Goal: Task Accomplishment & Management: Manage account settings

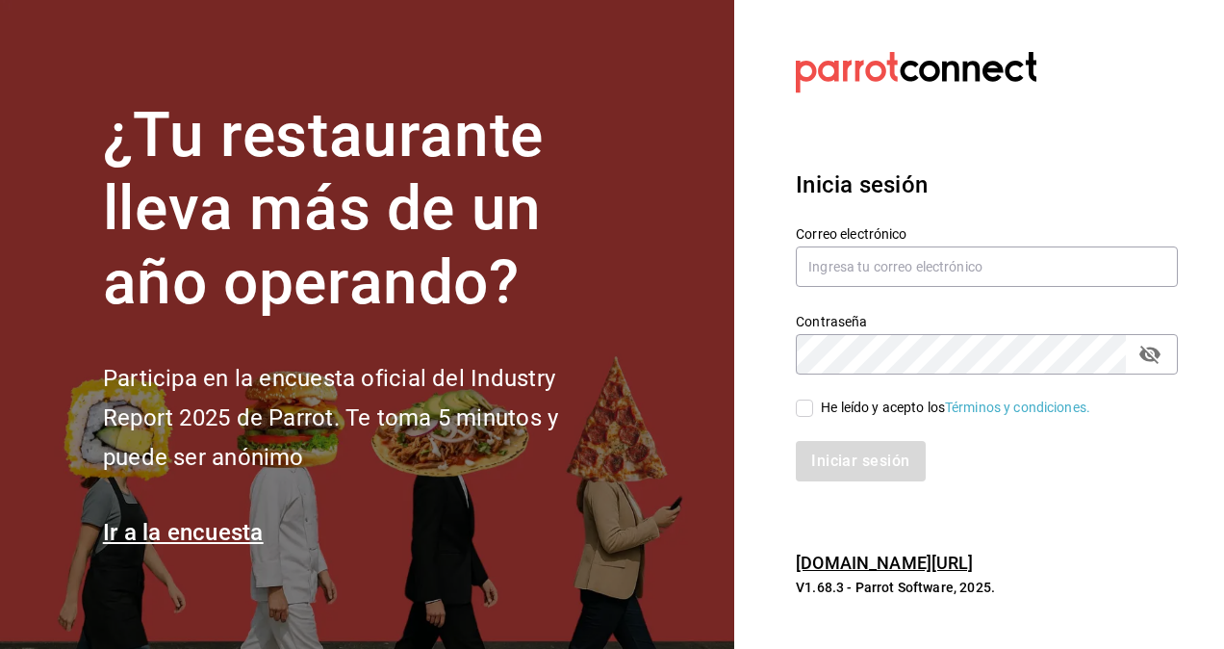
click at [578, 265] on h1 "¿Tu restaurante lleva más de un año operando?" at bounding box center [363, 209] width 520 height 221
click at [927, 274] on input "text" at bounding box center [987, 266] width 382 height 40
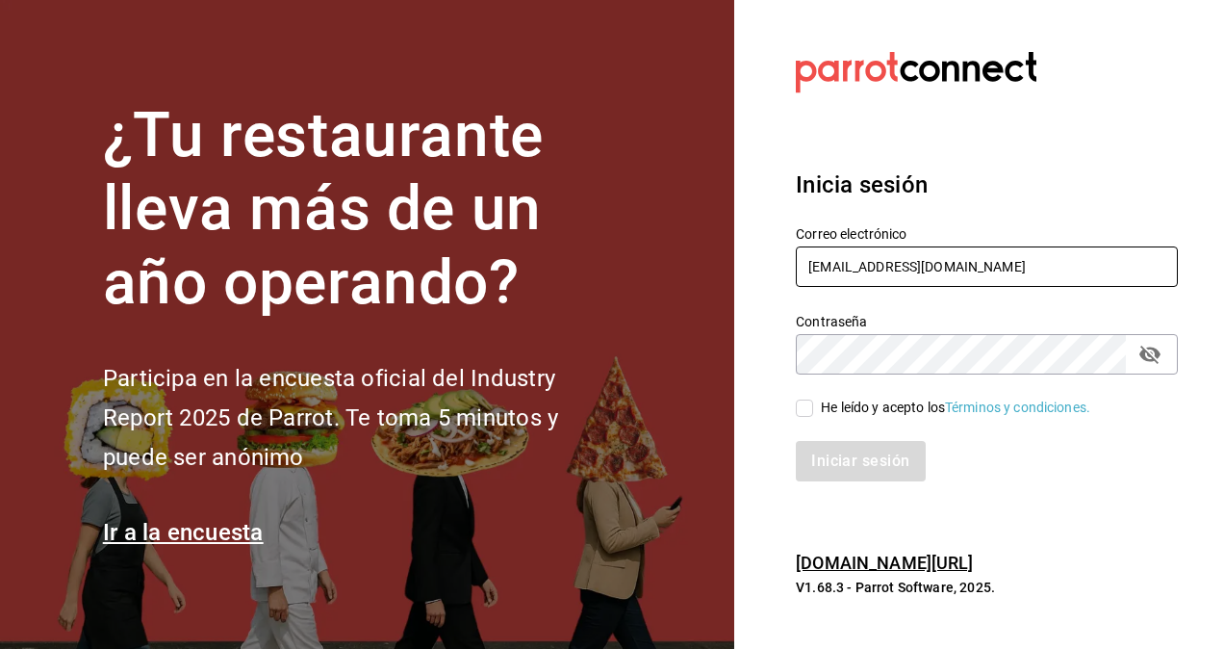
type input "[EMAIL_ADDRESS][DOMAIN_NAME]"
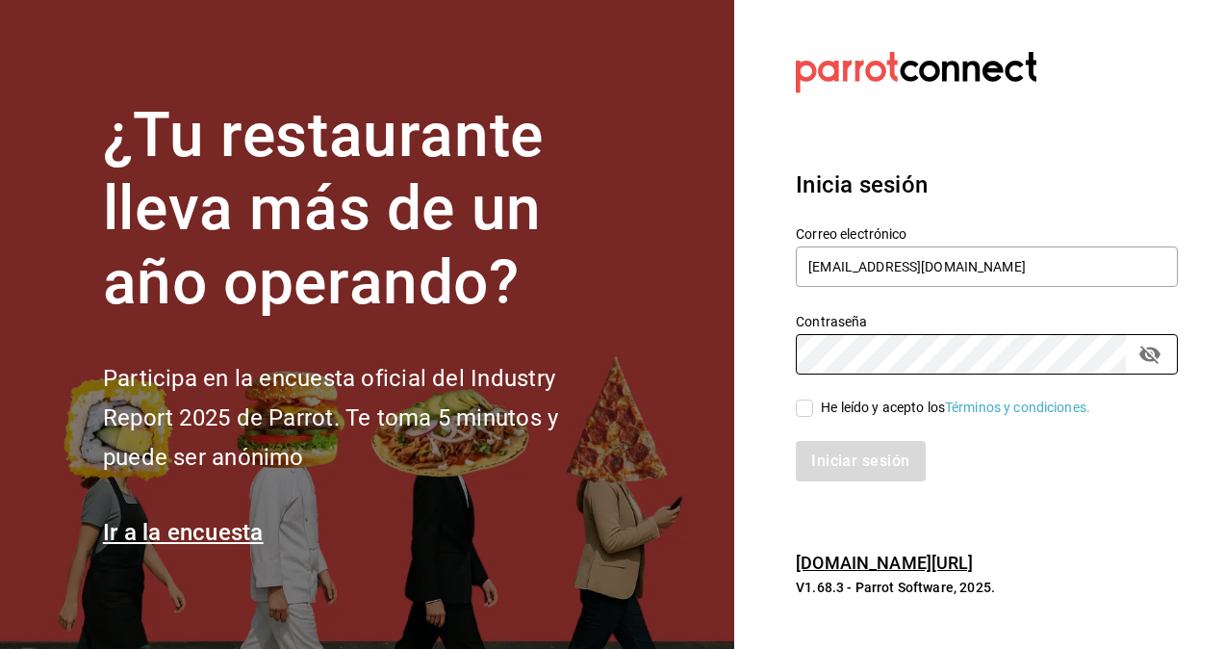
click at [808, 401] on input "He leído y acepto los Términos y condiciones." at bounding box center [804, 407] width 17 height 17
checkbox input "true"
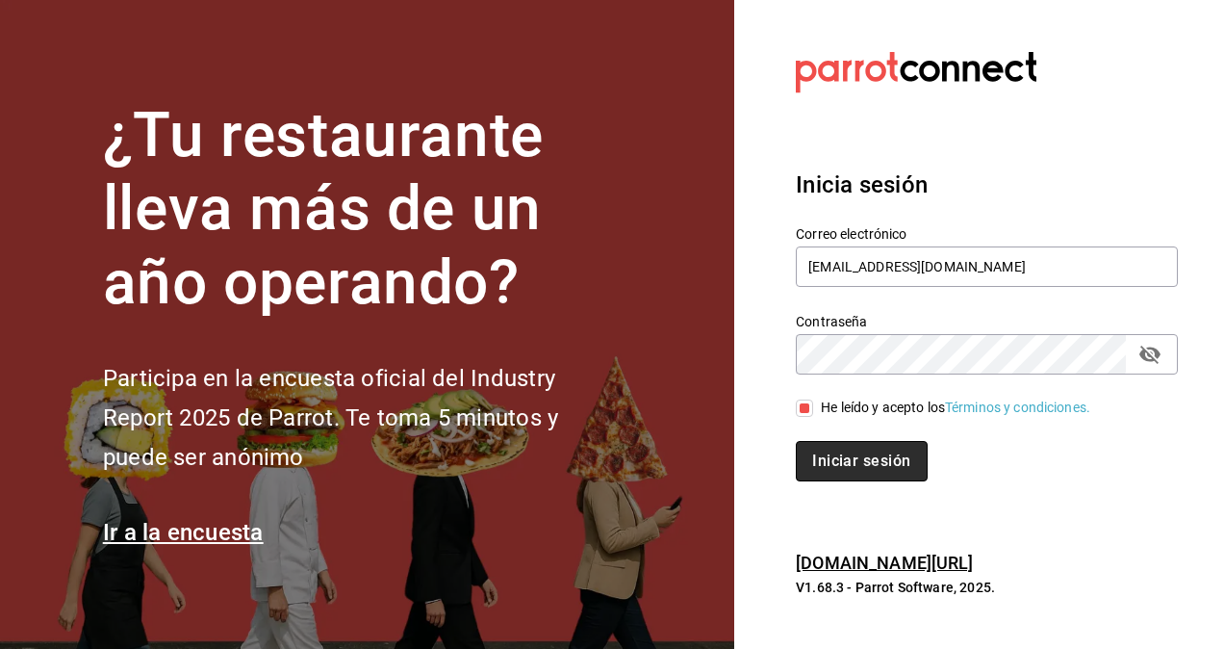
click at [832, 458] on button "Iniciar sesión" at bounding box center [861, 461] width 131 height 40
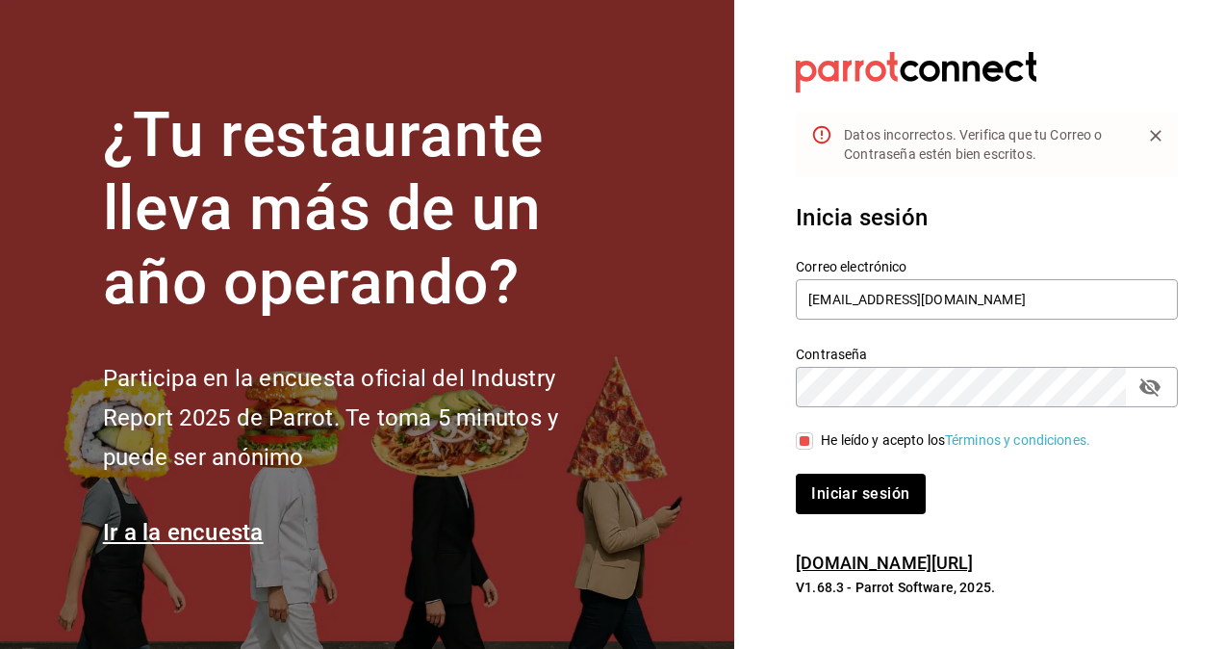
click at [1150, 383] on icon "passwordField" at bounding box center [1150, 387] width 21 height 18
click at [874, 481] on button "Iniciar sesión" at bounding box center [861, 494] width 131 height 40
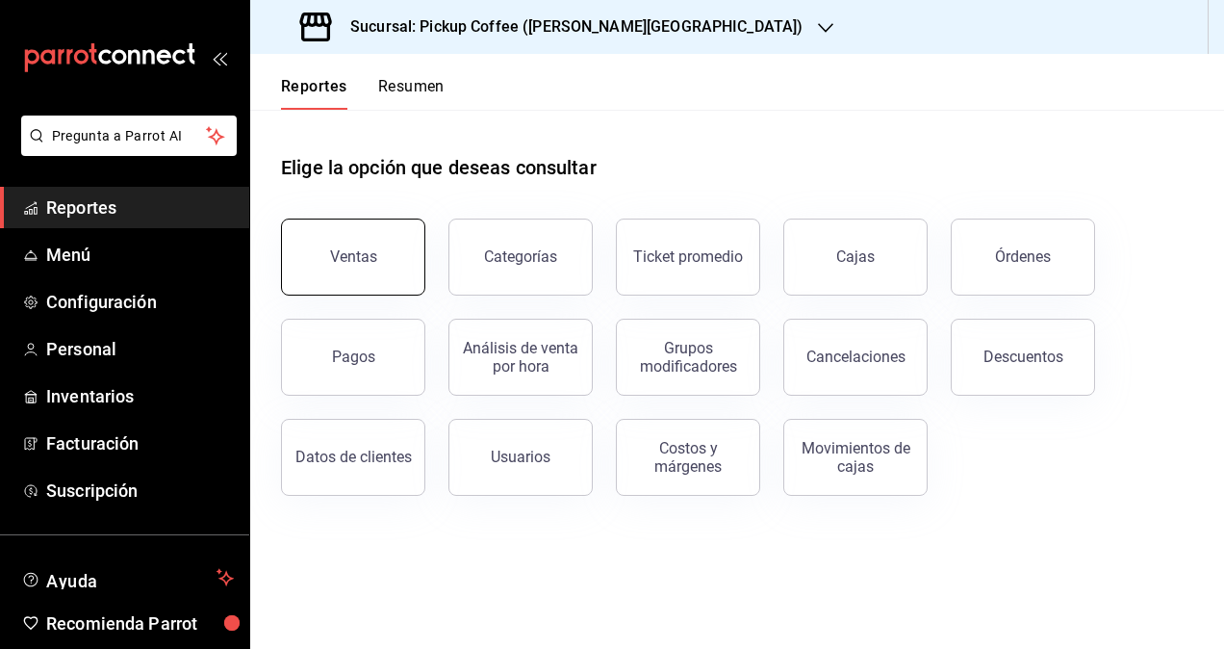
click at [358, 278] on button "Ventas" at bounding box center [353, 257] width 144 height 77
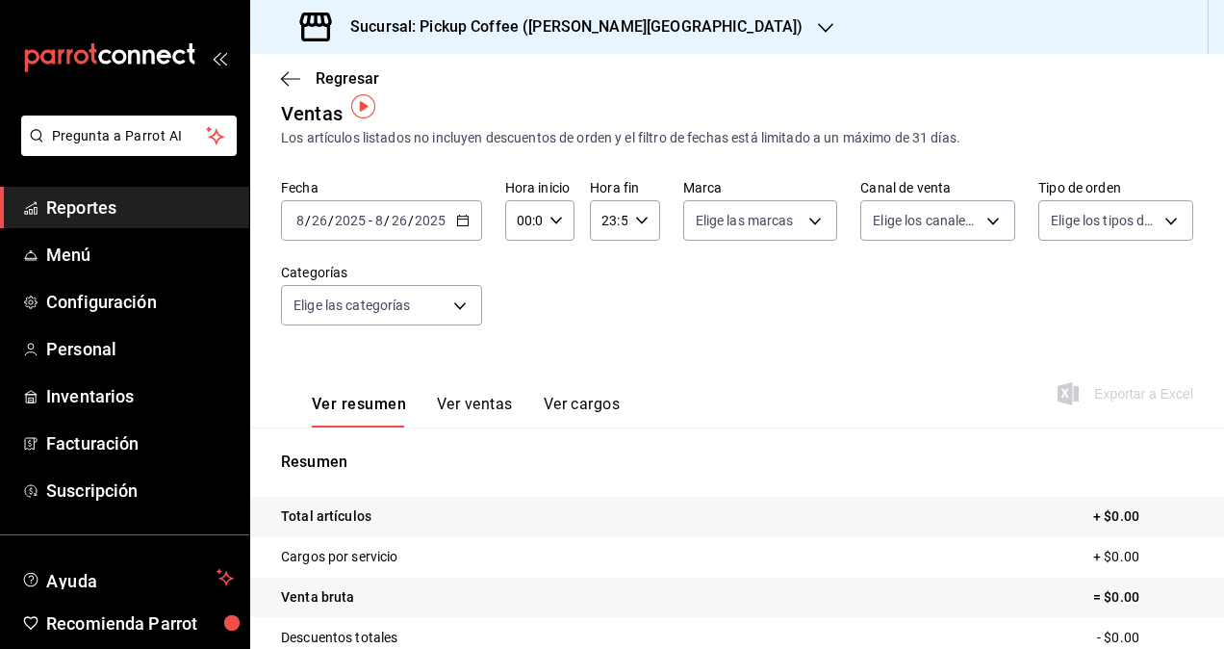
scroll to position [17, 0]
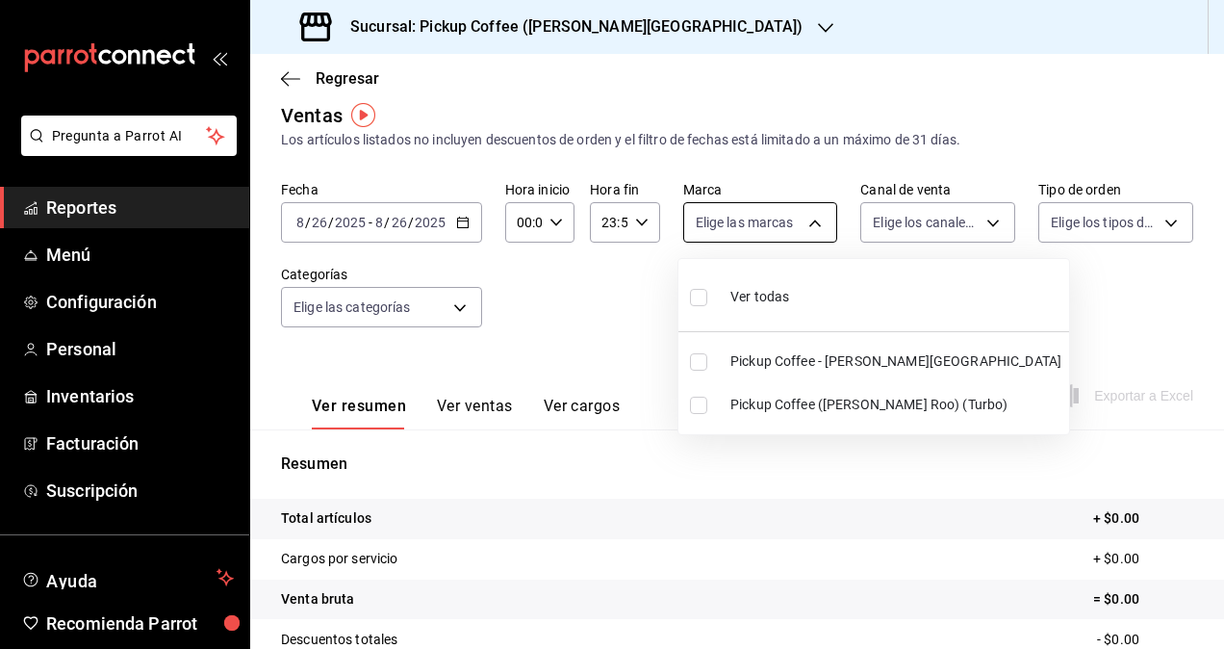
click at [771, 227] on body "Pregunta a Parrot AI Reportes Menú Configuración Personal Inventarios Facturaci…" at bounding box center [612, 324] width 1224 height 649
click at [631, 373] on div at bounding box center [612, 324] width 1224 height 649
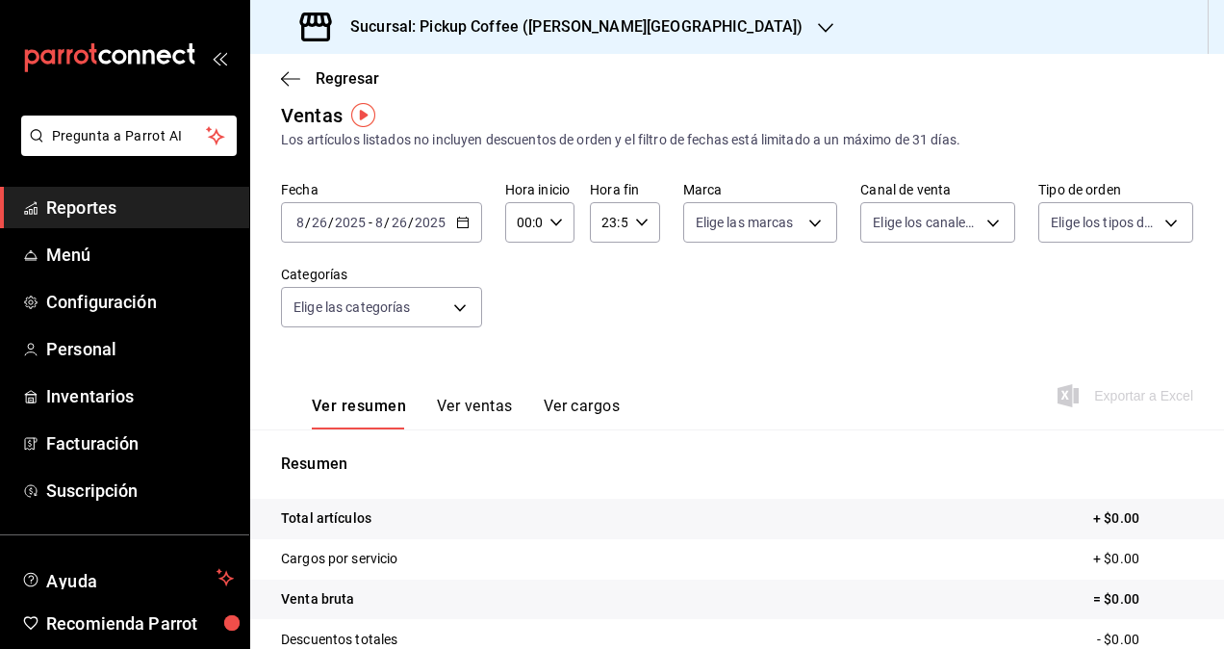
click at [464, 227] on \(Stroke\) "button" at bounding box center [463, 223] width 12 height 11
click at [554, 315] on div "Fecha [DATE] [DATE] - [DATE] [DATE] Hora inicio 00:00 Hora inicio Hora fin 23:5…" at bounding box center [737, 265] width 913 height 169
click at [430, 232] on div "[DATE] [DATE] - [DATE] [DATE]" at bounding box center [381, 222] width 201 height 40
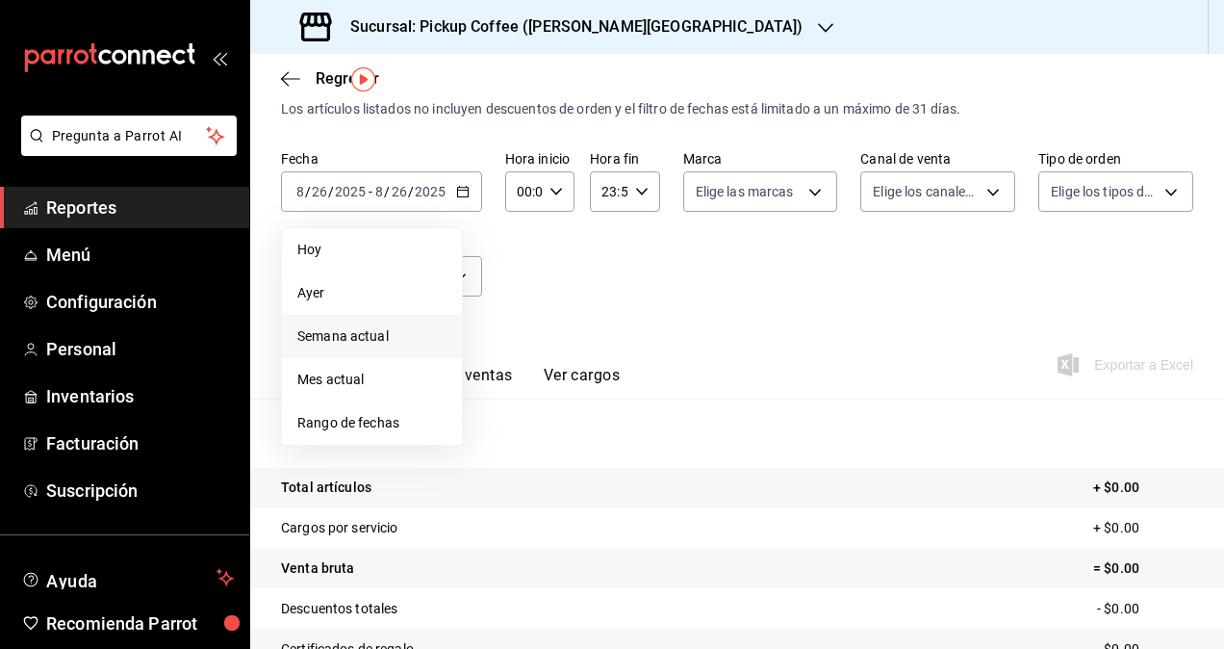
scroll to position [35, 0]
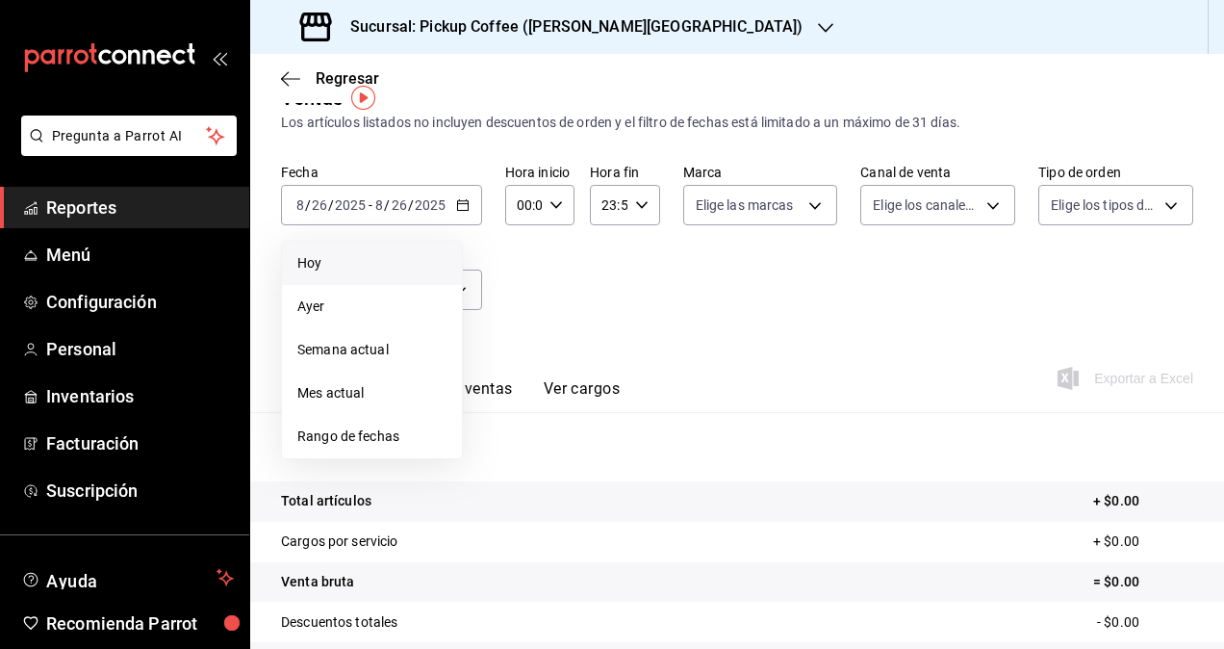
click at [354, 253] on span "Hoy" at bounding box center [371, 263] width 149 height 20
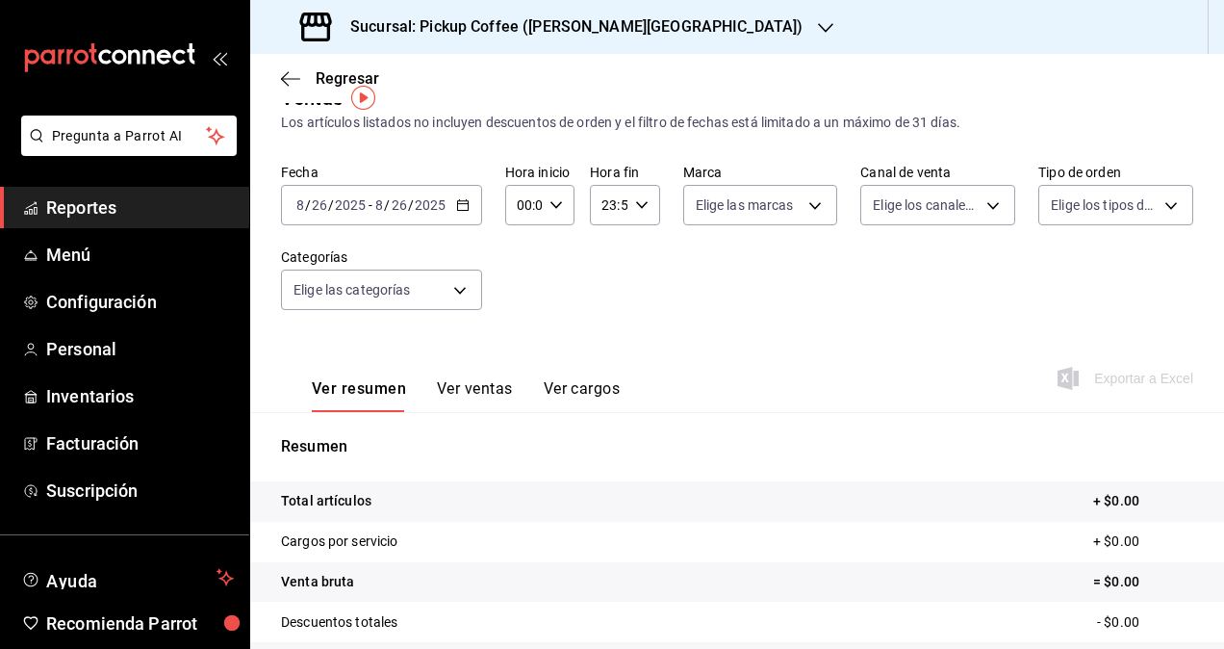
click at [460, 211] on icon "button" at bounding box center [462, 204] width 13 height 13
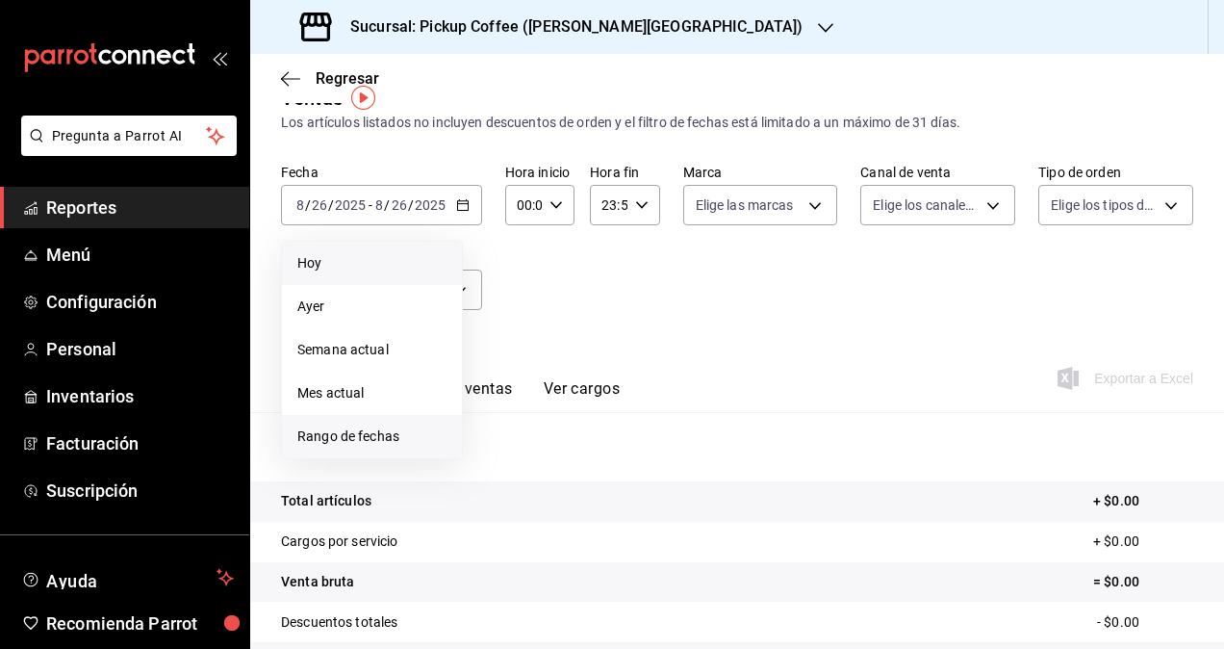
click at [393, 429] on span "Rango de fechas" at bounding box center [371, 436] width 149 height 20
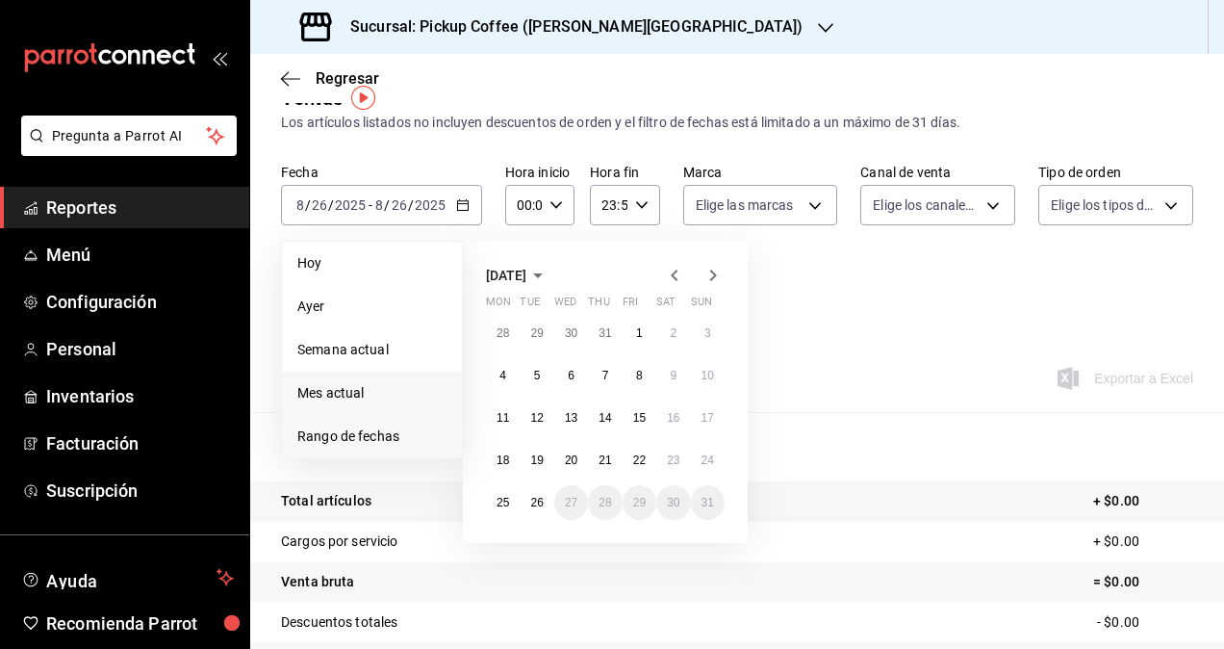
click at [394, 391] on span "Mes actual" at bounding box center [371, 393] width 149 height 20
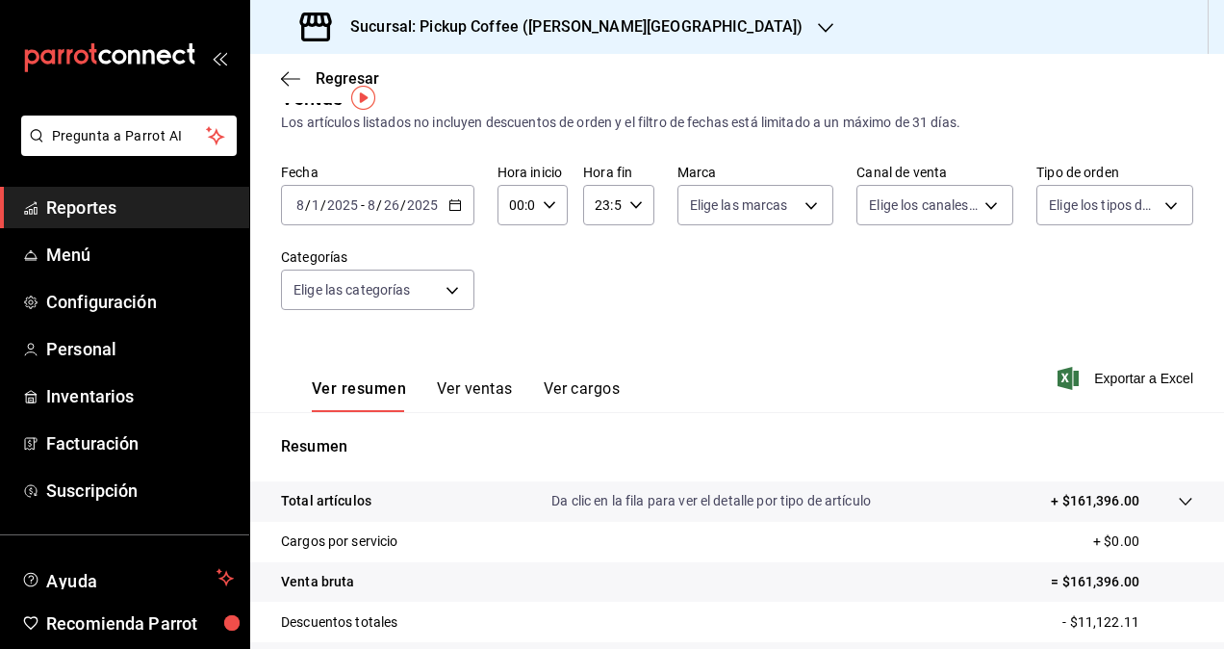
click at [451, 206] on icon "button" at bounding box center [455, 204] width 13 height 13
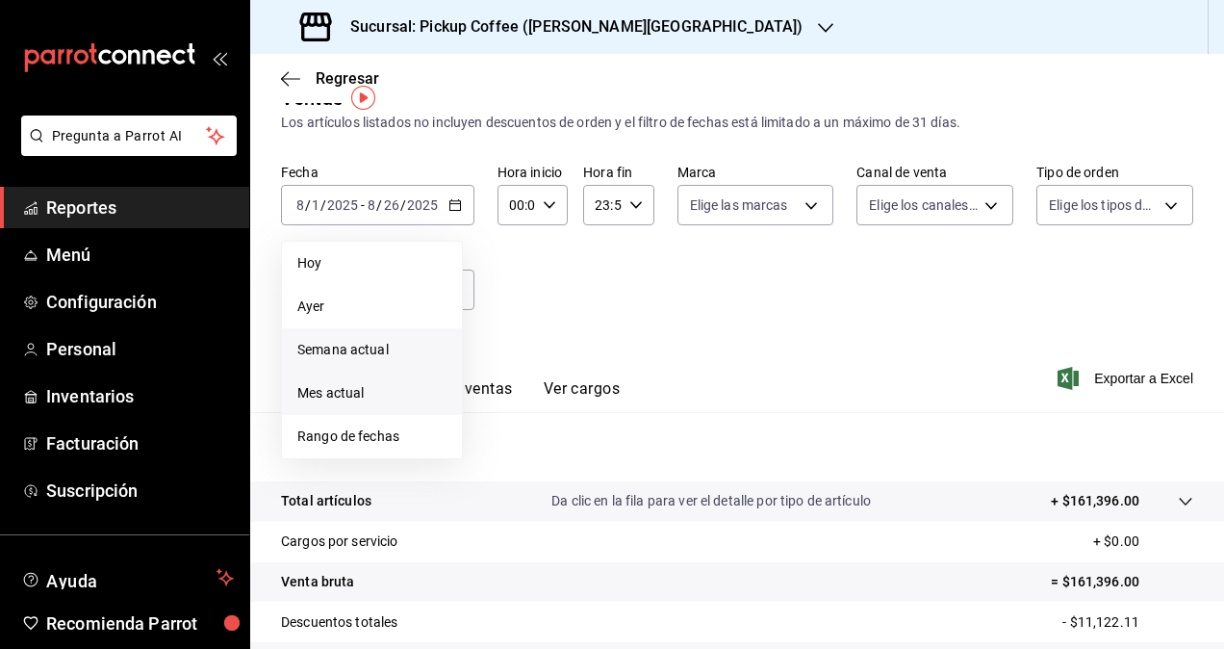
click at [386, 347] on span "Semana actual" at bounding box center [371, 350] width 149 height 20
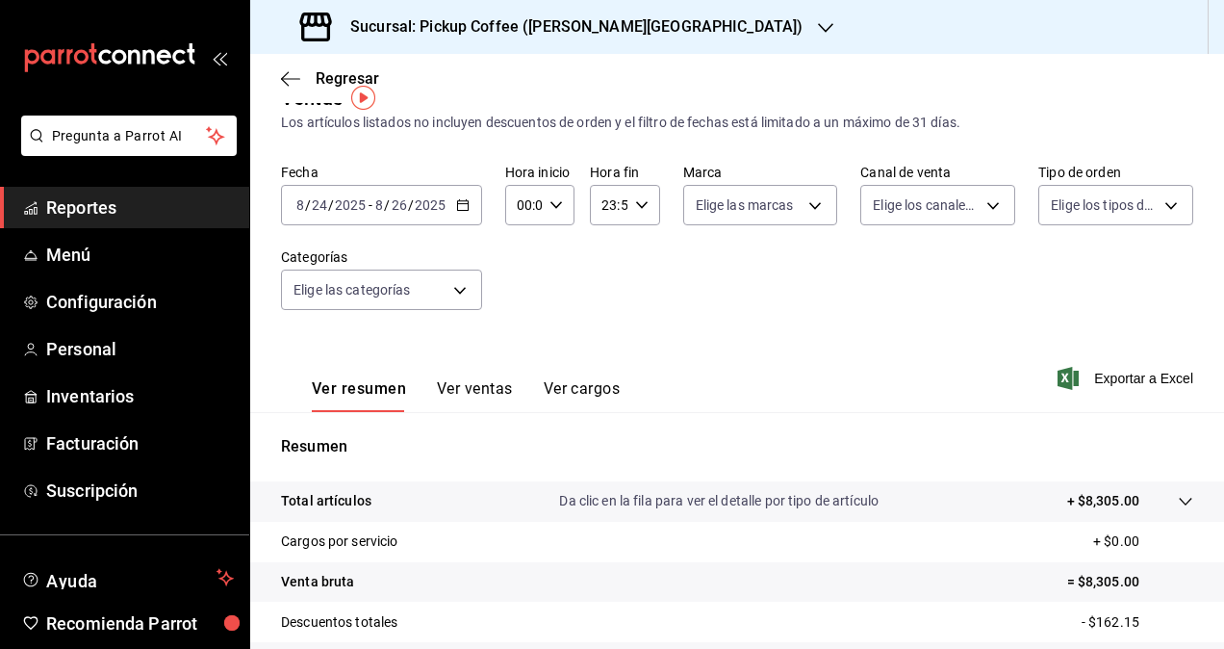
click at [388, 213] on div "[DATE] [DATE] - [DATE] [DATE]" at bounding box center [381, 205] width 201 height 40
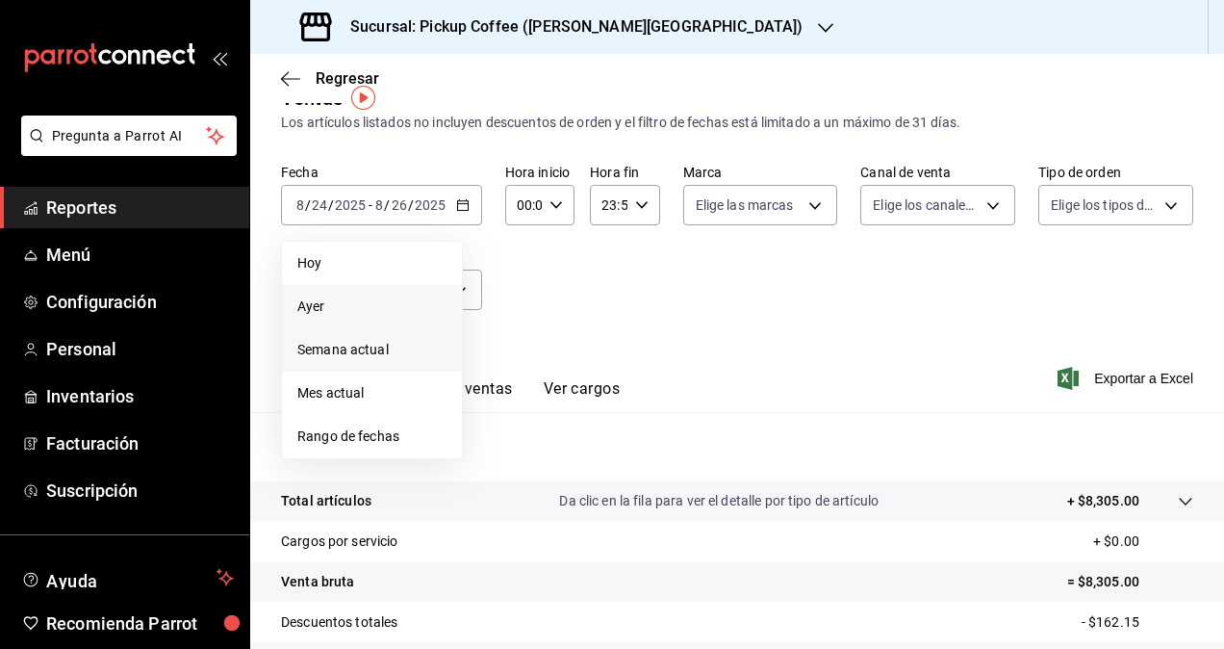
click at [365, 300] on span "Ayer" at bounding box center [371, 306] width 149 height 20
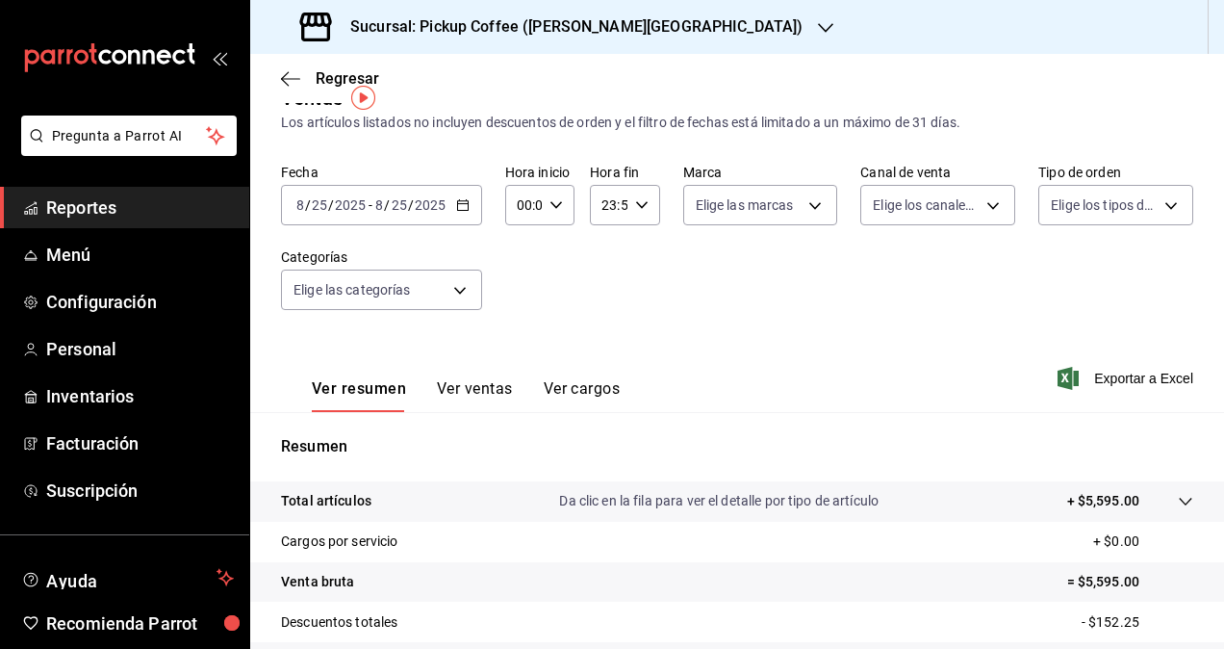
click at [437, 216] on div "[DATE] [DATE] - [DATE] [DATE]" at bounding box center [381, 205] width 201 height 40
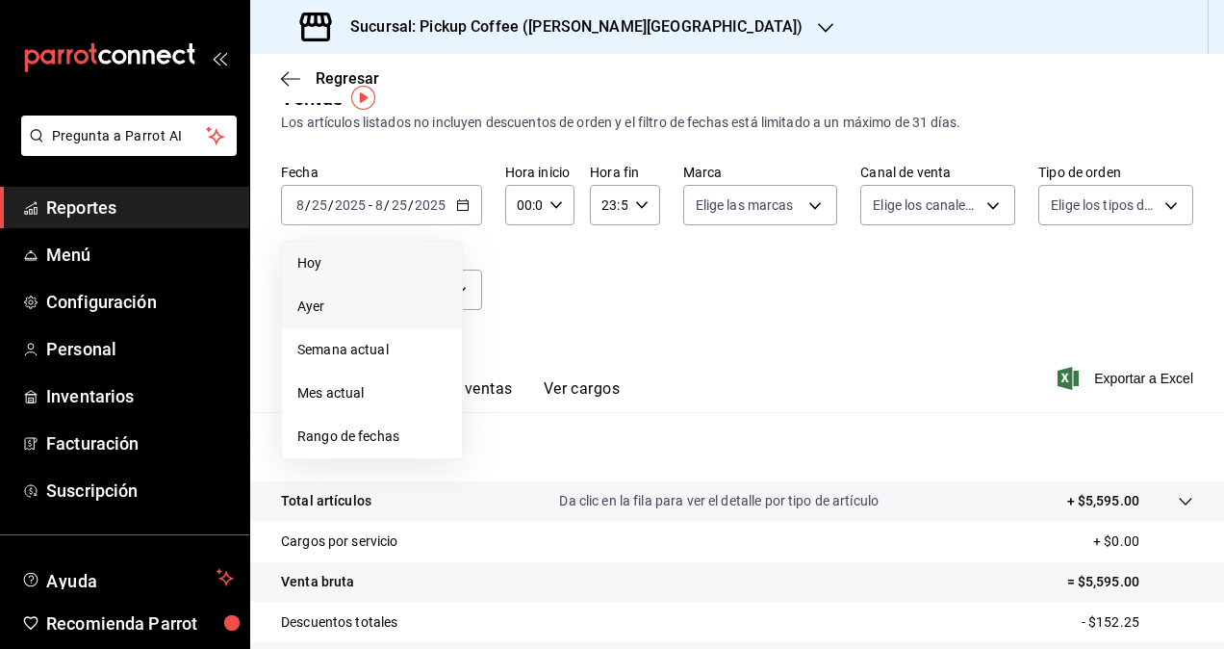
click at [414, 262] on span "Hoy" at bounding box center [371, 263] width 149 height 20
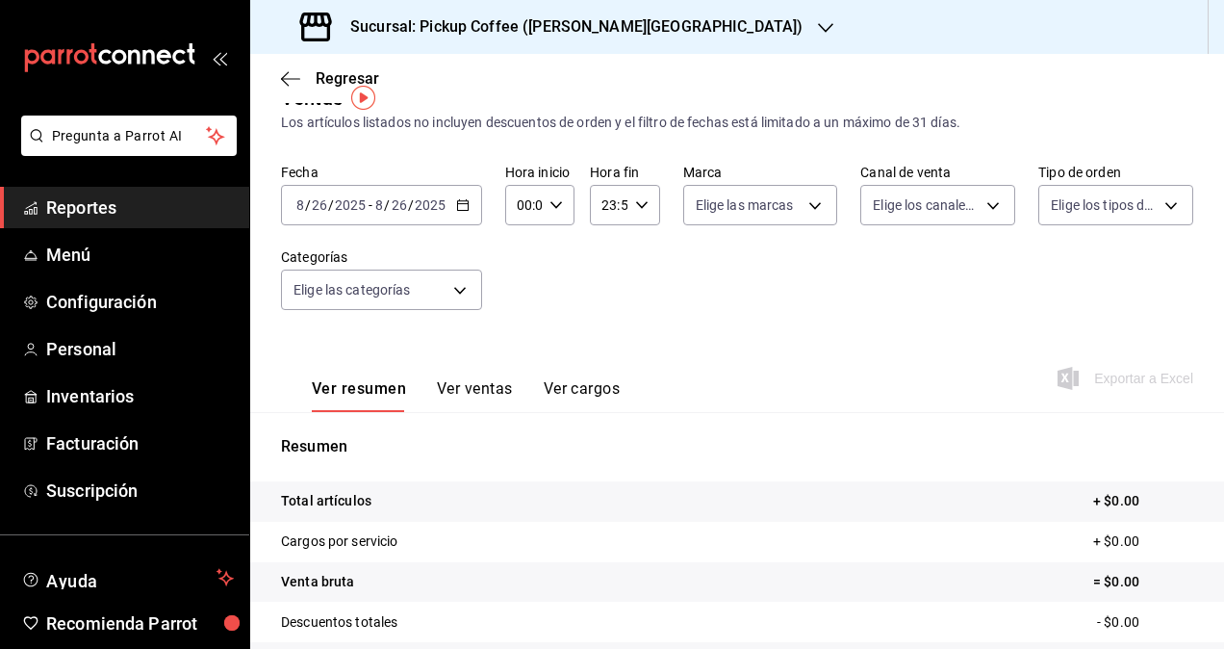
click at [551, 212] on div "00:00 Hora inicio" at bounding box center [539, 205] width 69 height 40
click at [551, 212] on div at bounding box center [612, 324] width 1224 height 649
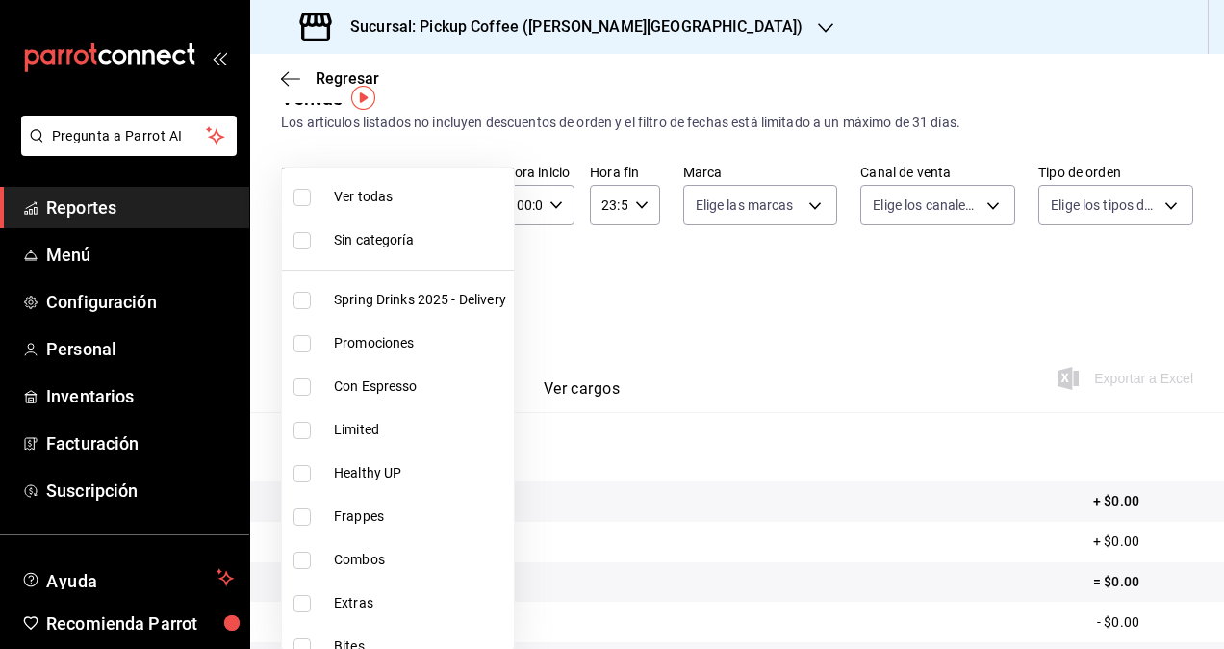
click at [471, 285] on body "Pregunta a Parrot AI Reportes Menú Configuración Personal Inventarios Facturaci…" at bounding box center [612, 324] width 1224 height 649
click at [635, 314] on div at bounding box center [612, 324] width 1224 height 649
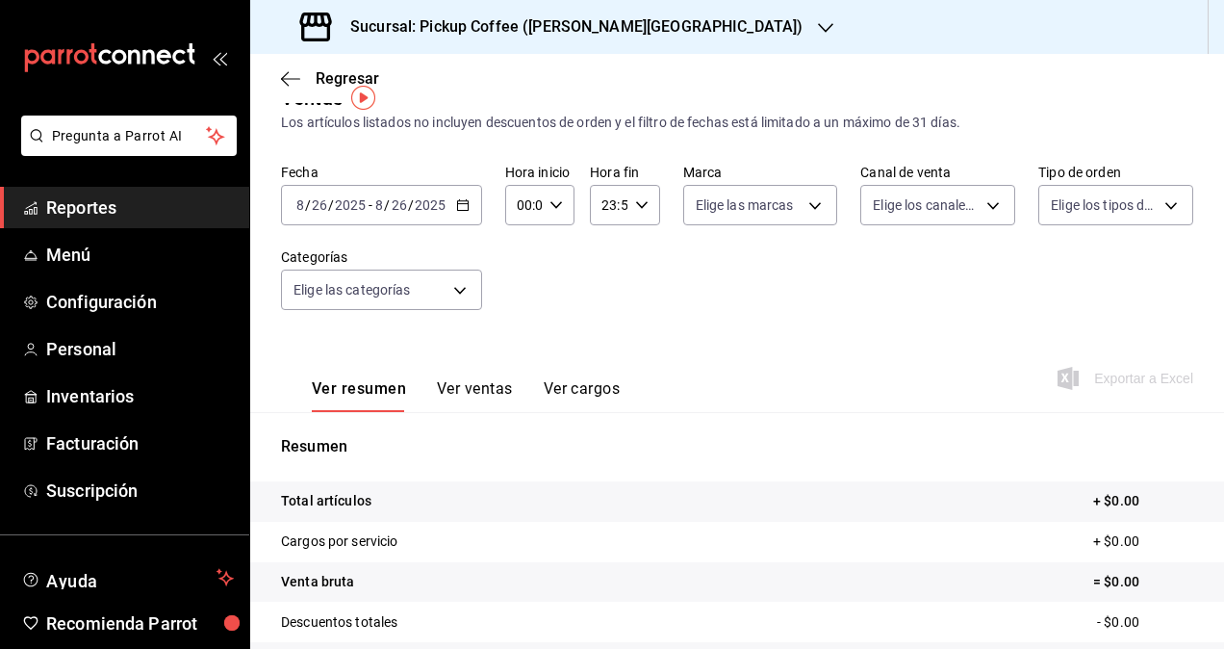
drag, startPoint x: 1170, startPoint y: 0, endPoint x: 635, endPoint y: 318, distance: 622.3
click at [635, 318] on div "Fecha [DATE] [DATE] - [DATE] [DATE] Hora inicio 00:00 Hora inicio Hora fin 23:5…" at bounding box center [737, 248] width 913 height 169
click at [461, 204] on icon "button" at bounding box center [462, 204] width 13 height 13
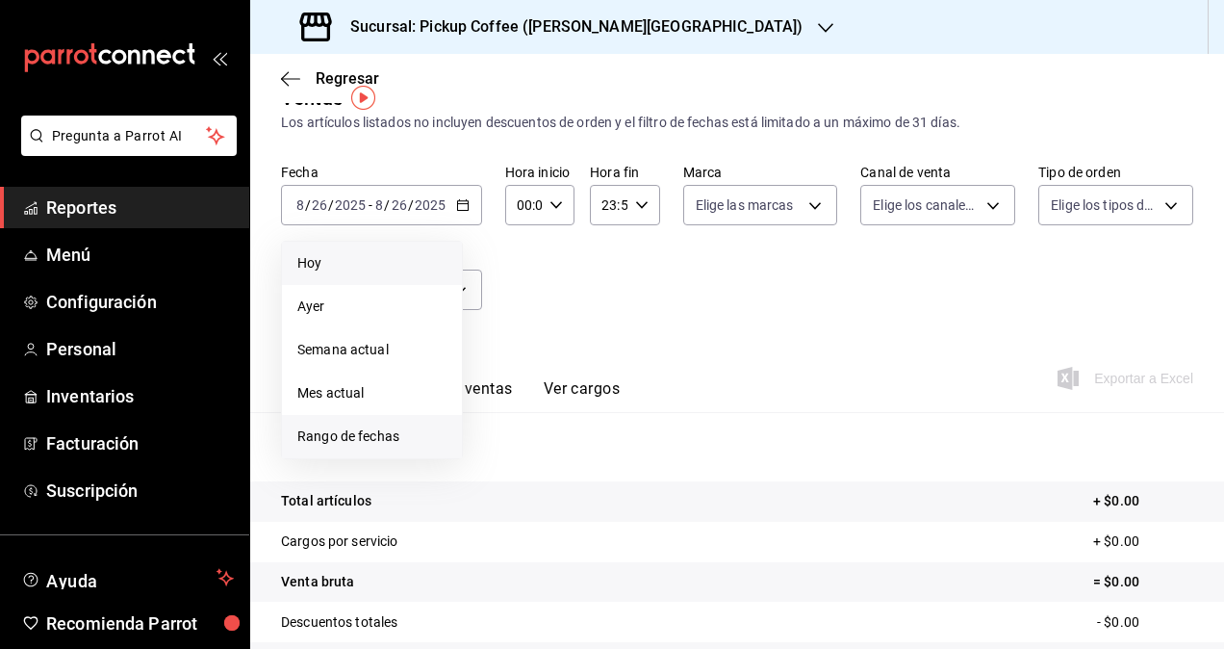
click at [375, 437] on span "Rango de fechas" at bounding box center [371, 436] width 149 height 20
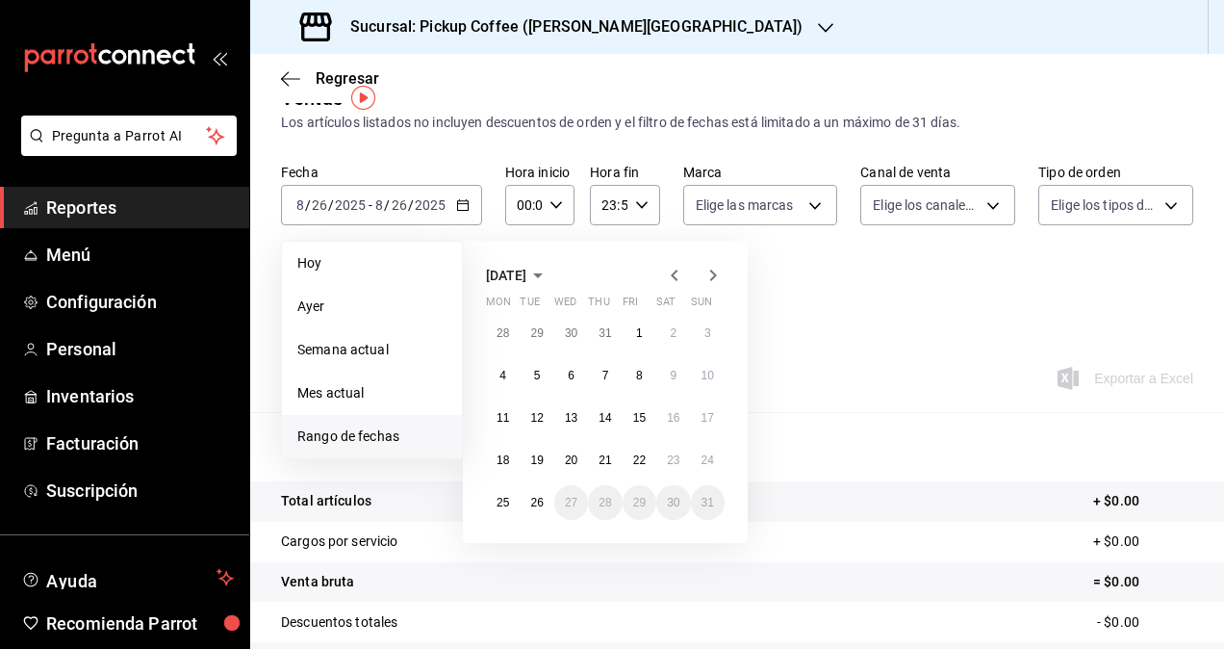
click at [672, 271] on icon "button" at bounding box center [674, 275] width 23 height 23
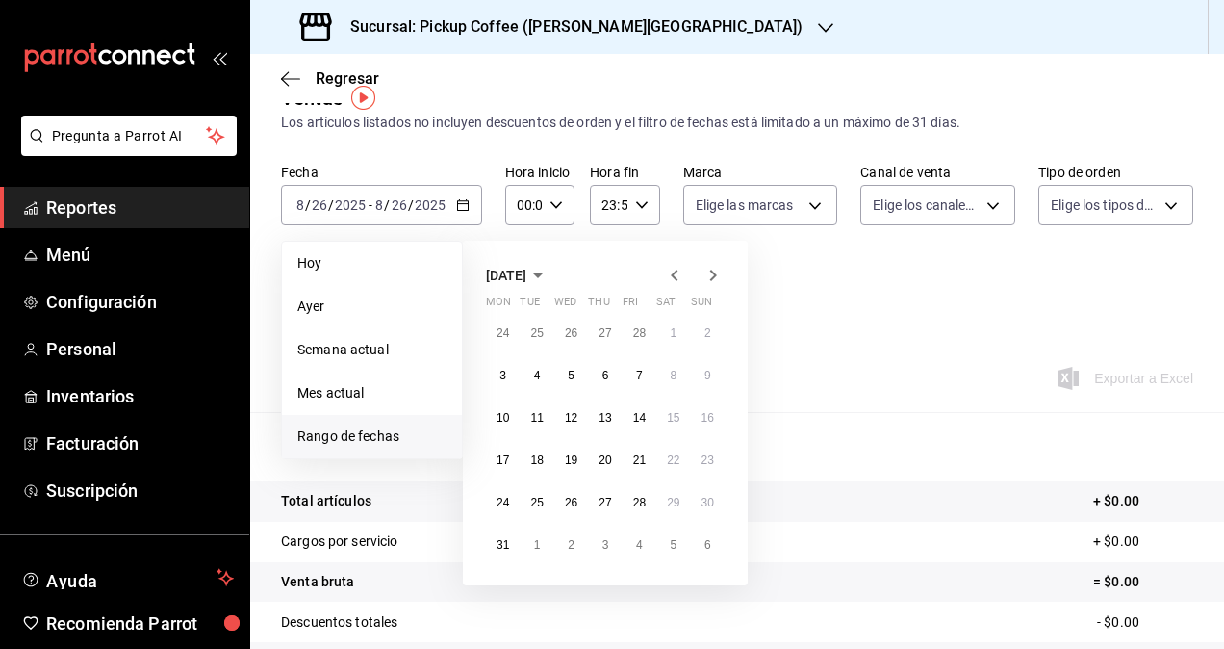
click at [672, 271] on icon "button" at bounding box center [674, 275] width 23 height 23
click at [650, 329] on button "1" at bounding box center [640, 333] width 34 height 35
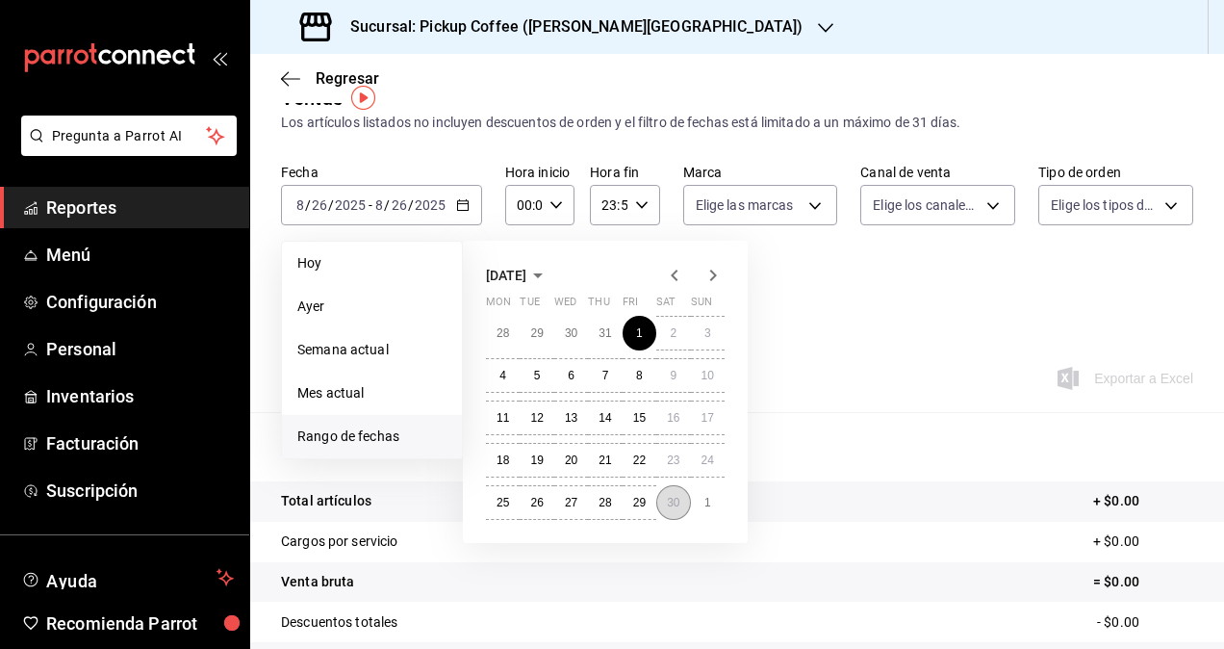
click at [667, 505] on abbr "30" at bounding box center [673, 502] width 13 height 13
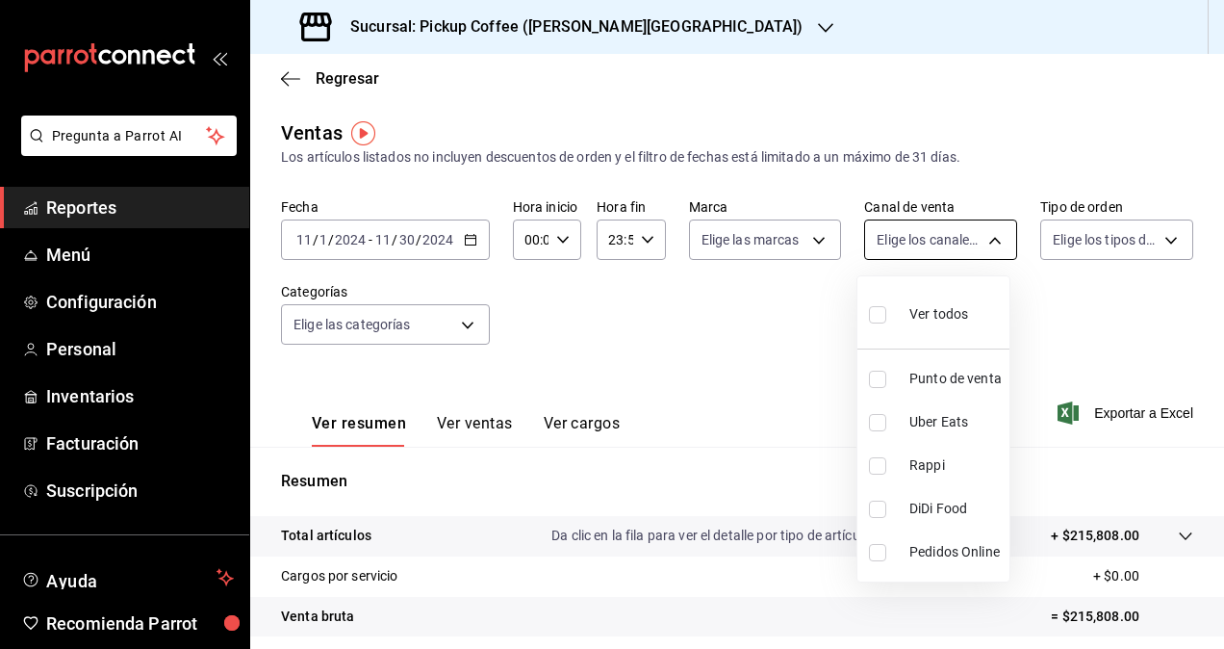
click at [939, 238] on body "Pregunta a Parrot AI Reportes Menú Configuración Personal Inventarios Facturaci…" at bounding box center [612, 324] width 1224 height 649
click at [1059, 320] on div at bounding box center [612, 324] width 1224 height 649
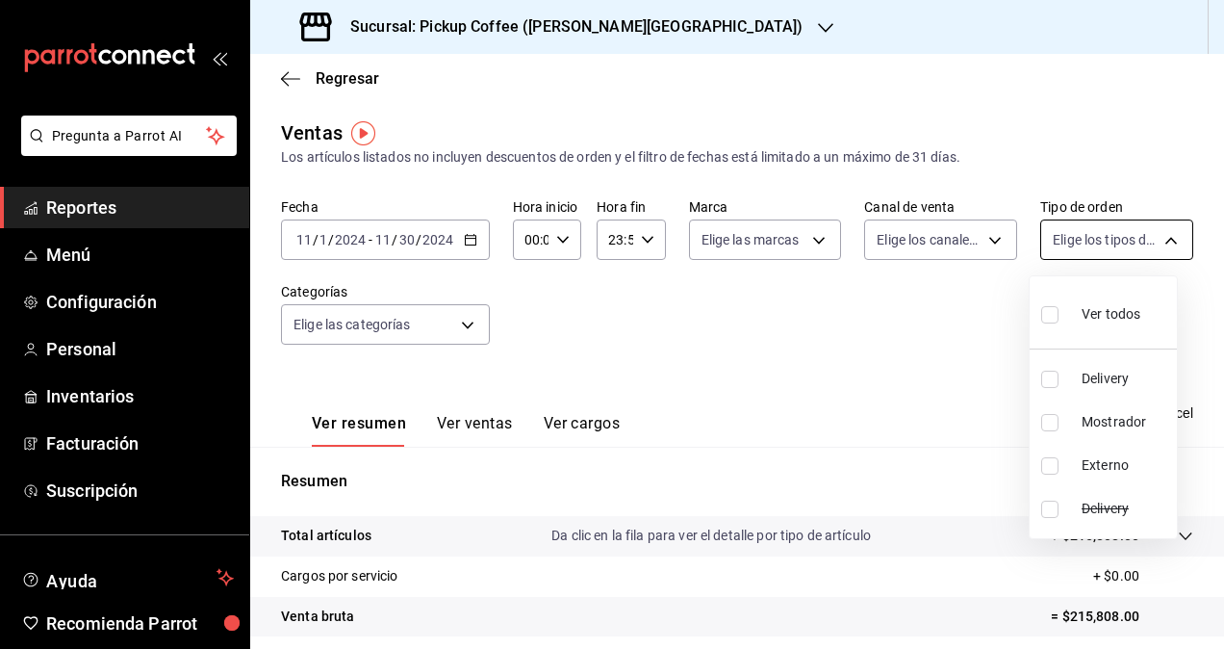
click at [1097, 231] on body "Pregunta a Parrot AI Reportes Menú Configuración Personal Inventarios Facturaci…" at bounding box center [612, 324] width 1224 height 649
click at [946, 351] on div at bounding box center [612, 324] width 1224 height 649
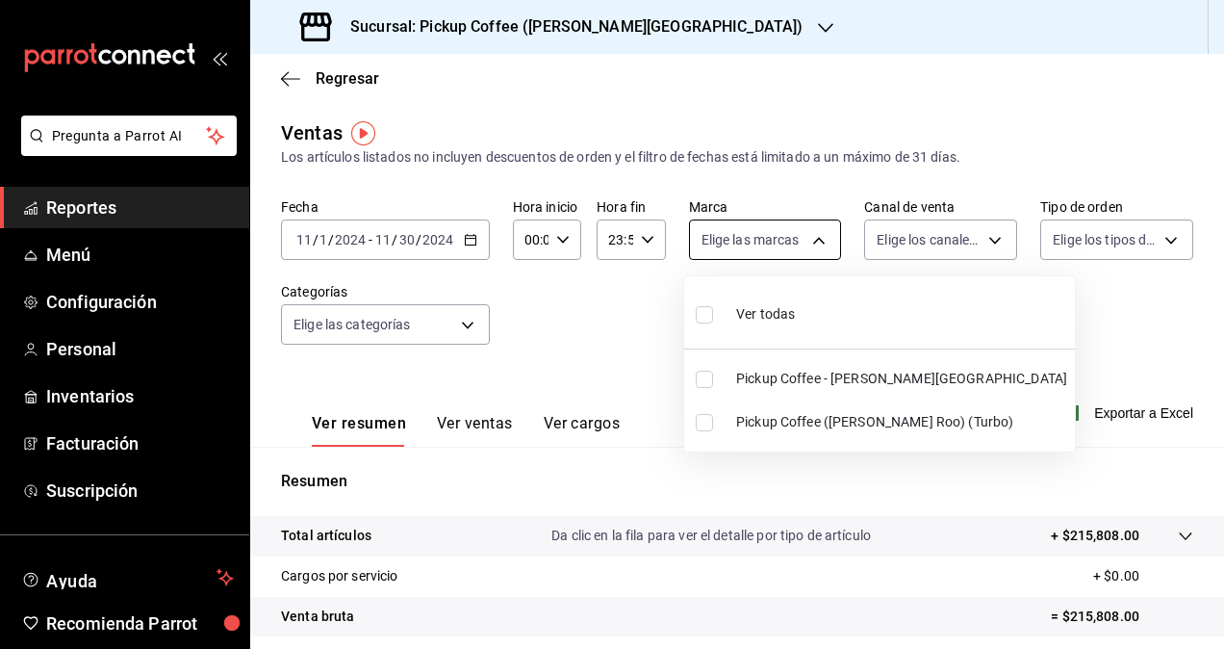
click at [733, 252] on body "Pregunta a Parrot AI Reportes Menú Configuración Personal Inventarios Facturaci…" at bounding box center [612, 324] width 1224 height 649
click at [595, 354] on div at bounding box center [612, 324] width 1224 height 649
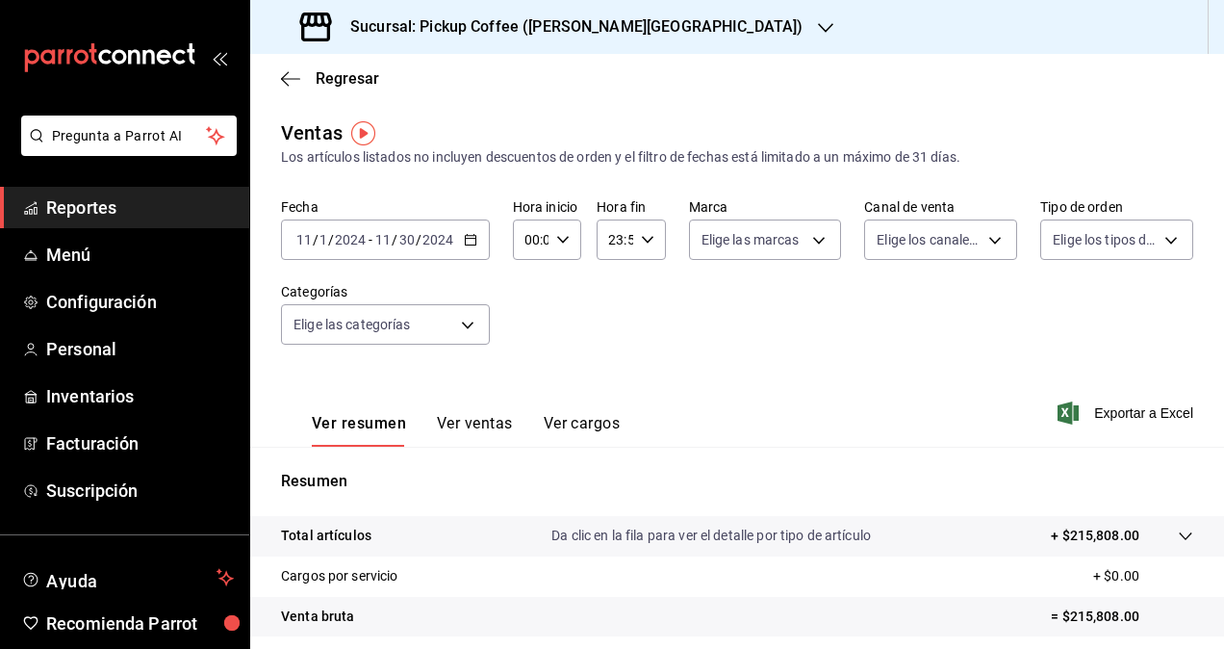
click at [144, 216] on span "Reportes" at bounding box center [140, 207] width 188 height 26
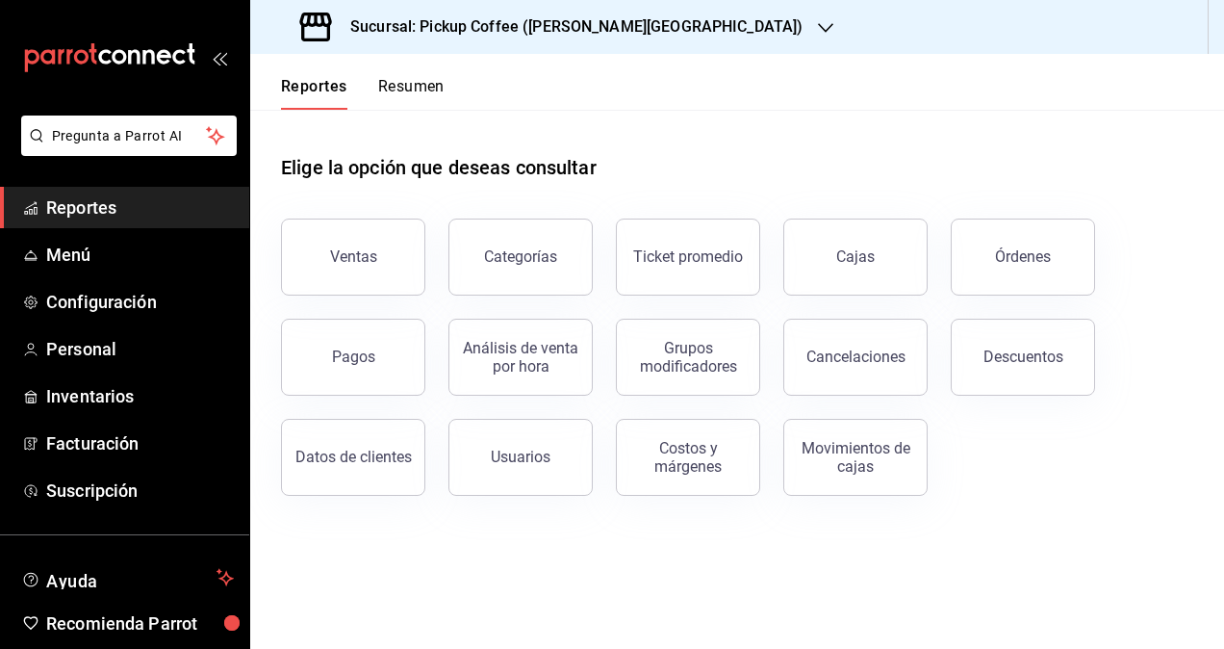
click at [127, 202] on span "Reportes" at bounding box center [140, 207] width 188 height 26
click at [347, 254] on div "Ventas" at bounding box center [353, 256] width 47 height 18
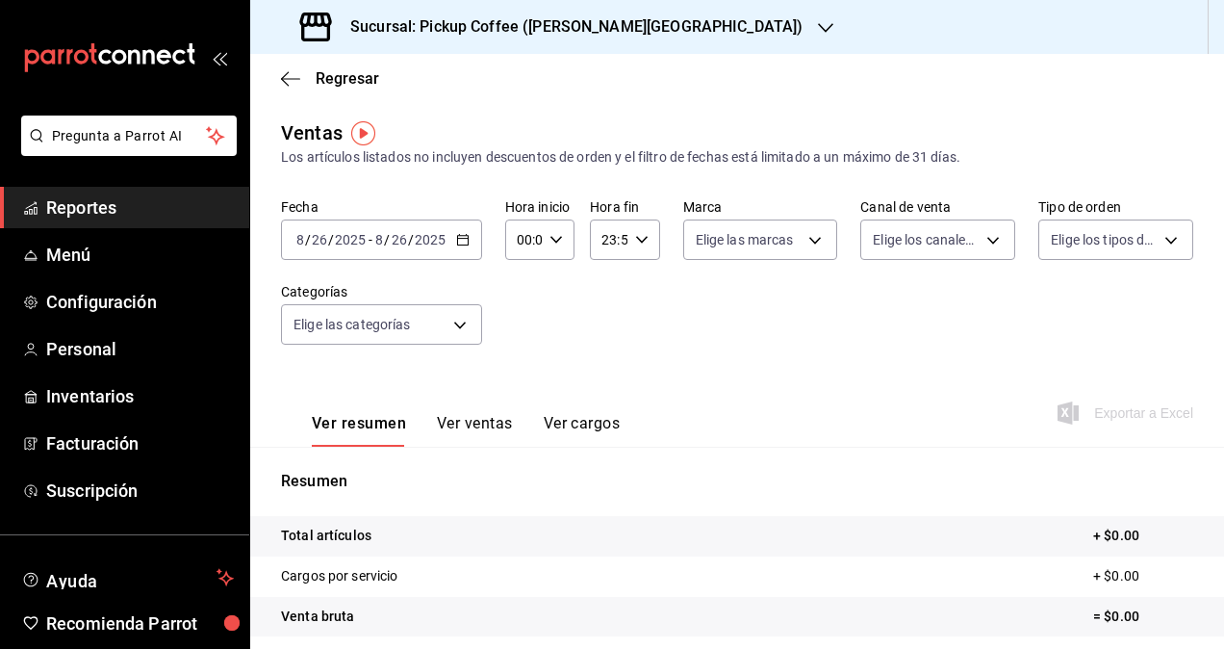
click at [638, 39] on div "Sucursal: Pickup Coffee ([PERSON_NAME][GEOGRAPHIC_DATA])" at bounding box center [554, 27] width 576 height 54
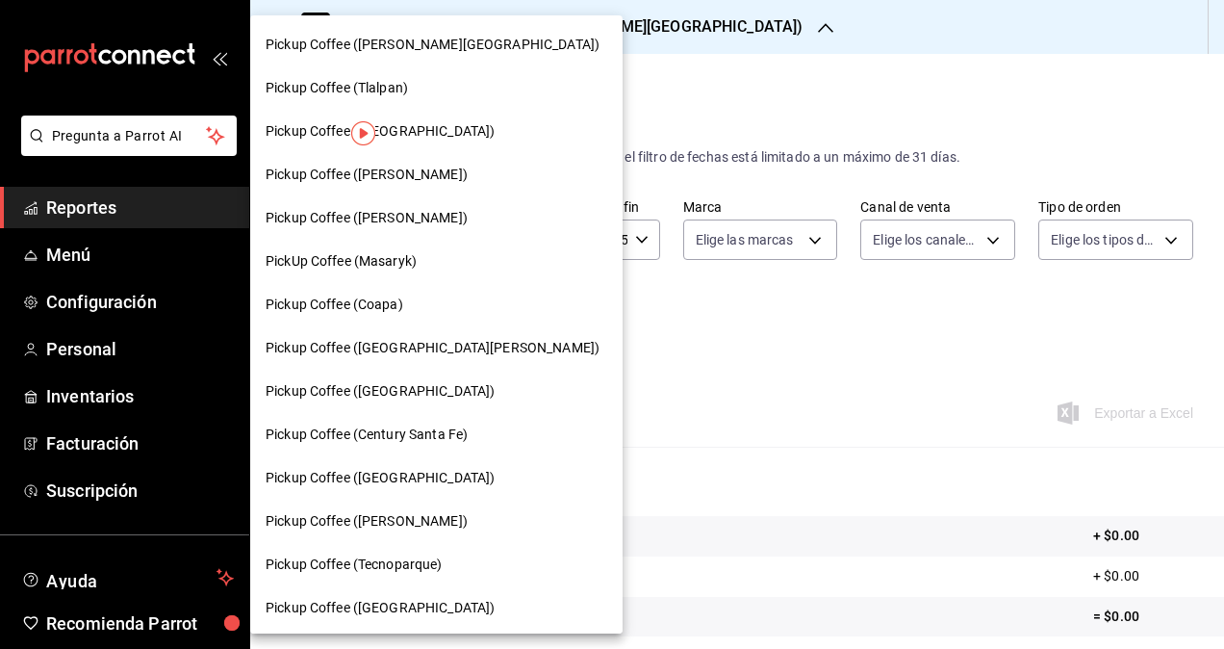
click at [454, 52] on div "Pickup Coffee ([PERSON_NAME][GEOGRAPHIC_DATA])" at bounding box center [437, 45] width 342 height 20
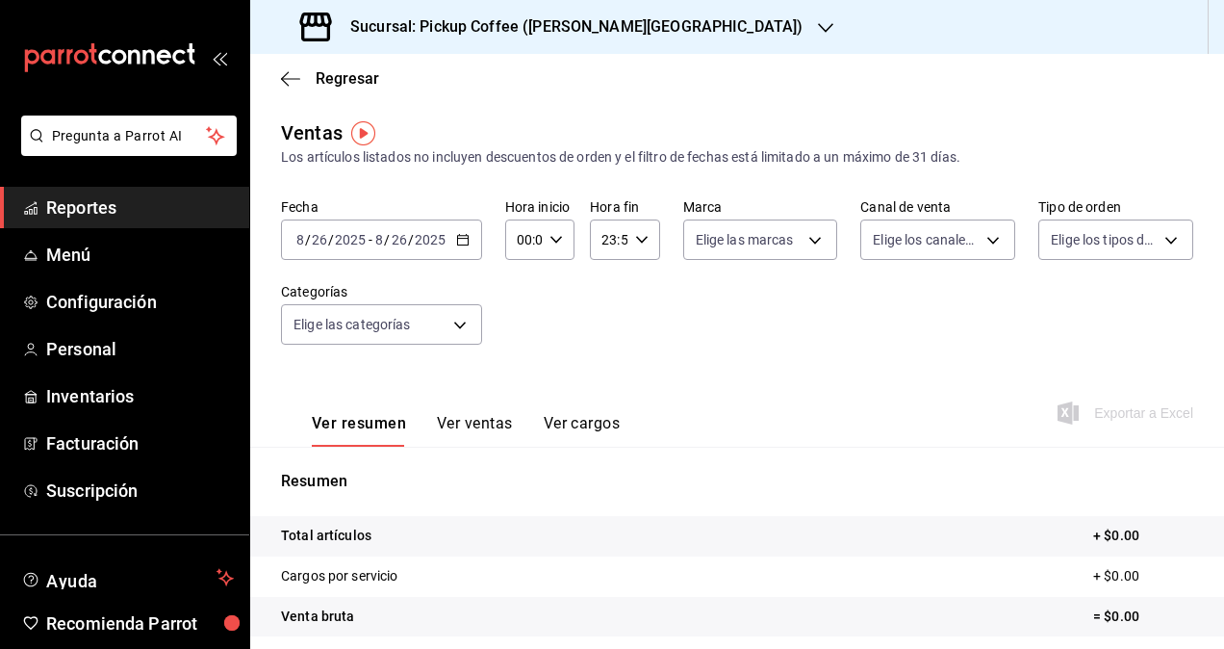
click at [741, 343] on div "Fecha [DATE] [DATE] - [DATE] [DATE] Hora inicio 00:00 Hora inicio Hora fin 23:5…" at bounding box center [737, 282] width 913 height 169
click at [514, 28] on h3 "Sucursal: Pickup Coffee ([PERSON_NAME][GEOGRAPHIC_DATA])" at bounding box center [569, 26] width 468 height 23
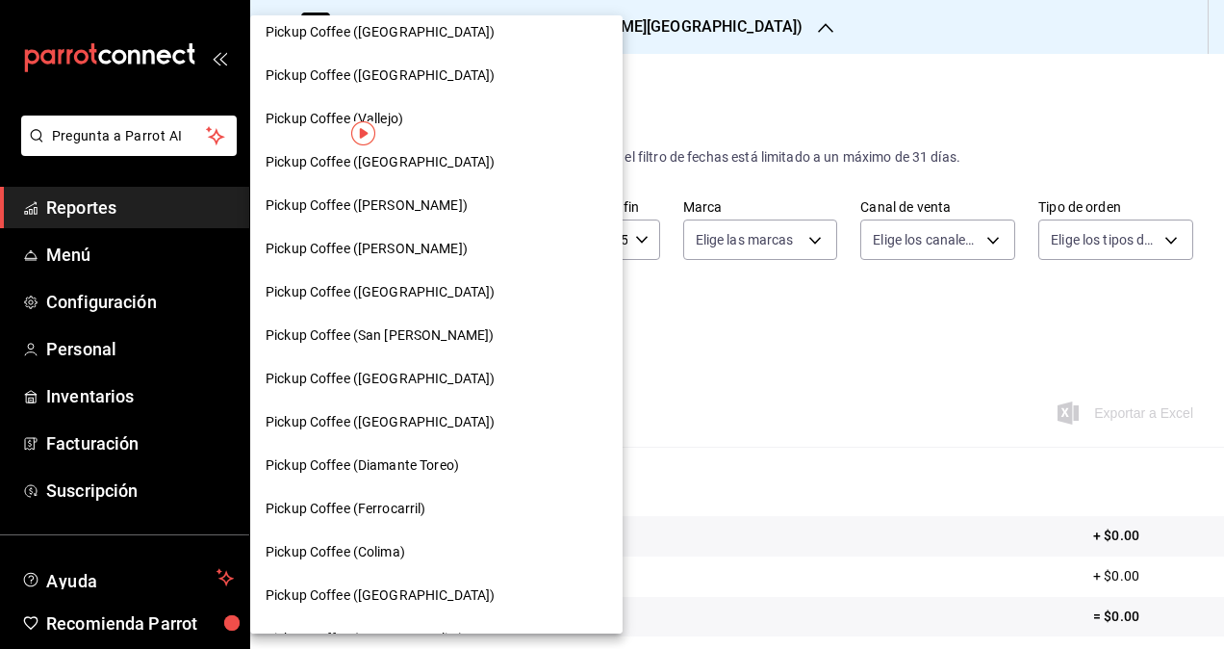
scroll to position [603, 0]
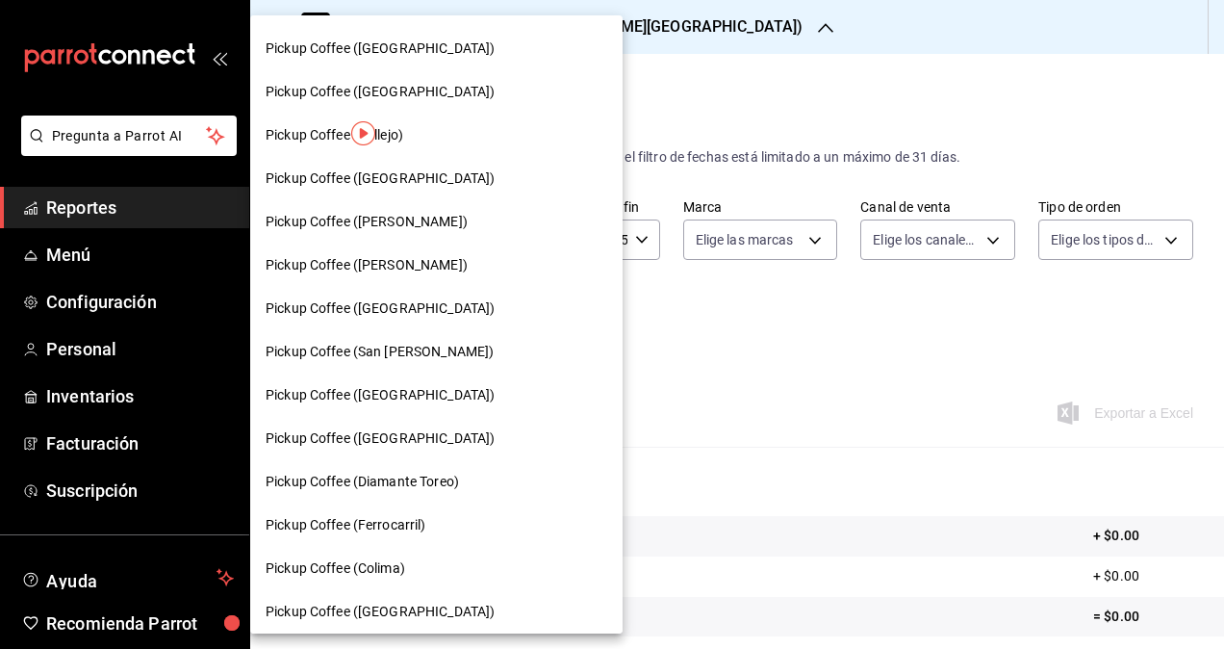
click at [441, 119] on div "Pickup Coffee (Vallejo)" at bounding box center [436, 135] width 373 height 43
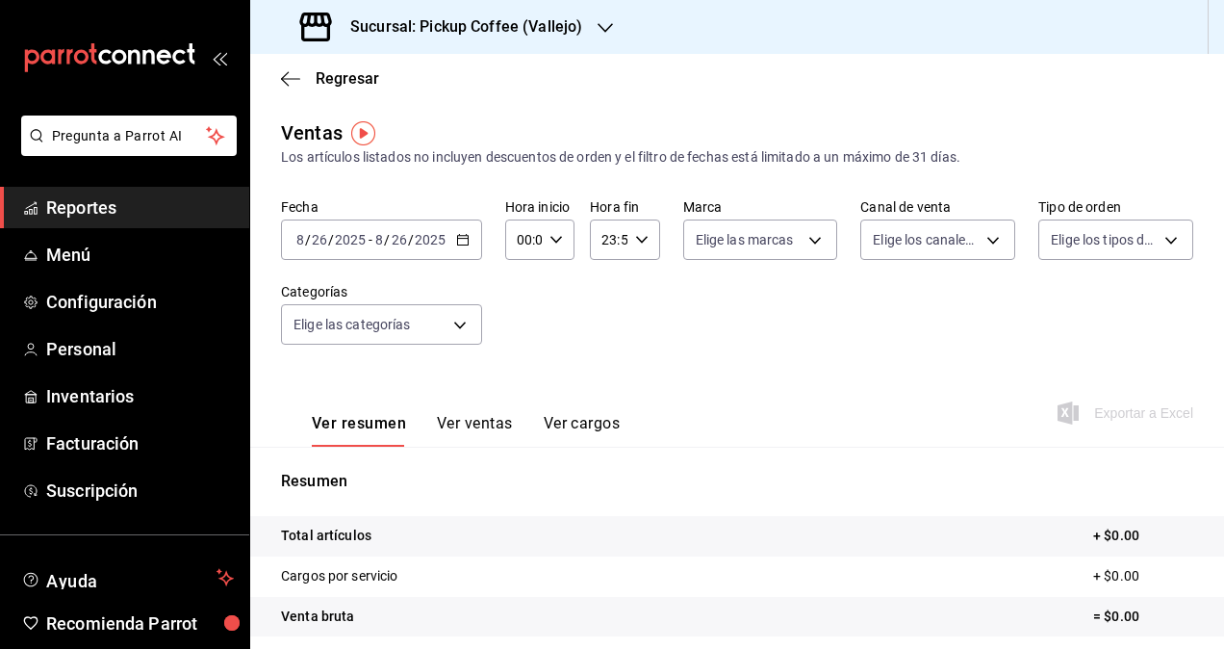
click at [470, 240] on div "[DATE] [DATE] - [DATE] [DATE]" at bounding box center [381, 239] width 201 height 40
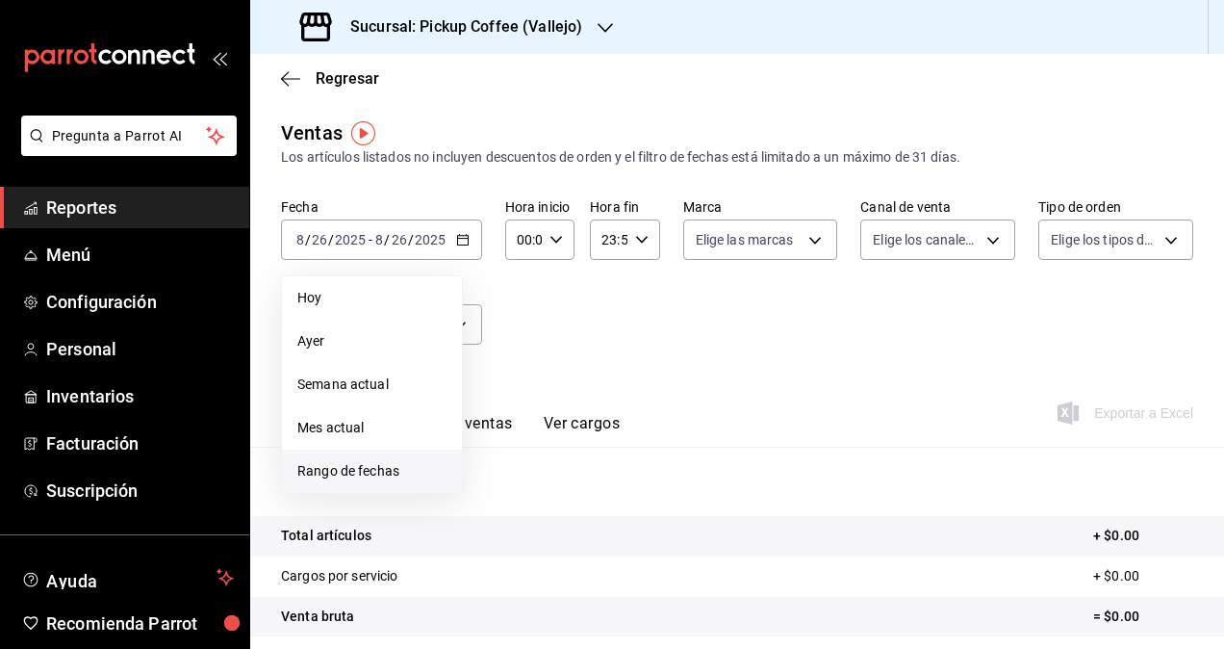
click at [375, 467] on span "Rango de fechas" at bounding box center [371, 471] width 149 height 20
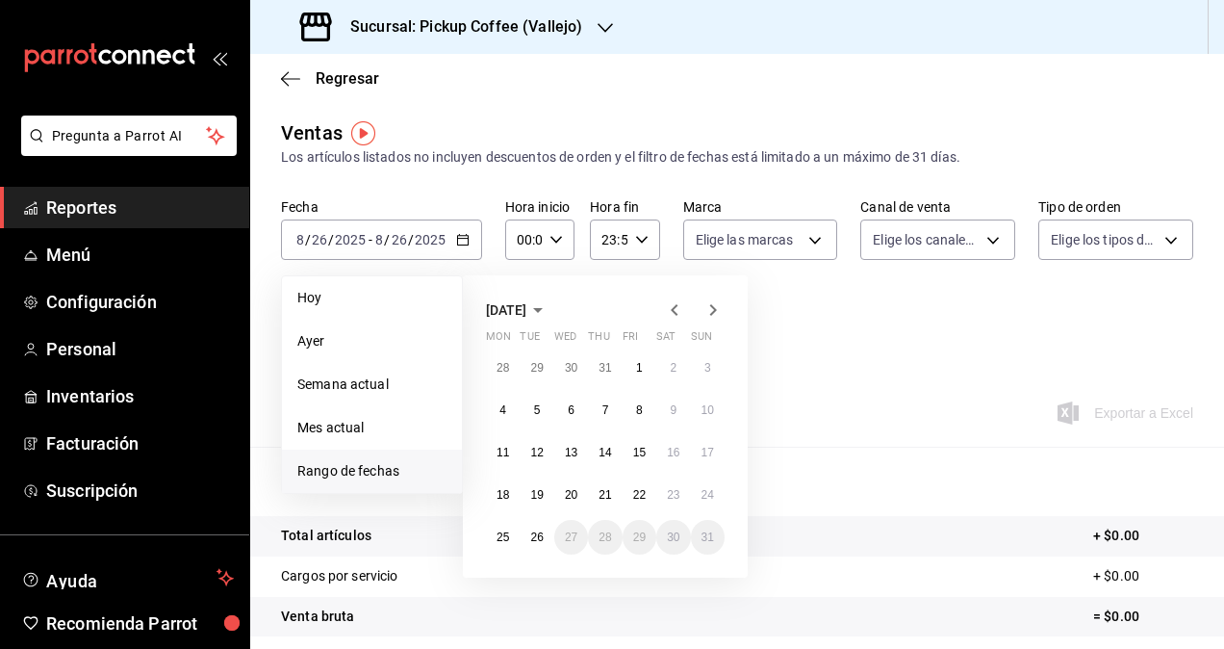
click at [550, 303] on icon "button" at bounding box center [538, 309] width 23 height 23
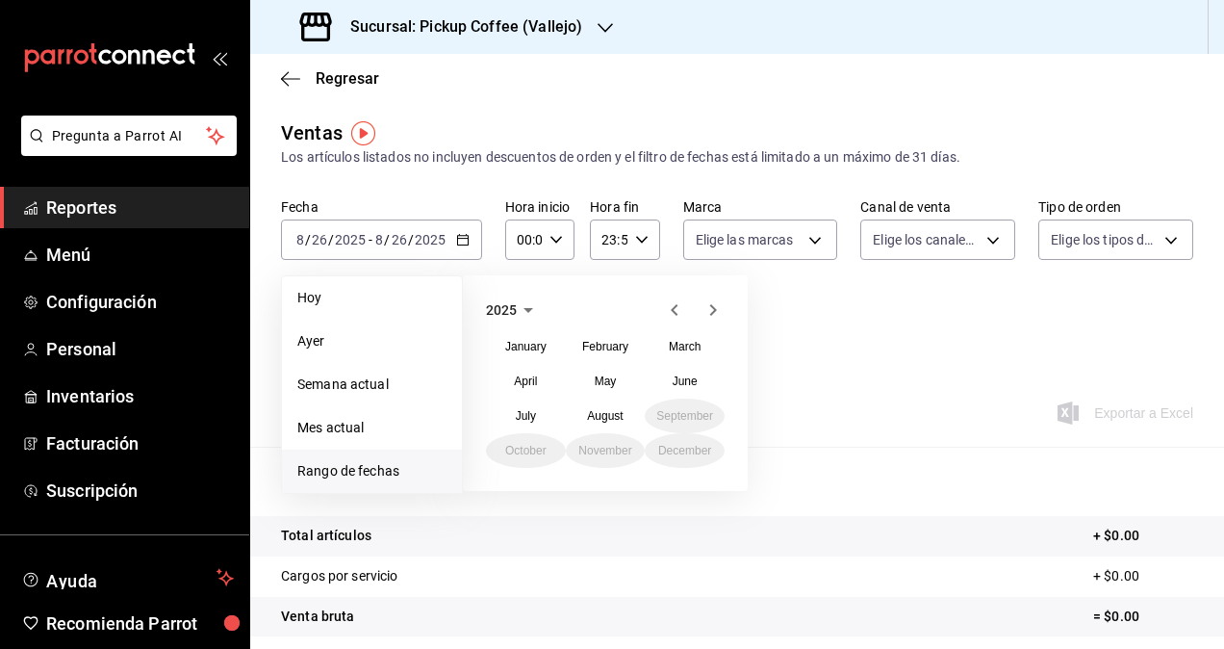
click at [509, 315] on span "2025" at bounding box center [501, 309] width 31 height 15
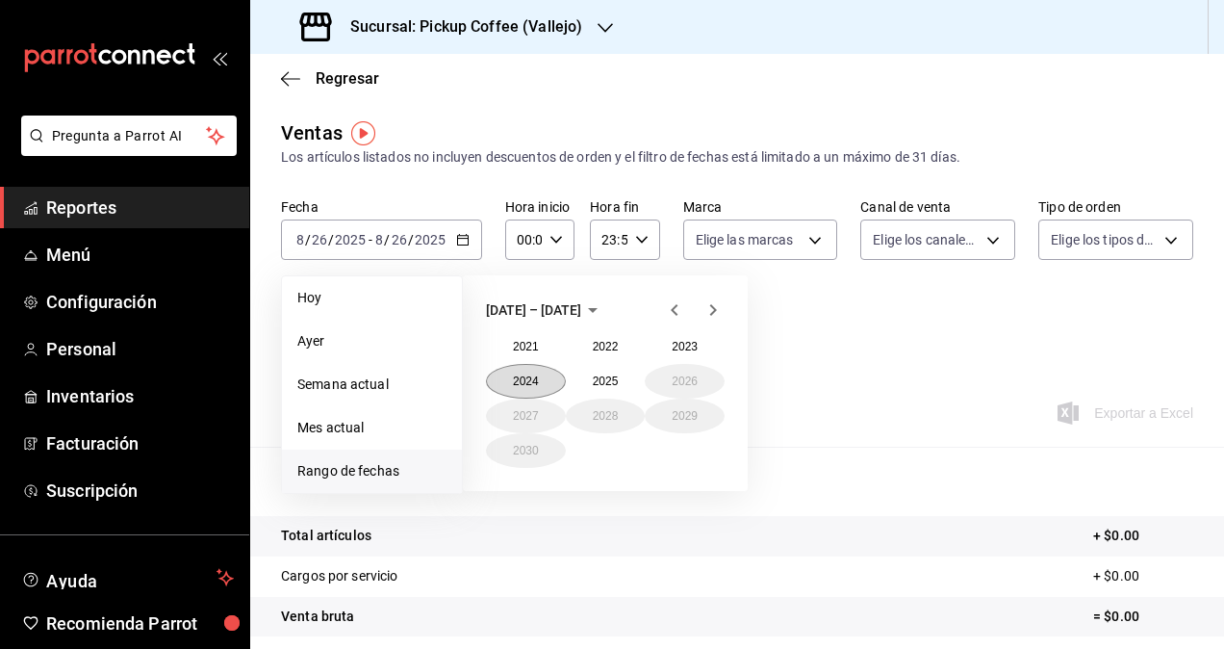
click at [543, 377] on button "2024" at bounding box center [526, 381] width 80 height 35
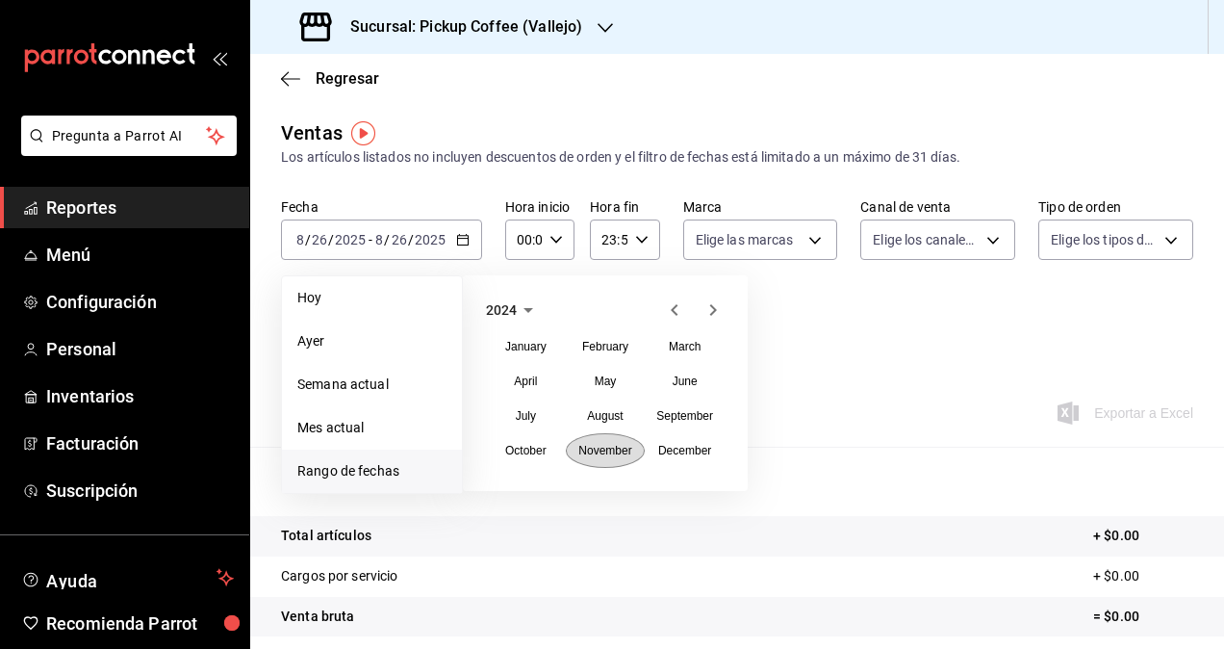
click at [601, 445] on abbr "November" at bounding box center [604, 450] width 53 height 13
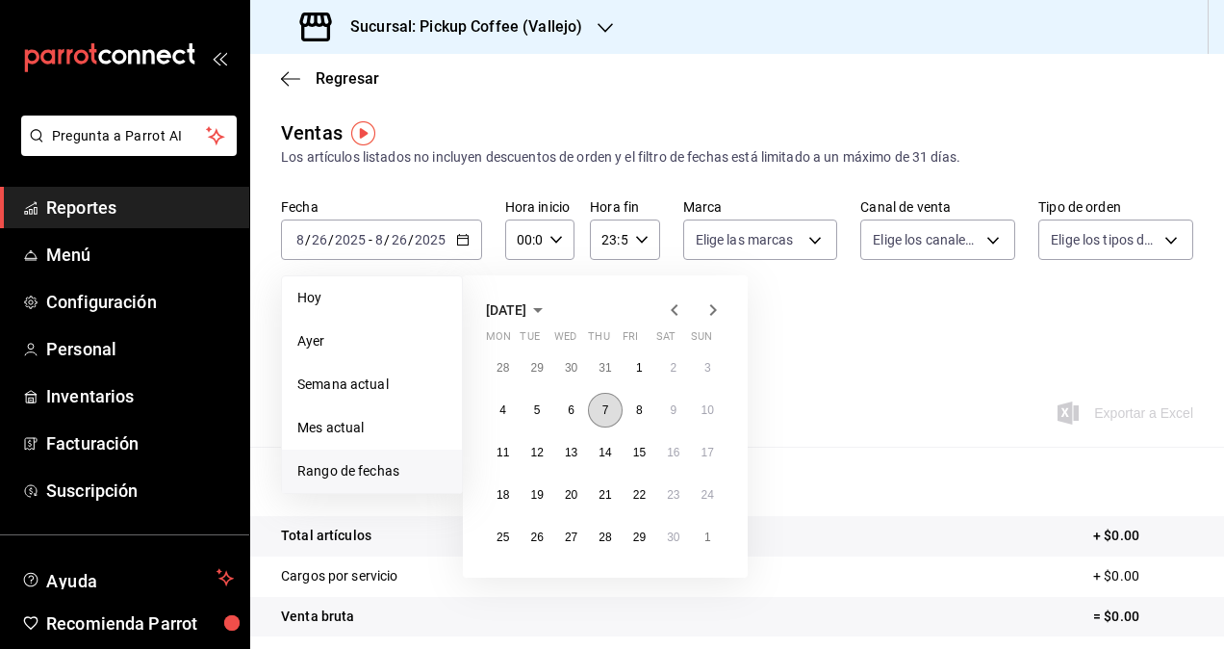
click at [605, 408] on abbr "7" at bounding box center [606, 409] width 7 height 13
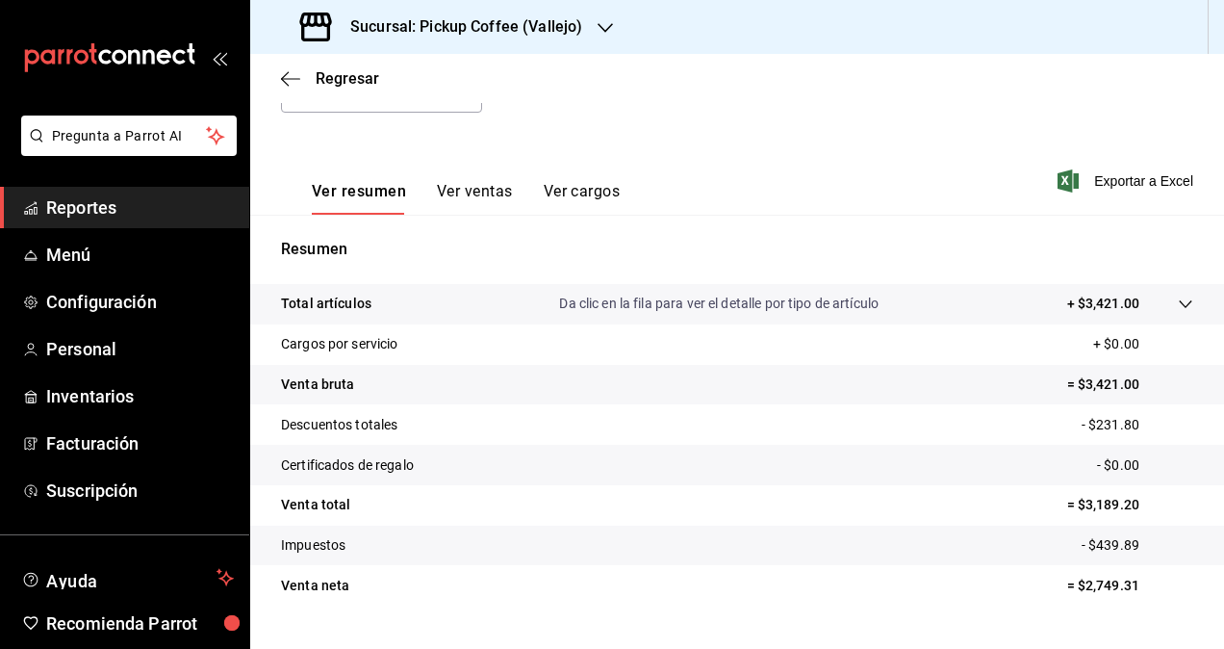
scroll to position [233, 0]
click at [1178, 302] on icon at bounding box center [1185, 303] width 15 height 15
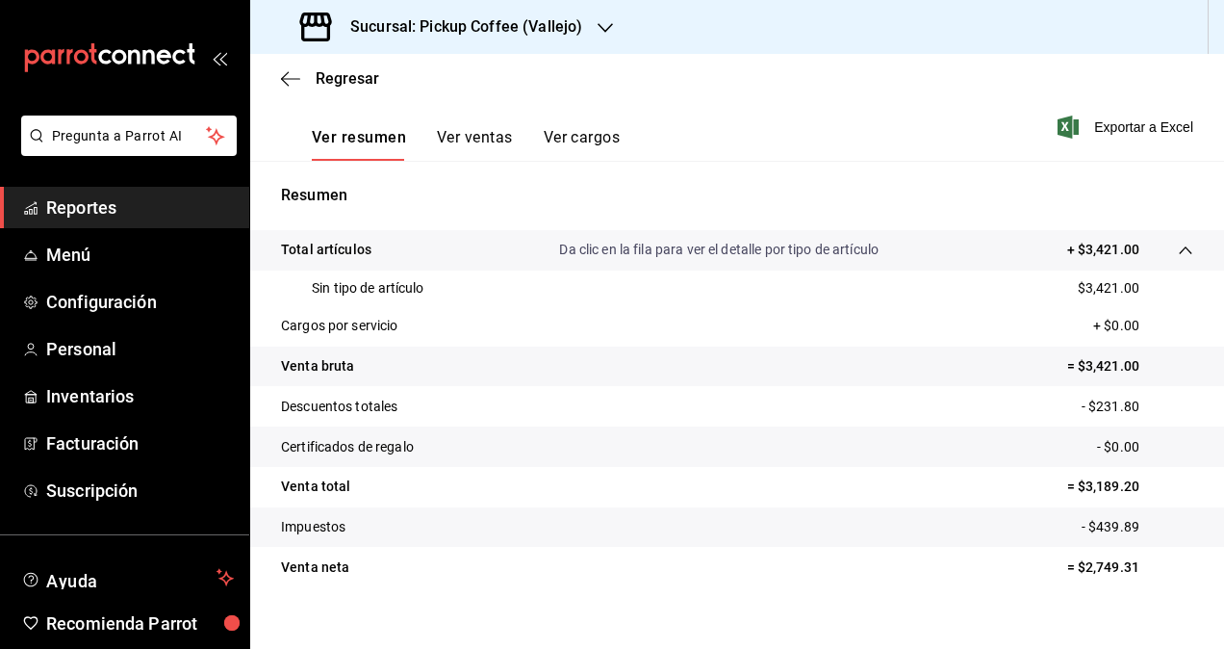
scroll to position [272, 0]
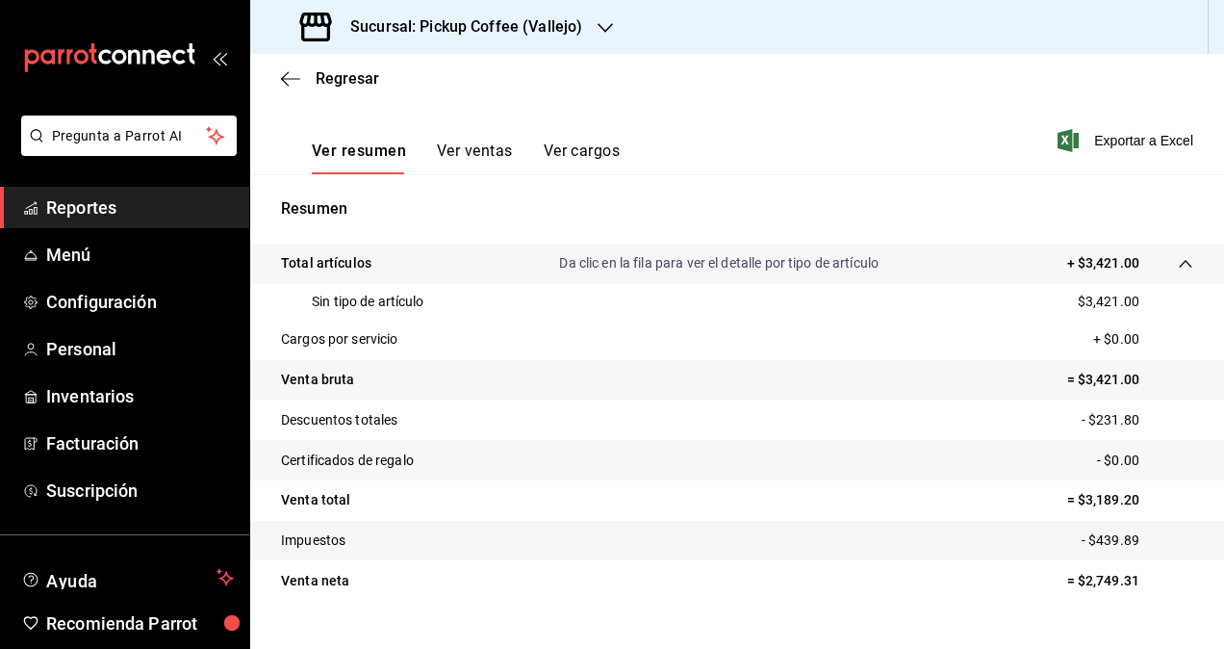
click at [758, 258] on p "Da clic en la fila para ver el detalle por tipo de artículo" at bounding box center [719, 263] width 320 height 20
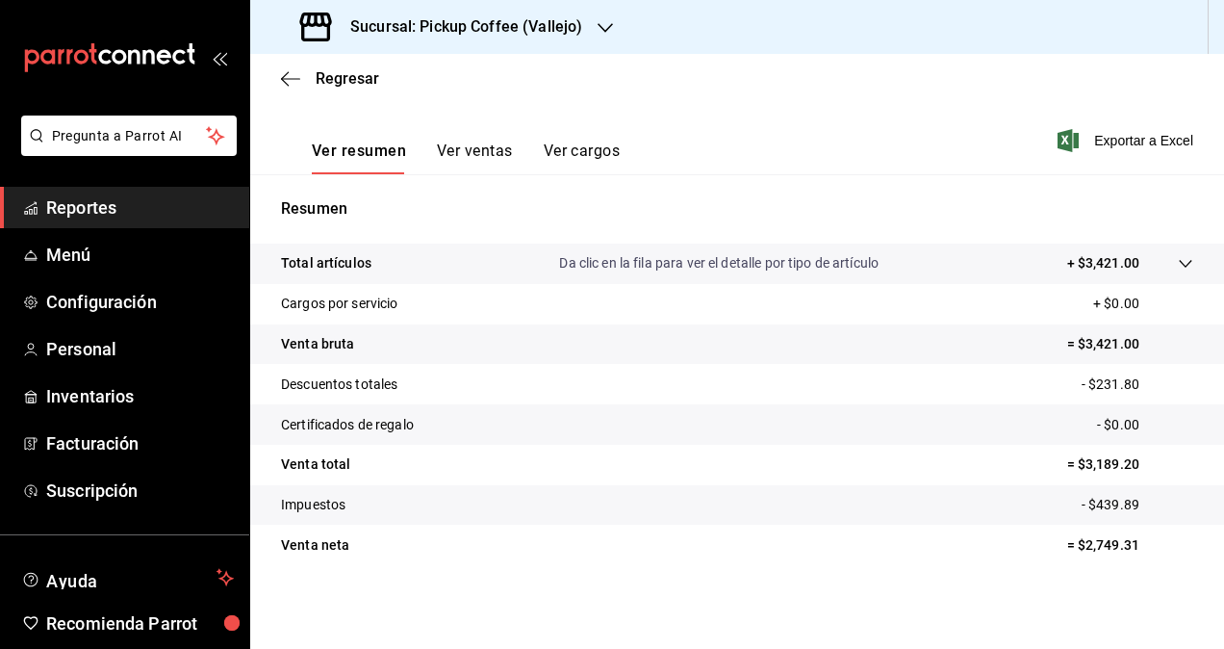
click at [441, 162] on button "Ver ventas" at bounding box center [475, 157] width 76 height 33
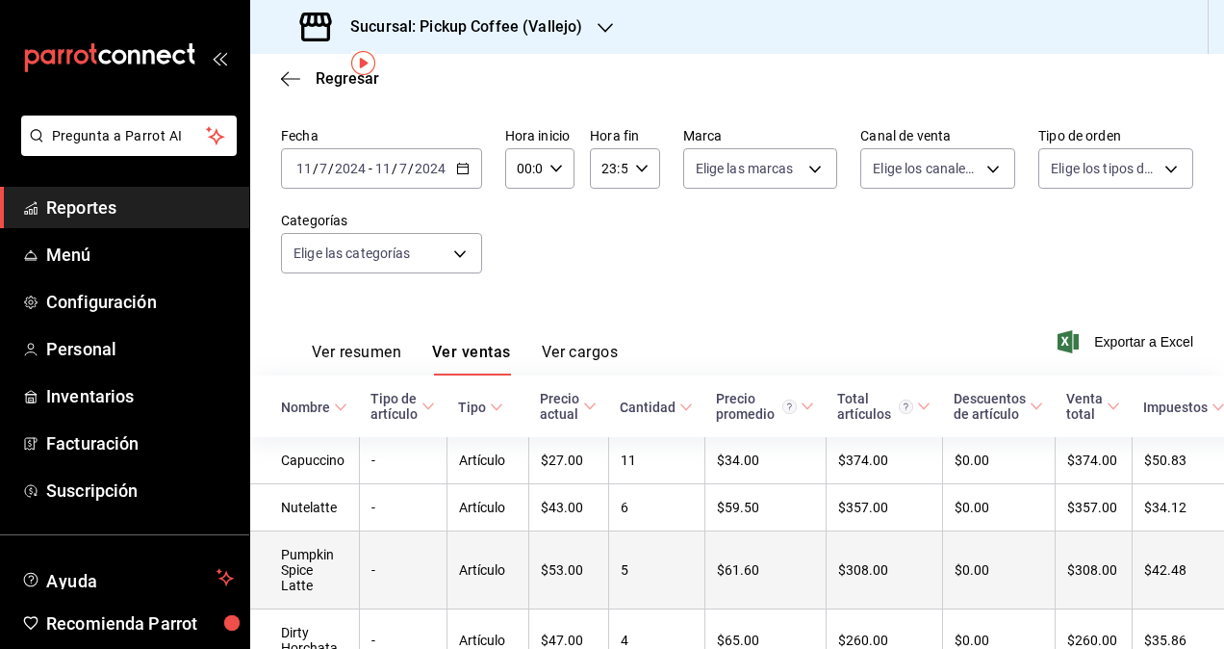
scroll to position [70, 0]
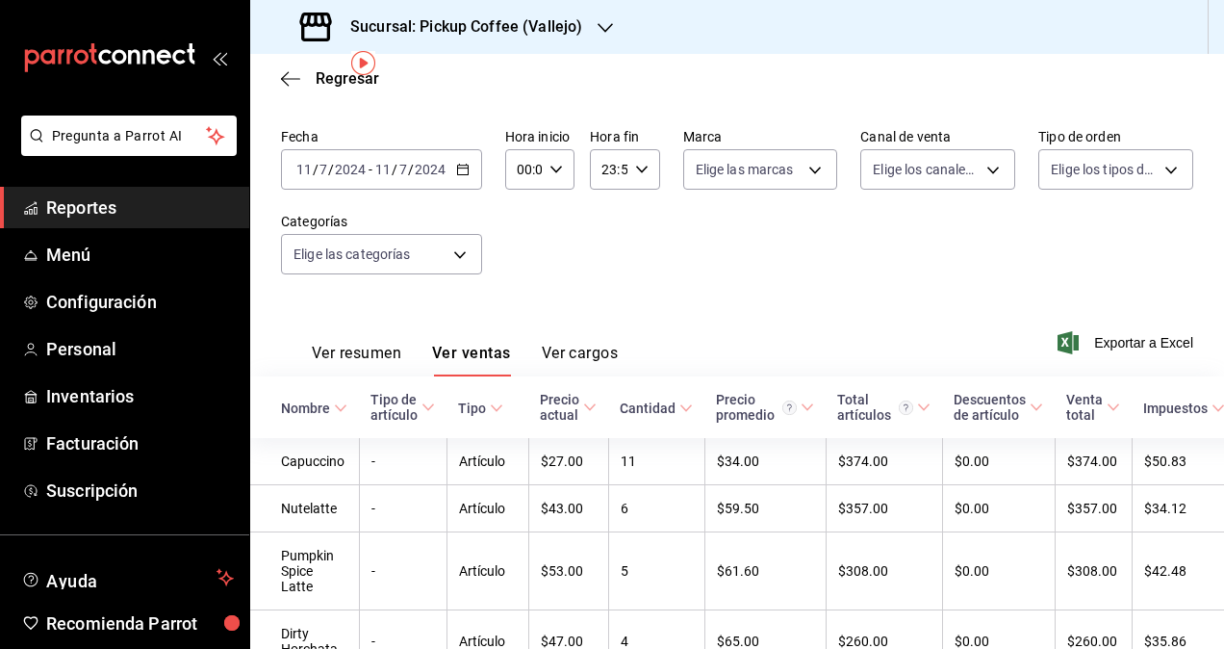
click at [614, 352] on button "Ver cargos" at bounding box center [580, 360] width 77 height 33
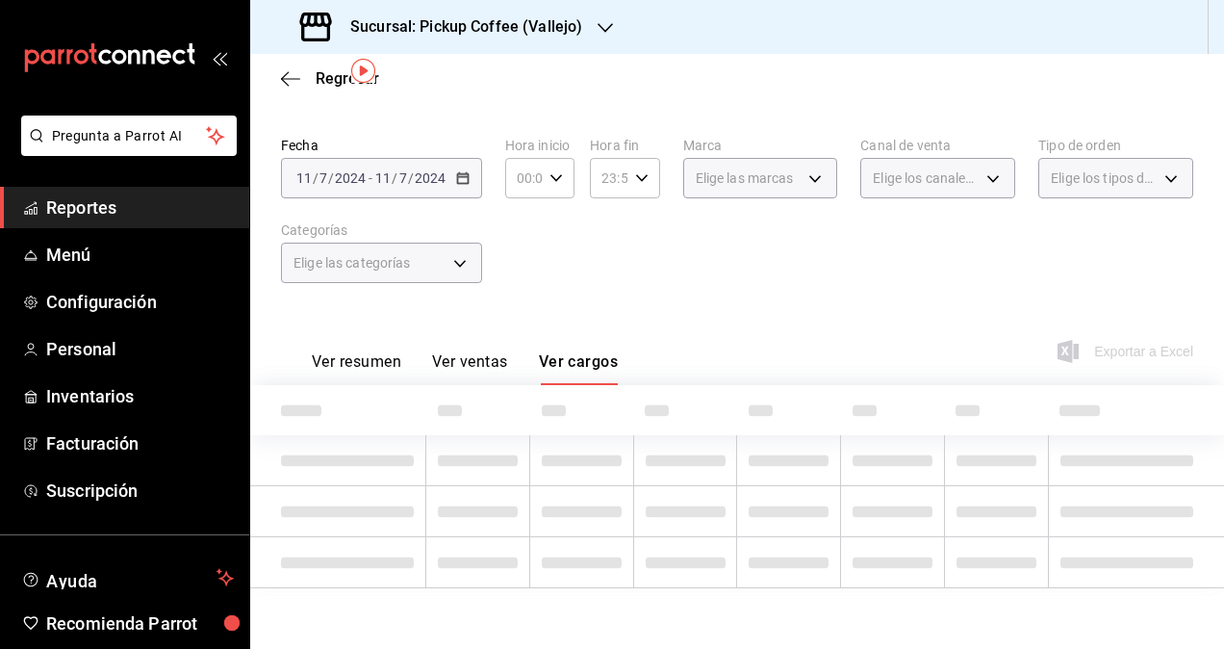
scroll to position [70, 0]
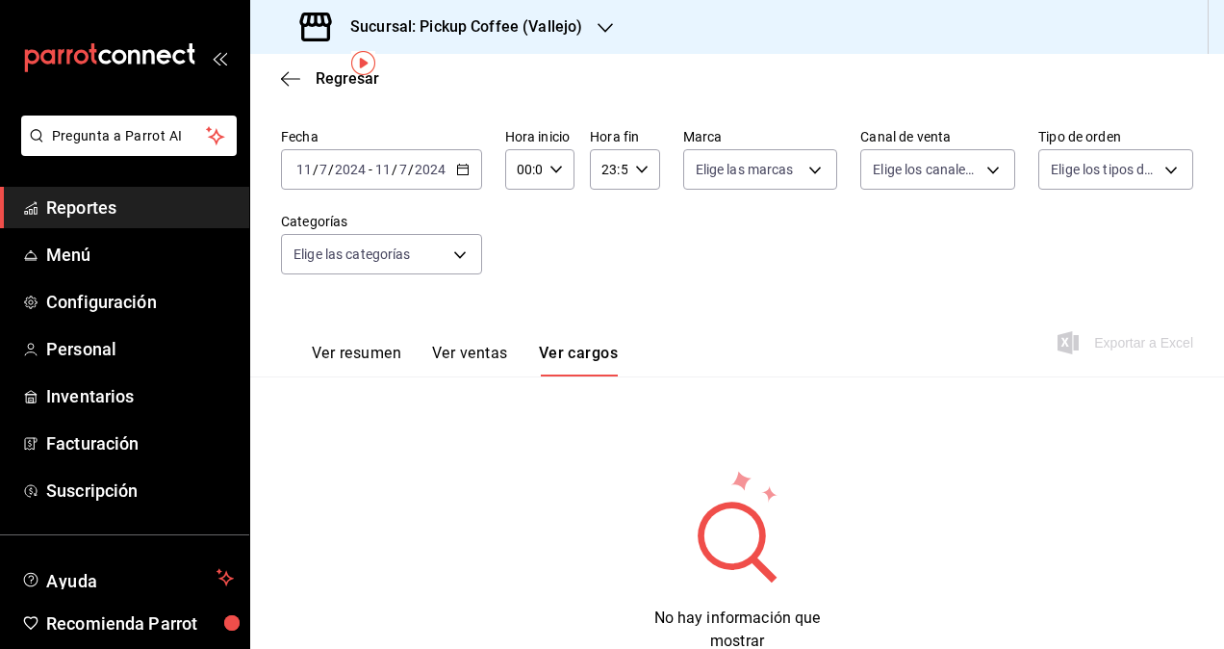
click at [481, 363] on button "Ver ventas" at bounding box center [470, 360] width 76 height 33
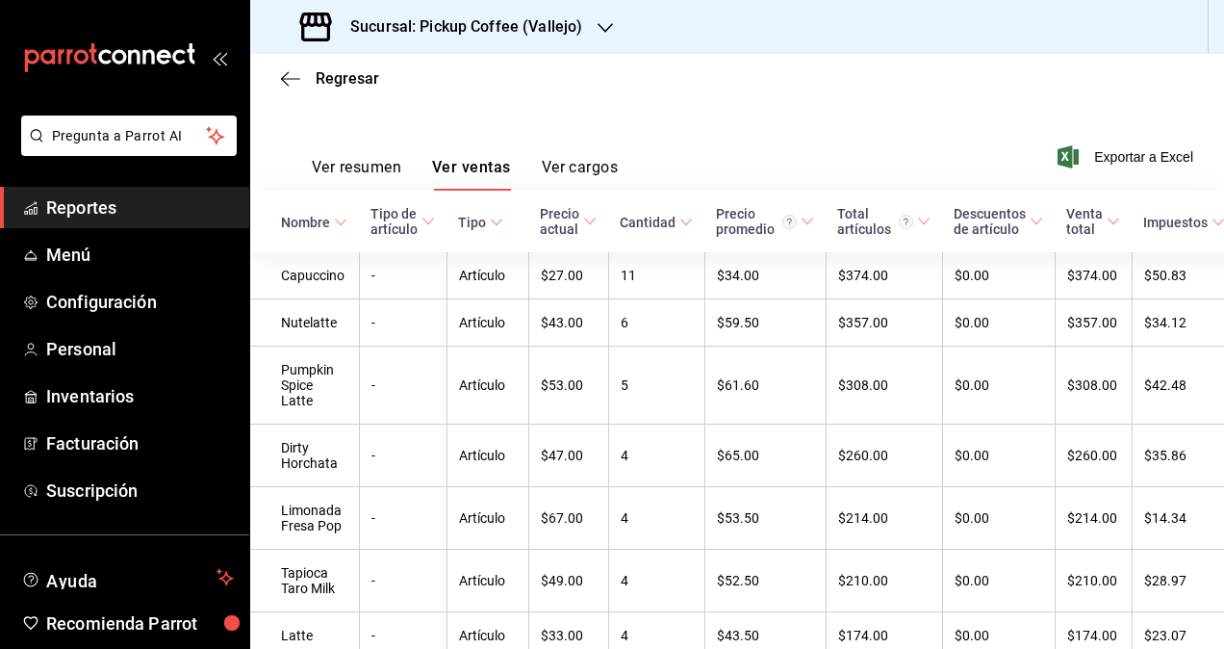
scroll to position [205, 0]
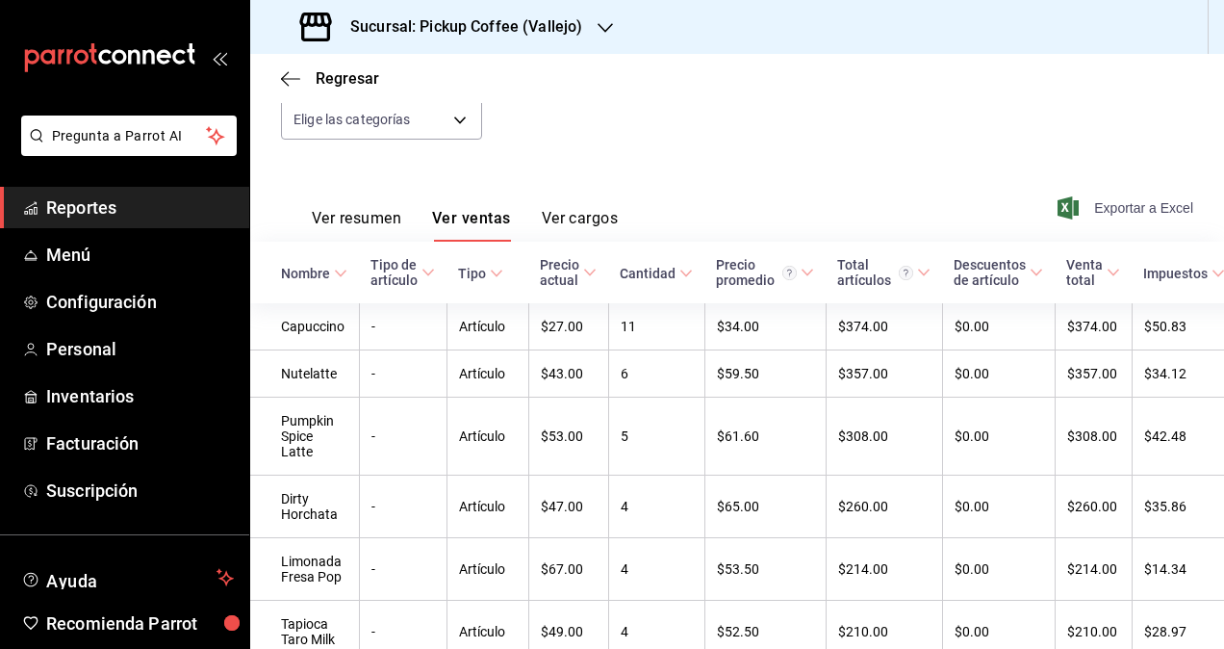
click at [1142, 208] on span "Exportar a Excel" at bounding box center [1128, 207] width 132 height 23
click at [366, 219] on button "Ver resumen" at bounding box center [357, 225] width 90 height 33
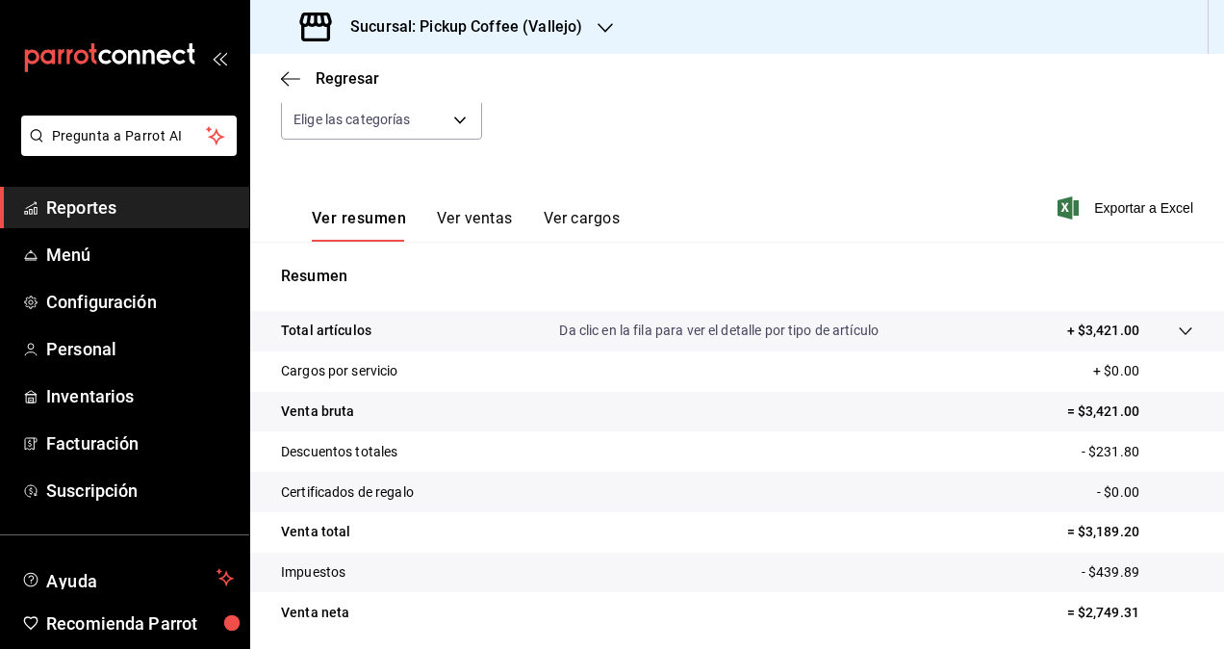
click at [477, 37] on h3 "Sucursal: Pickup Coffee (Vallejo)" at bounding box center [458, 26] width 247 height 23
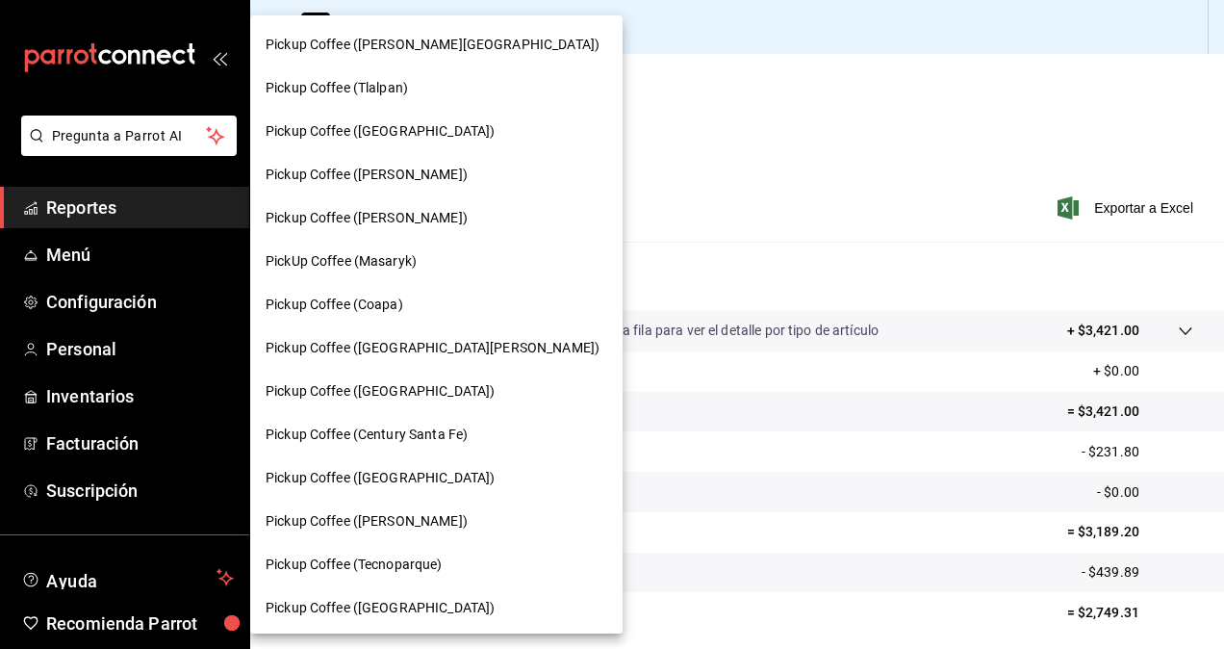
click at [448, 183] on div "Pickup Coffee ([PERSON_NAME])" at bounding box center [437, 175] width 342 height 20
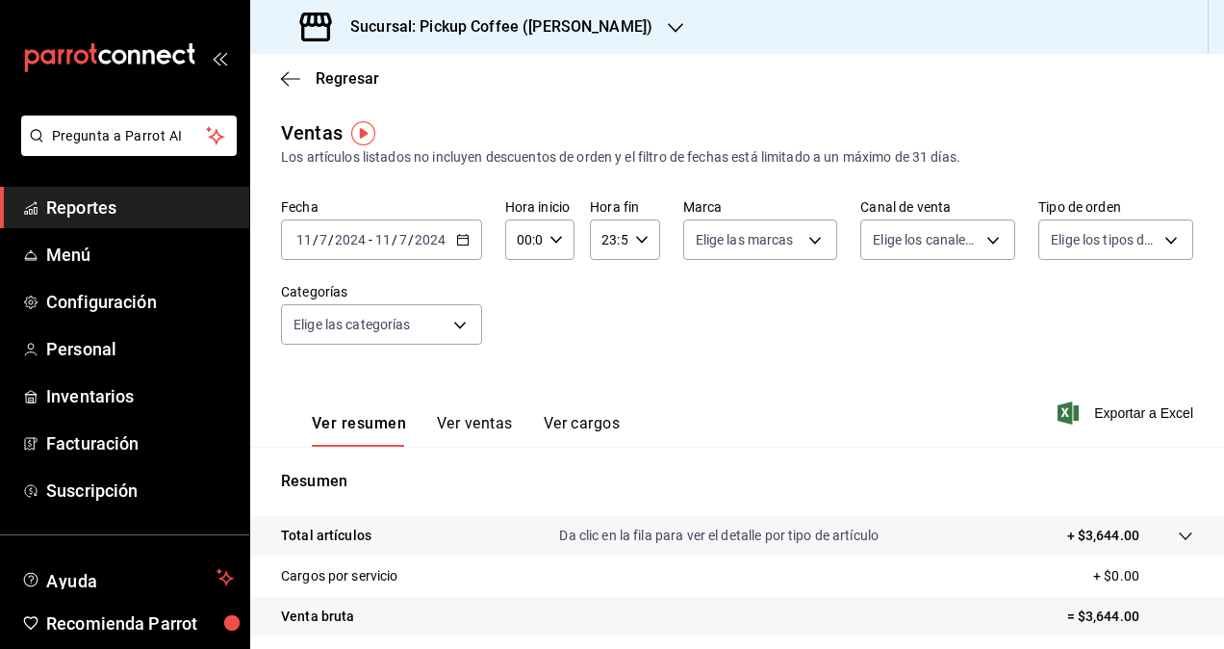
click at [461, 245] on \(Stroke\) "button" at bounding box center [463, 240] width 12 height 11
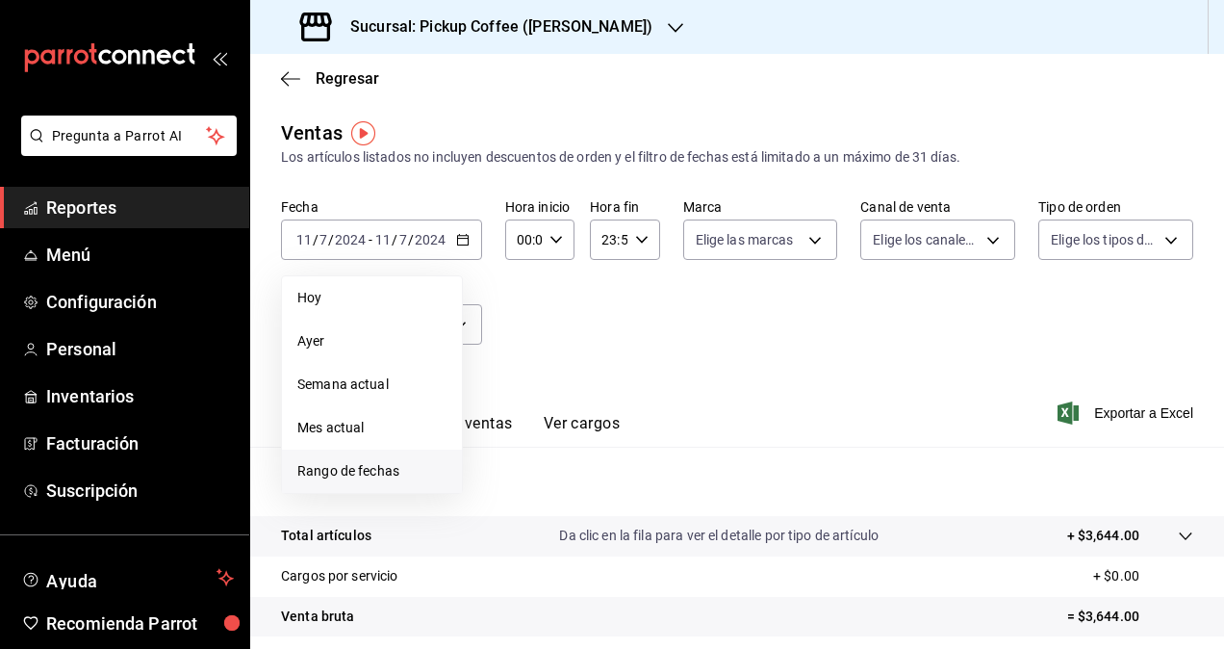
click at [379, 471] on span "Rango de fechas" at bounding box center [371, 471] width 149 height 20
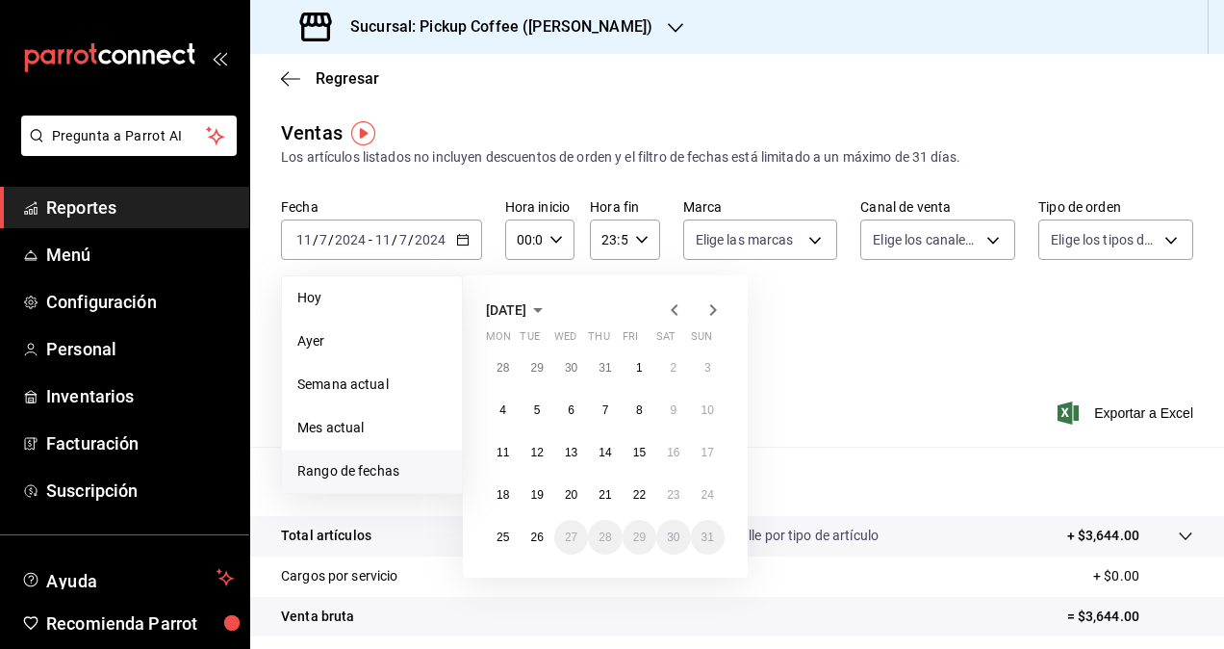
click at [543, 308] on icon "button" at bounding box center [538, 310] width 10 height 5
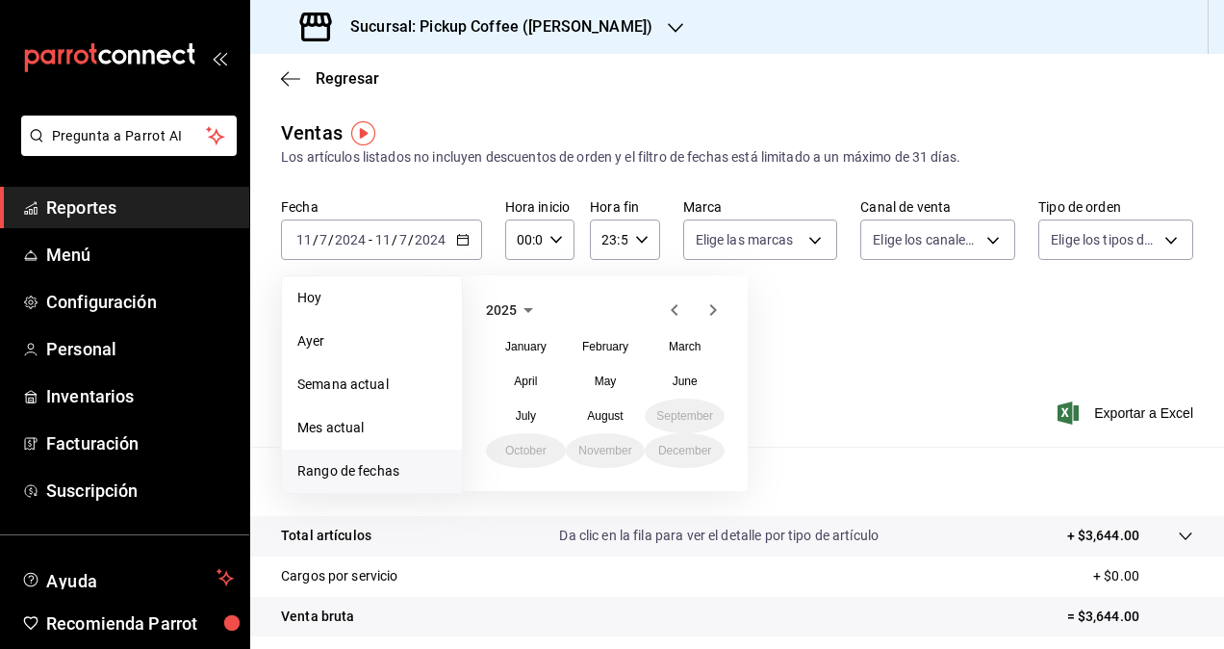
click at [519, 317] on icon "button" at bounding box center [528, 309] width 23 height 23
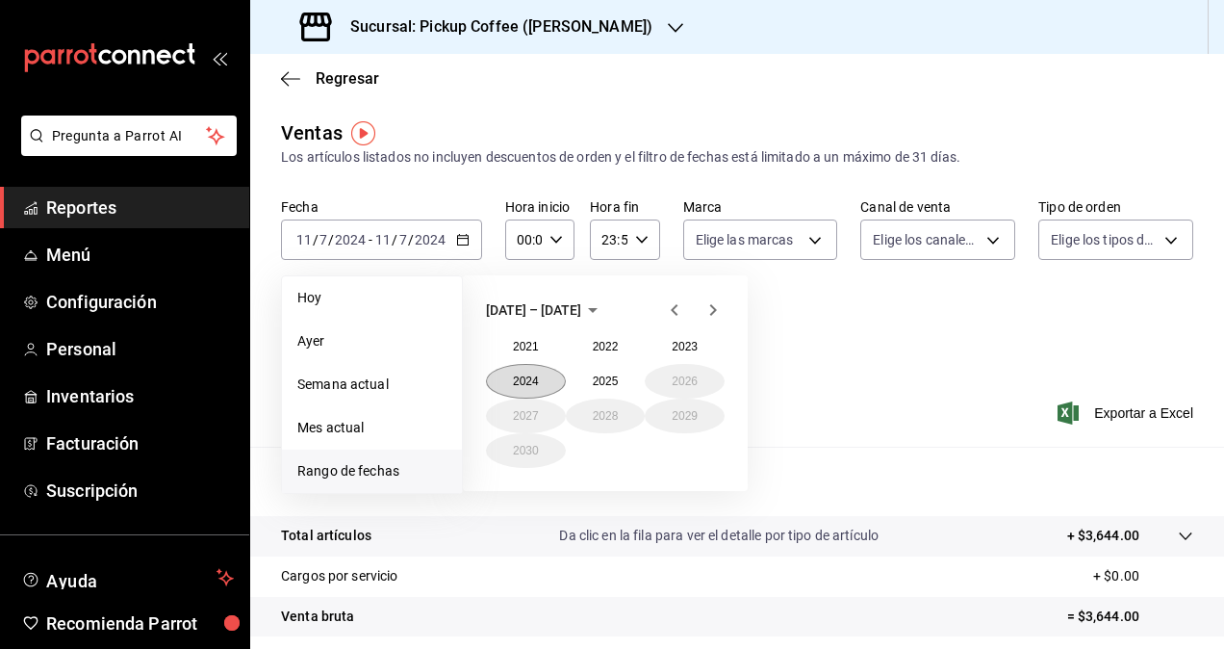
click at [556, 381] on button "2024" at bounding box center [526, 381] width 80 height 35
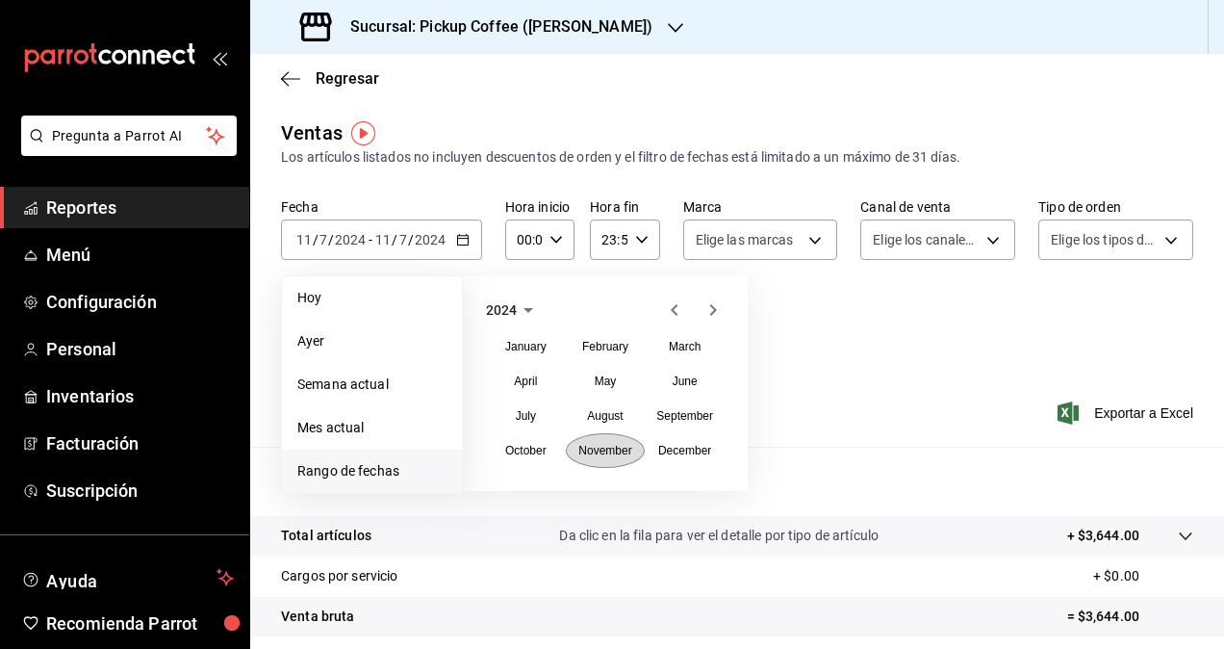
click at [590, 454] on abbr "November" at bounding box center [604, 450] width 53 height 13
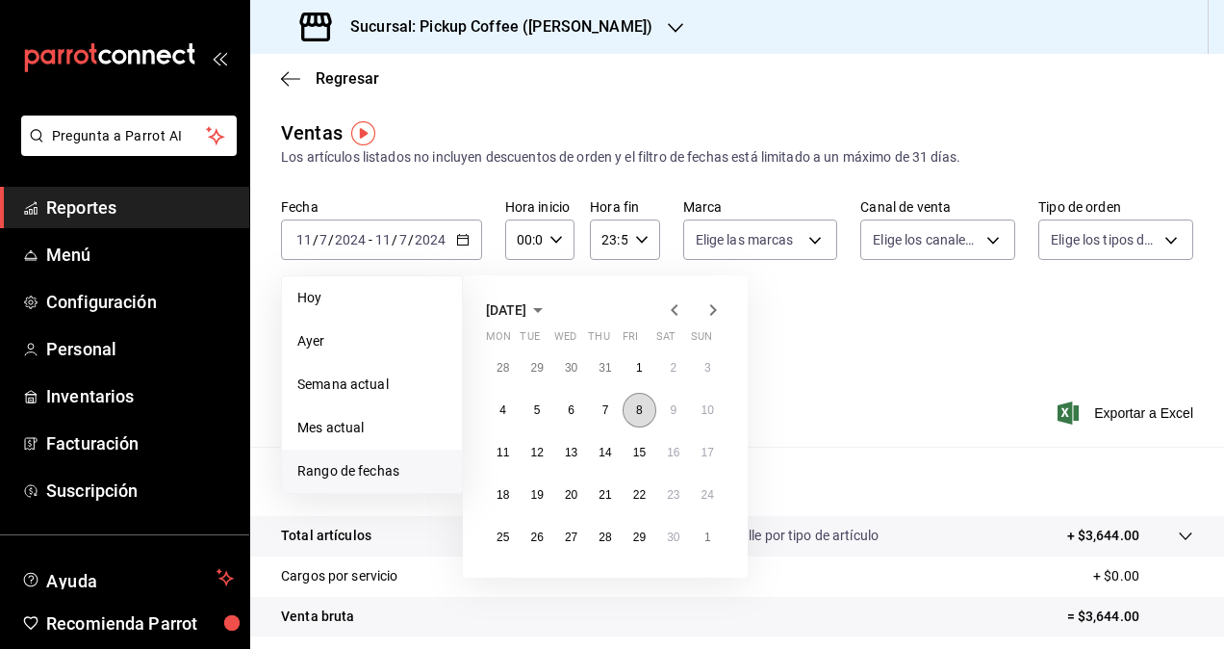
click at [636, 411] on abbr "8" at bounding box center [639, 409] width 7 height 13
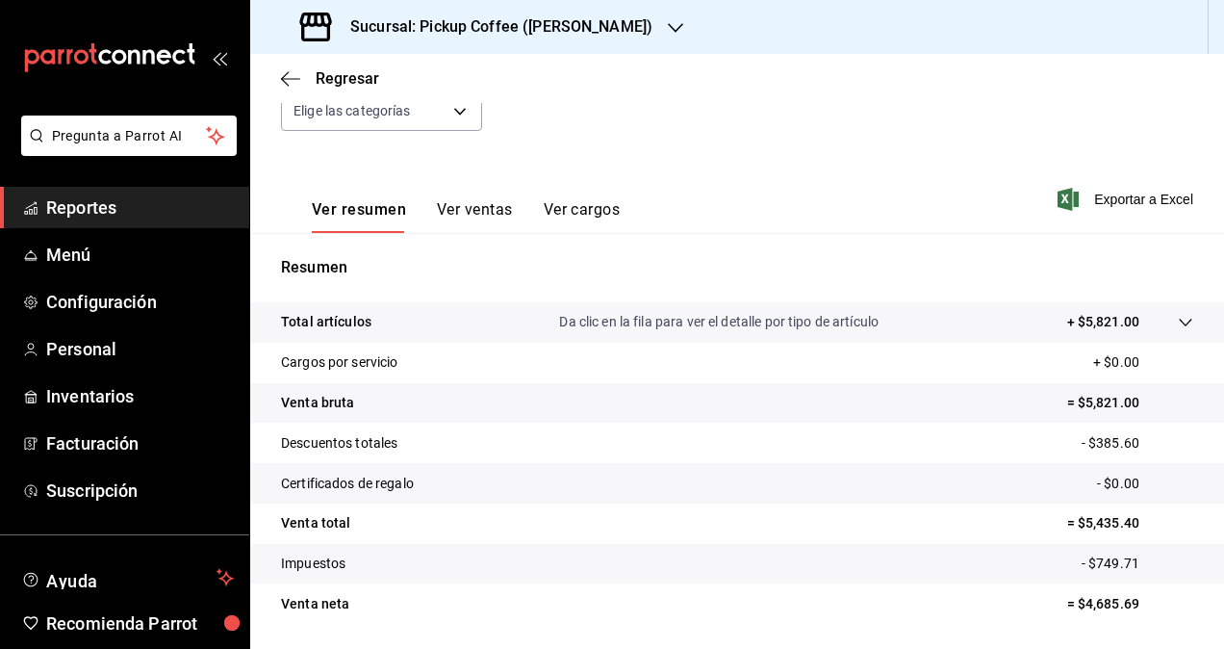
scroll to position [215, 0]
click at [1149, 316] on div at bounding box center [1167, 321] width 54 height 20
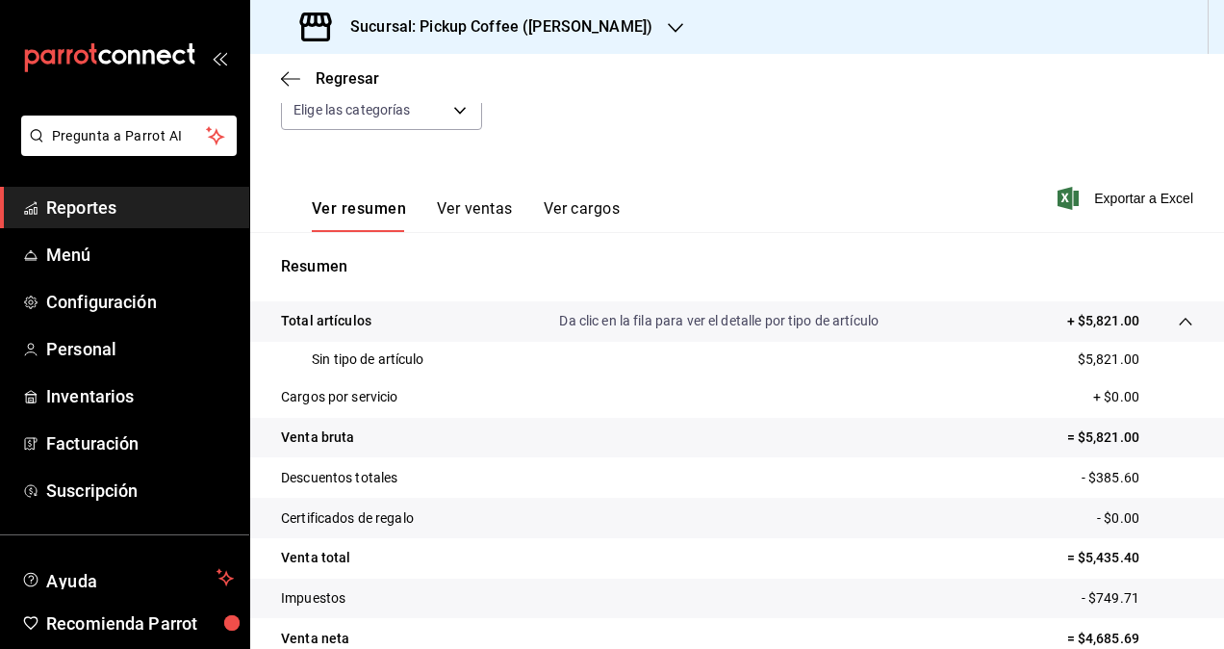
click at [946, 320] on div "Total artículos Da clic en la fila para ver el detalle por tipo de artículo + $…" at bounding box center [710, 321] width 859 height 20
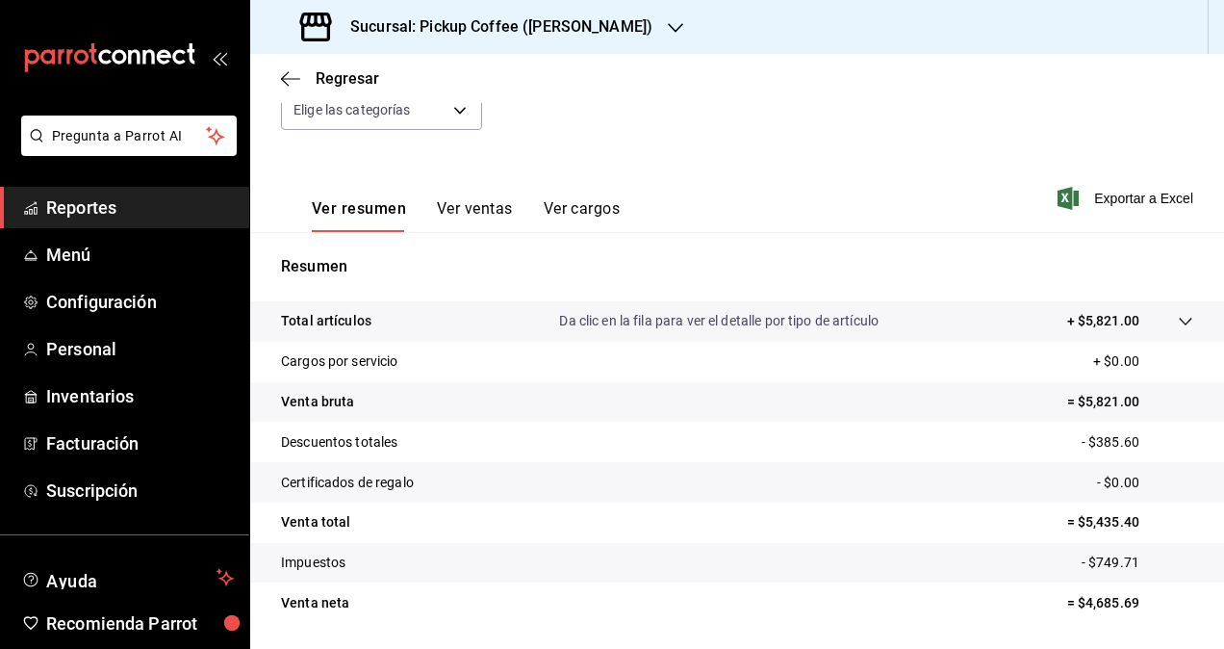
scroll to position [0, 0]
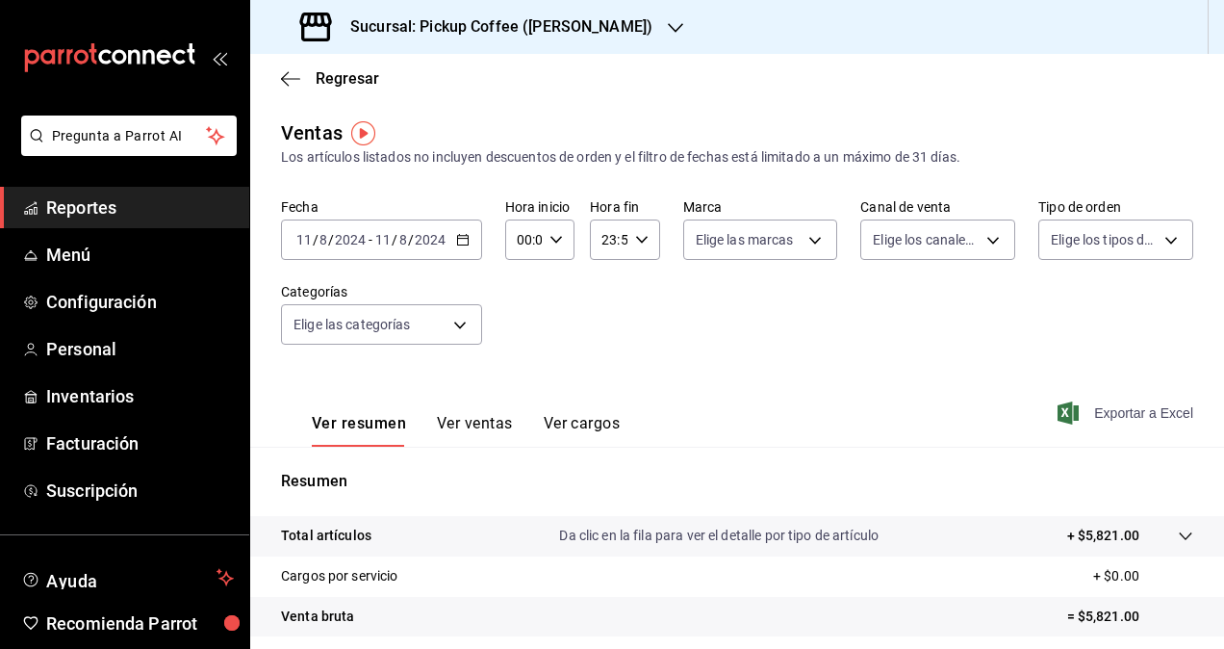
click at [1097, 403] on span "Exportar a Excel" at bounding box center [1128, 412] width 132 height 23
click at [590, 13] on div "Sucursal: Pickup Coffee ([PERSON_NAME])" at bounding box center [478, 27] width 425 height 54
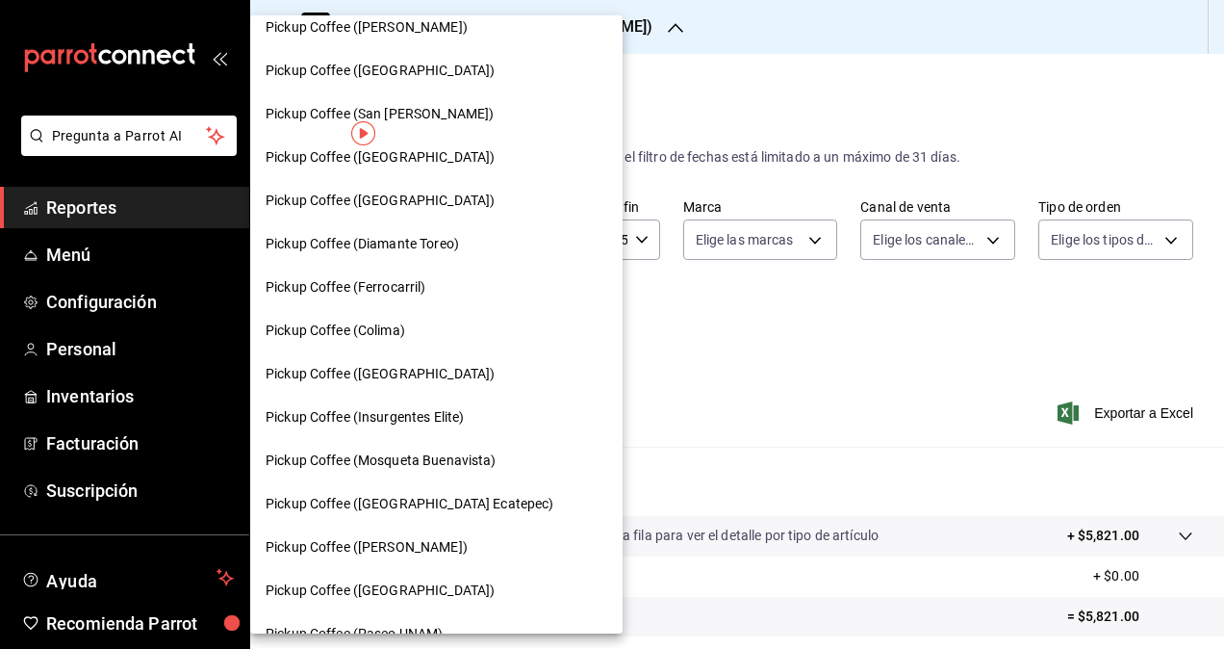
scroll to position [842, 0]
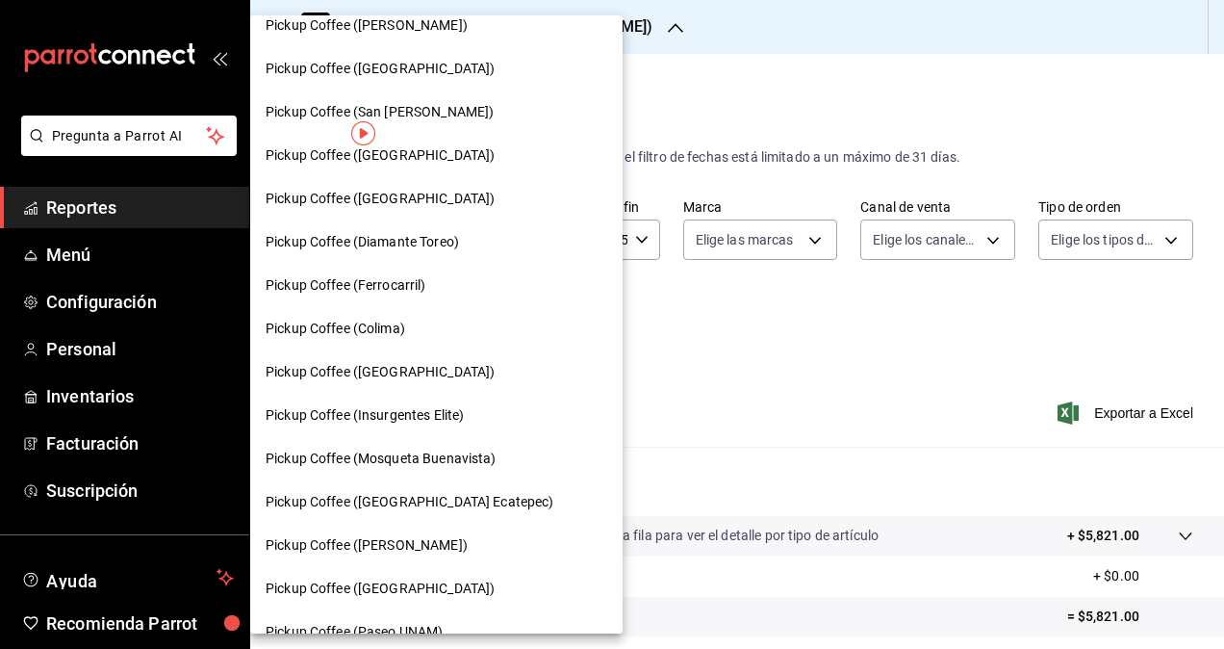
click at [431, 368] on span "Pickup Coffee ([GEOGRAPHIC_DATA])" at bounding box center [380, 372] width 229 height 20
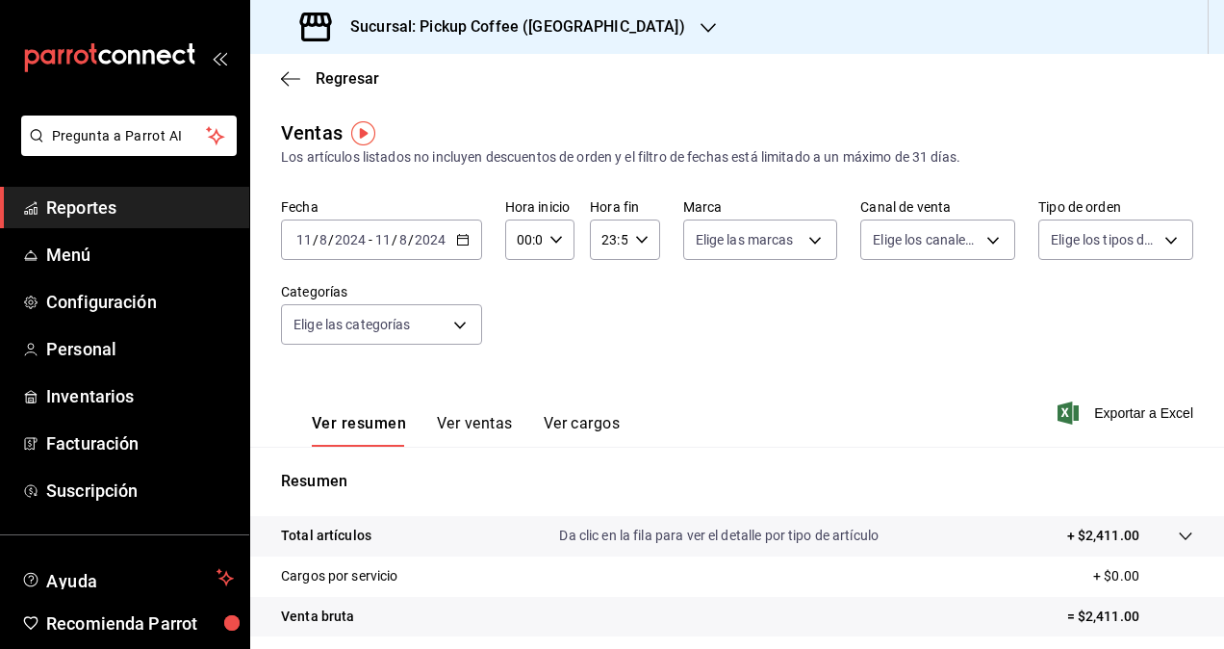
click at [466, 230] on div "[DATE] [DATE] - [DATE] [DATE]" at bounding box center [381, 239] width 201 height 40
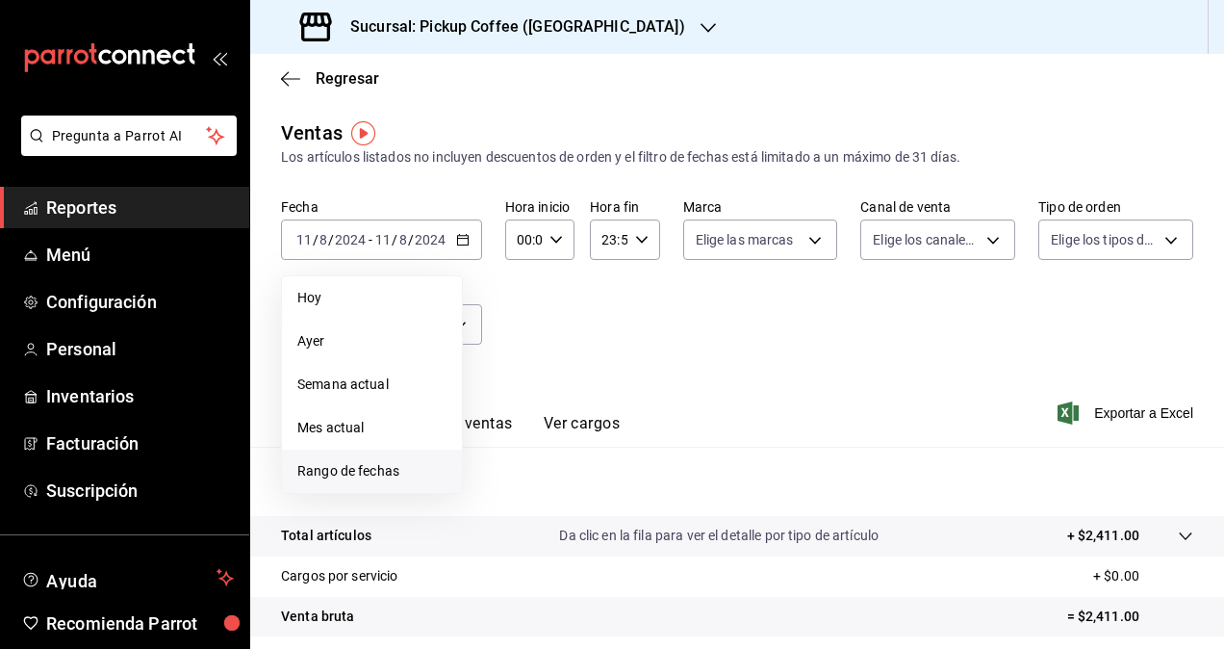
click at [406, 463] on span "Rango de fechas" at bounding box center [371, 471] width 149 height 20
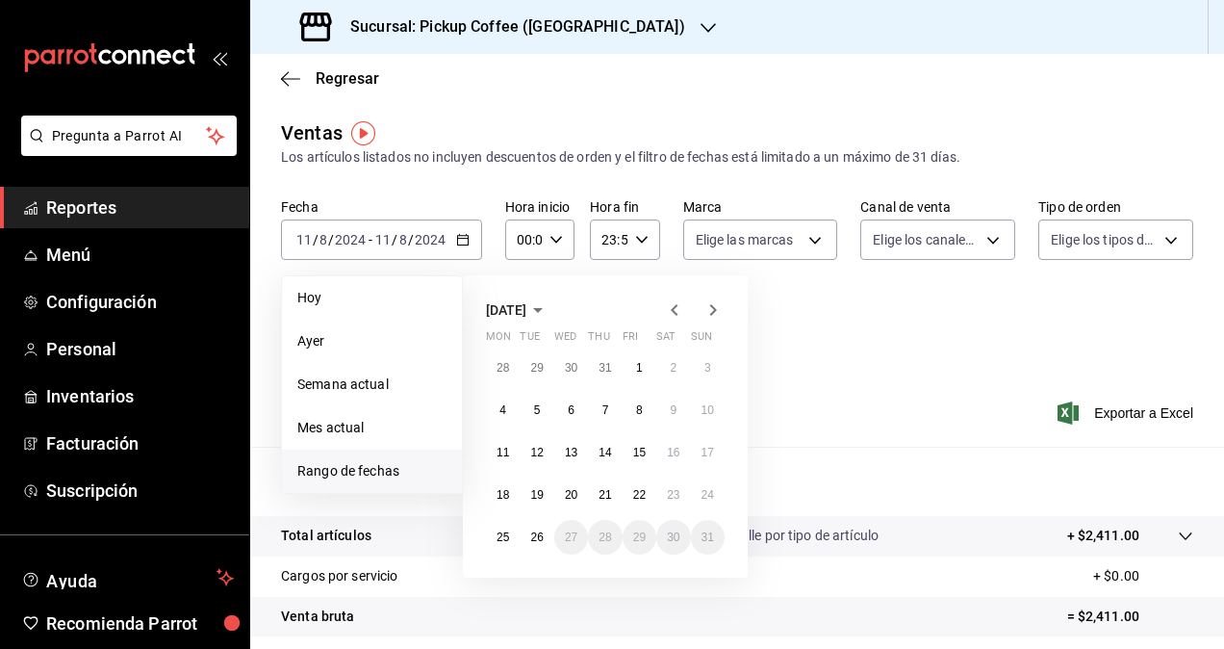
click at [521, 310] on span "[DATE]" at bounding box center [506, 309] width 40 height 15
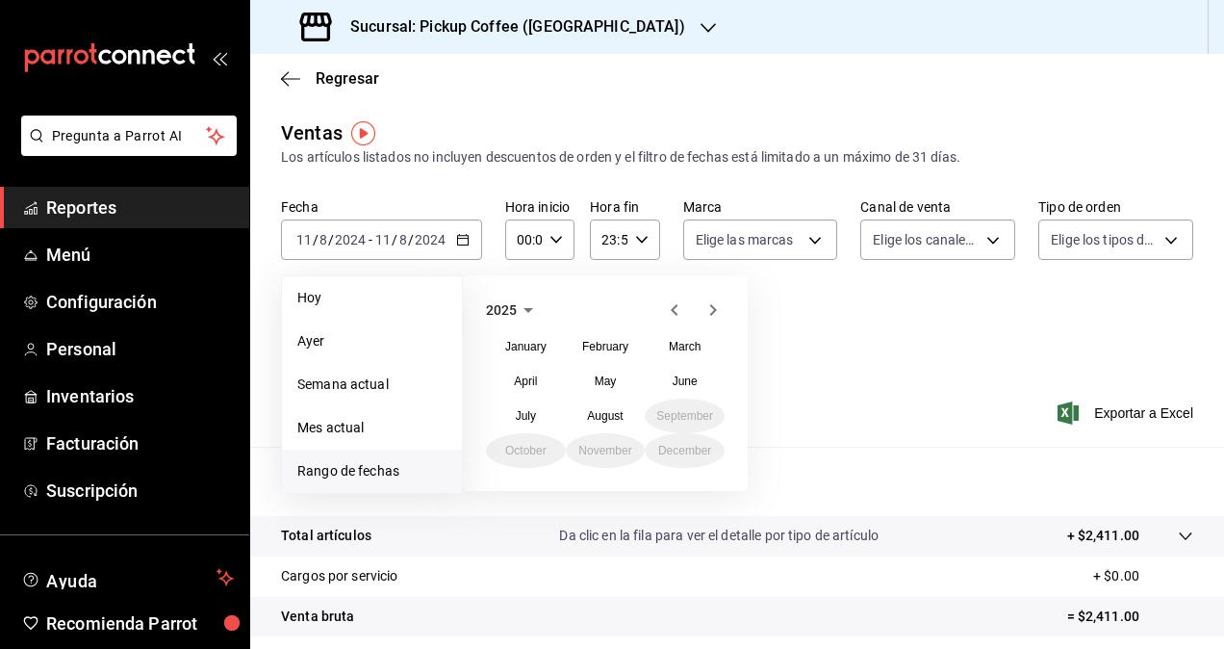
click at [512, 313] on span "2025" at bounding box center [501, 309] width 31 height 15
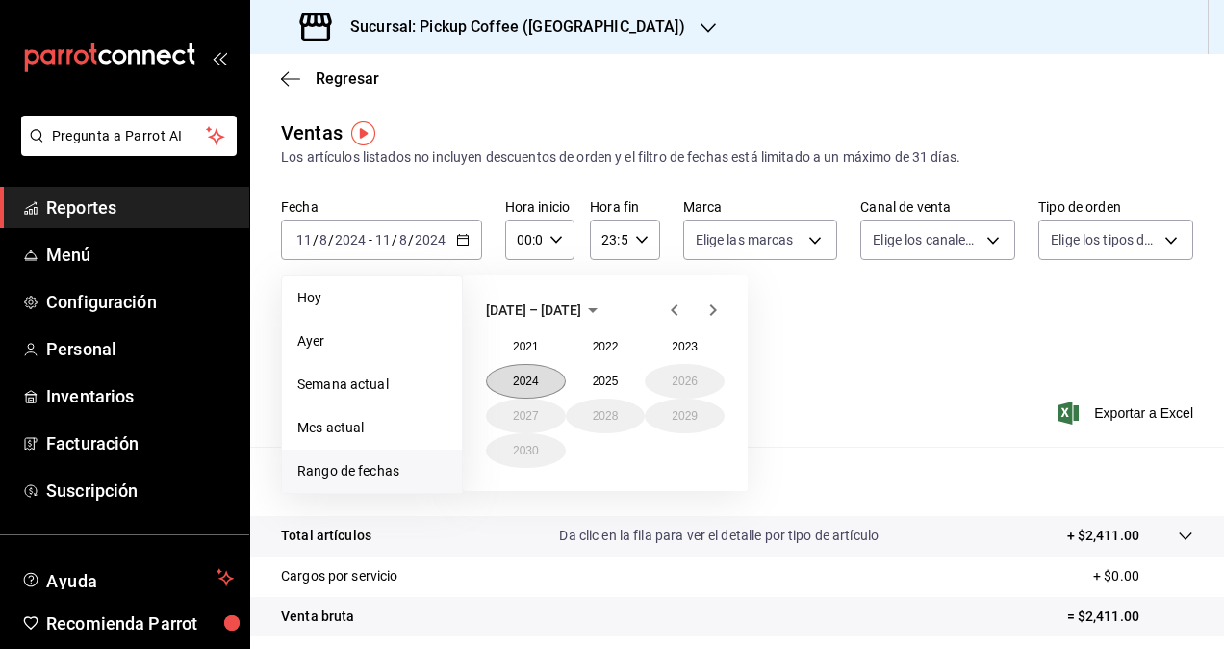
click at [534, 376] on button "2024" at bounding box center [526, 381] width 80 height 35
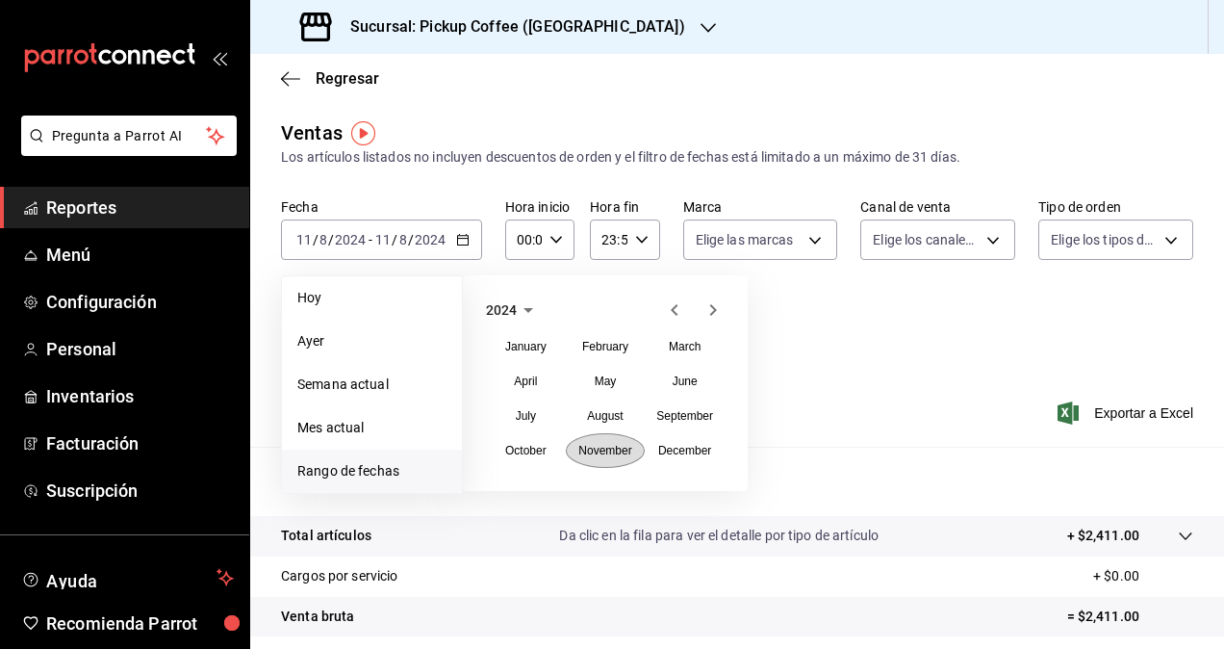
click at [618, 448] on abbr "November" at bounding box center [604, 450] width 53 height 13
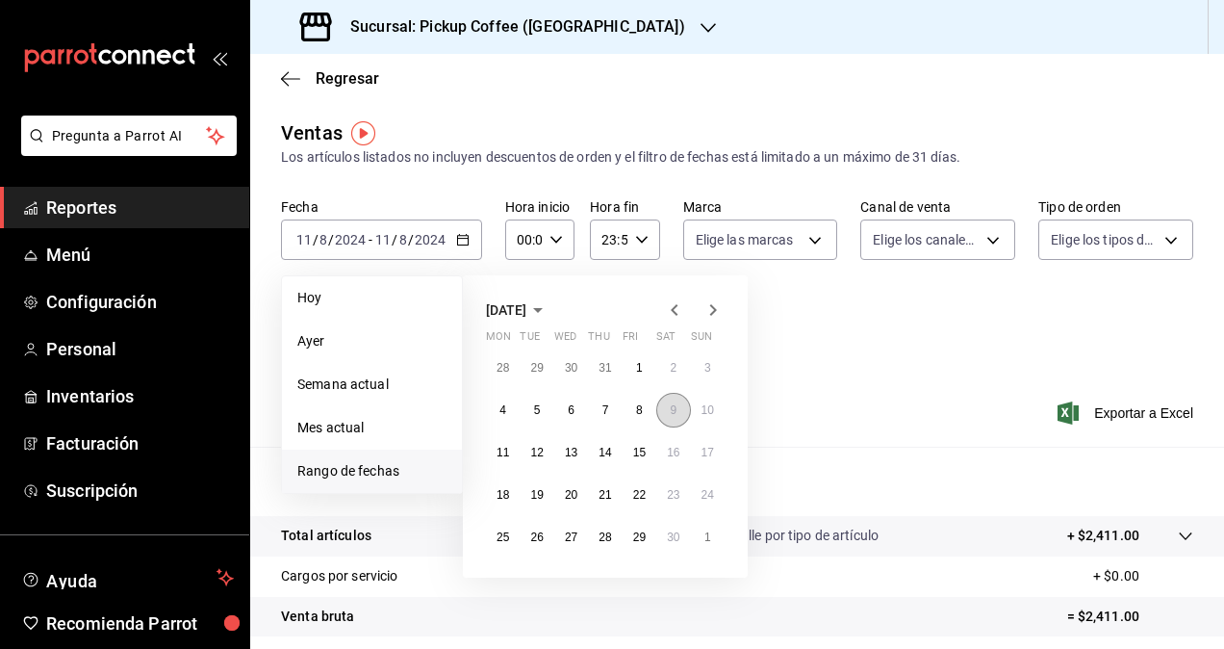
click at [665, 409] on button "9" at bounding box center [673, 410] width 34 height 35
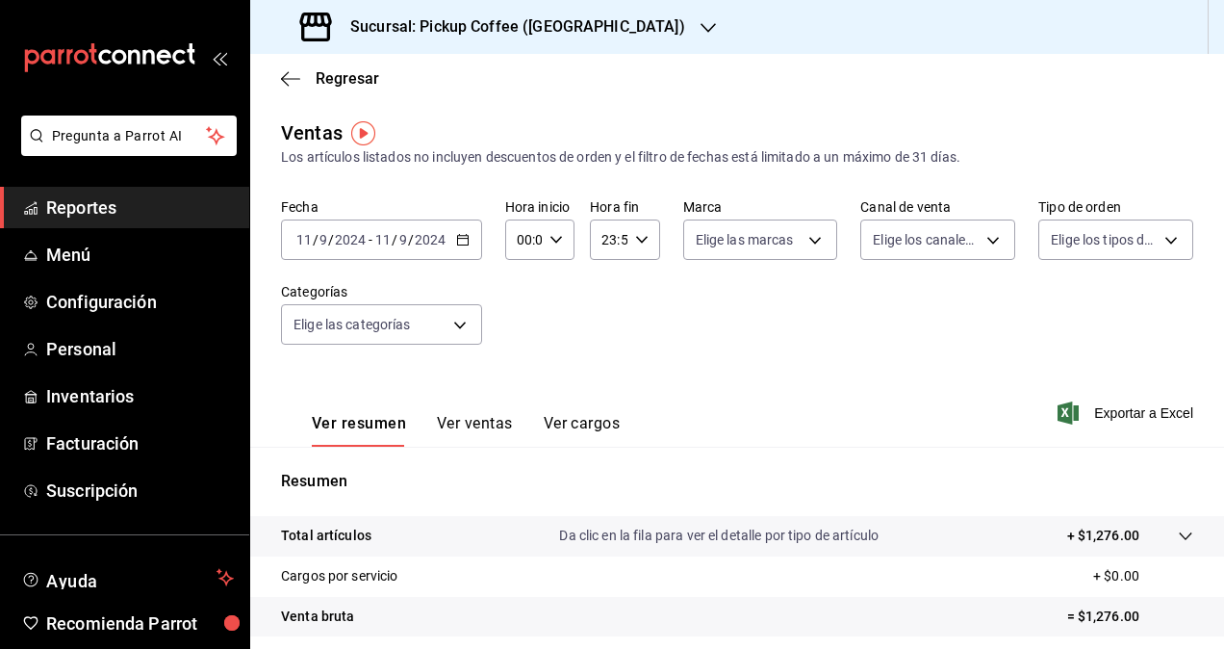
click at [1114, 407] on span "Exportar a Excel" at bounding box center [1128, 412] width 132 height 23
click at [505, 25] on h3 "Sucursal: Pickup Coffee ([GEOGRAPHIC_DATA])" at bounding box center [510, 26] width 350 height 23
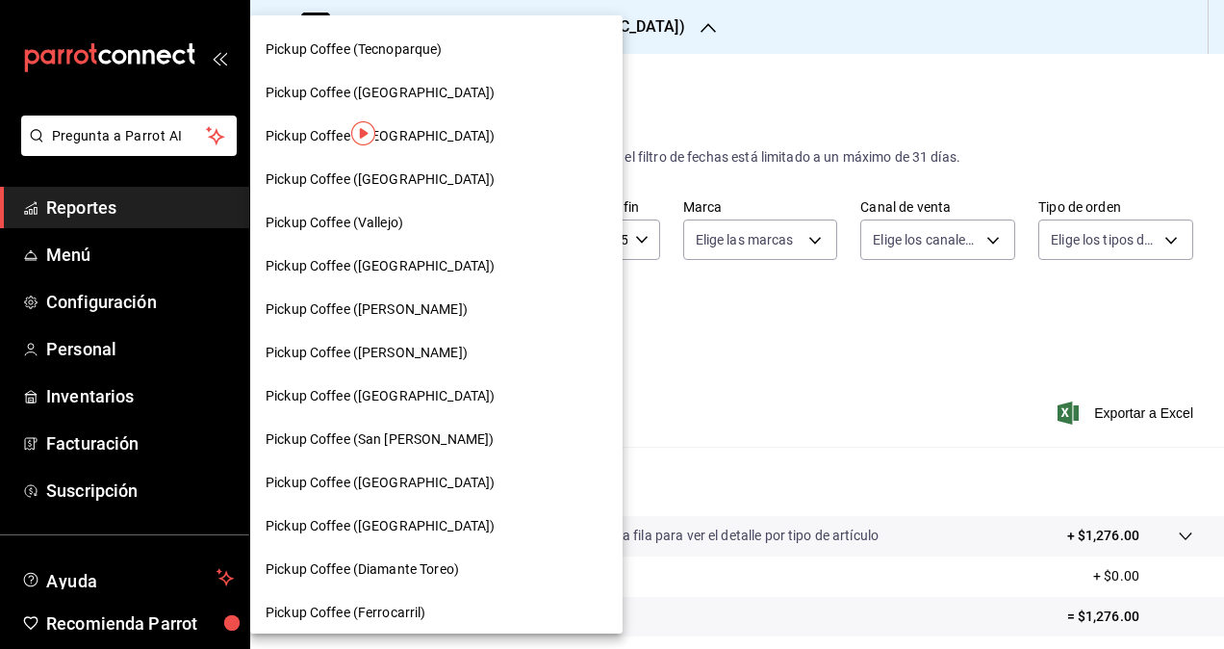
scroll to position [553, 0]
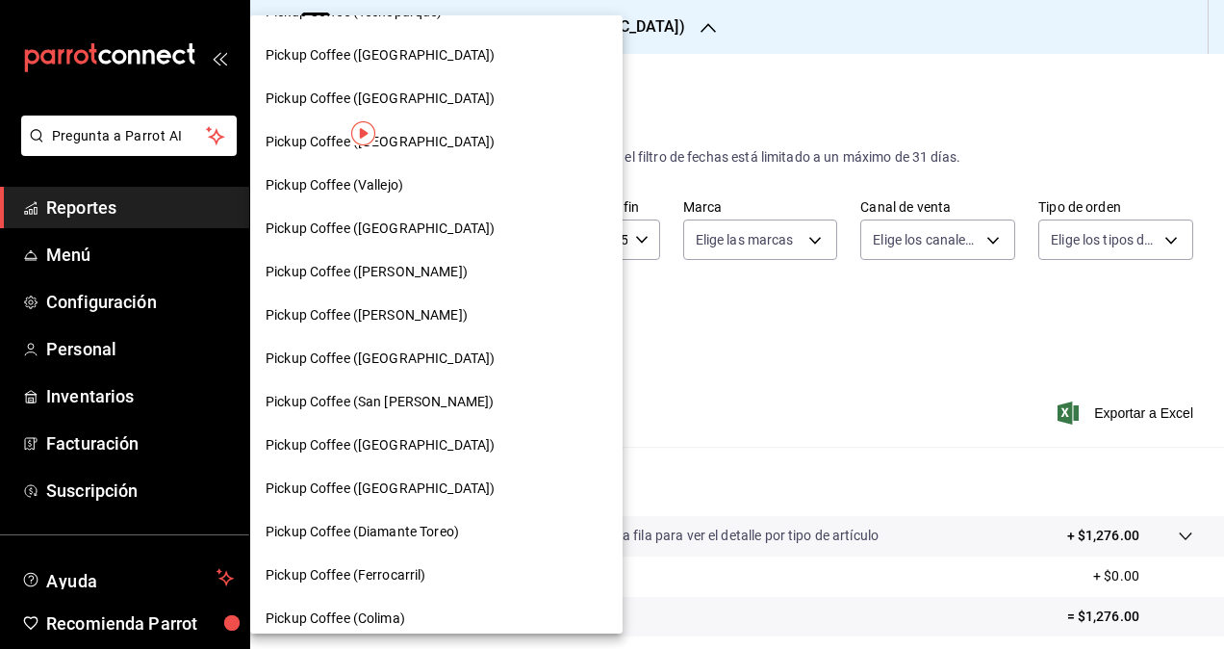
click at [448, 357] on div "Pickup Coffee ([GEOGRAPHIC_DATA])" at bounding box center [437, 358] width 342 height 20
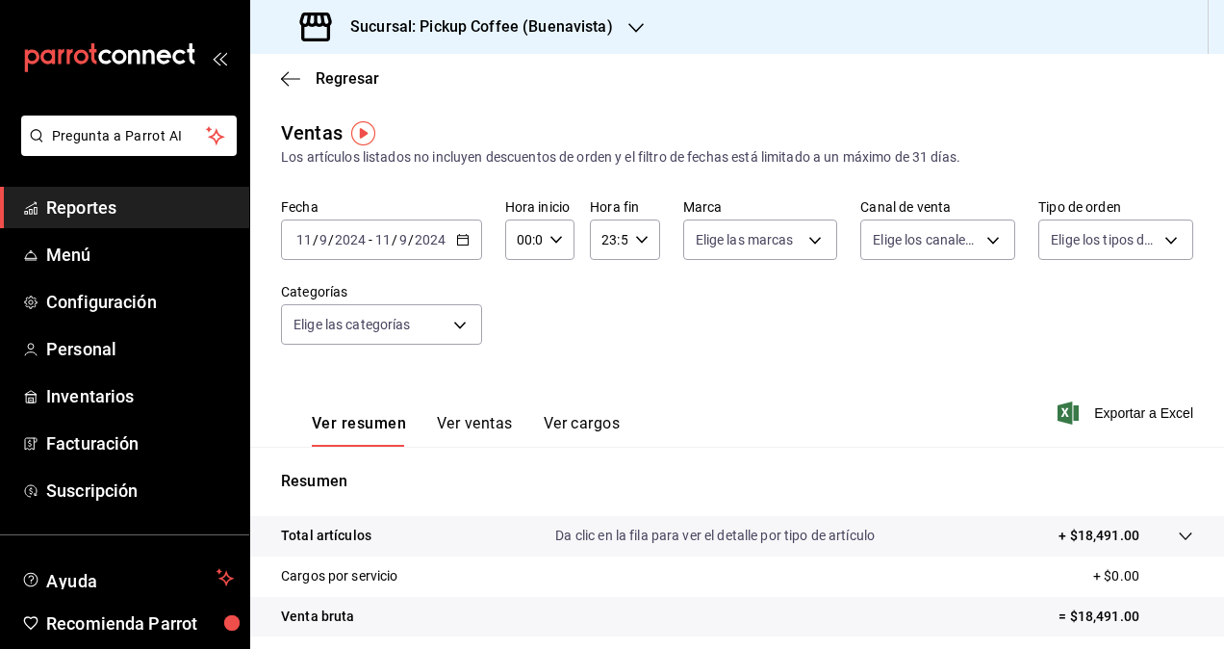
click at [457, 238] on \(Stroke\) "button" at bounding box center [463, 240] width 12 height 11
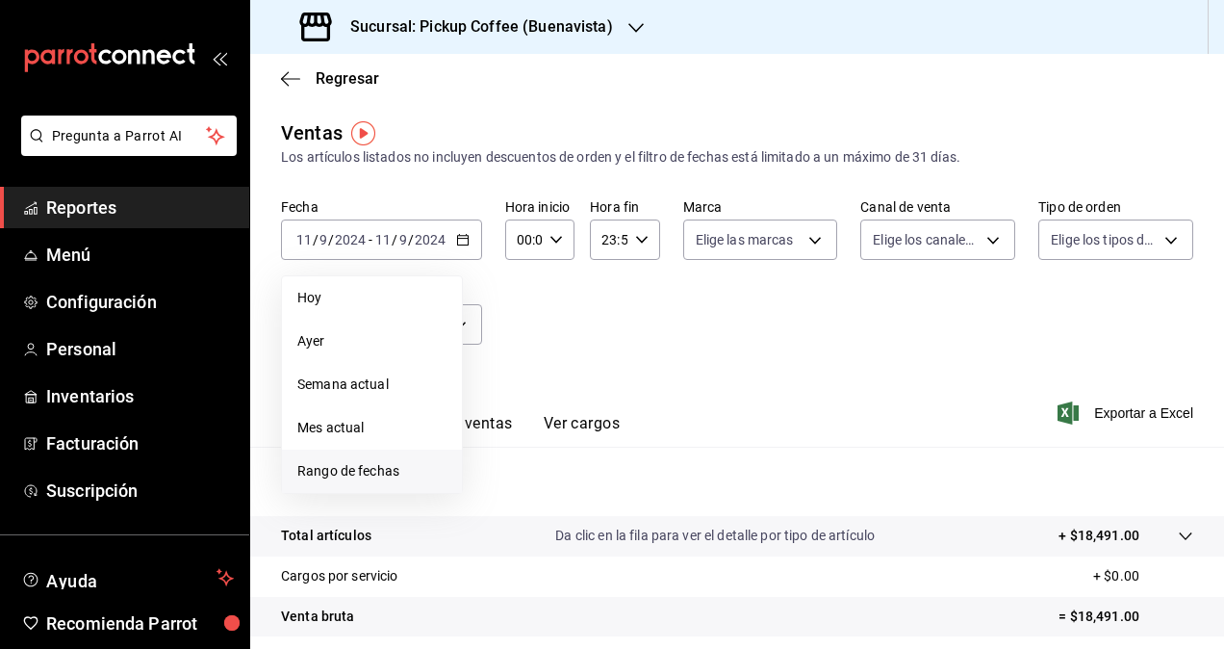
click at [418, 473] on span "Rango de fechas" at bounding box center [371, 471] width 149 height 20
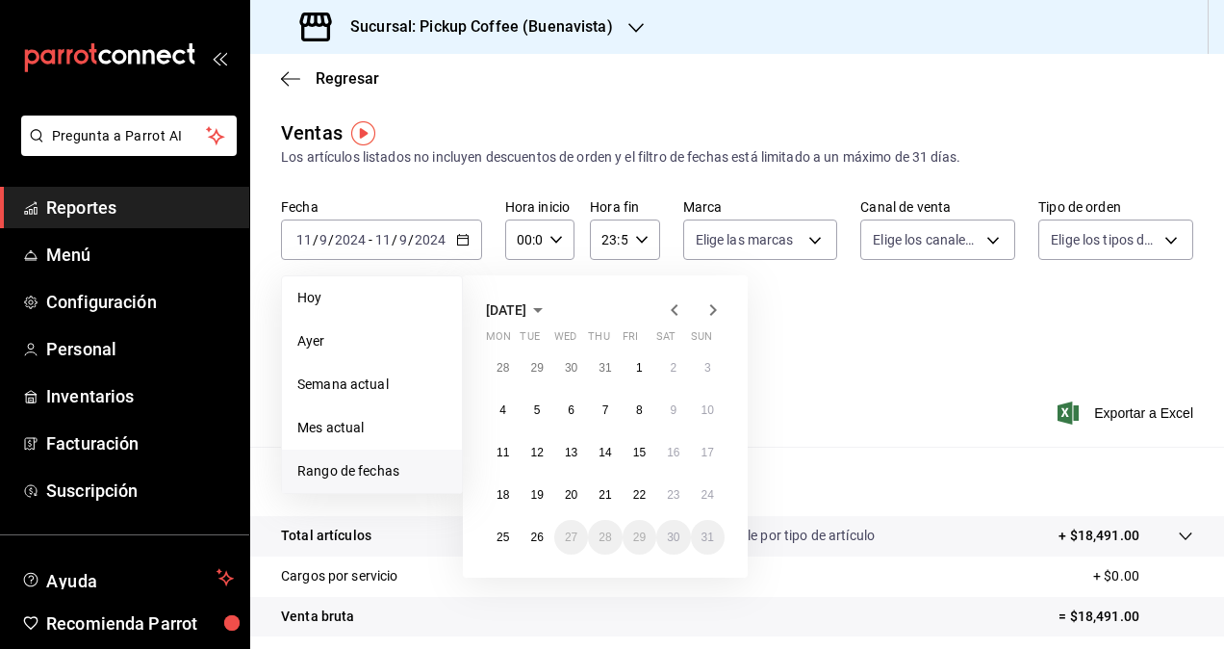
click at [539, 298] on button "[DATE]" at bounding box center [518, 309] width 64 height 23
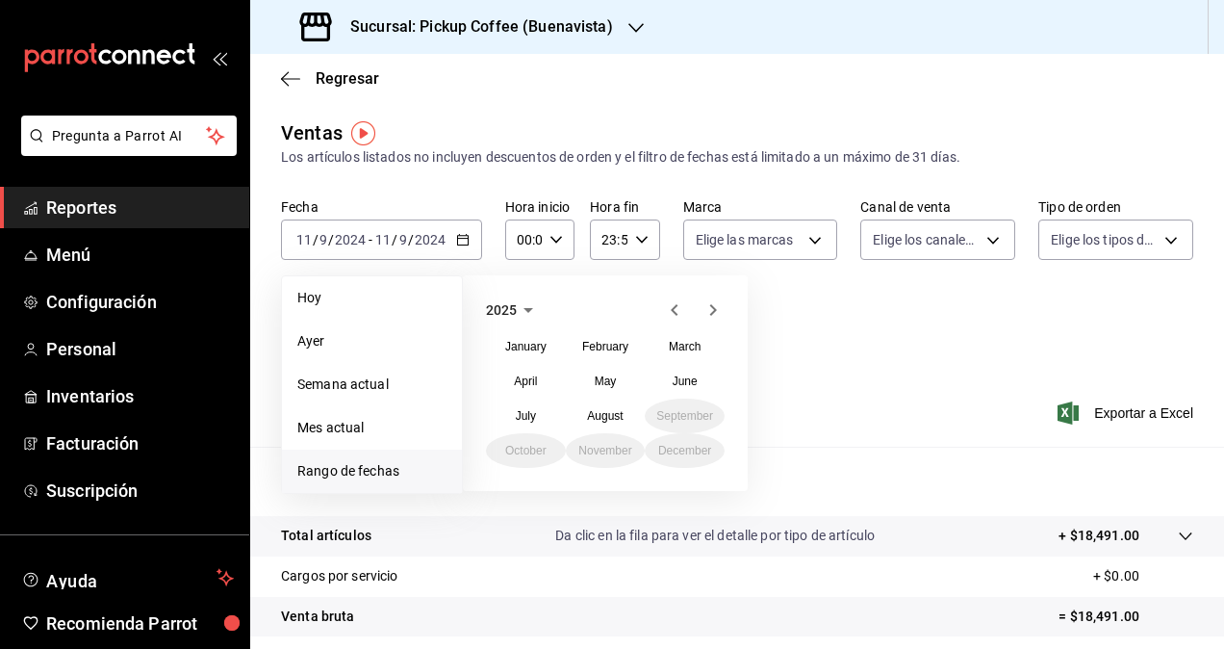
click at [517, 304] on icon "button" at bounding box center [528, 309] width 23 height 23
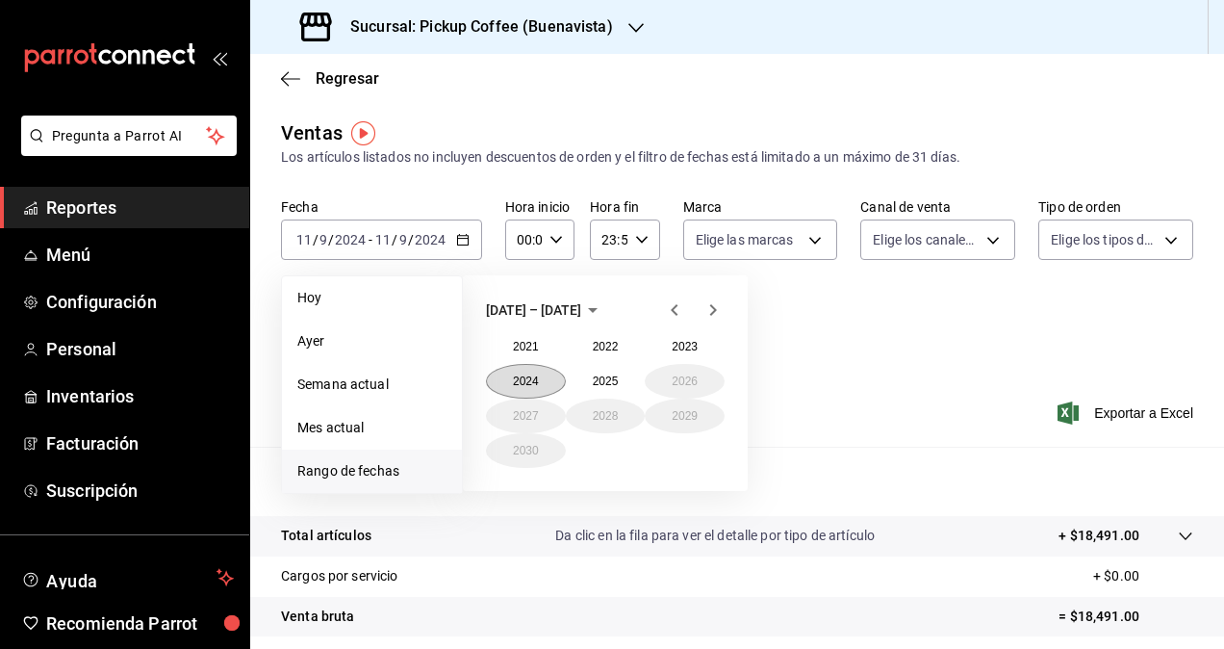
click at [537, 381] on button "2024" at bounding box center [526, 381] width 80 height 35
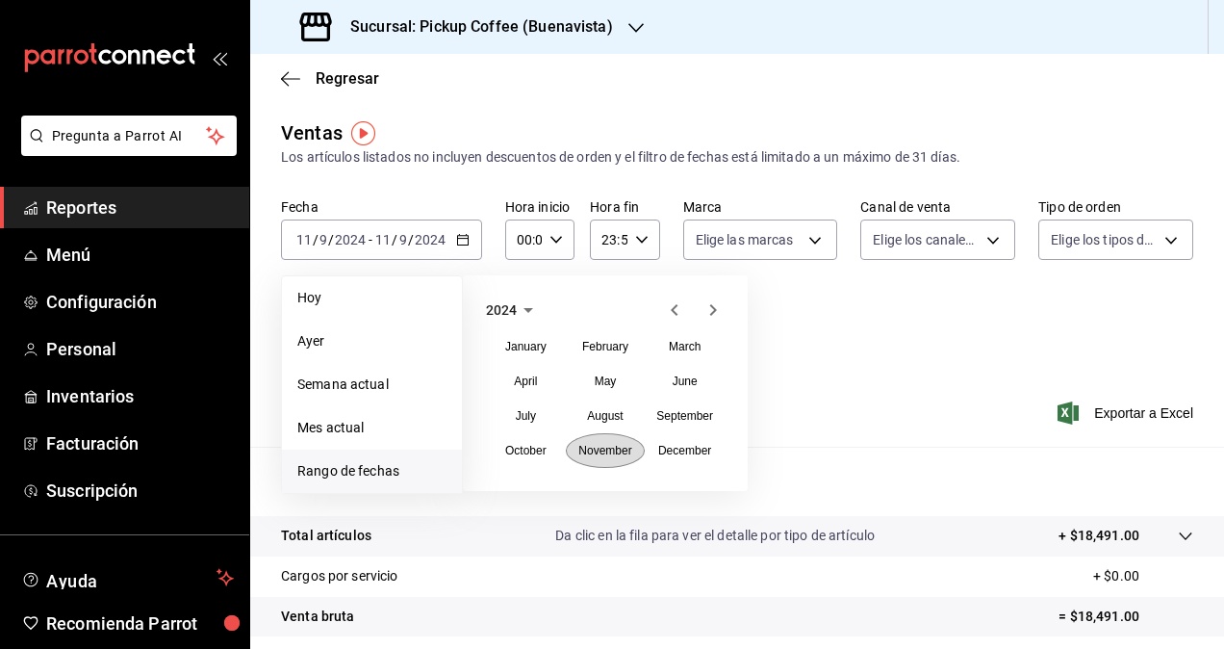
click at [607, 449] on abbr "November" at bounding box center [604, 450] width 53 height 13
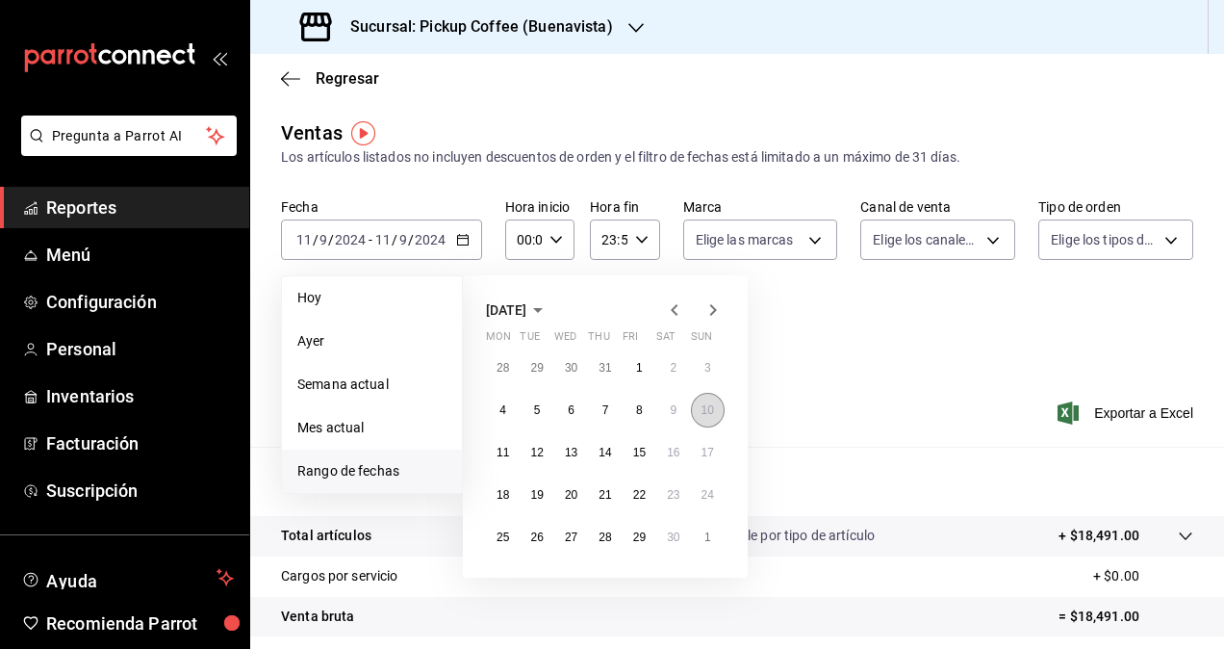
click at [712, 410] on abbr "10" at bounding box center [708, 409] width 13 height 13
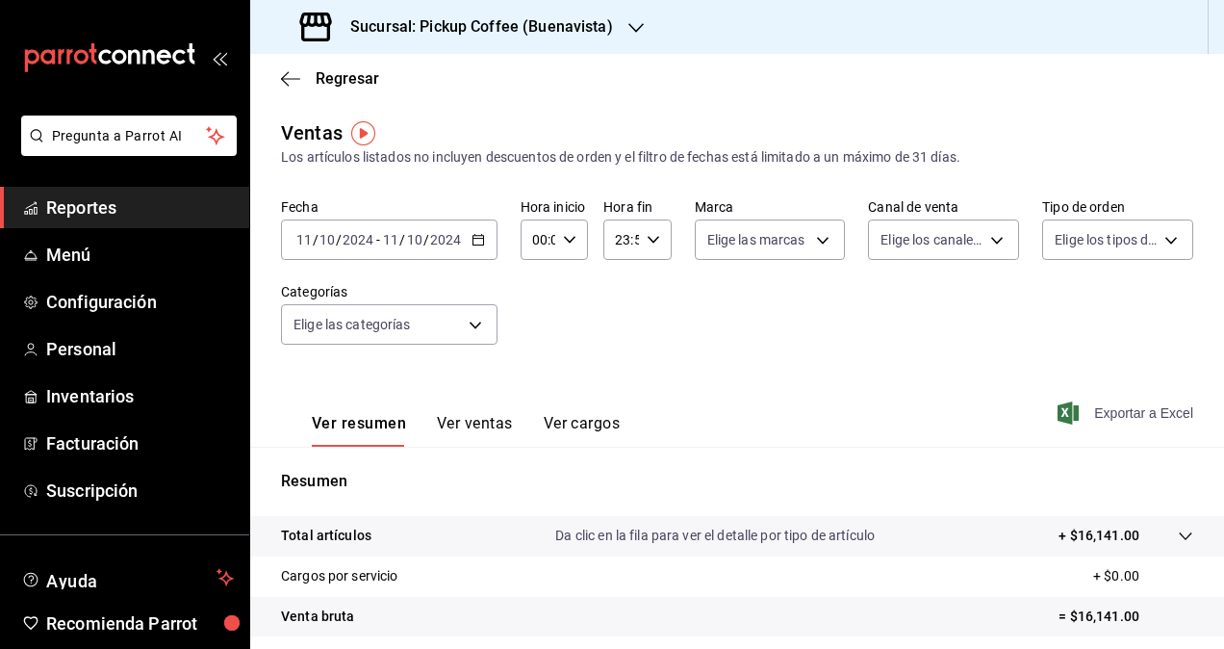
click at [1108, 416] on span "Exportar a Excel" at bounding box center [1128, 412] width 132 height 23
click at [430, 249] on div "[DATE] [DATE] - [DATE] [DATE]" at bounding box center [389, 239] width 217 height 40
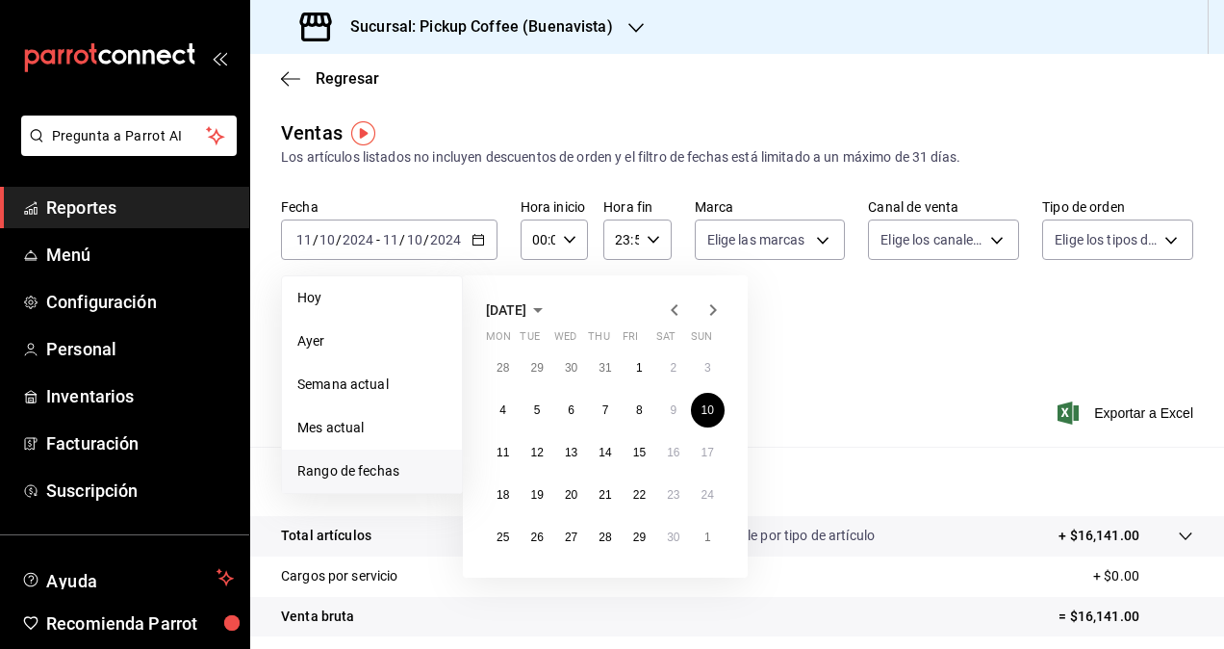
click at [714, 314] on icon "button" at bounding box center [713, 309] width 23 height 23
click at [574, 452] on abbr "11" at bounding box center [571, 452] width 13 height 13
click at [572, 455] on abbr "11" at bounding box center [571, 452] width 13 height 13
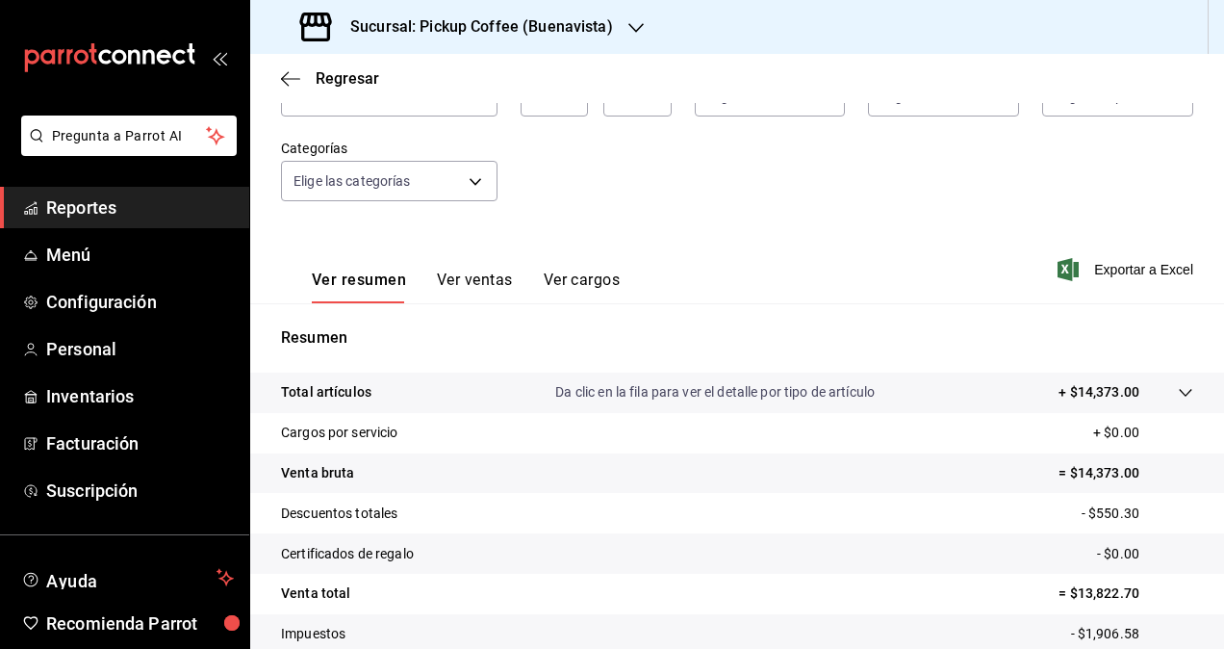
scroll to position [194, 0]
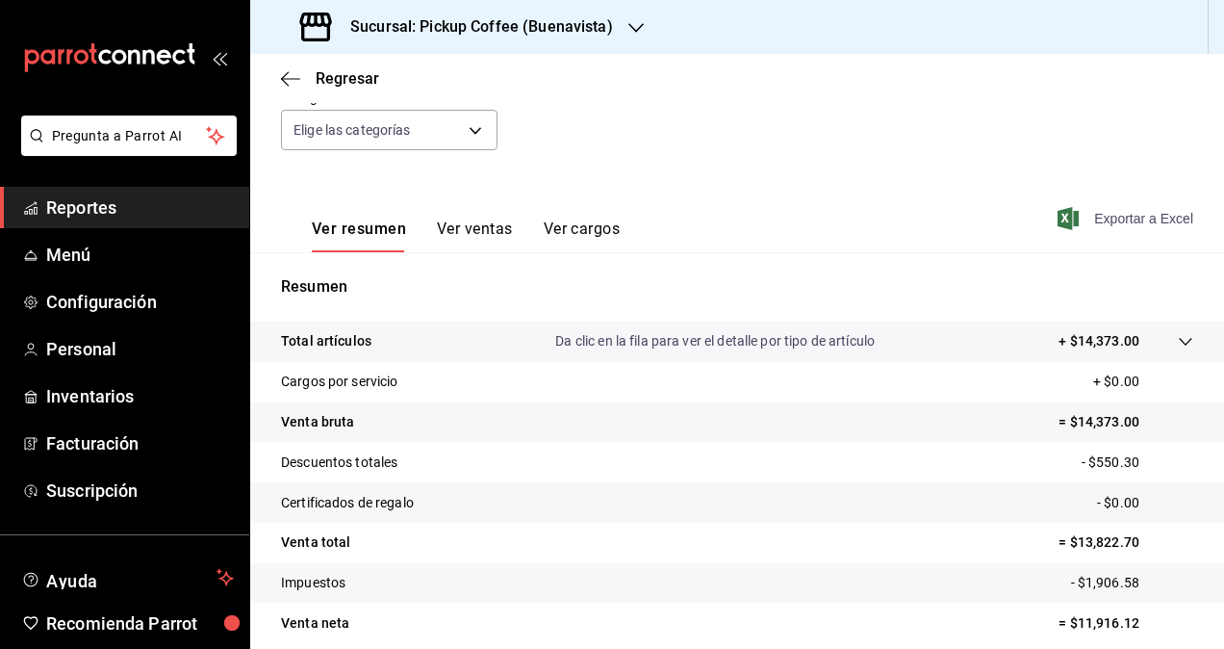
click at [1103, 213] on span "Exportar a Excel" at bounding box center [1128, 218] width 132 height 23
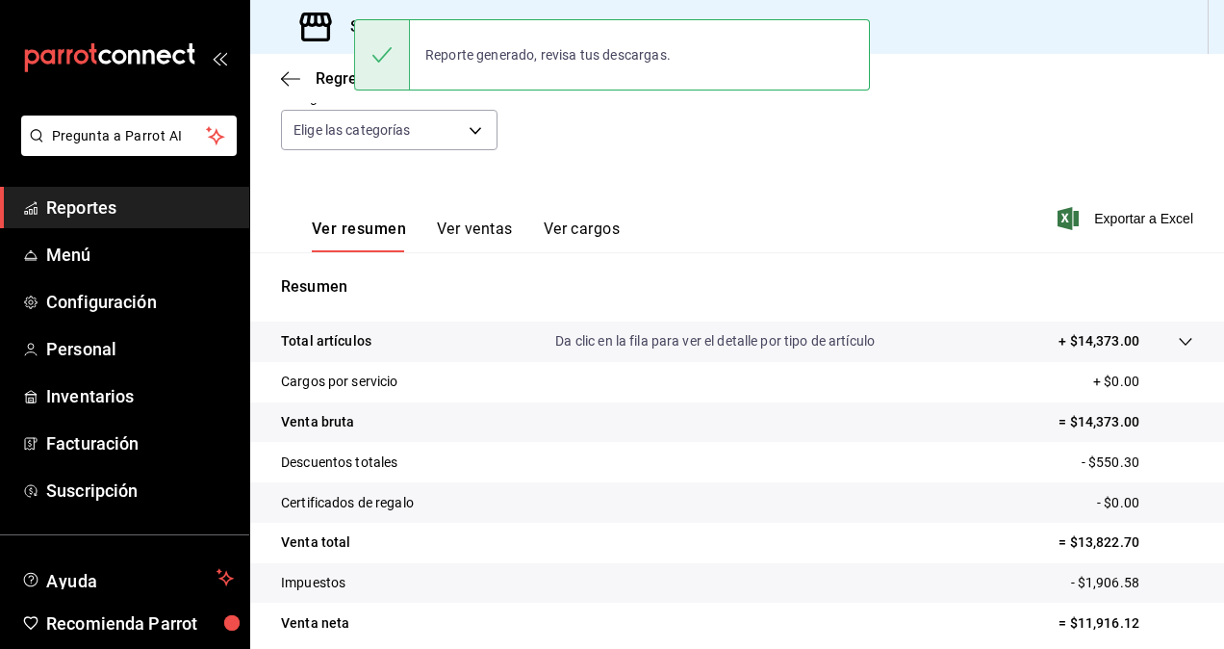
click at [639, 129] on div "Fecha [DATE] [DATE] - [DATE] [DATE] Hora inicio 00:00 Hora inicio Hora fin 23:5…" at bounding box center [737, 88] width 913 height 169
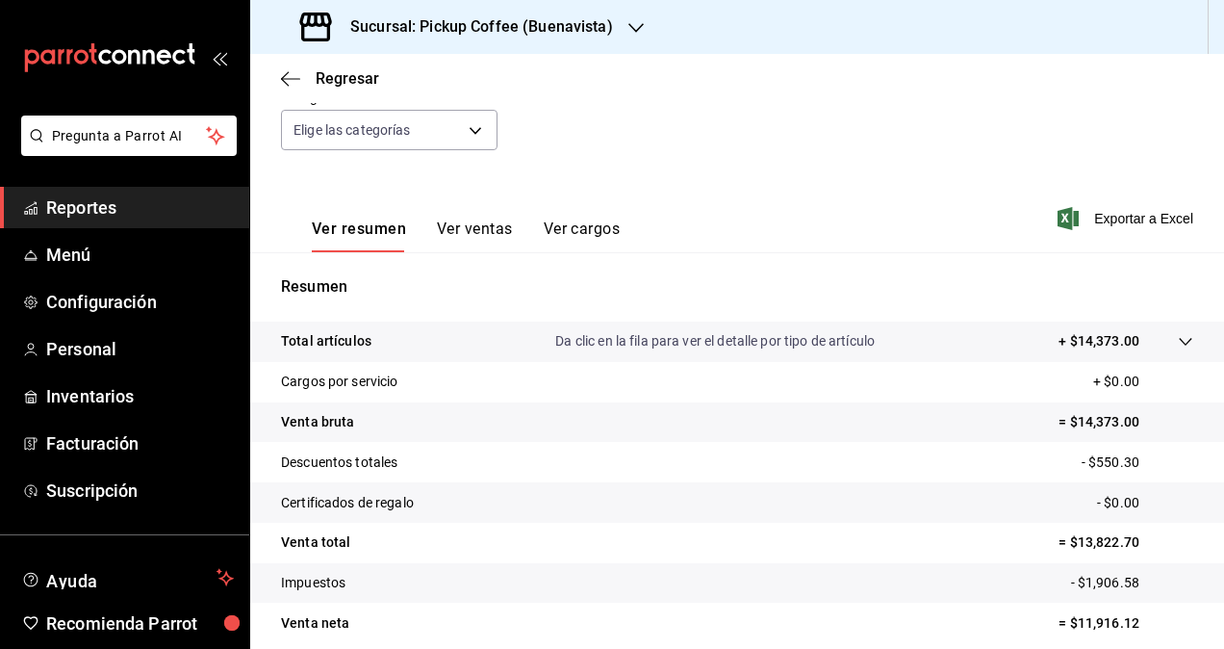
click at [414, 15] on h3 "Sucursal: Pickup Coffee (Buenavista)" at bounding box center [474, 26] width 278 height 23
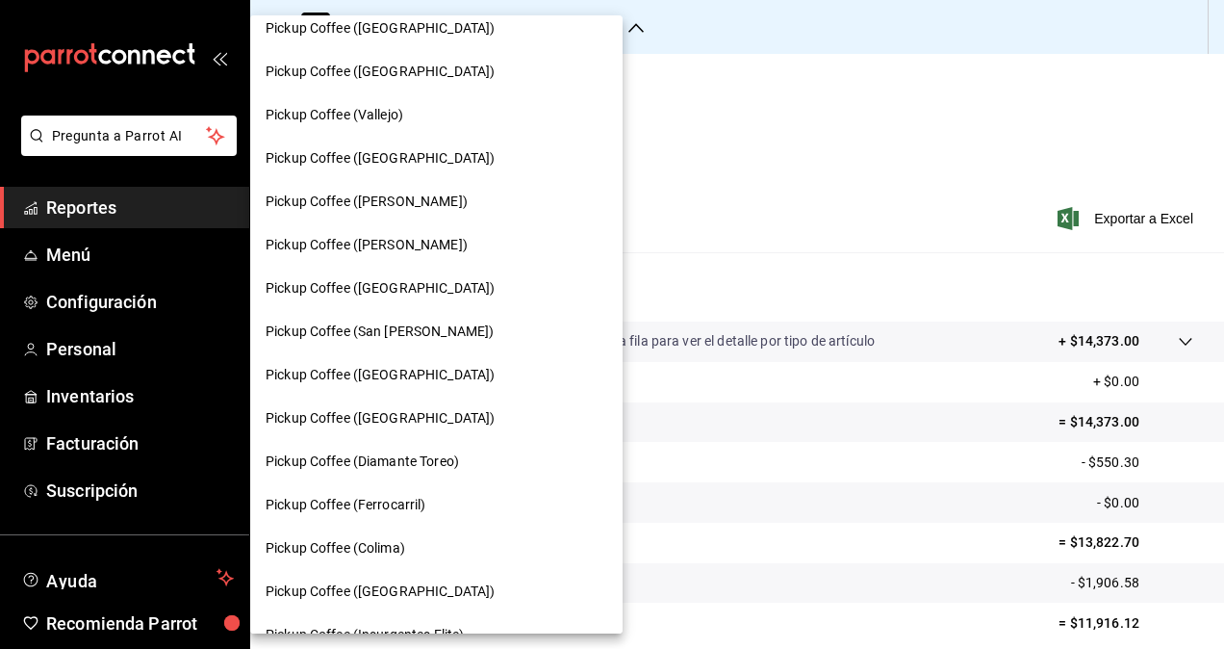
scroll to position [653, 0]
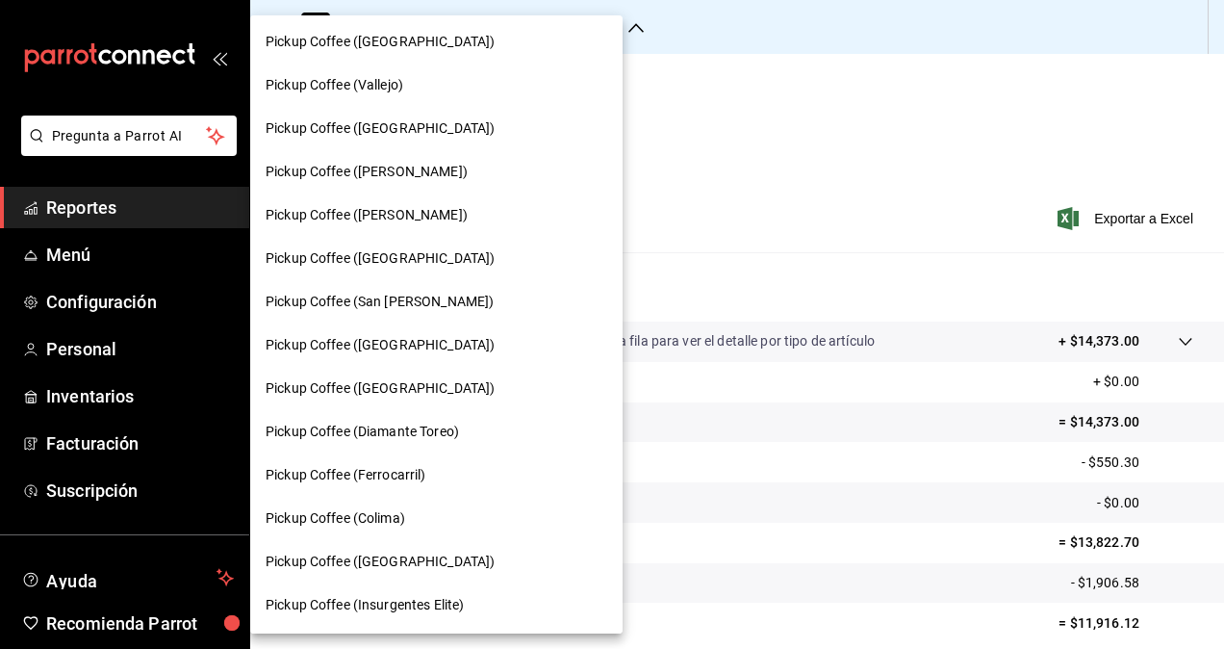
click at [449, 379] on div "Pickup Coffee ([GEOGRAPHIC_DATA])" at bounding box center [437, 388] width 342 height 20
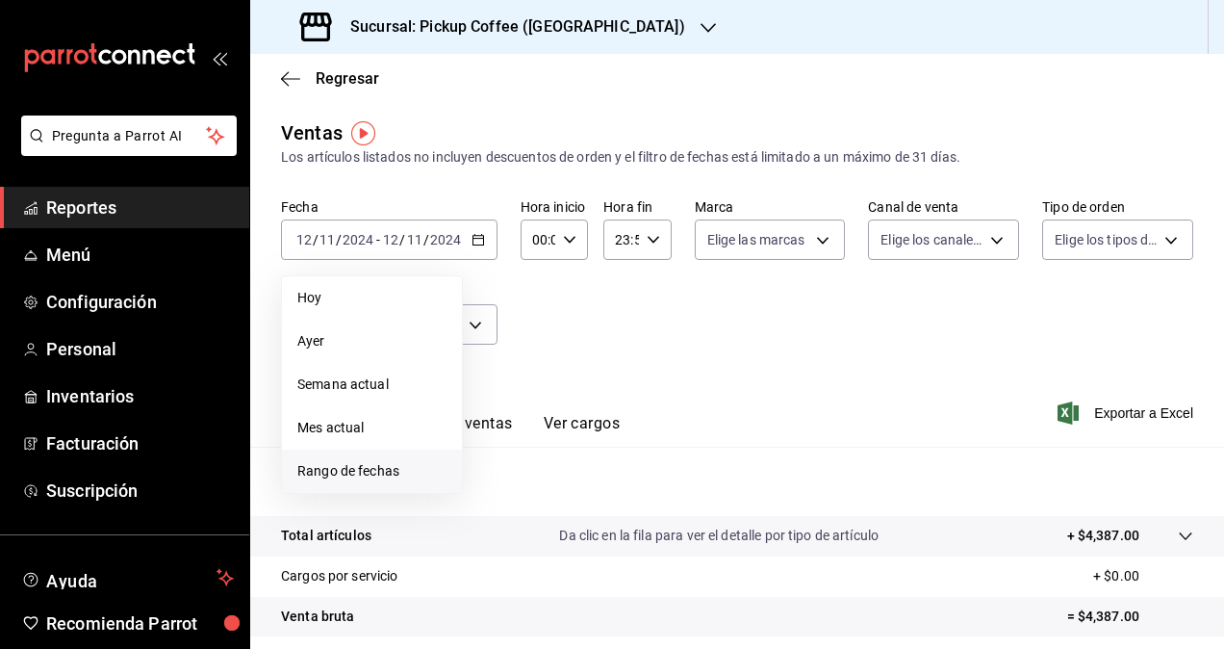
click at [411, 464] on span "Rango de fechas" at bounding box center [371, 471] width 149 height 20
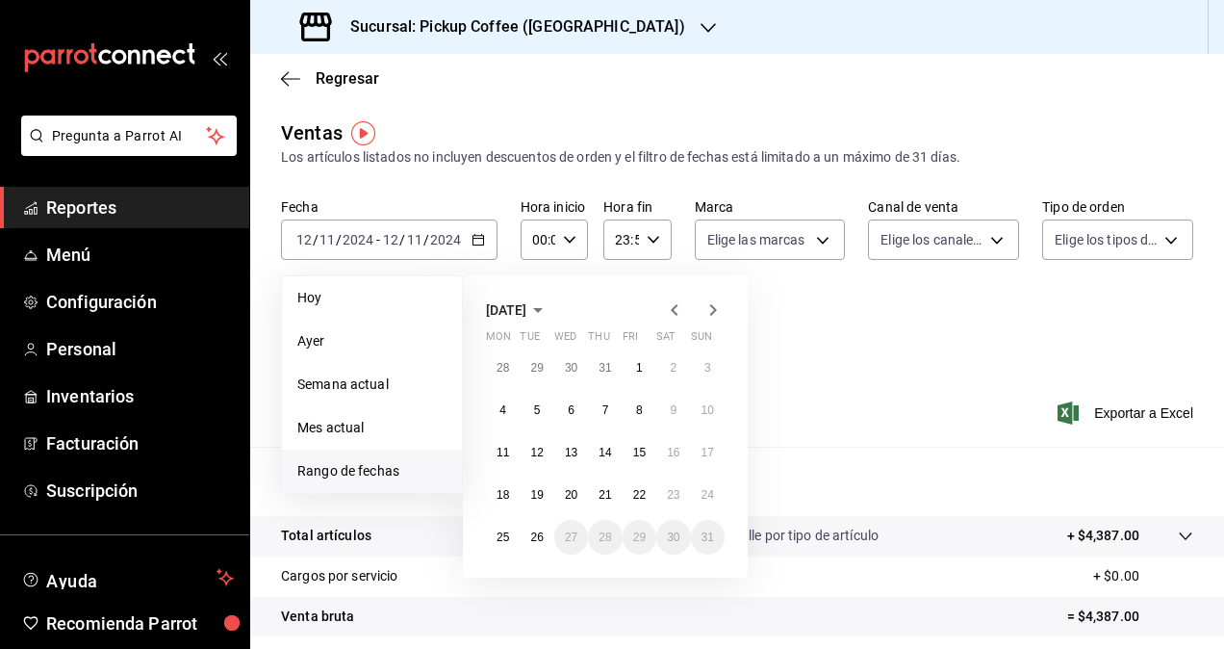
click at [550, 314] on icon "button" at bounding box center [538, 309] width 23 height 23
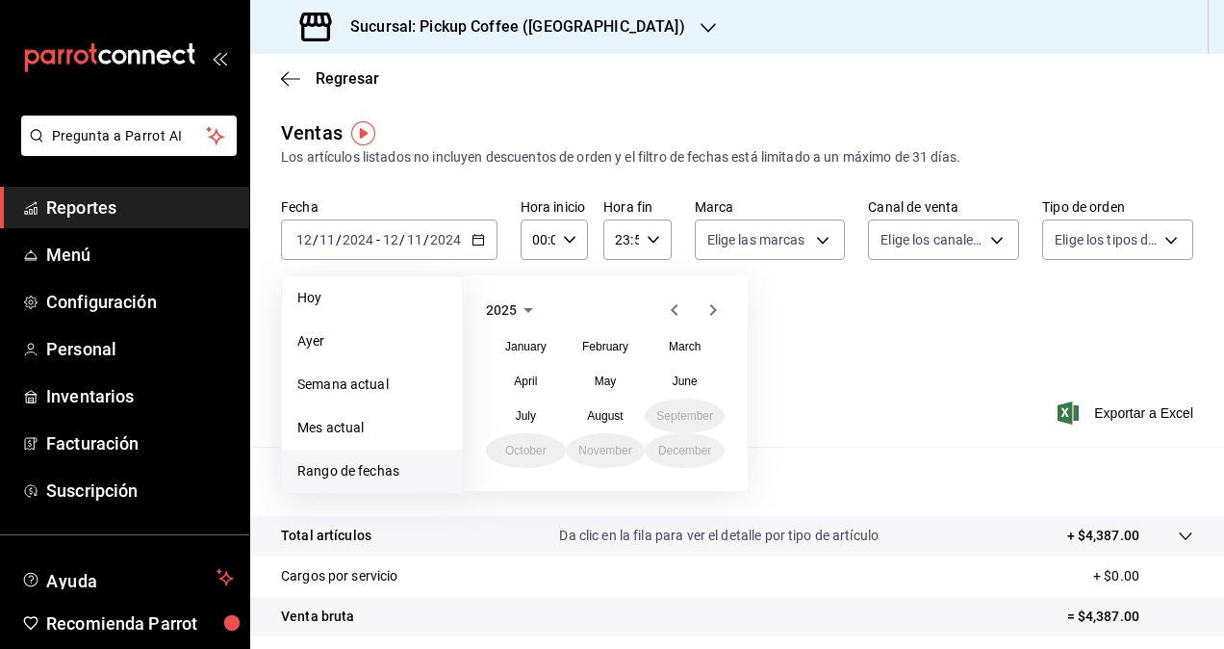
click at [525, 317] on icon "button" at bounding box center [528, 309] width 23 height 23
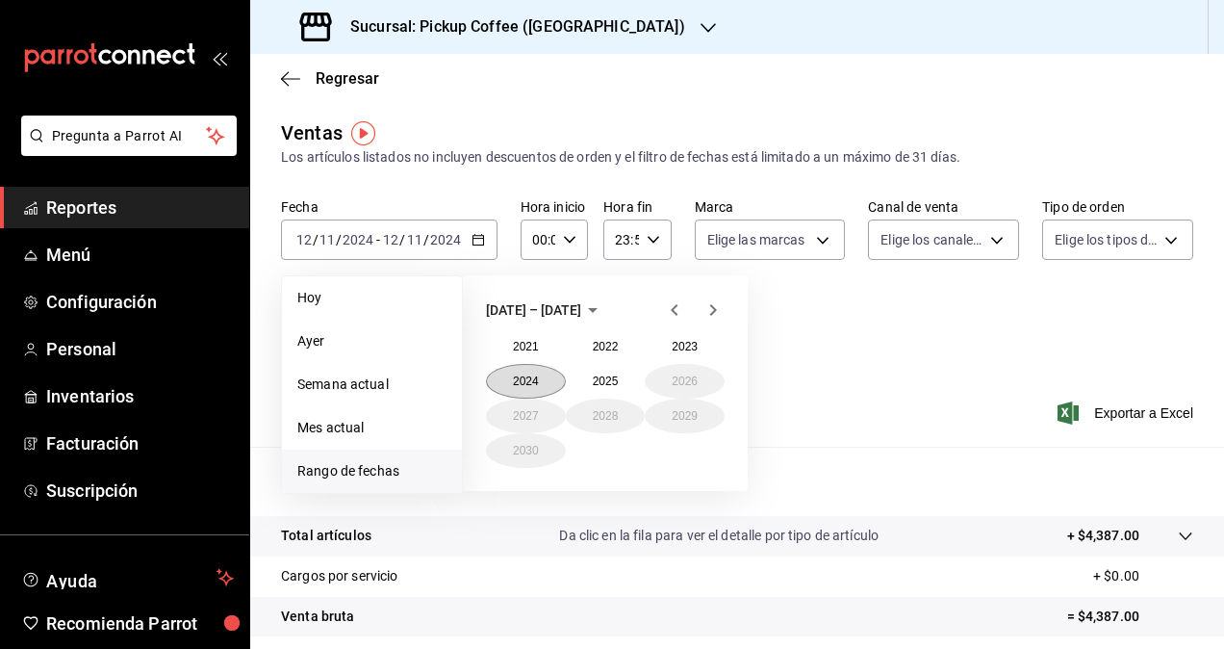
click at [539, 377] on button "2024" at bounding box center [526, 381] width 80 height 35
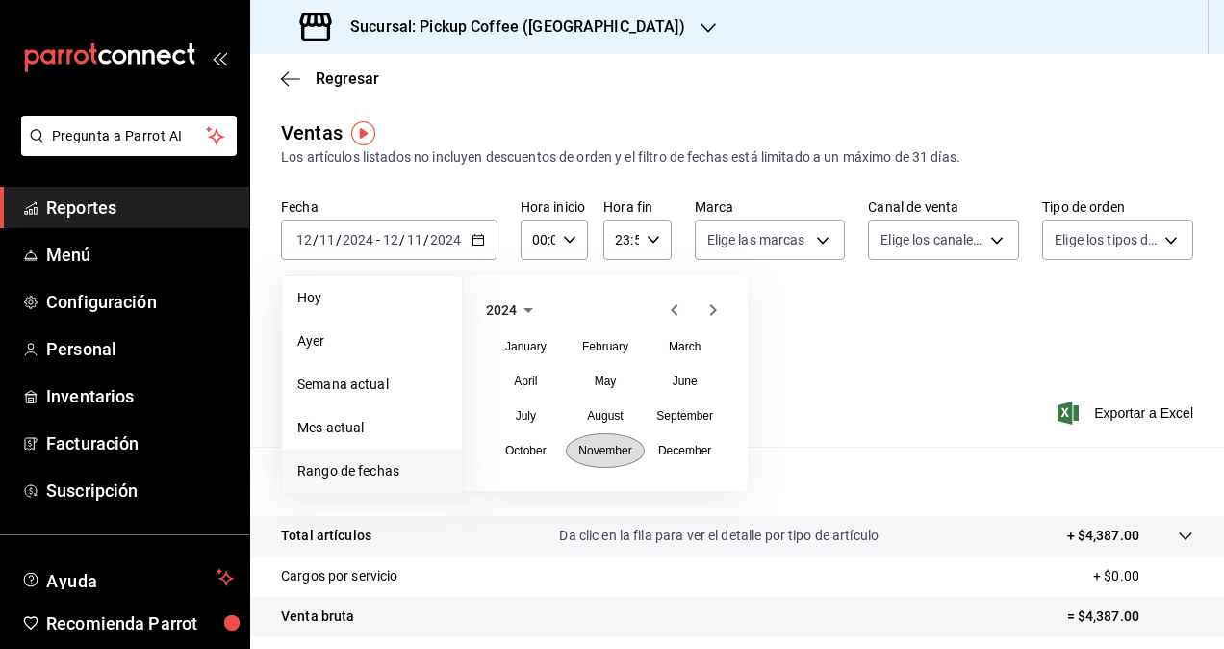
click at [627, 454] on abbr "November" at bounding box center [604, 450] width 53 height 13
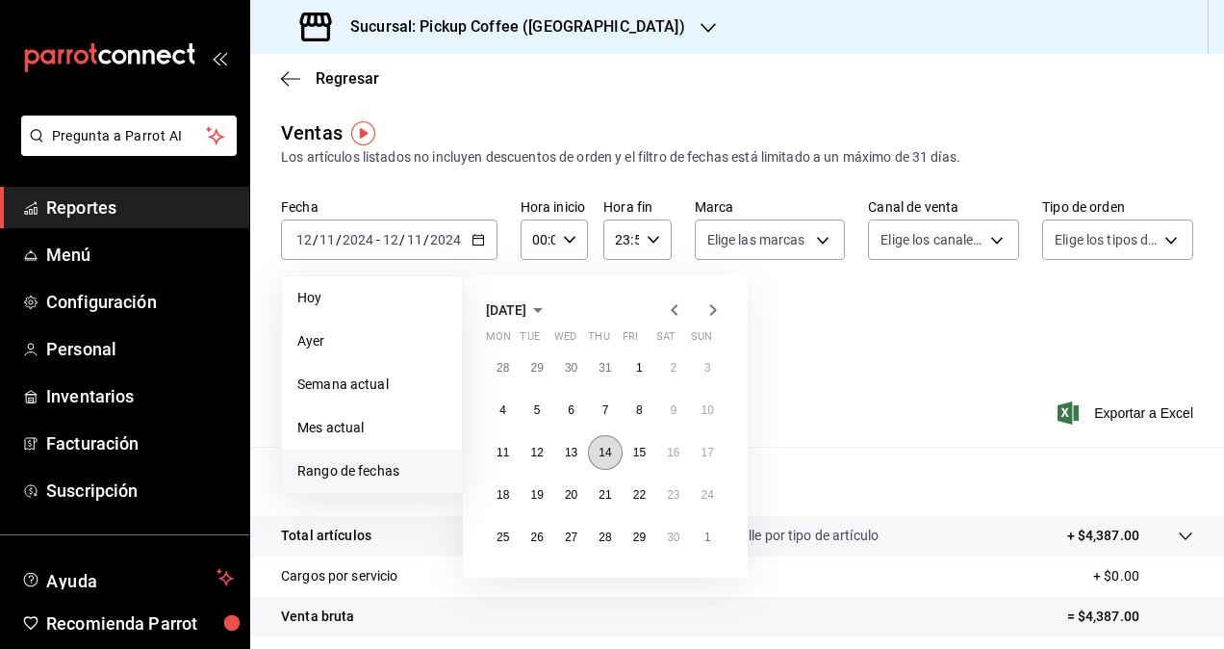
click at [609, 450] on abbr "14" at bounding box center [605, 452] width 13 height 13
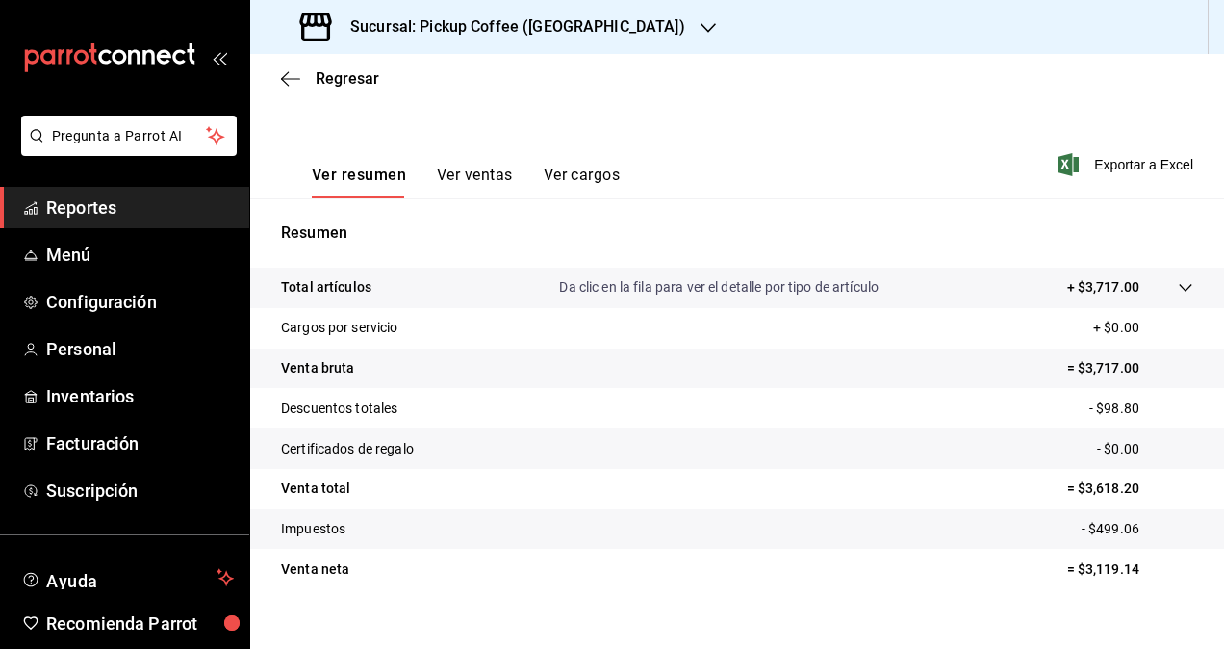
scroll to position [255, 0]
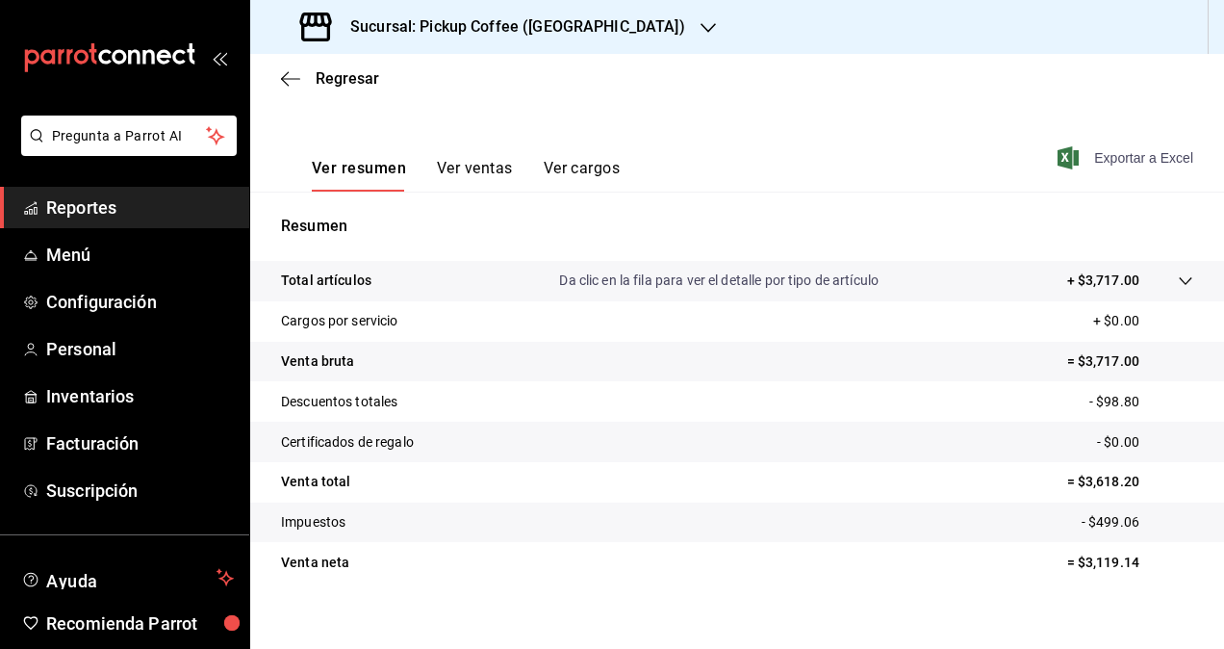
click at [1138, 160] on span "Exportar a Excel" at bounding box center [1128, 157] width 132 height 23
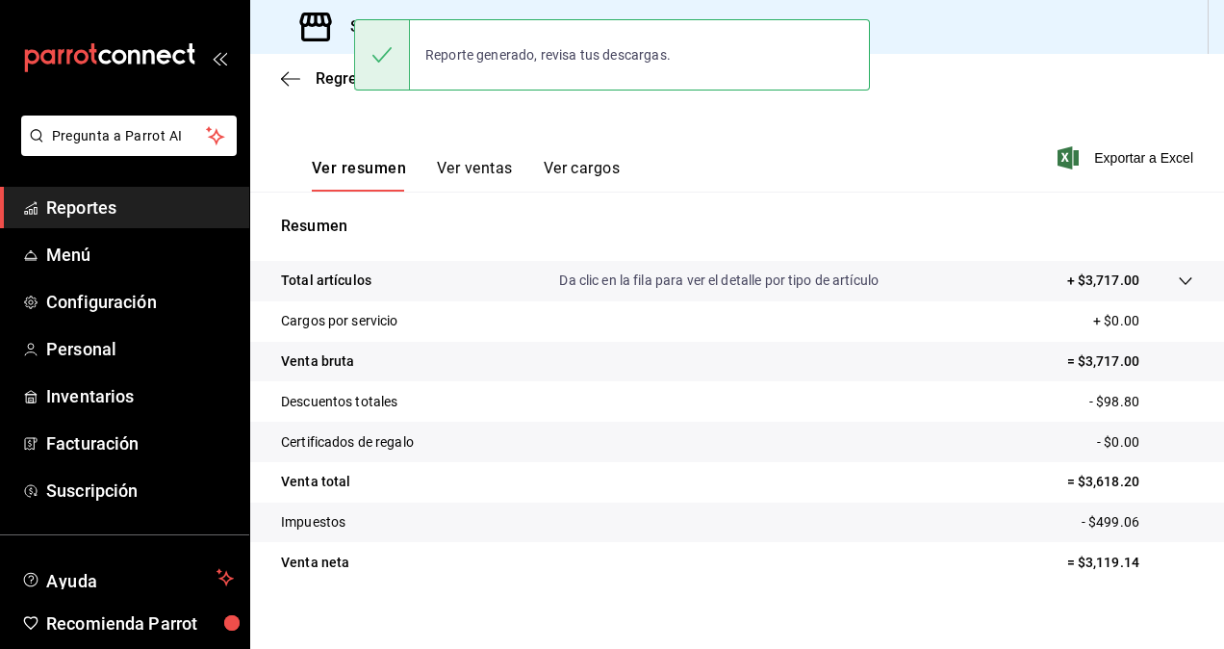
click at [347, 30] on h3 "Sucursal: Pickup Coffee ([GEOGRAPHIC_DATA])" at bounding box center [510, 26] width 350 height 23
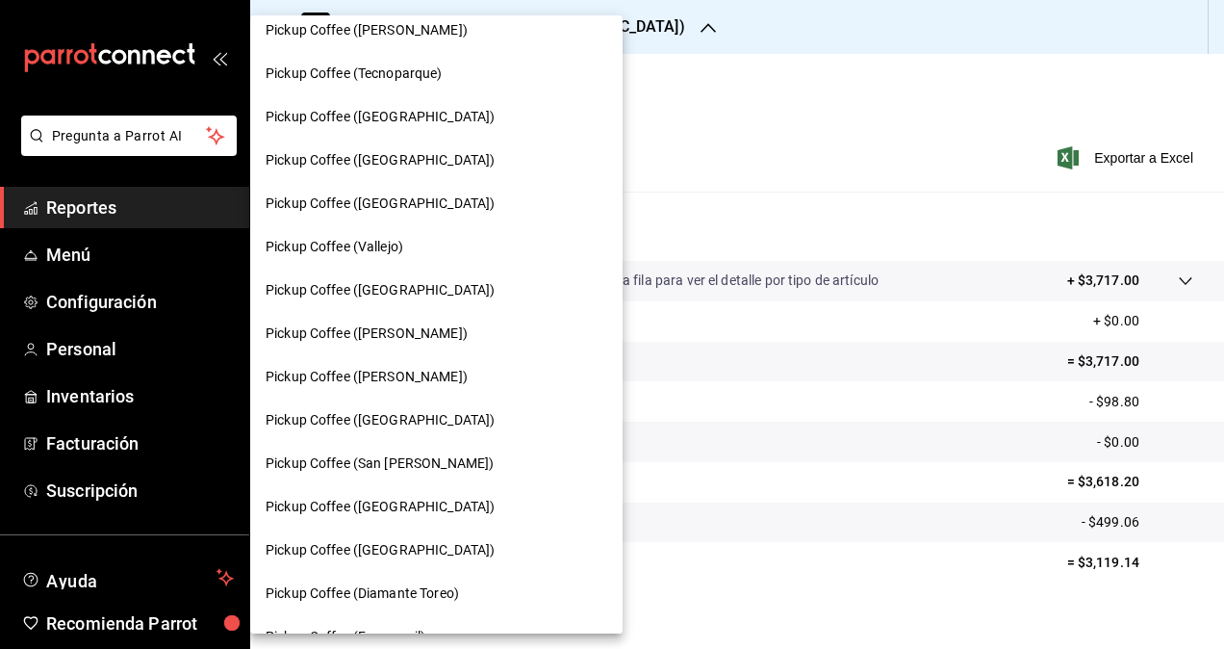
scroll to position [487, 0]
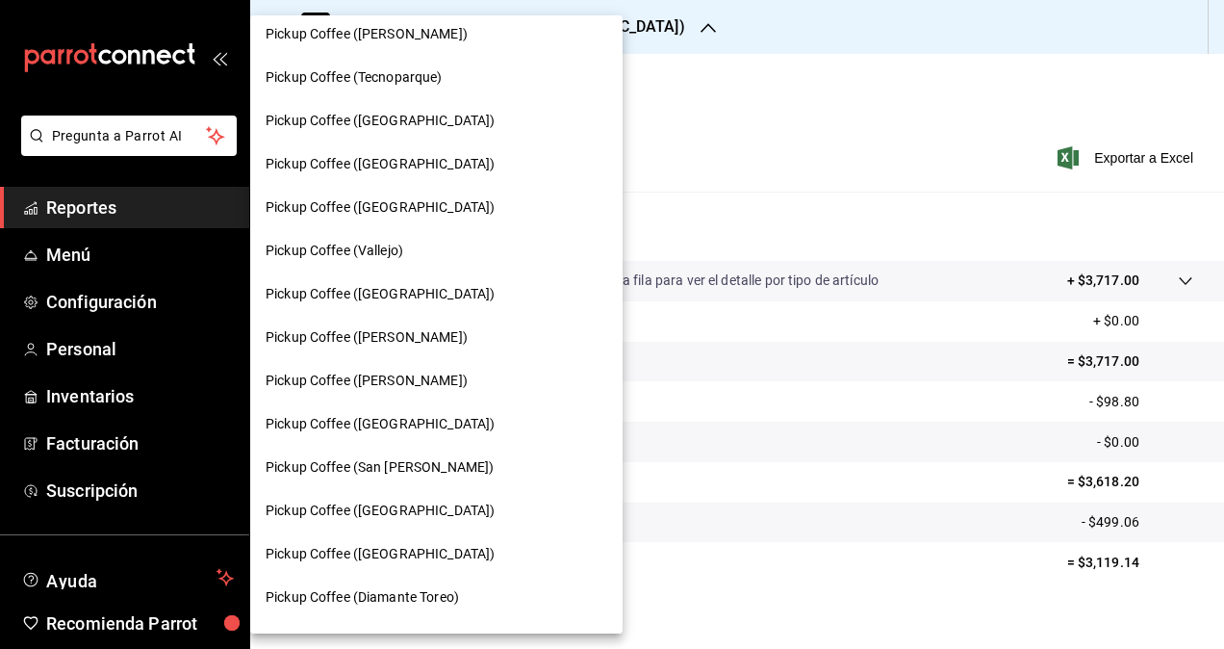
click at [409, 170] on span "Pickup Coffee ([GEOGRAPHIC_DATA])" at bounding box center [380, 164] width 229 height 20
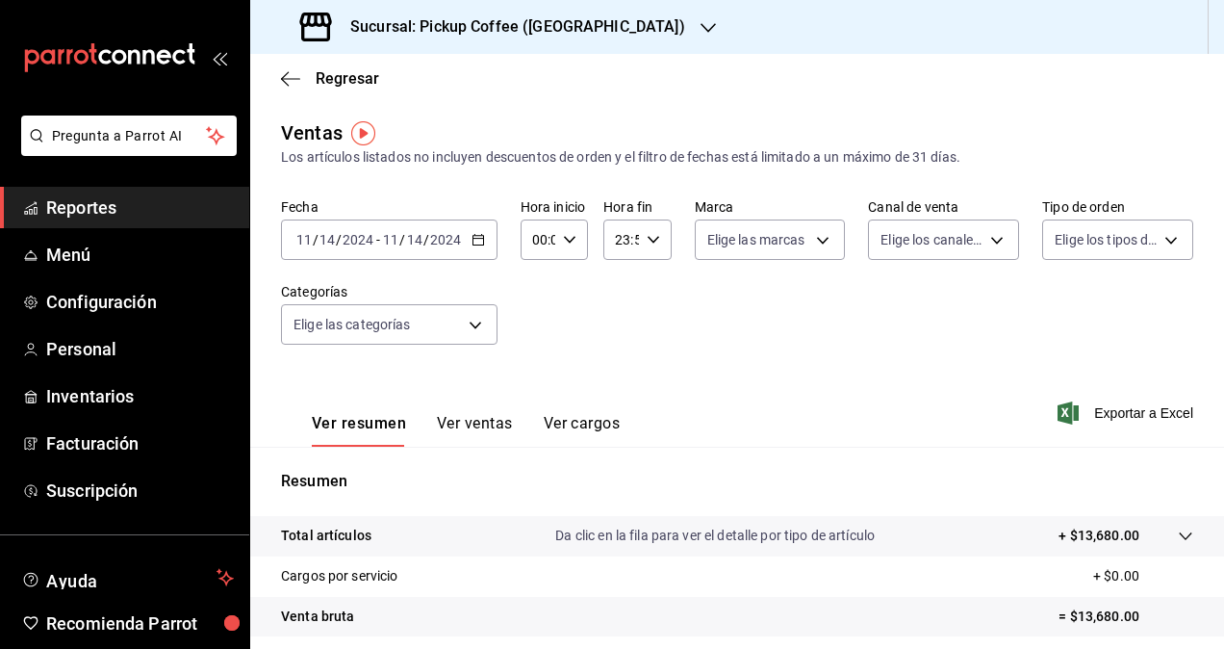
click at [475, 244] on icon "button" at bounding box center [478, 239] width 13 height 13
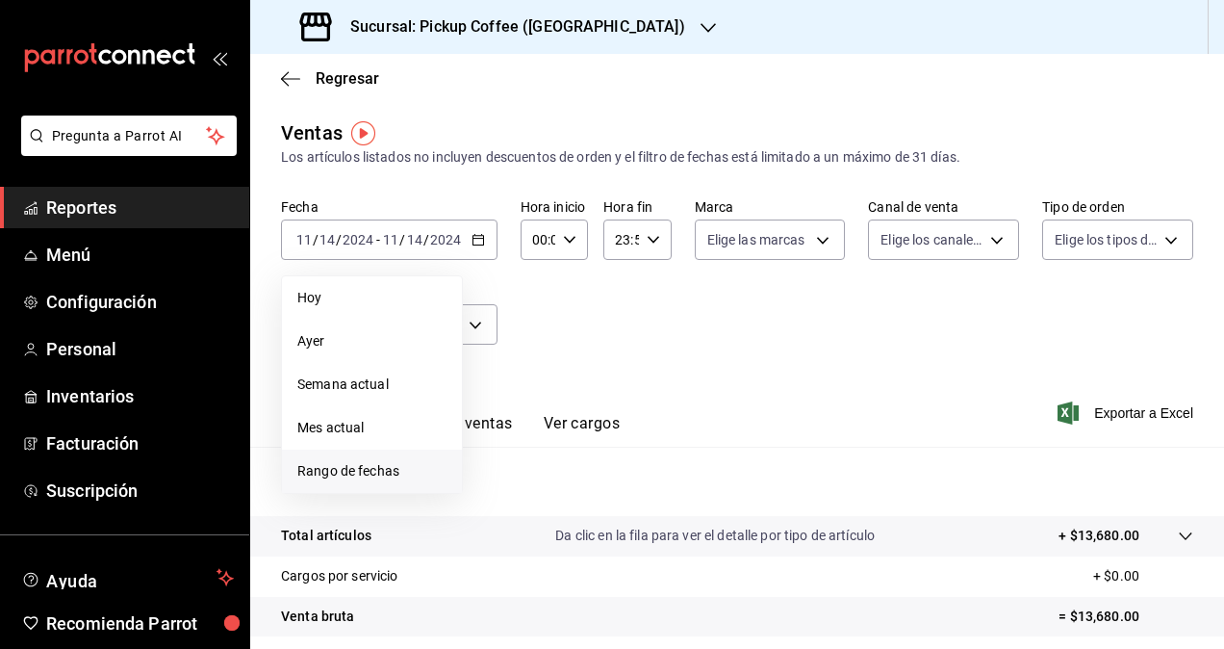
click at [382, 474] on span "Rango de fechas" at bounding box center [371, 471] width 149 height 20
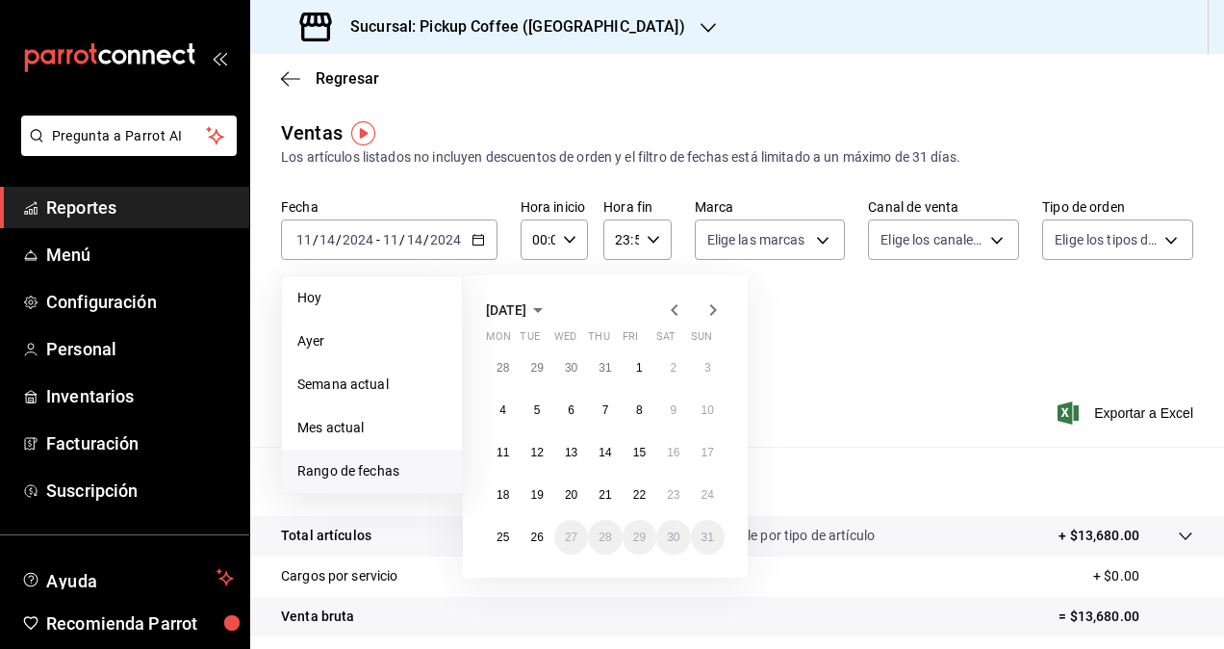
click at [523, 313] on span "[DATE]" at bounding box center [506, 309] width 40 height 15
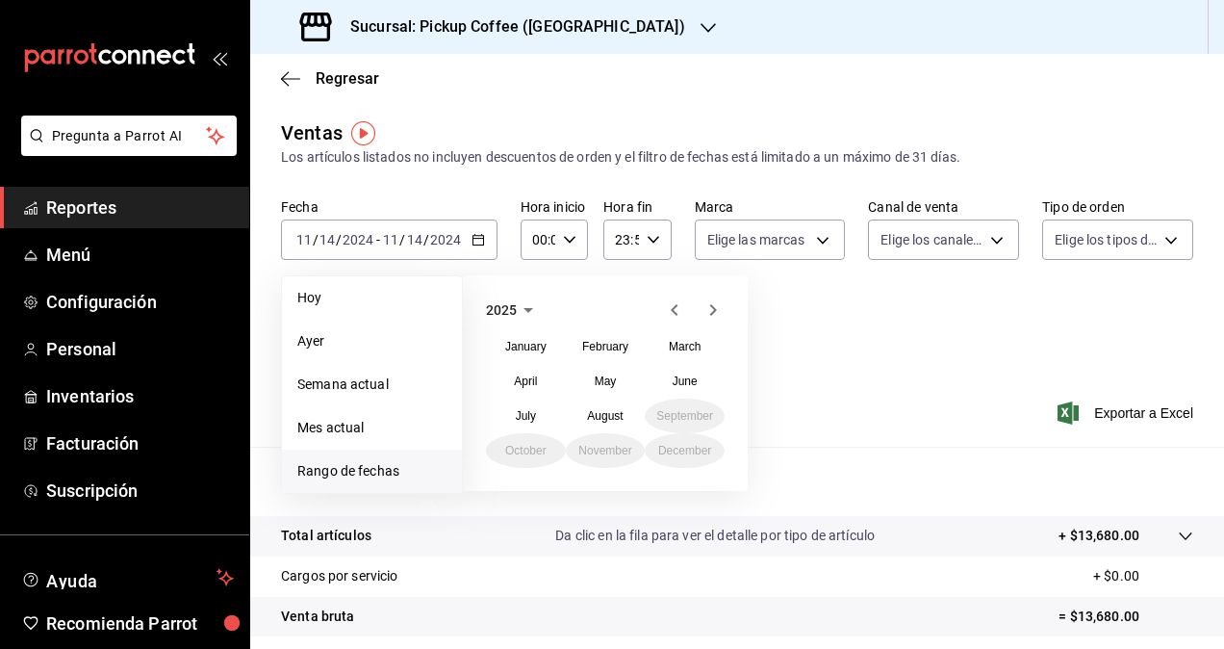
click at [524, 320] on icon "button" at bounding box center [528, 309] width 23 height 23
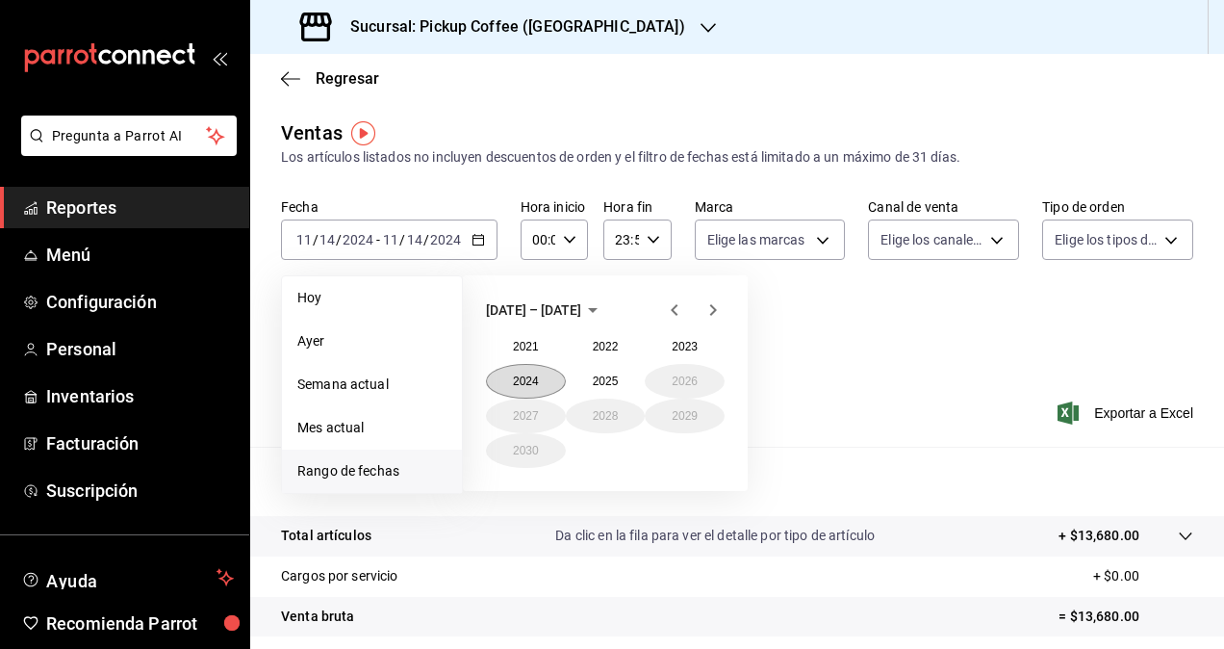
click at [535, 383] on button "2024" at bounding box center [526, 381] width 80 height 35
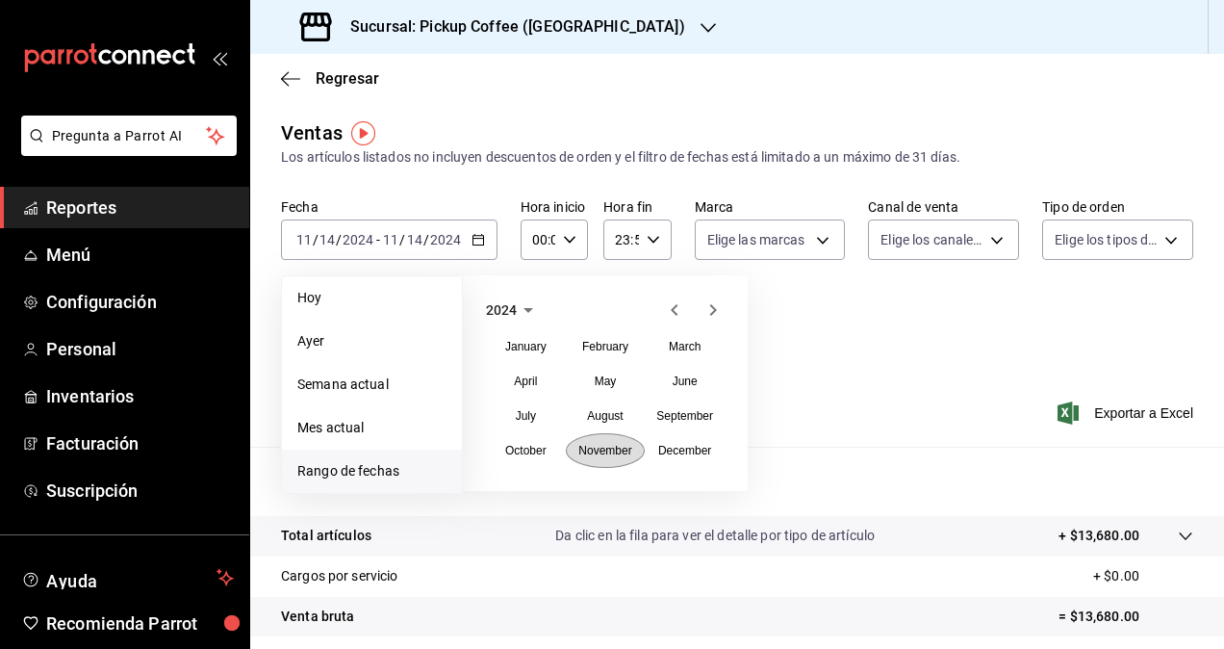
click at [614, 449] on abbr "November" at bounding box center [604, 450] width 53 height 13
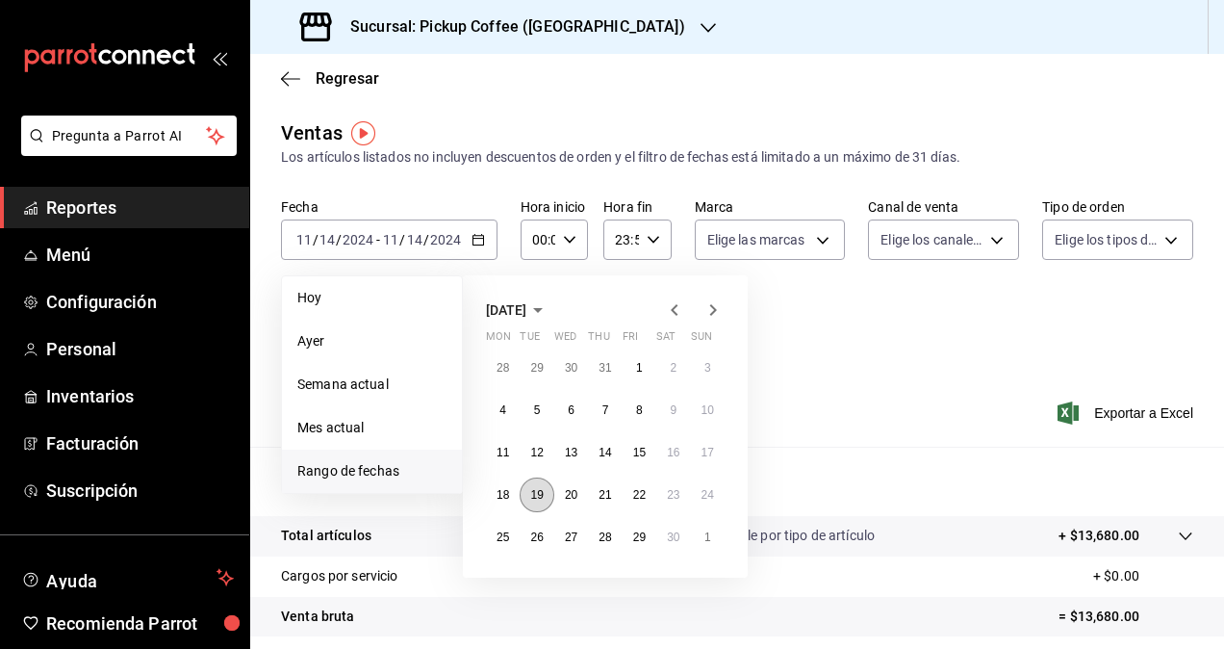
click at [526, 496] on button "19" at bounding box center [537, 494] width 34 height 35
click at [528, 497] on button "19" at bounding box center [537, 494] width 34 height 35
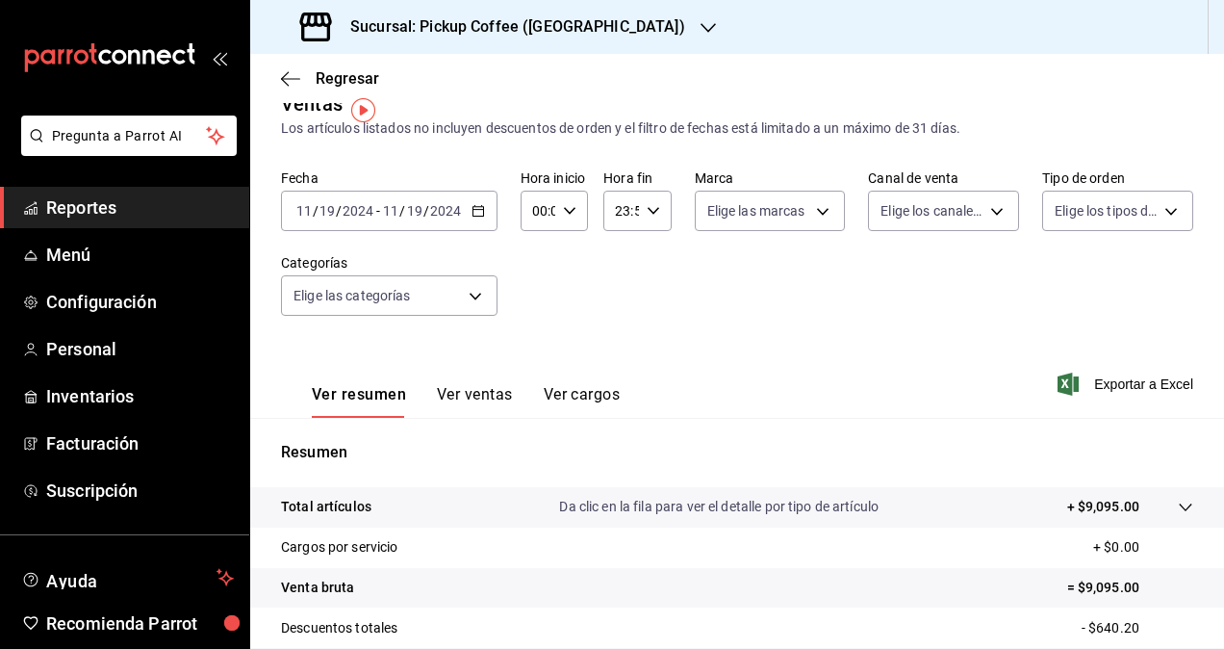
scroll to position [23, 0]
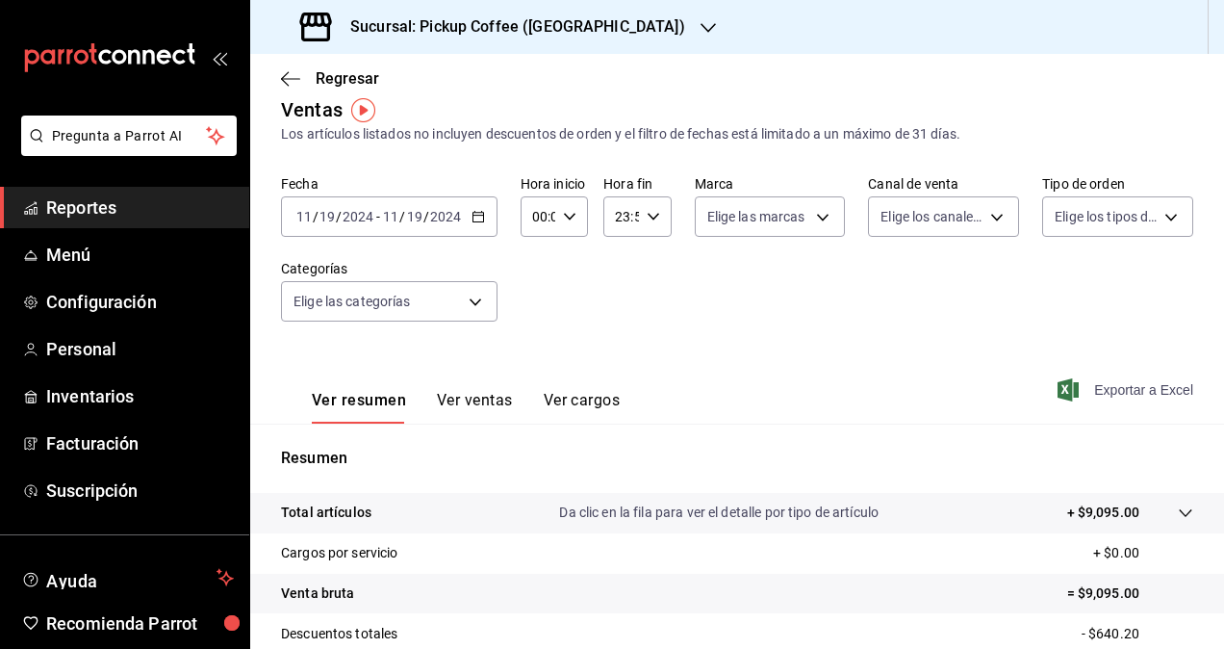
click at [1099, 387] on span "Exportar a Excel" at bounding box center [1128, 389] width 132 height 23
click at [445, 31] on h3 "Sucursal: Pickup Coffee ([GEOGRAPHIC_DATA])" at bounding box center [510, 26] width 350 height 23
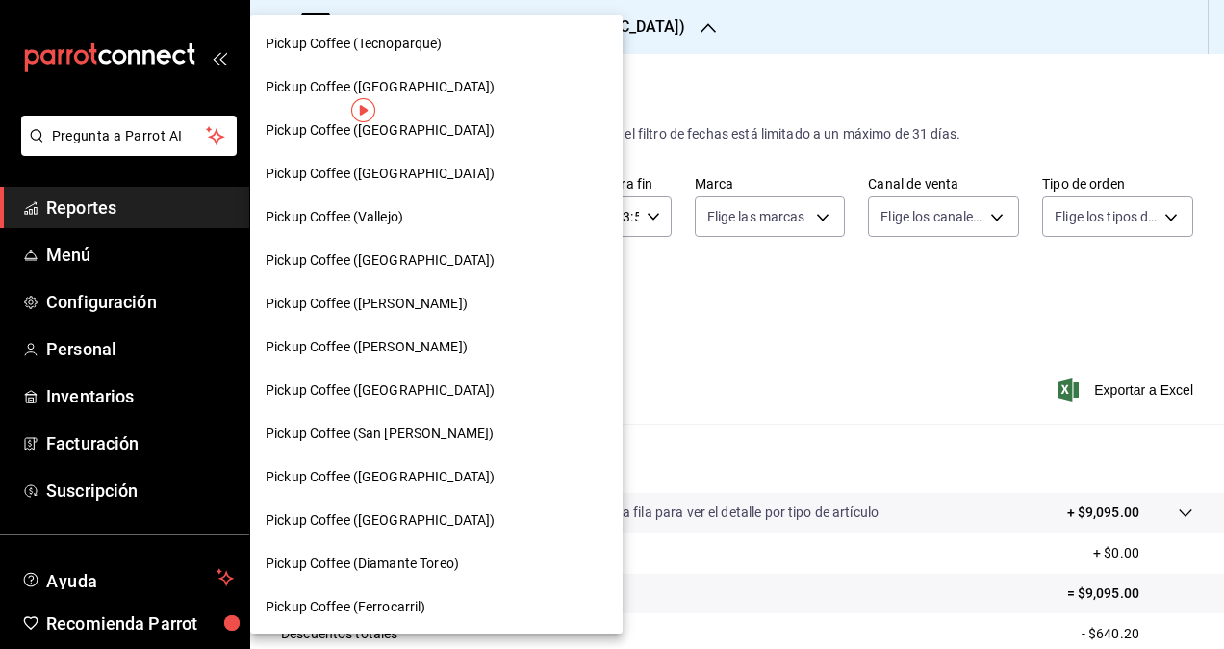
scroll to position [525, 0]
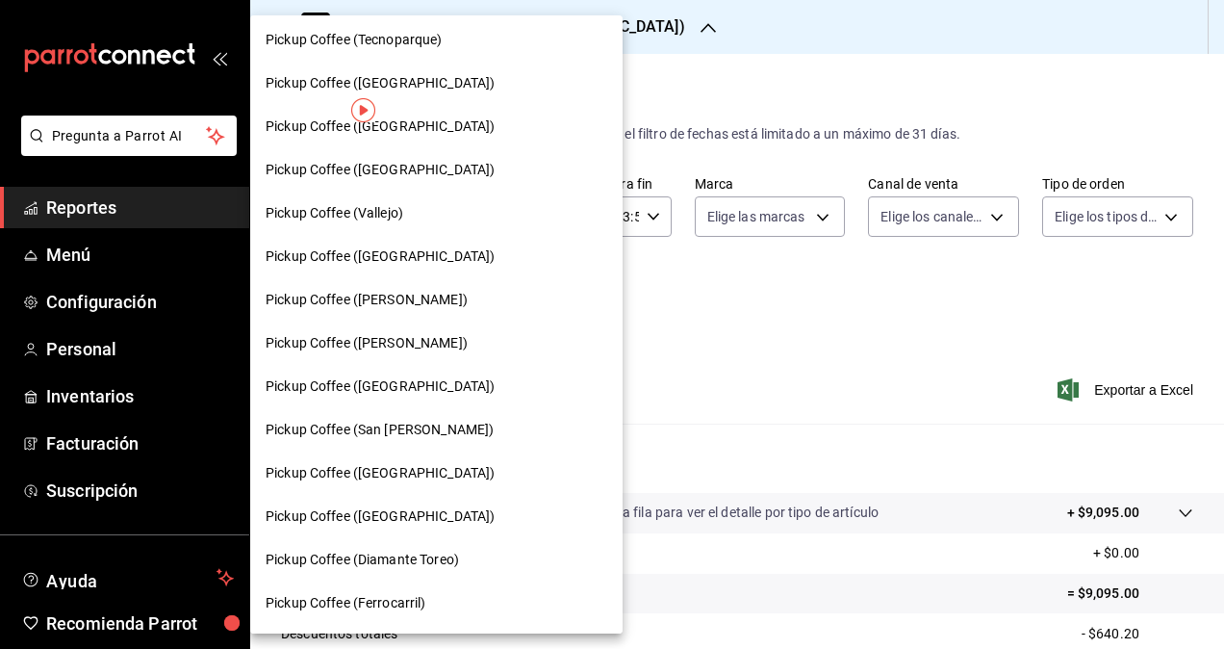
click at [432, 439] on span "Pickup Coffee (San [PERSON_NAME])" at bounding box center [380, 430] width 228 height 20
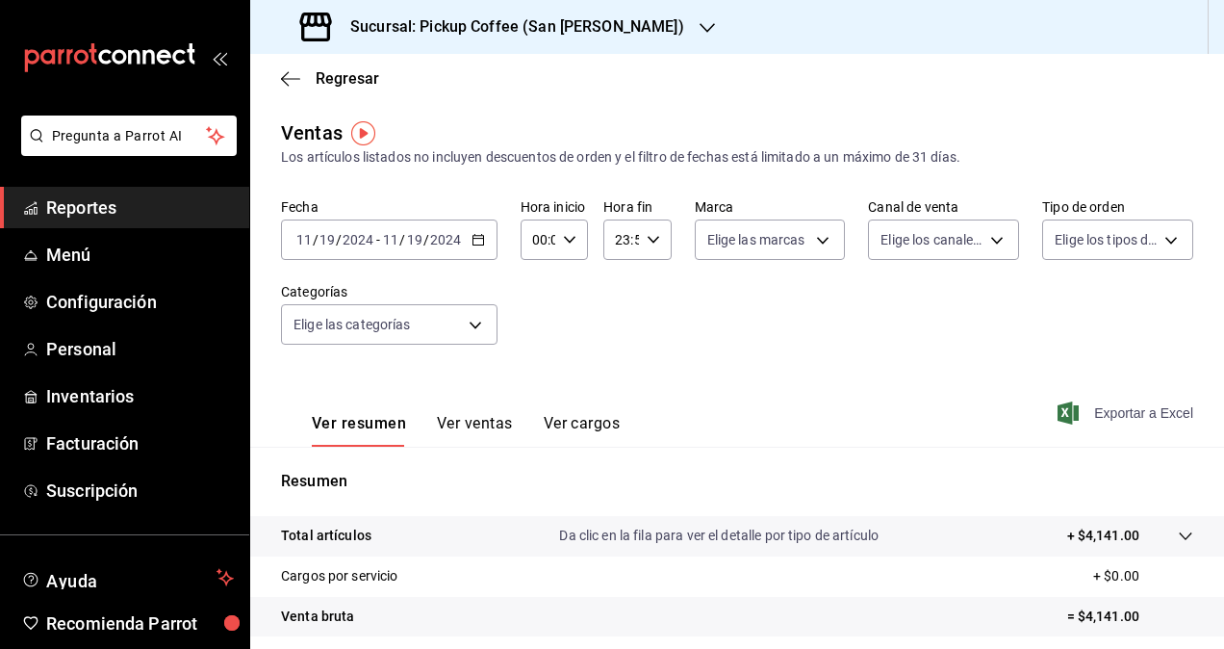
click at [1111, 415] on span "Exportar a Excel" at bounding box center [1128, 412] width 132 height 23
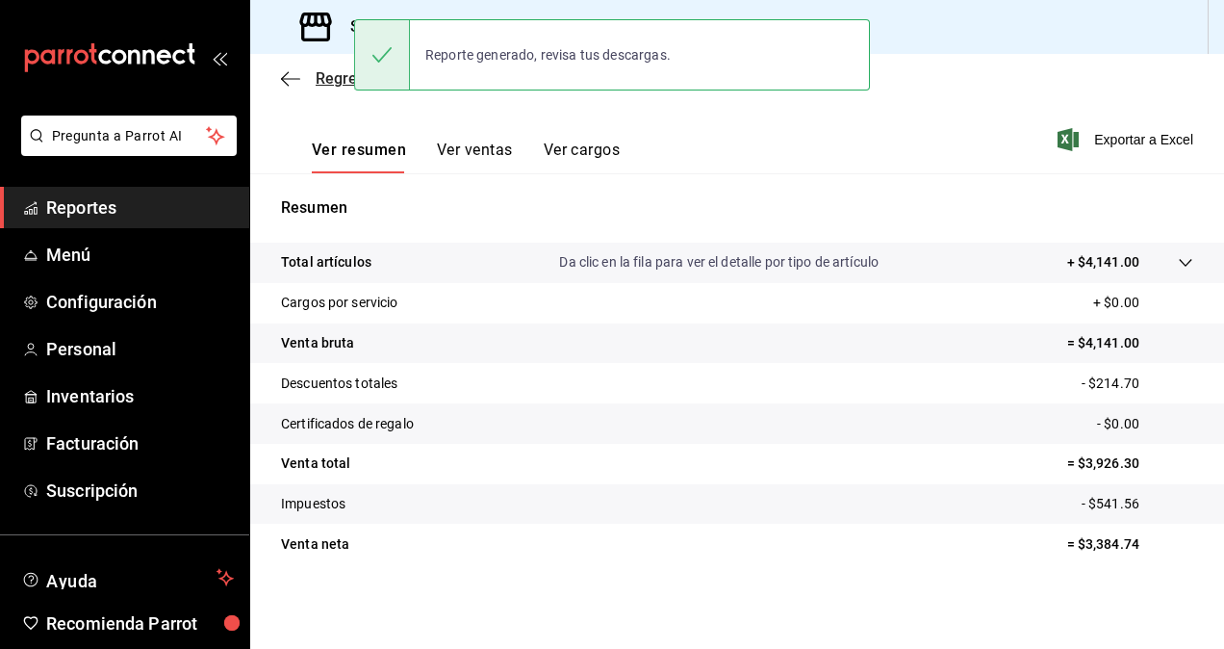
click at [337, 84] on span "Regresar" at bounding box center [348, 78] width 64 height 18
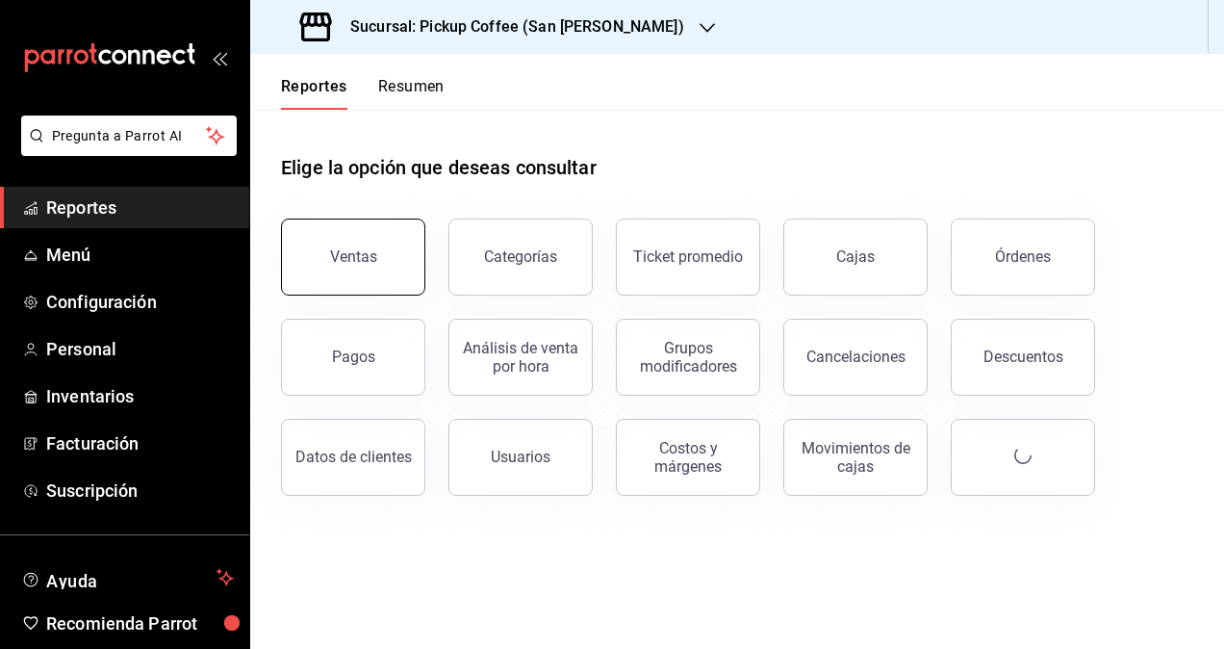
click at [390, 240] on button "Ventas" at bounding box center [353, 257] width 144 height 77
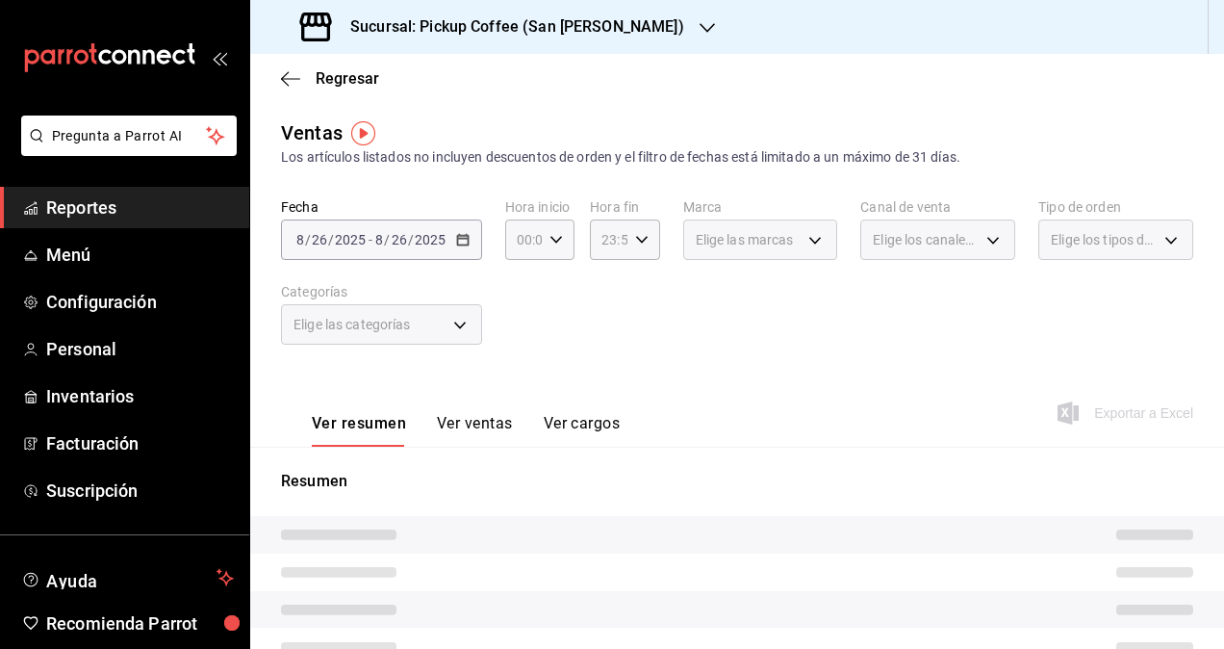
click at [497, 31] on h3 "Sucursal: Pickup Coffee (San [PERSON_NAME])" at bounding box center [509, 26] width 349 height 23
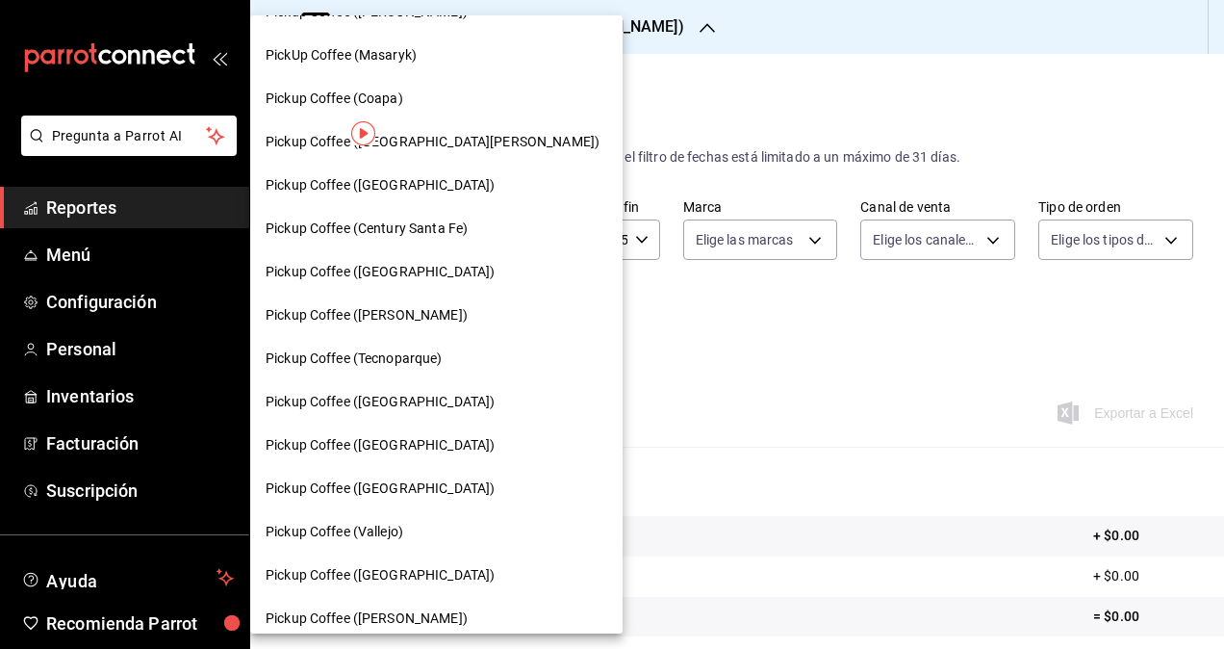
scroll to position [200, 0]
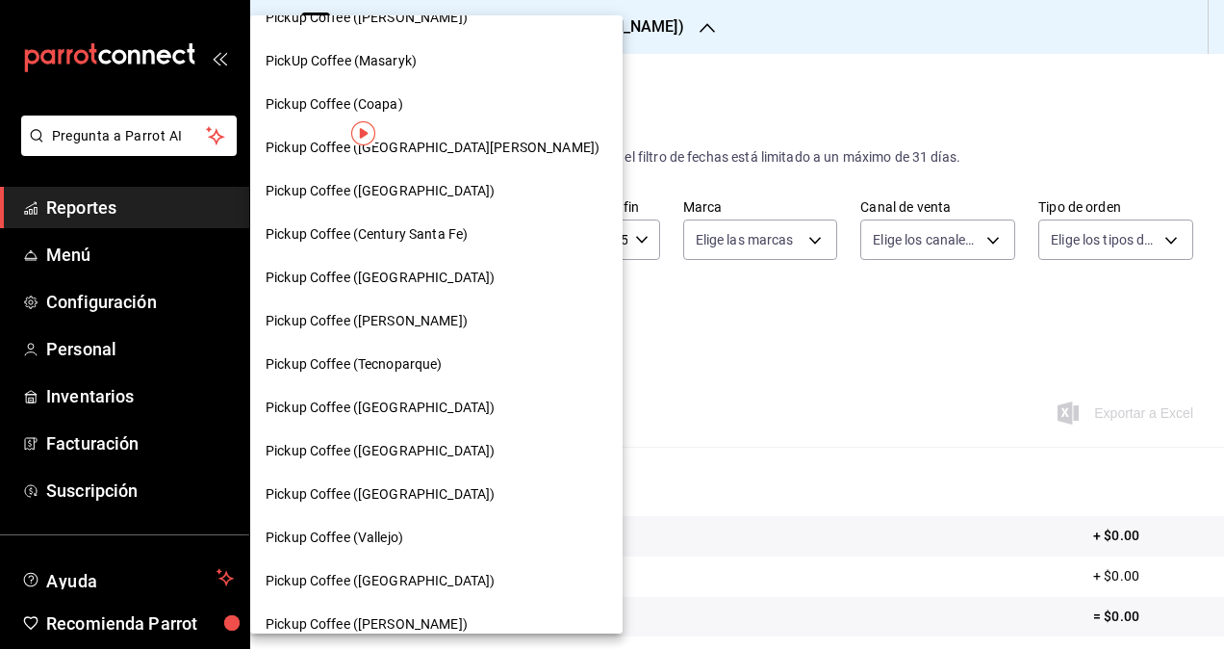
click at [416, 271] on div "Pickup Coffee ([GEOGRAPHIC_DATA])" at bounding box center [437, 278] width 342 height 20
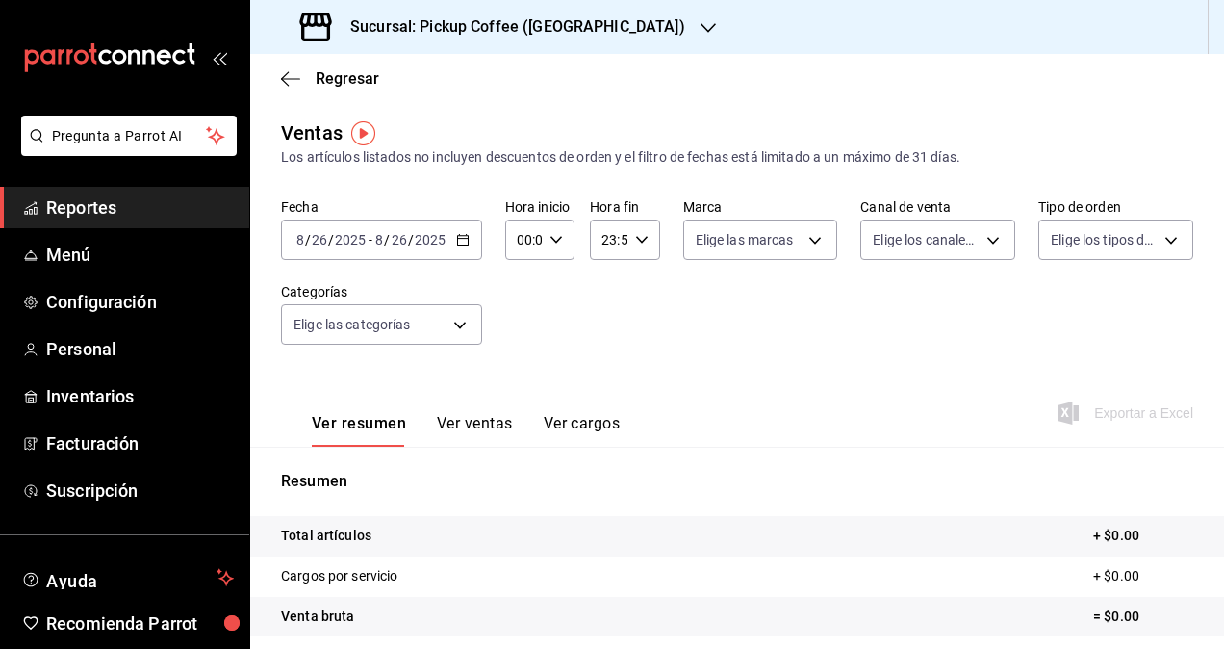
click at [471, 240] on div "[DATE] [DATE] - [DATE] [DATE]" at bounding box center [381, 239] width 201 height 40
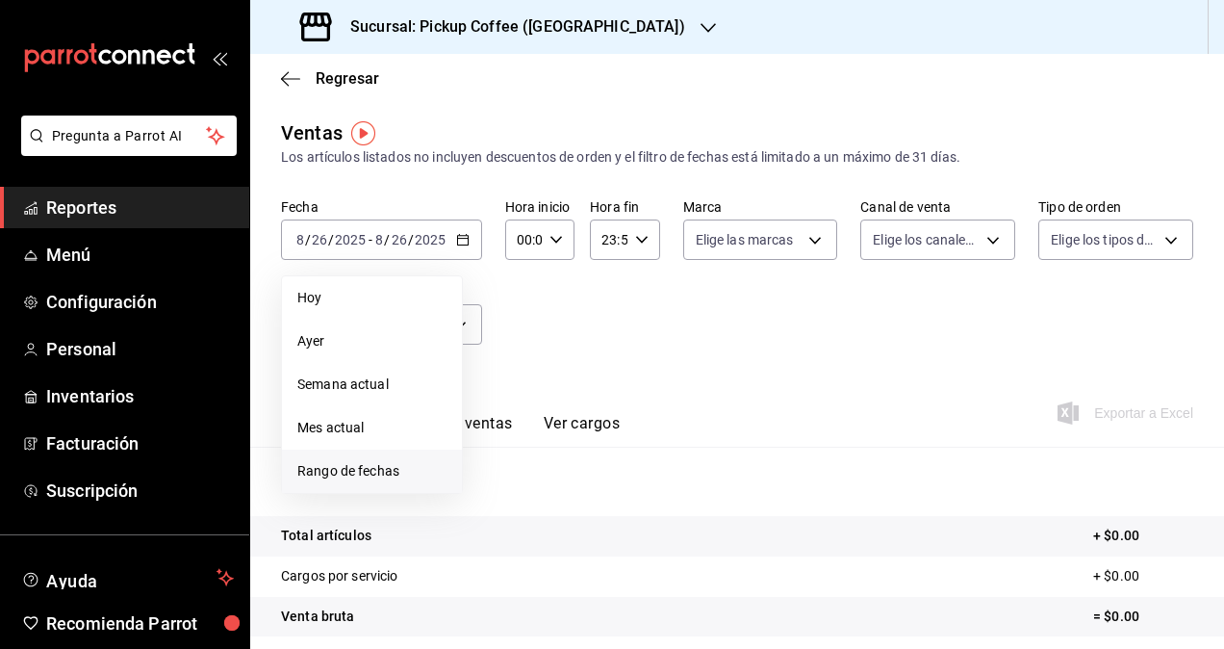
click at [386, 468] on span "Rango de fechas" at bounding box center [371, 471] width 149 height 20
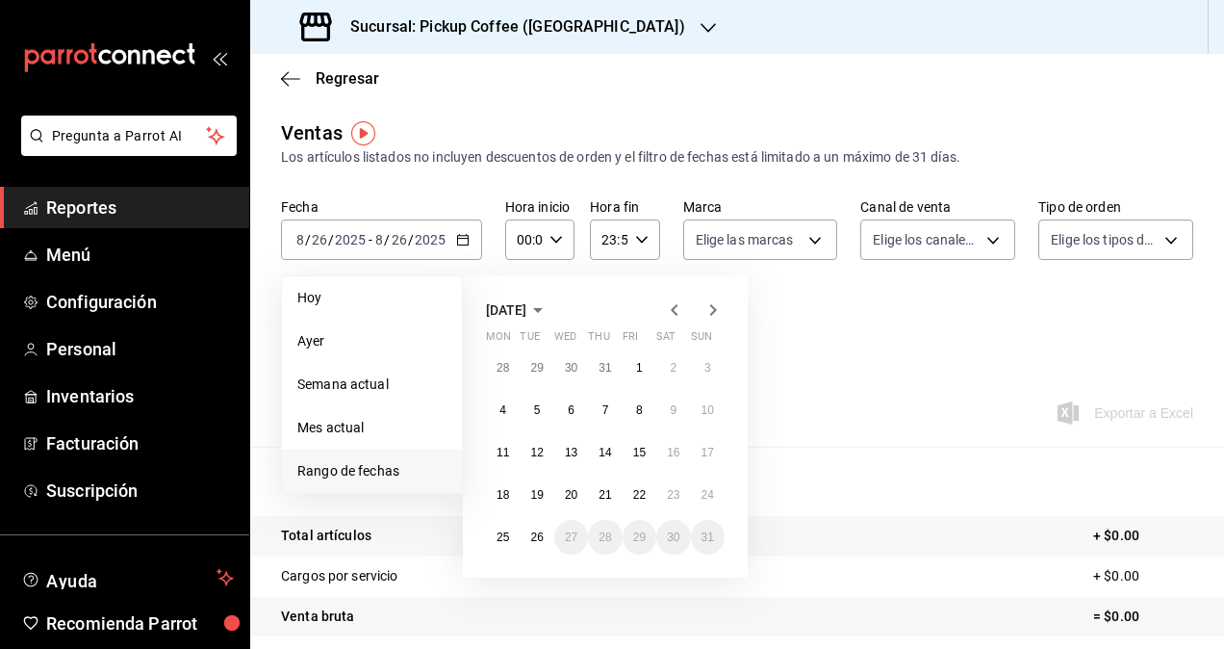
click at [527, 310] on span "[DATE]" at bounding box center [506, 309] width 40 height 15
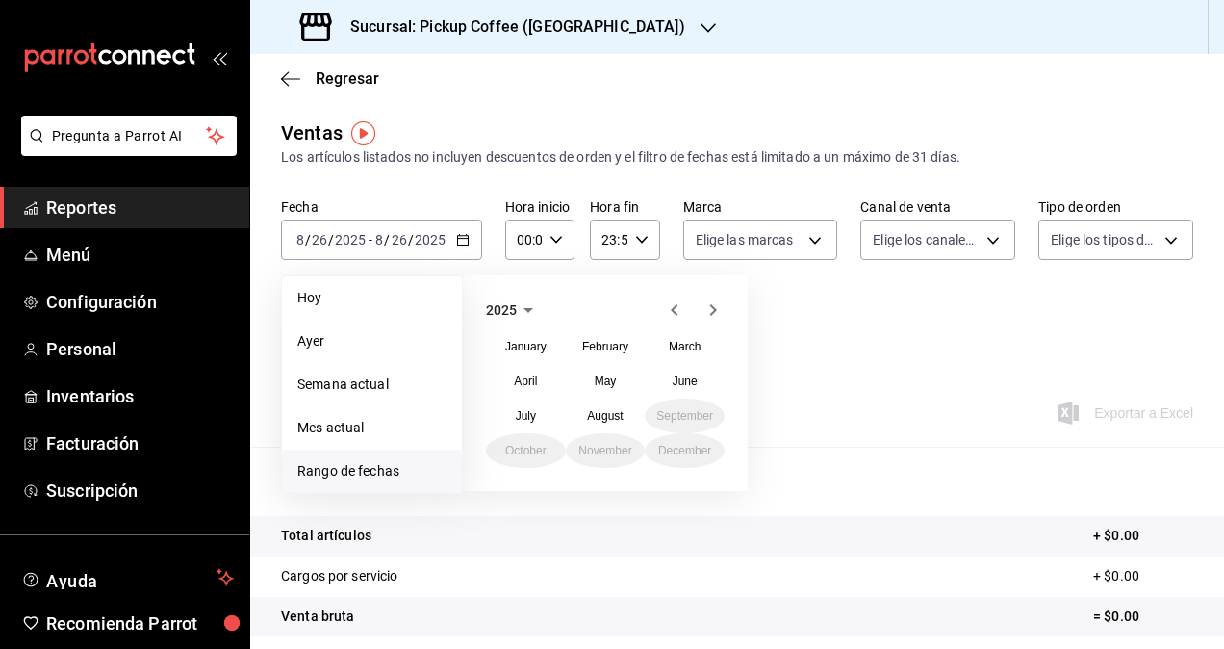
click at [517, 302] on icon "button" at bounding box center [528, 309] width 23 height 23
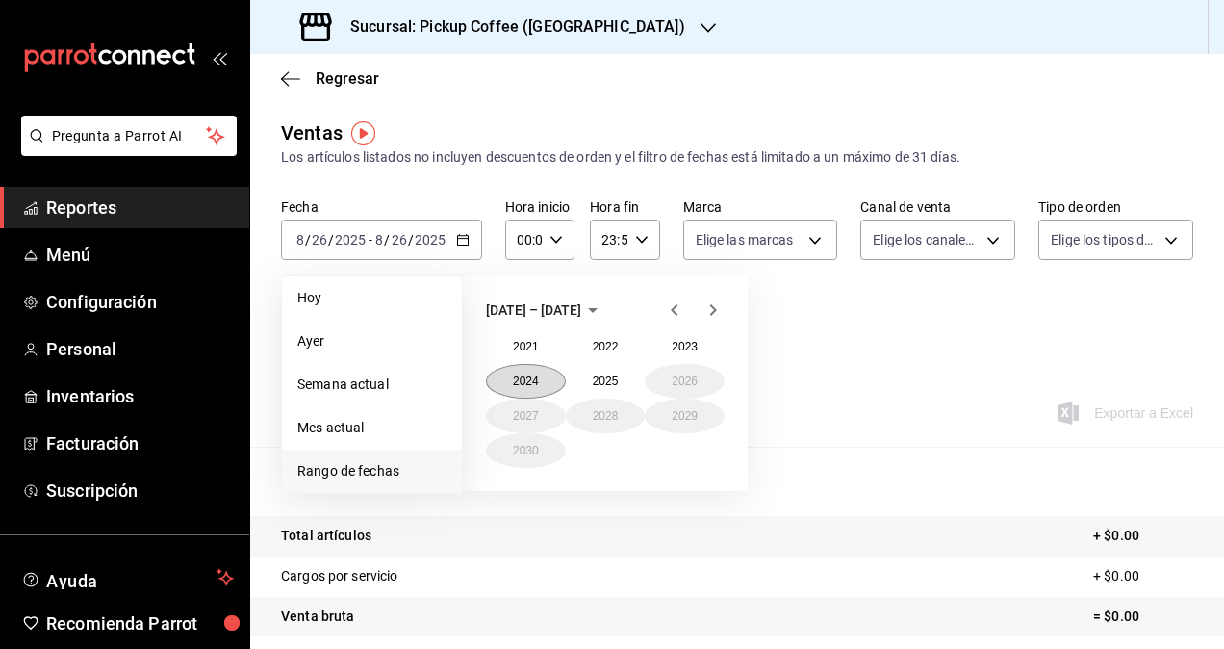
click at [543, 381] on button "2024" at bounding box center [526, 381] width 80 height 35
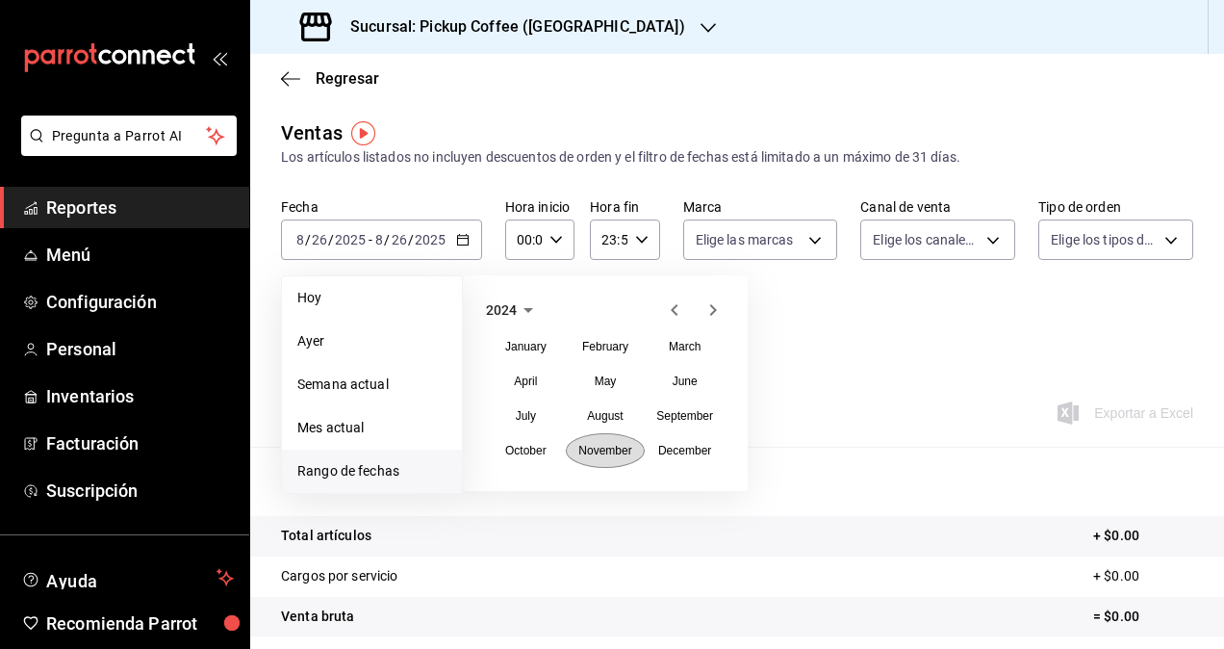
click at [622, 450] on abbr "November" at bounding box center [604, 450] width 53 height 13
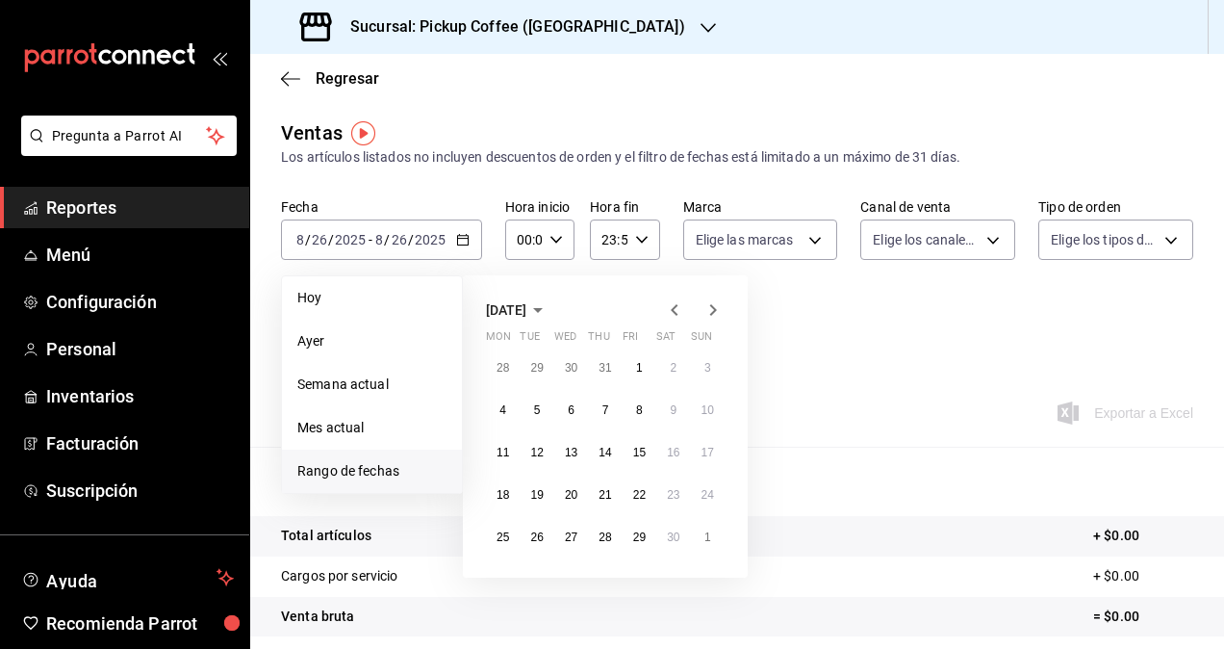
click at [550, 312] on icon "button" at bounding box center [538, 309] width 23 height 23
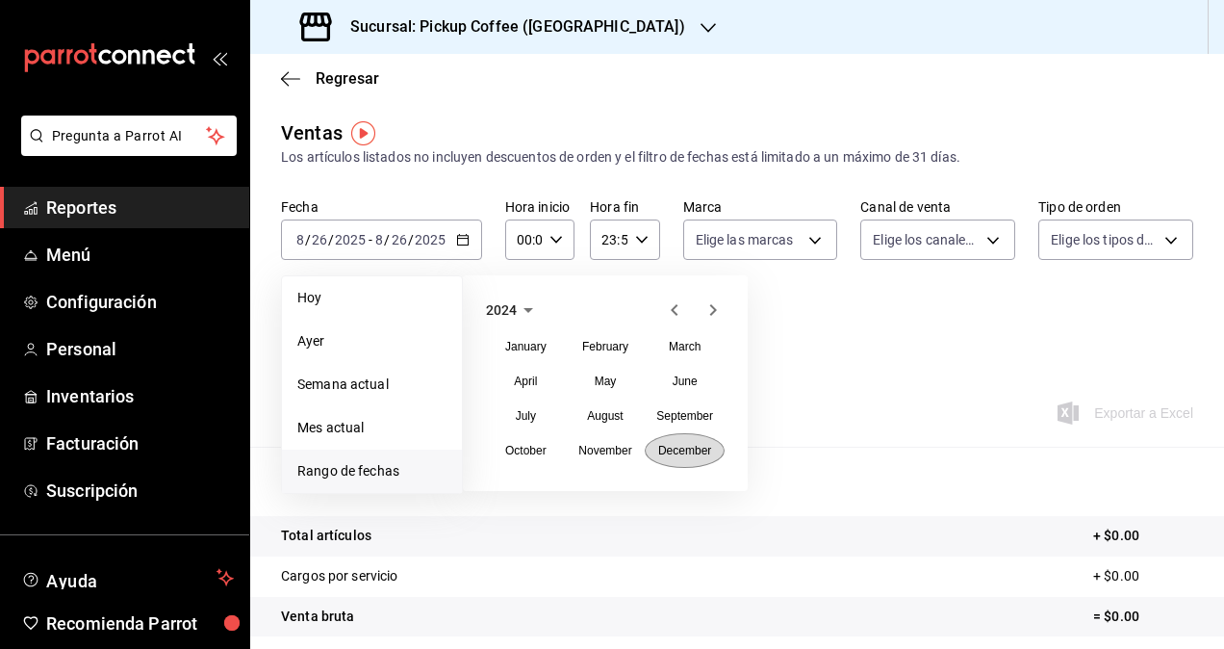
click at [673, 449] on abbr "December" at bounding box center [684, 450] width 53 height 13
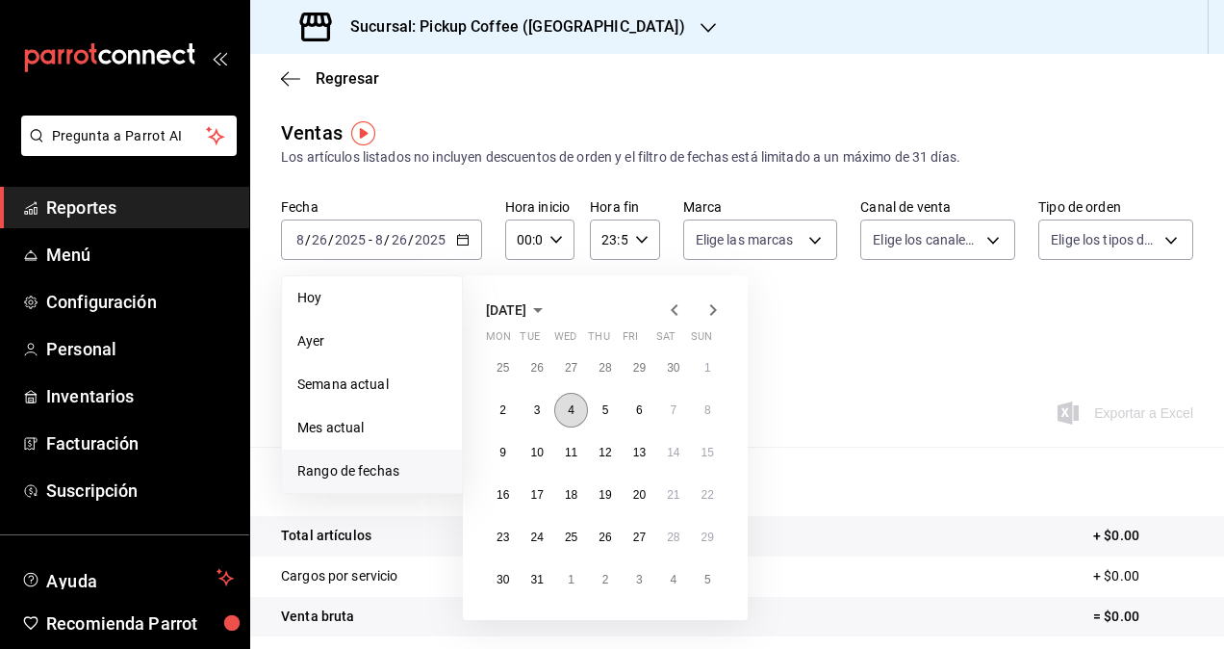
click at [572, 412] on abbr "4" at bounding box center [571, 409] width 7 height 13
click at [581, 410] on button "4" at bounding box center [571, 410] width 34 height 35
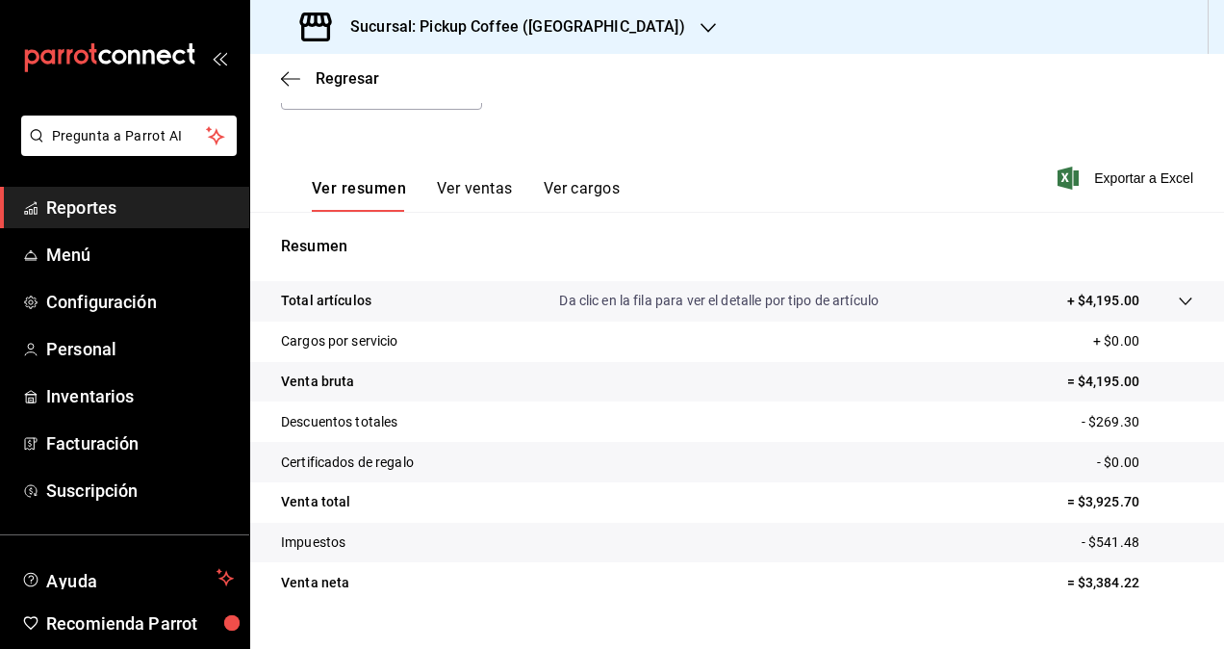
scroll to position [236, 0]
drag, startPoint x: 816, startPoint y: 204, endPoint x: 1190, endPoint y: 159, distance: 376.2
click at [816, 204] on div "Ver resumen Ver ventas Ver cargos Exportar a Excel" at bounding box center [737, 171] width 974 height 79
click at [1124, 171] on span "Exportar a Excel" at bounding box center [1128, 177] width 132 height 23
click at [471, 25] on h3 "Sucursal: Pickup Coffee ([GEOGRAPHIC_DATA])" at bounding box center [510, 26] width 350 height 23
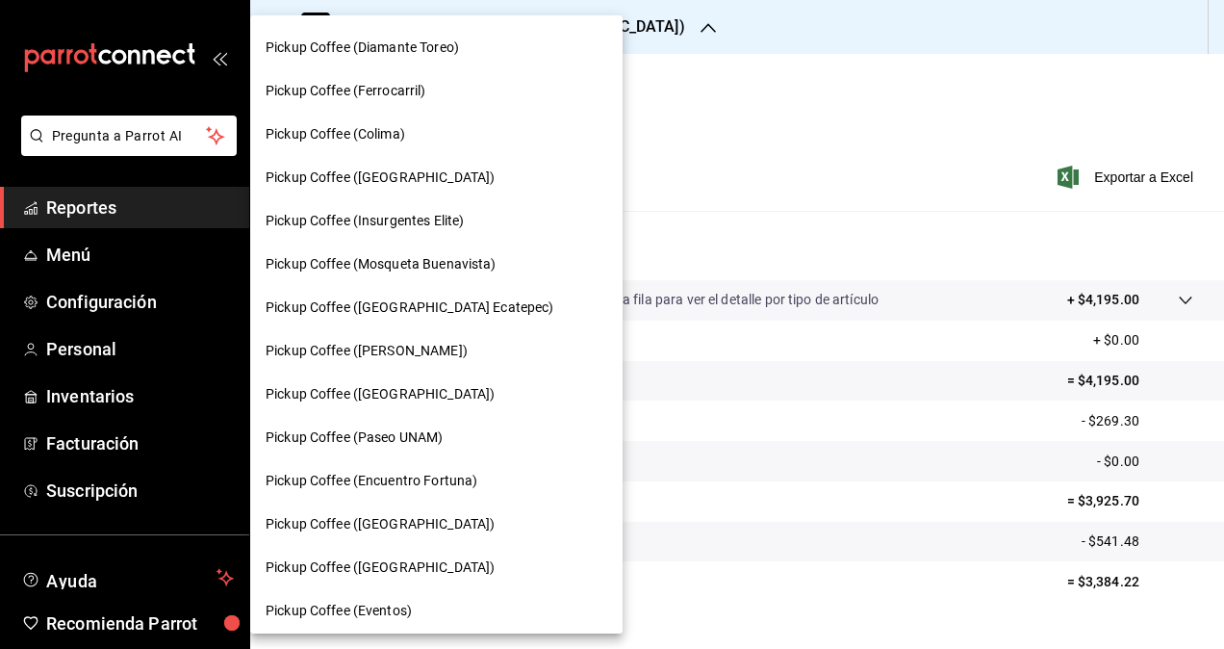
scroll to position [1043, 0]
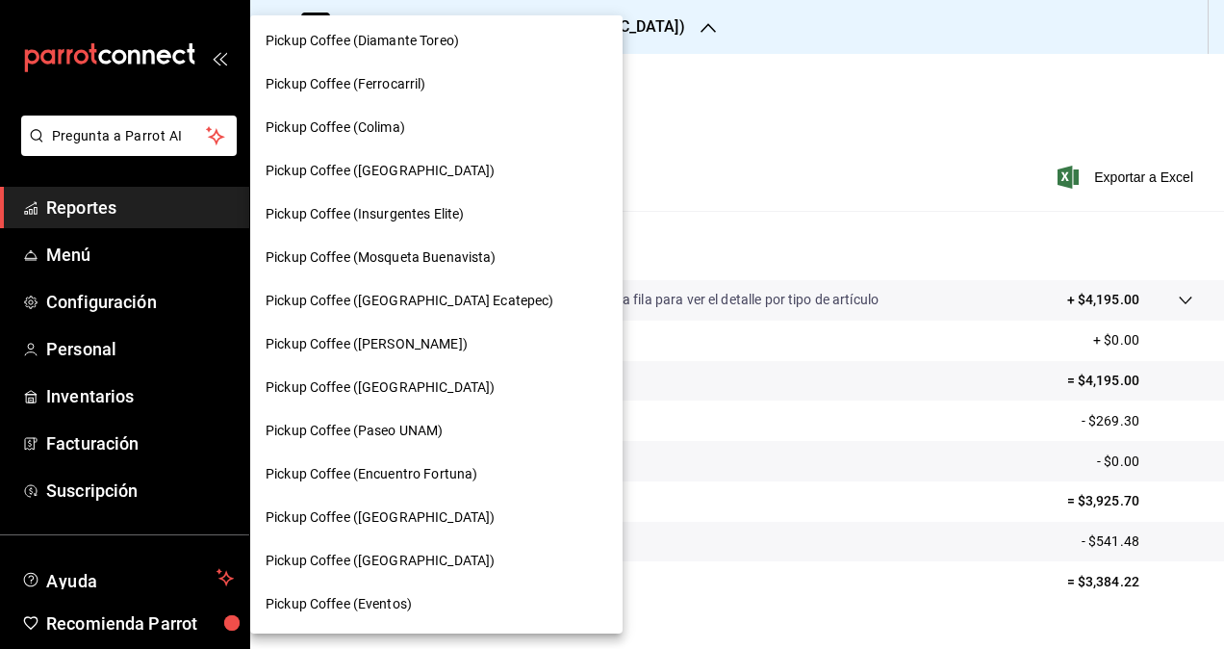
click at [446, 56] on div "Pickup Coffee (Diamante Toreo)" at bounding box center [436, 40] width 373 height 43
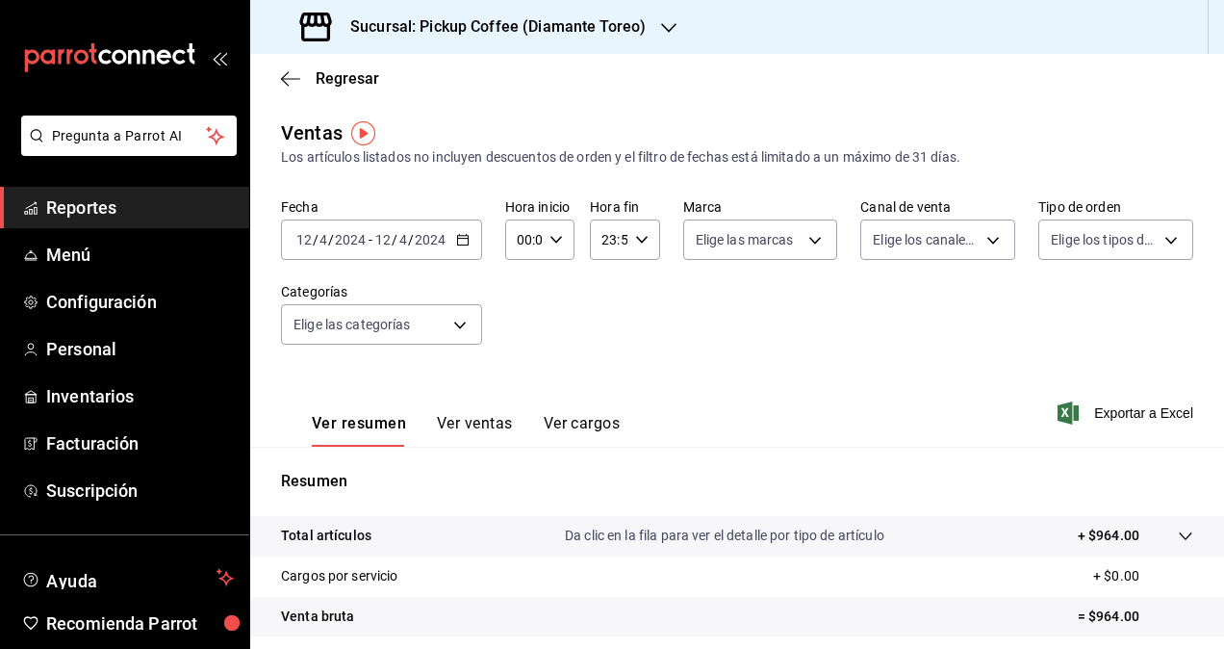
click at [461, 243] on icon "button" at bounding box center [462, 239] width 13 height 13
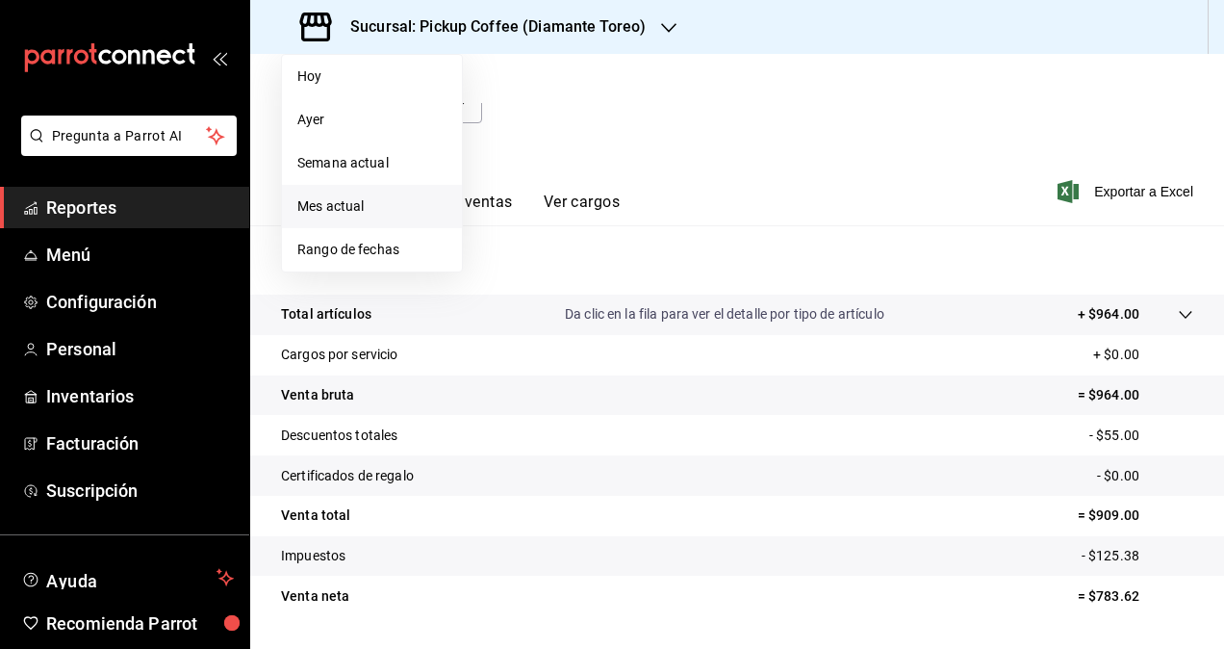
scroll to position [92, 0]
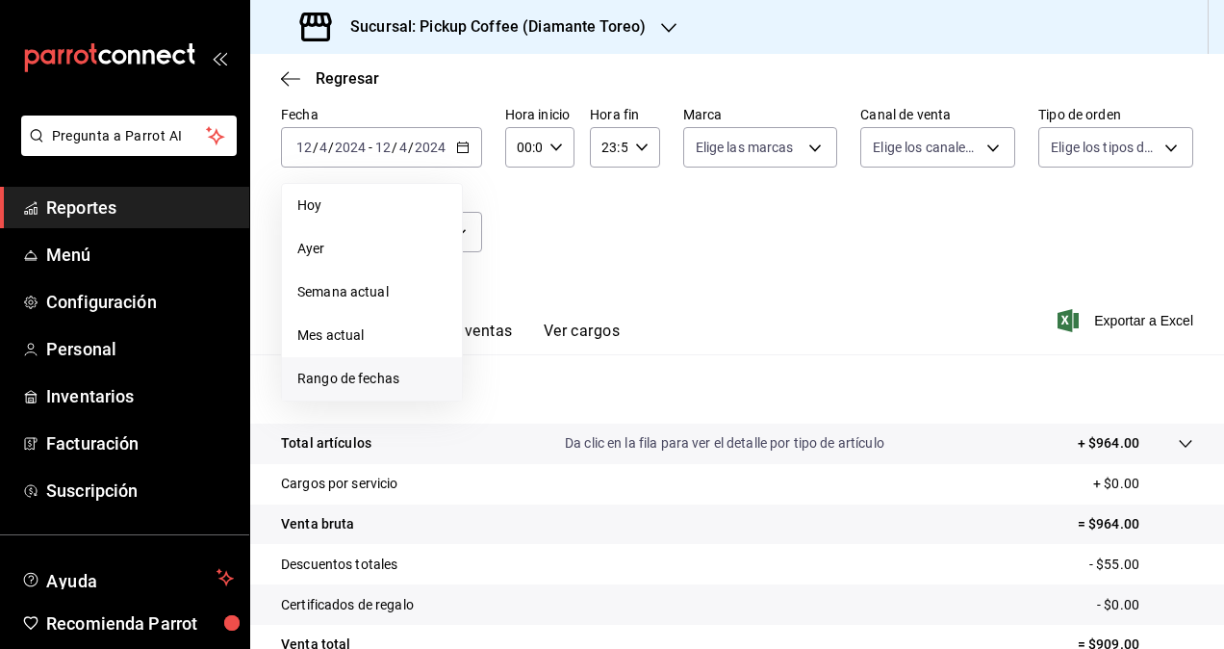
click at [403, 370] on span "Rango de fechas" at bounding box center [371, 379] width 149 height 20
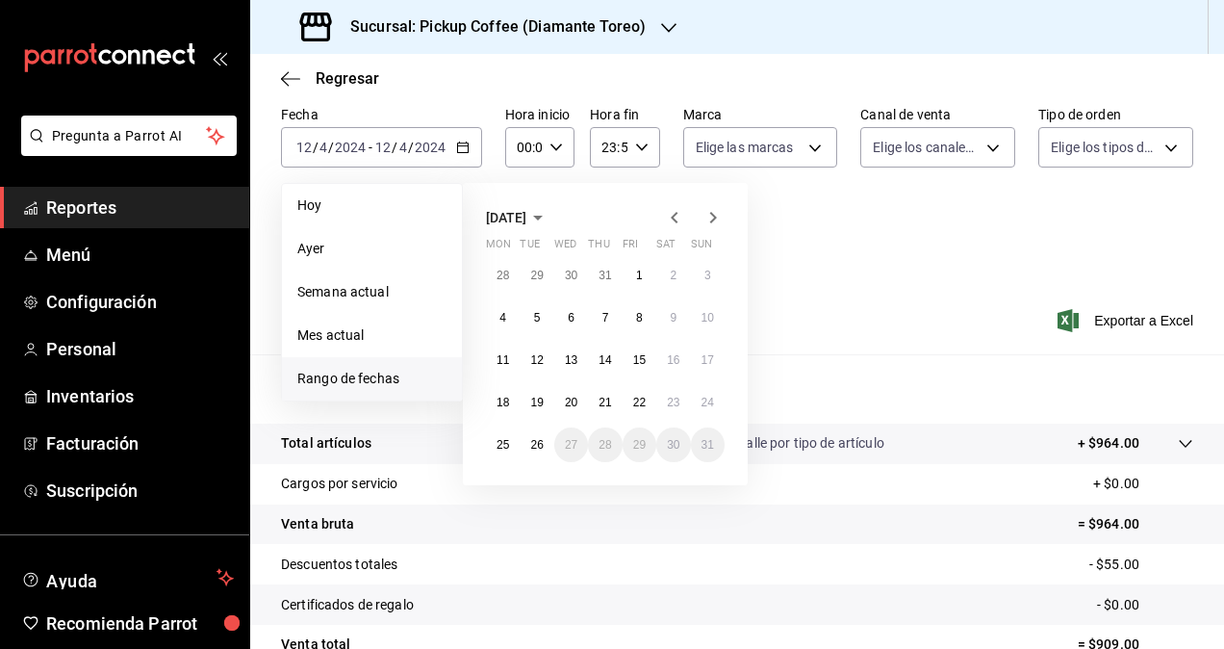
click at [527, 216] on span "[DATE]" at bounding box center [506, 217] width 40 height 15
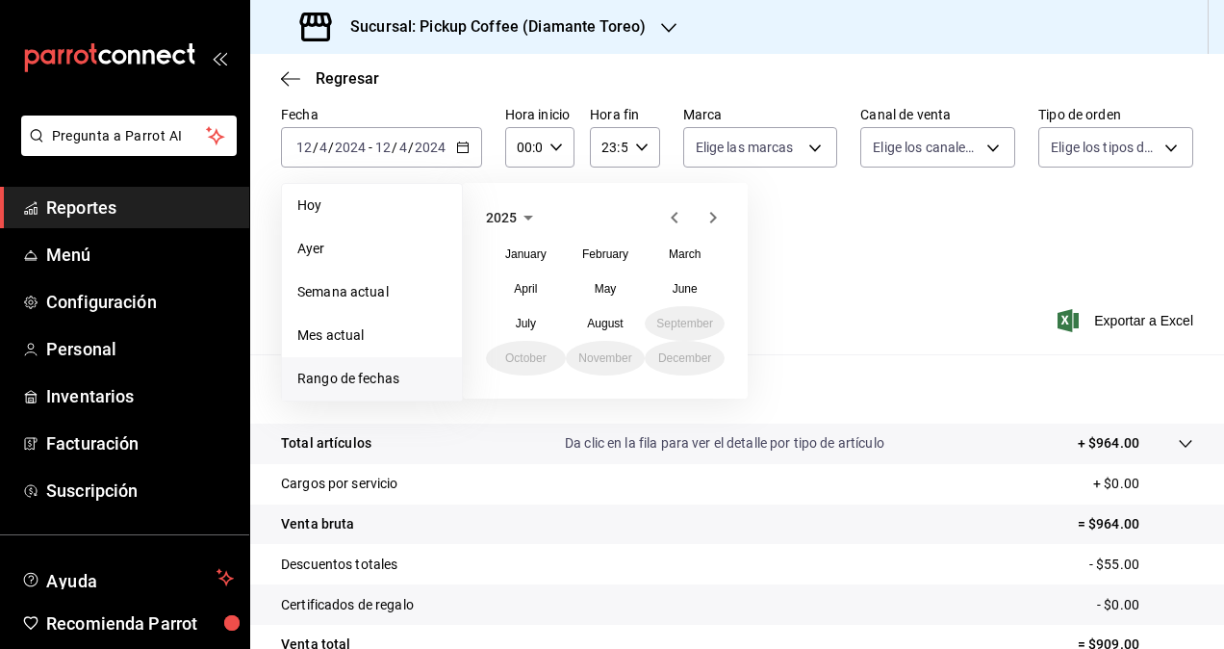
click at [521, 212] on icon "button" at bounding box center [528, 217] width 23 height 23
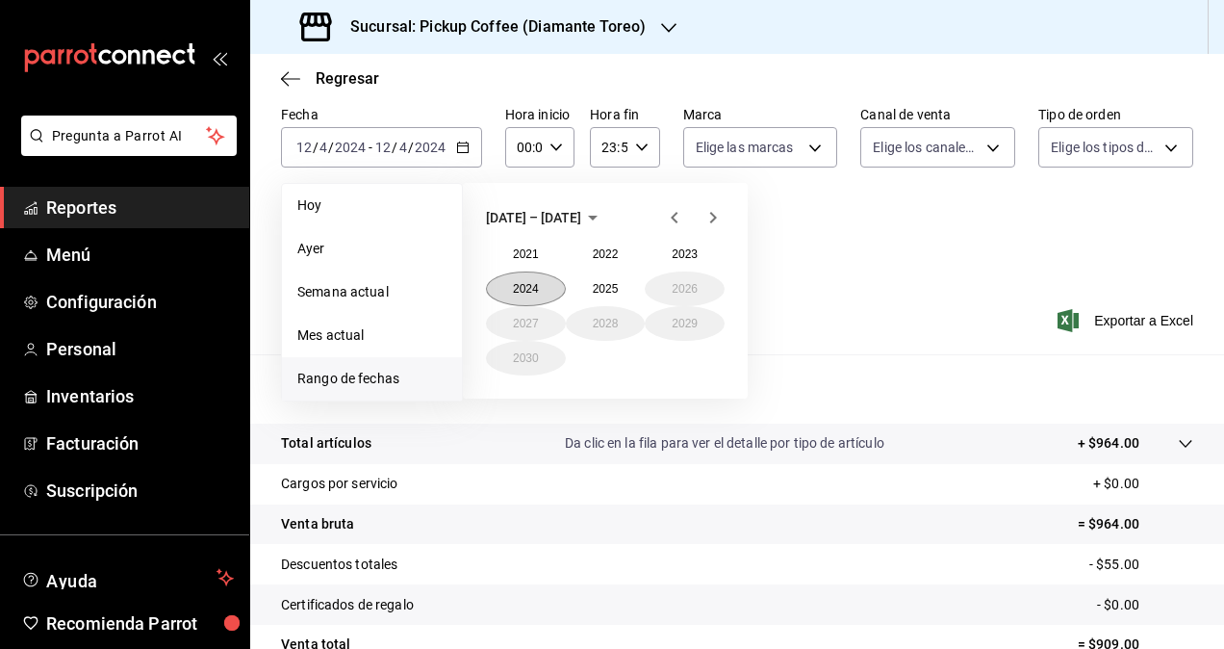
click at [547, 288] on button "2024" at bounding box center [526, 288] width 80 height 35
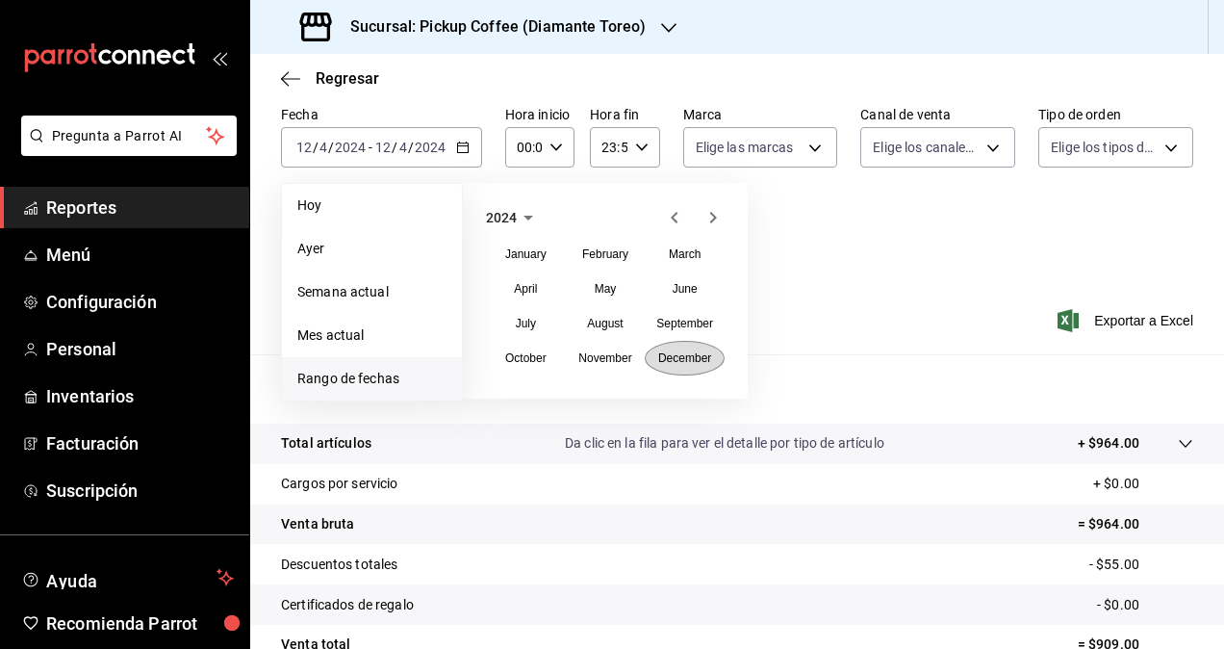
click at [681, 358] on abbr "December" at bounding box center [684, 357] width 53 height 13
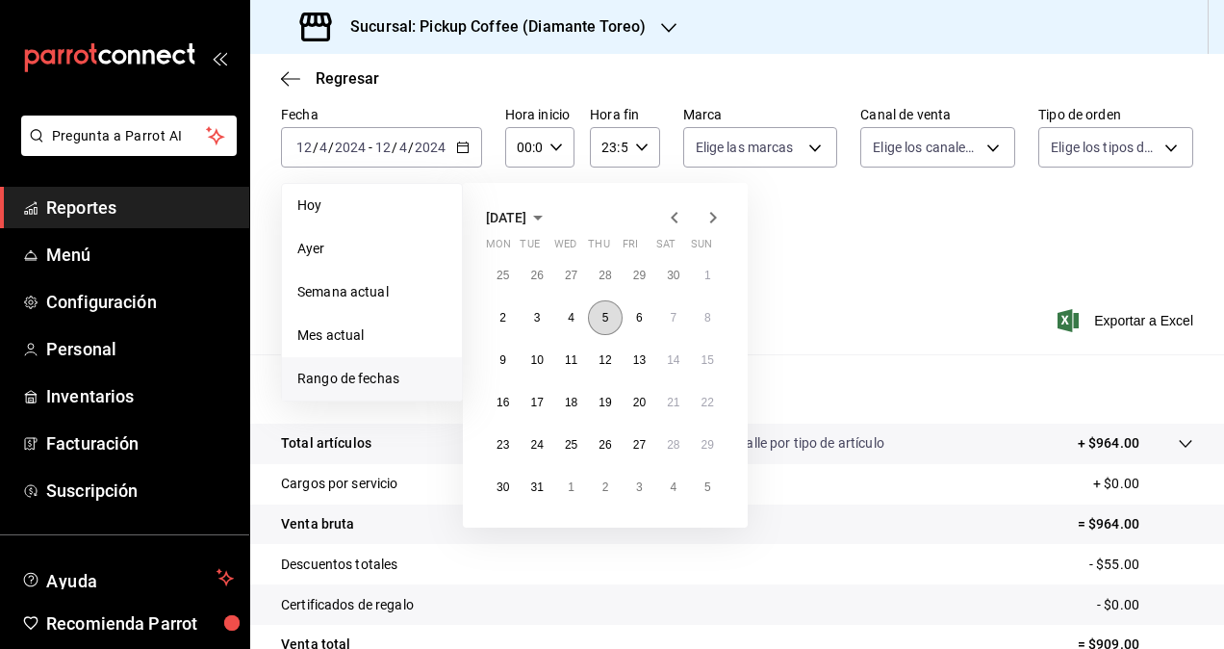
click at [600, 312] on button "5" at bounding box center [605, 317] width 34 height 35
click at [612, 321] on button "5" at bounding box center [605, 317] width 34 height 35
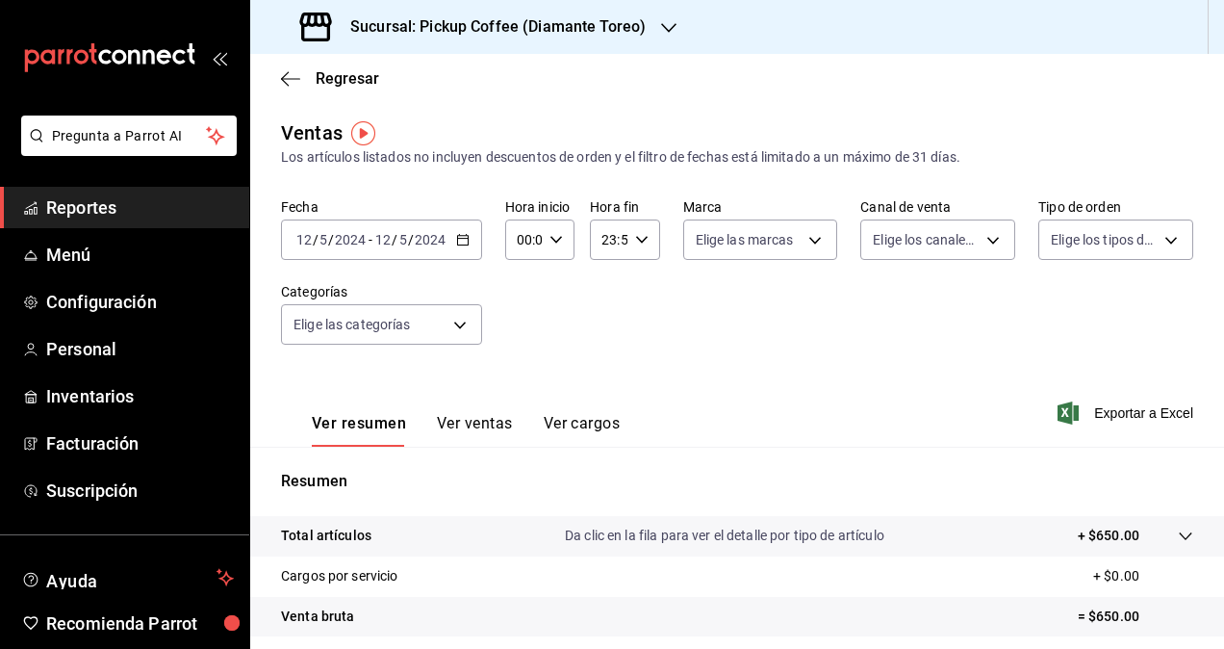
click at [474, 27] on h3 "Sucursal: Pickup Coffee (Diamante Toreo)" at bounding box center [490, 26] width 311 height 23
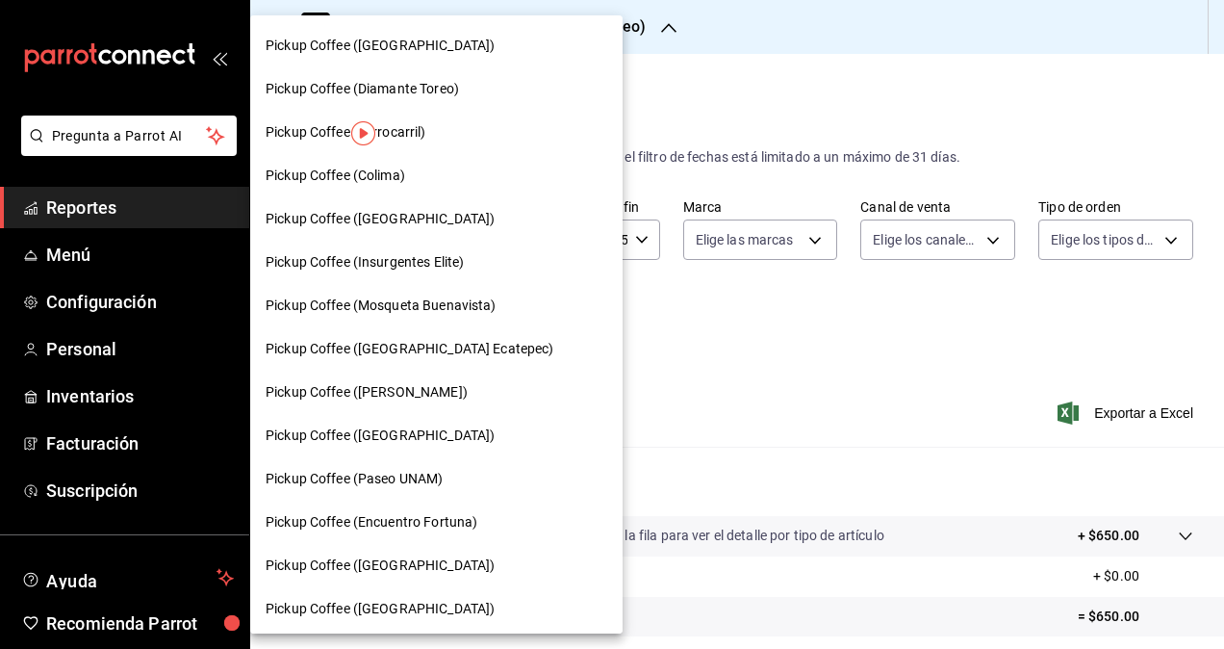
scroll to position [1043, 0]
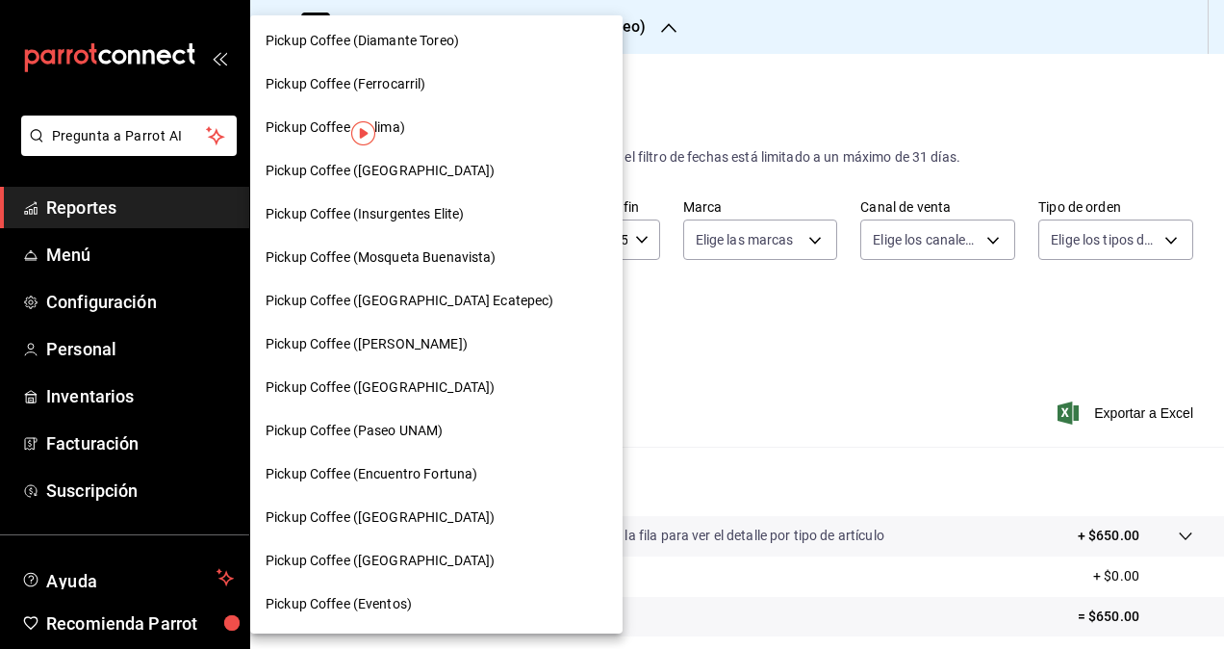
click at [785, 398] on div at bounding box center [612, 324] width 1224 height 649
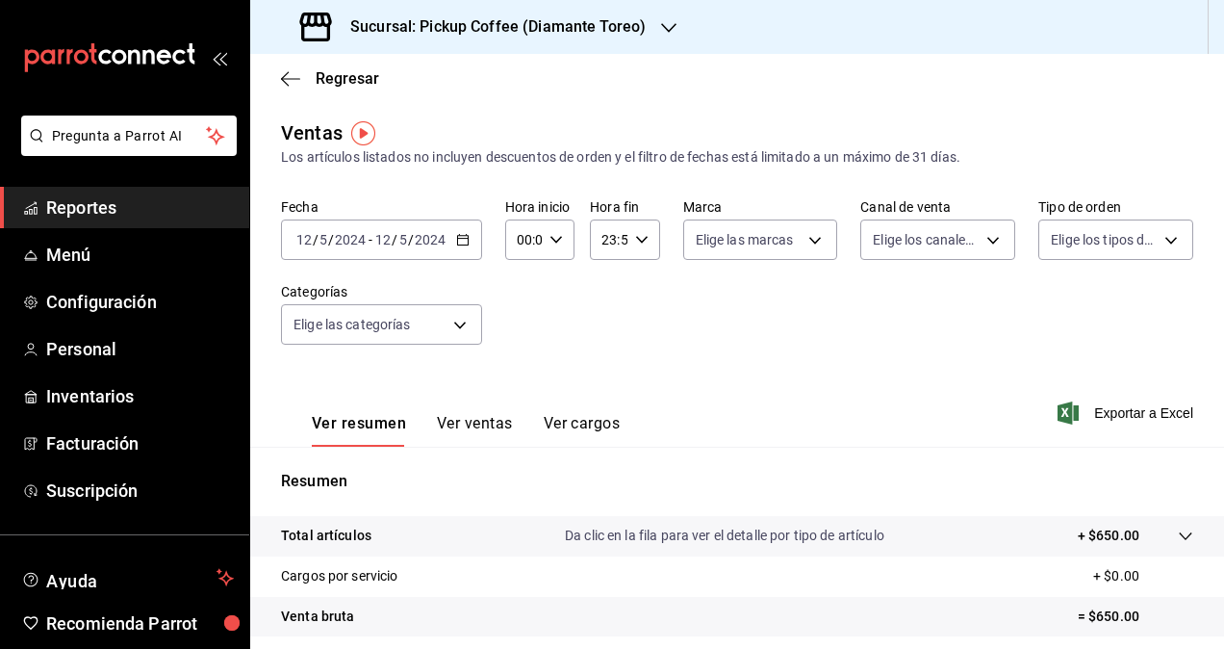
click at [509, 31] on h3 "Sucursal: Pickup Coffee (Diamante Toreo)" at bounding box center [490, 26] width 311 height 23
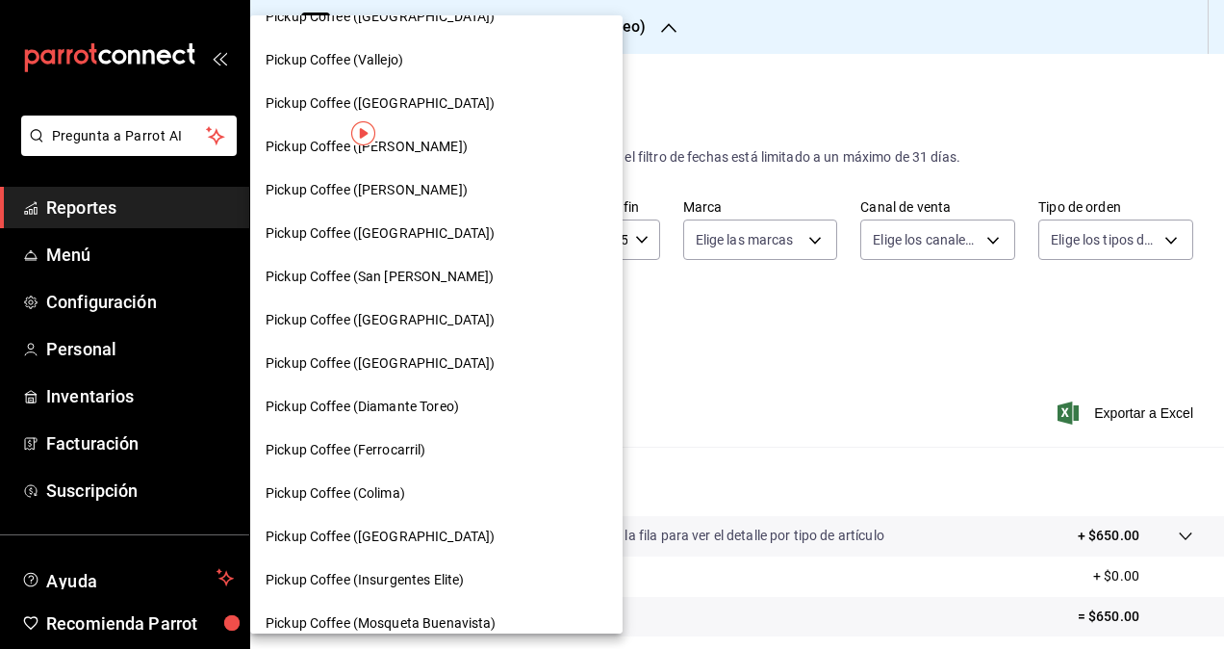
scroll to position [700, 0]
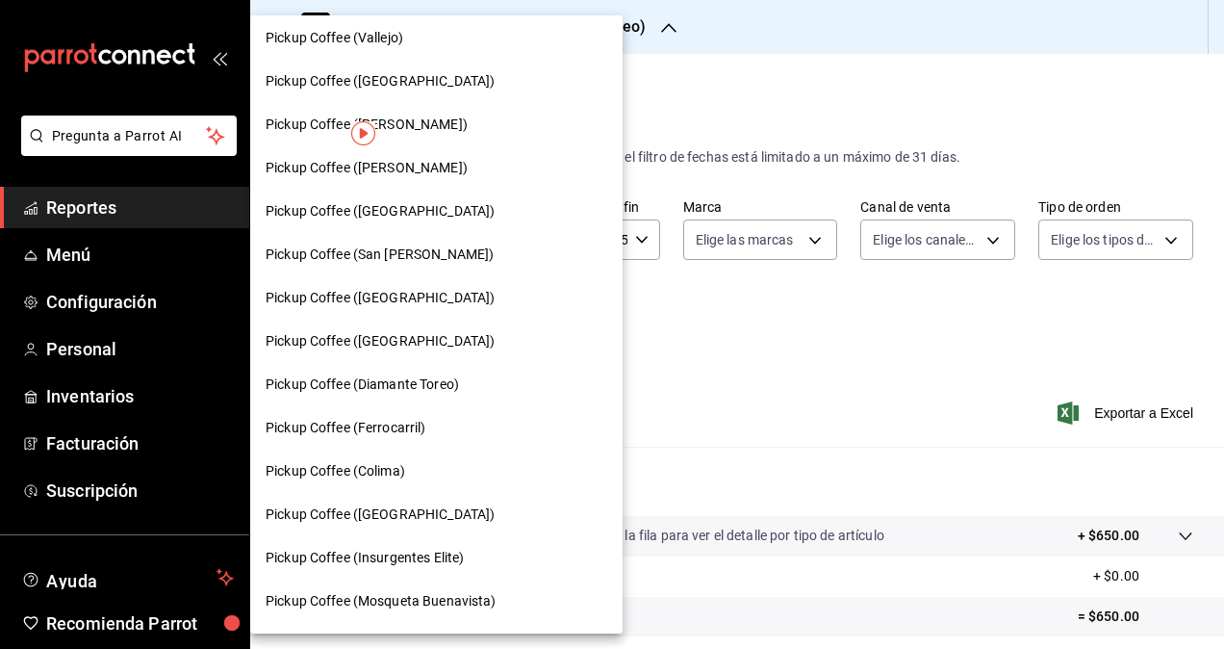
click at [387, 462] on span "Pickup Coffee (Colima)" at bounding box center [336, 471] width 140 height 20
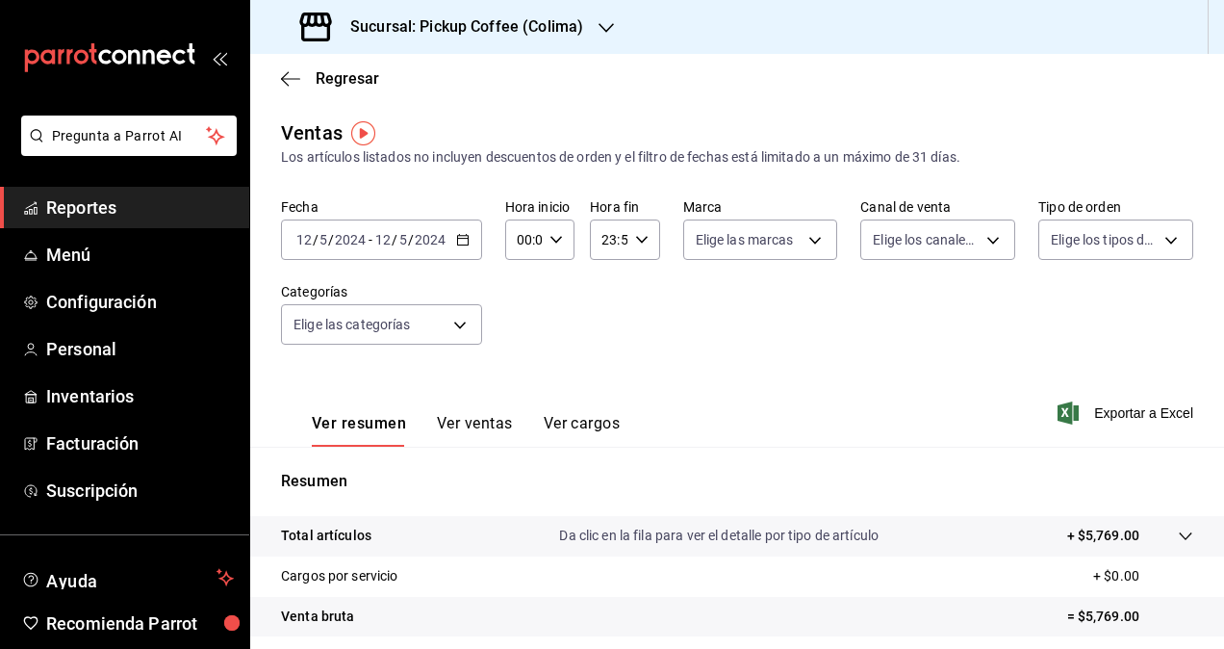
click at [392, 232] on span "/" at bounding box center [395, 239] width 6 height 15
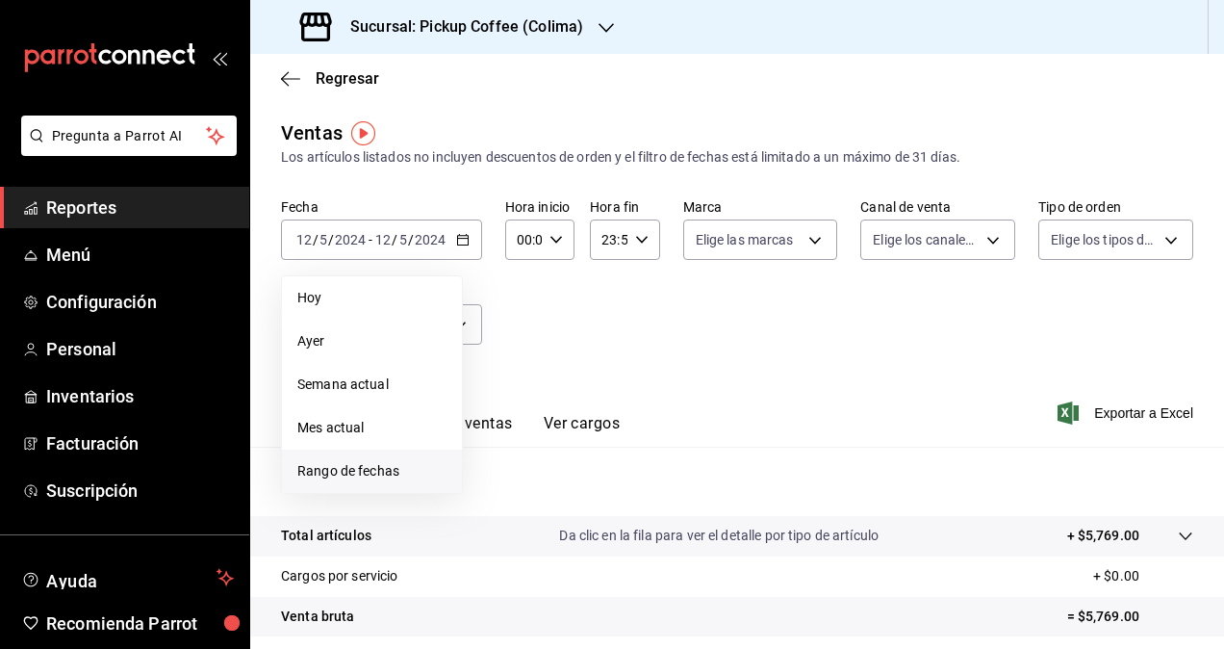
click at [374, 472] on span "Rango de fechas" at bounding box center [371, 471] width 149 height 20
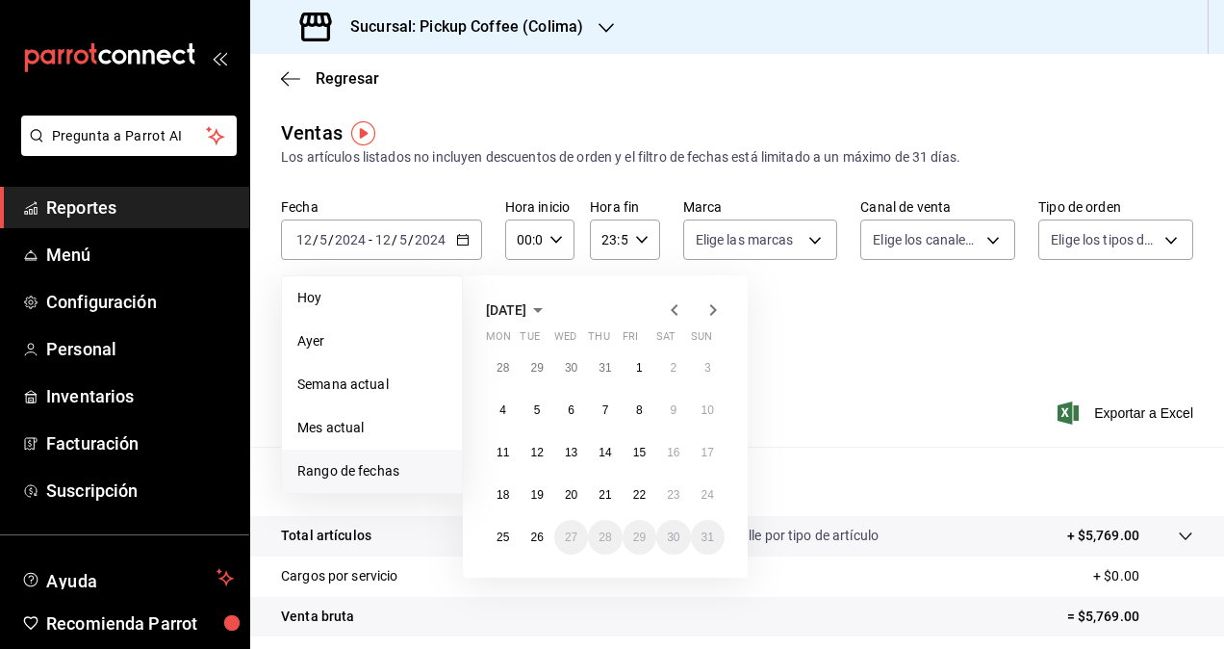
click at [527, 310] on span "[DATE]" at bounding box center [506, 309] width 40 height 15
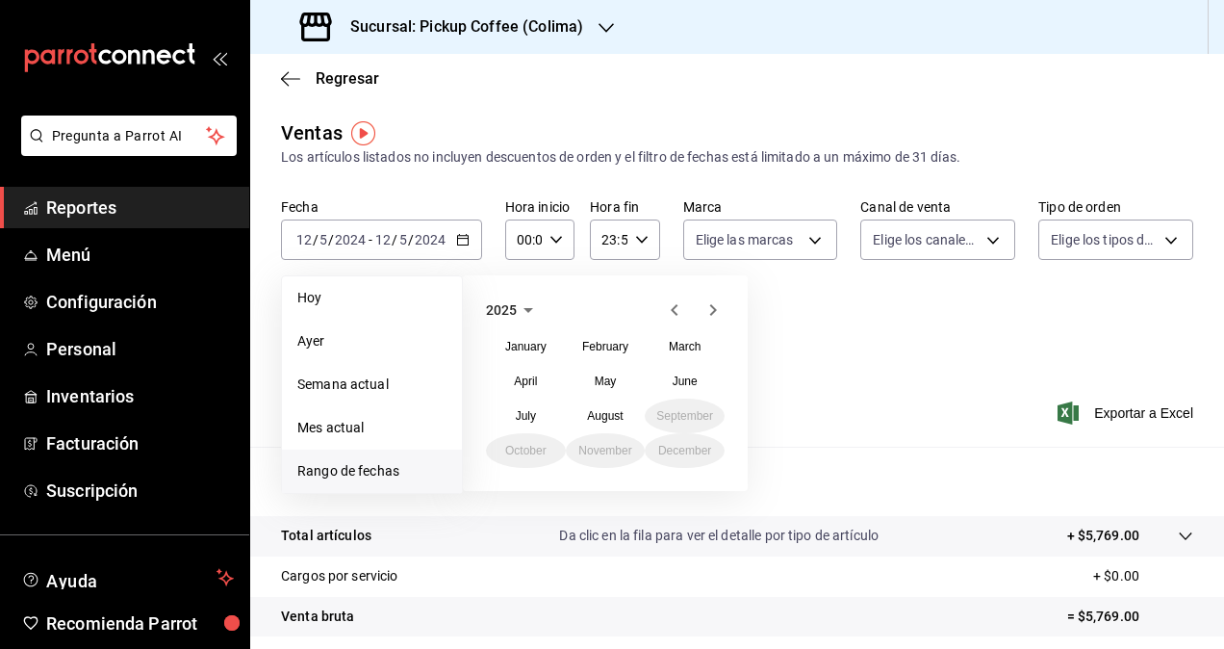
click at [497, 296] on div "[DATE] February March April May June July August September October November Dec…" at bounding box center [605, 383] width 285 height 216
click at [522, 311] on icon "button" at bounding box center [528, 309] width 23 height 23
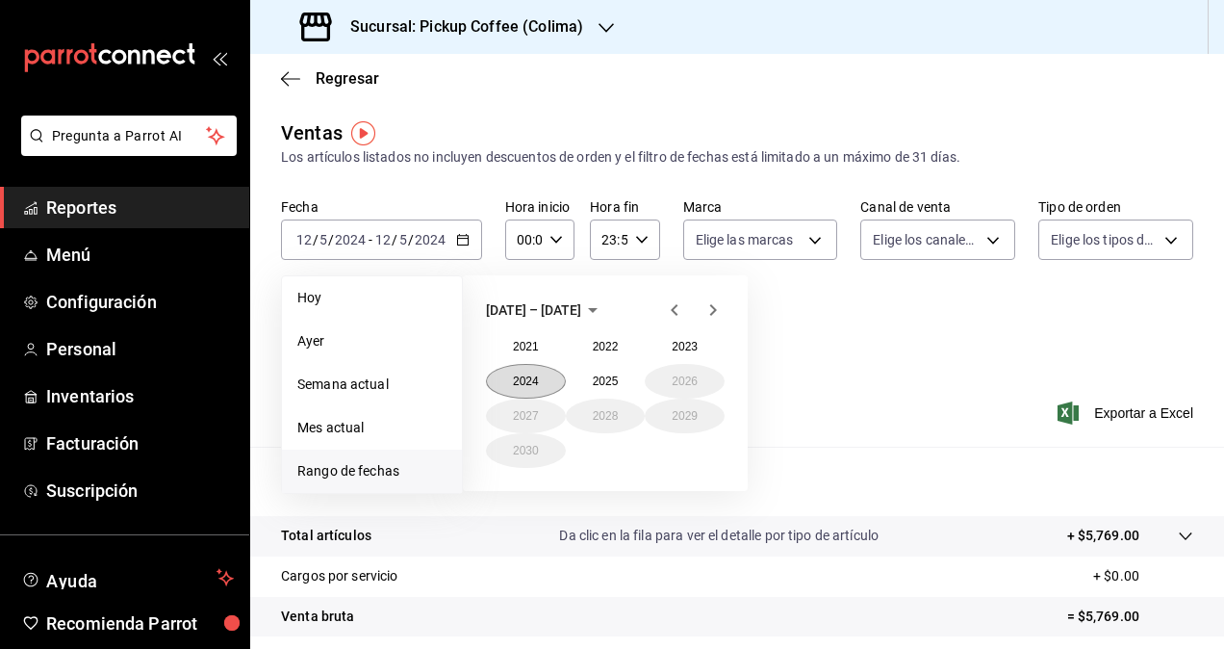
click at [535, 374] on button "2024" at bounding box center [526, 381] width 80 height 35
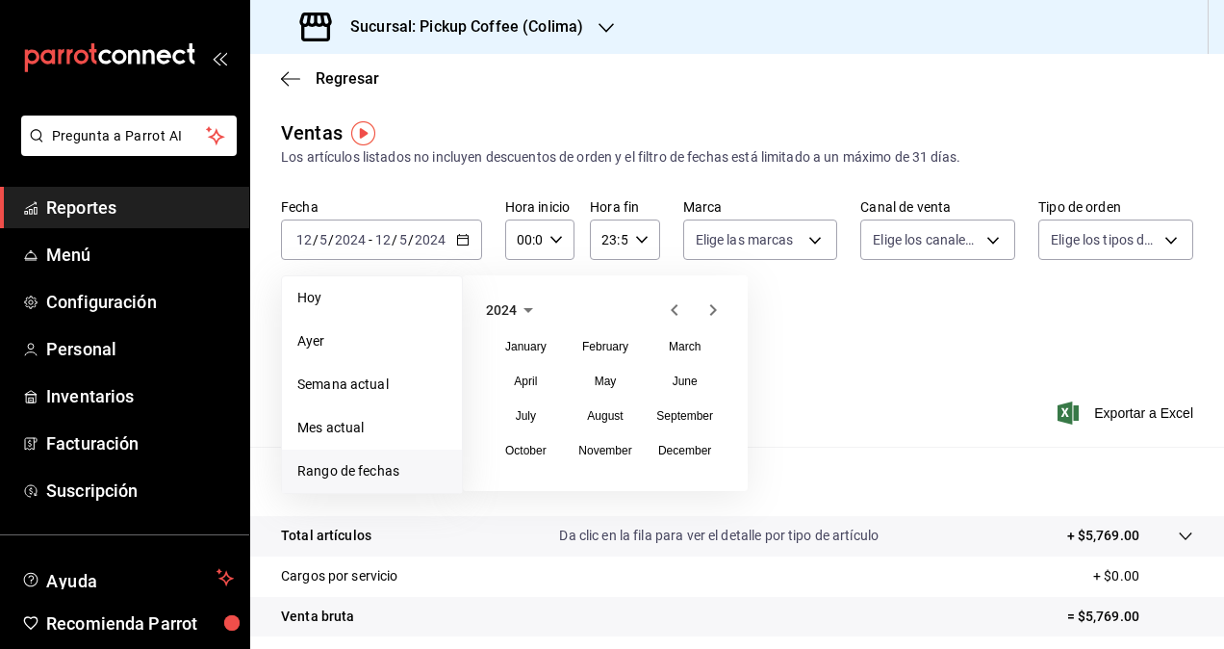
click at [639, 438] on div "January February March April May June July August September October November De…" at bounding box center [605, 398] width 239 height 139
click at [680, 444] on abbr "December" at bounding box center [684, 450] width 53 height 13
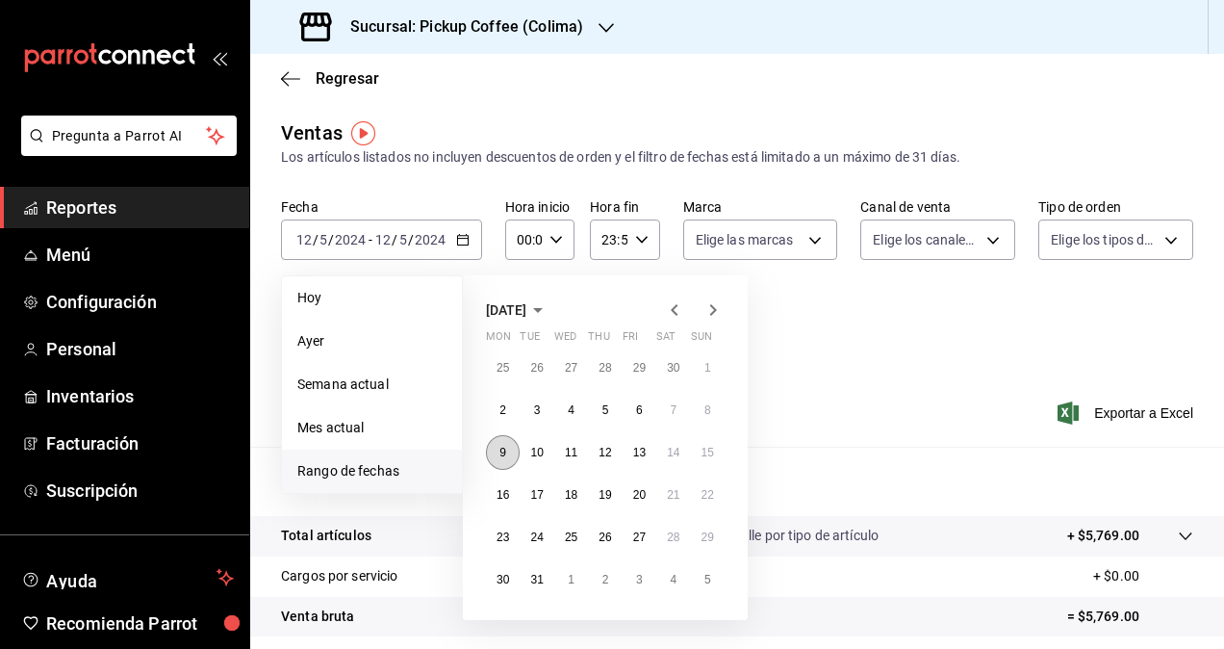
click at [501, 454] on abbr "9" at bounding box center [503, 452] width 7 height 13
click at [489, 450] on button "9" at bounding box center [503, 452] width 34 height 35
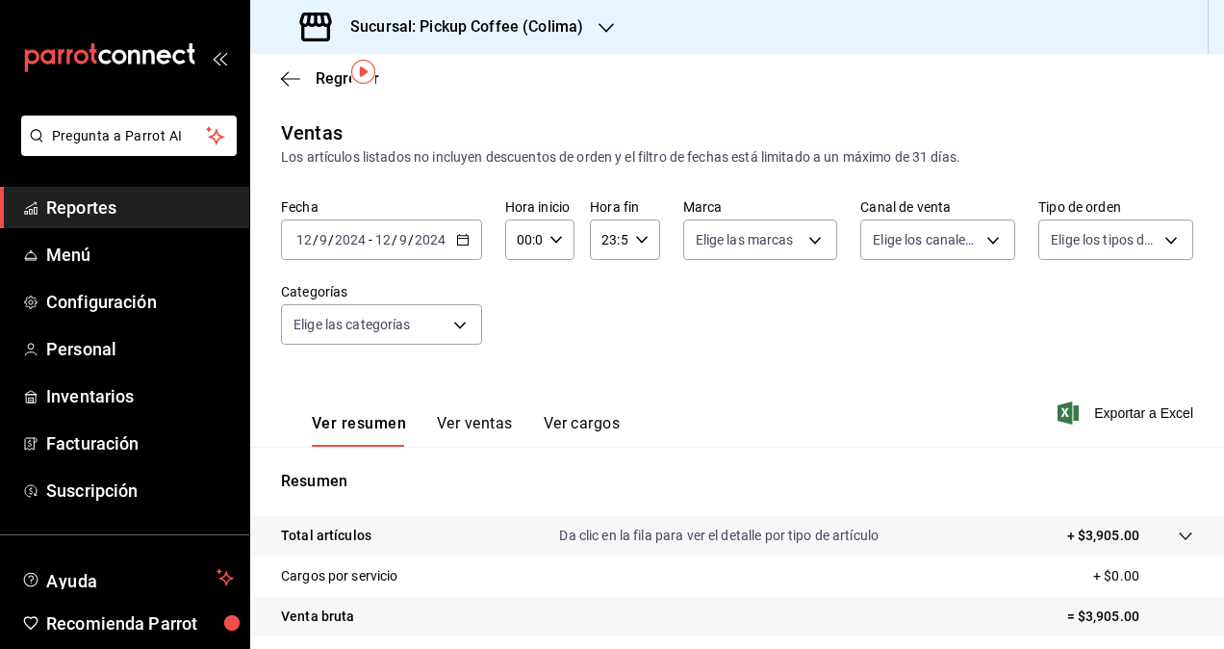
scroll to position [273, 0]
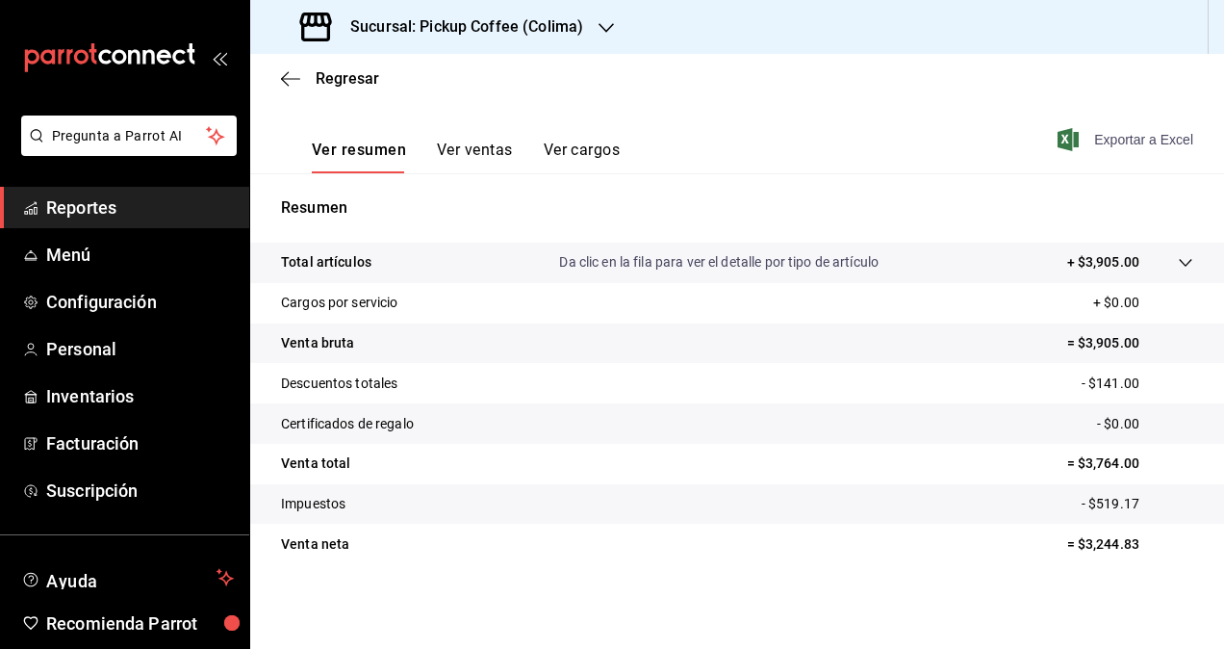
click at [1112, 139] on span "Exportar a Excel" at bounding box center [1128, 139] width 132 height 23
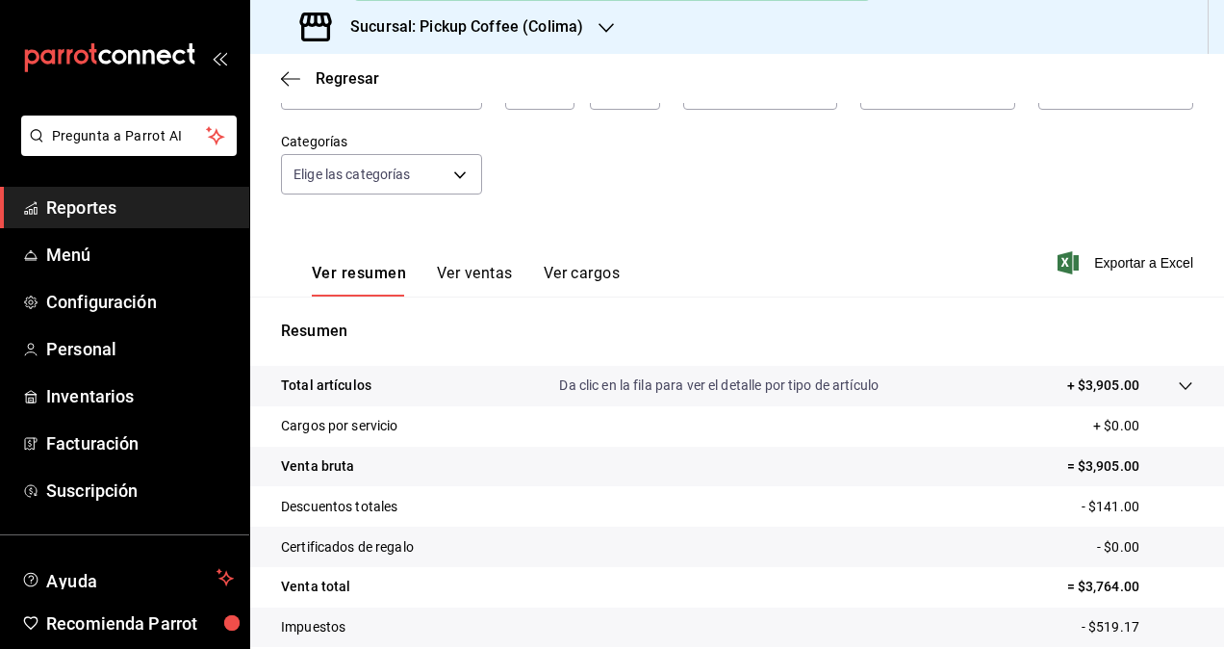
scroll to position [0, 0]
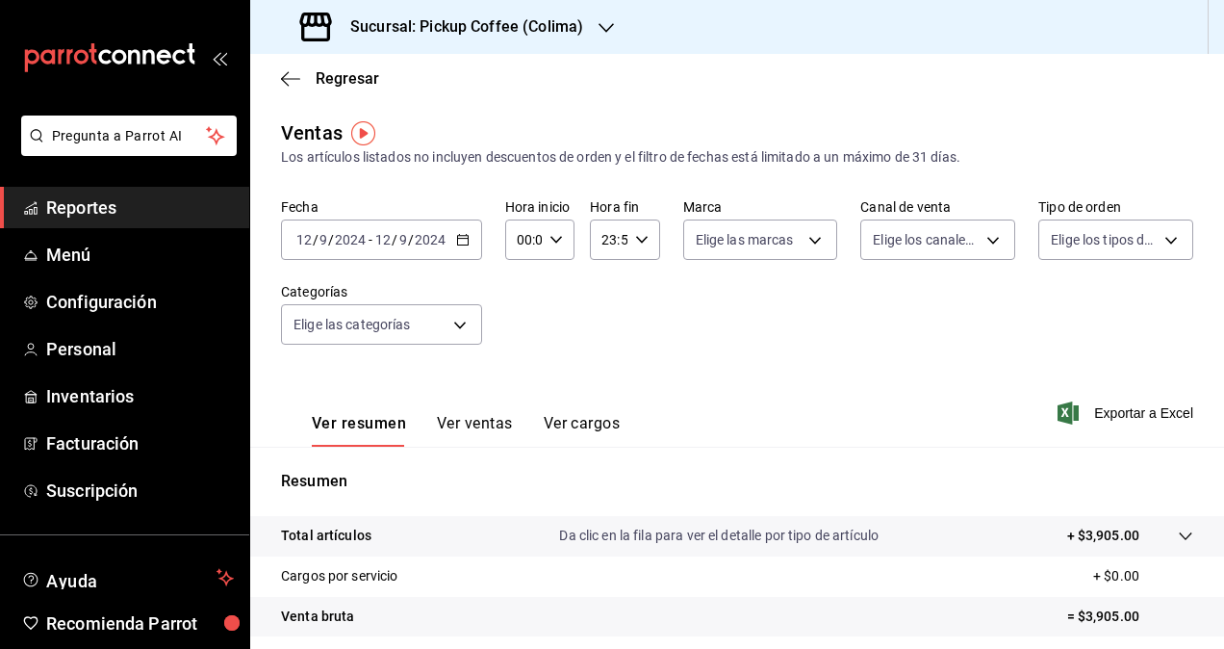
click at [458, 241] on icon "button" at bounding box center [462, 239] width 13 height 13
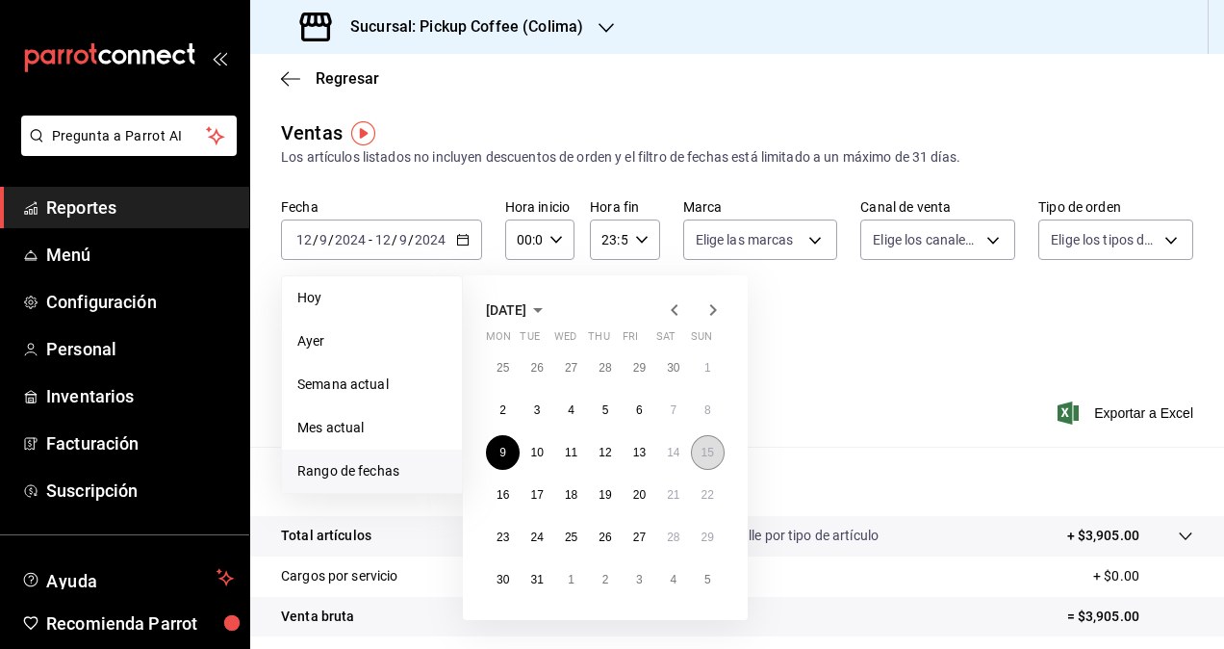
click at [706, 452] on abbr "15" at bounding box center [708, 452] width 13 height 13
click at [707, 452] on abbr "15" at bounding box center [708, 452] width 13 height 13
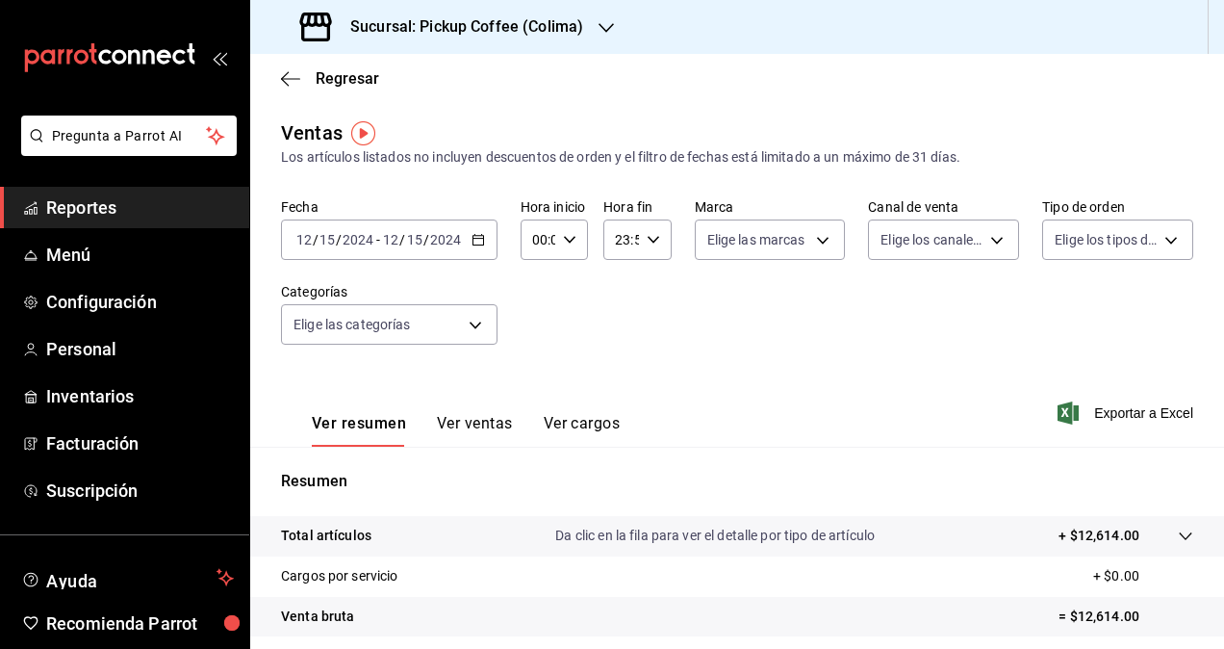
scroll to position [273, 0]
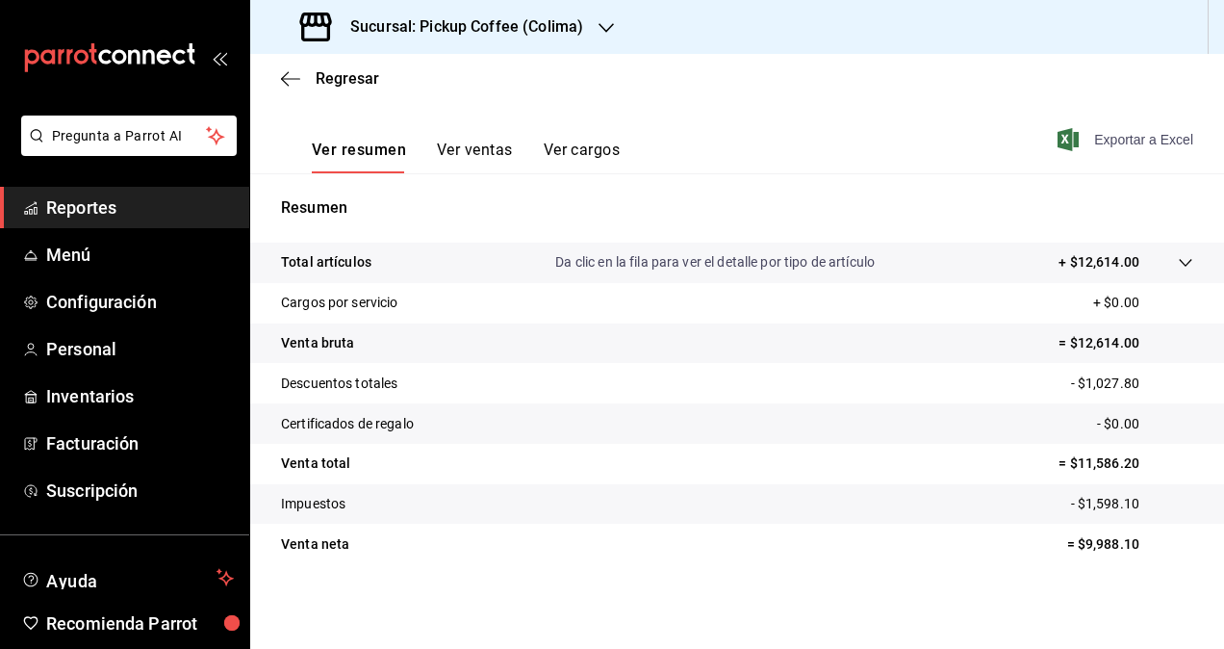
click at [1136, 141] on span "Exportar a Excel" at bounding box center [1128, 139] width 132 height 23
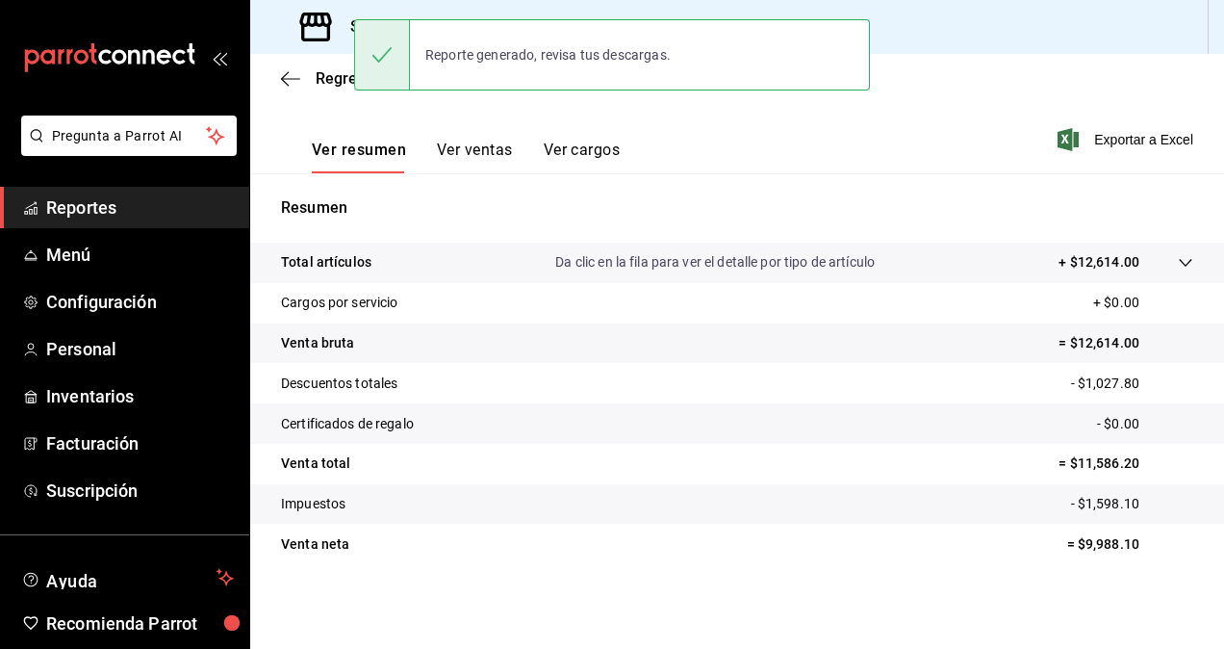
click at [339, 32] on h3 "Sucursal: Pickup Coffee (Colima)" at bounding box center [459, 26] width 248 height 23
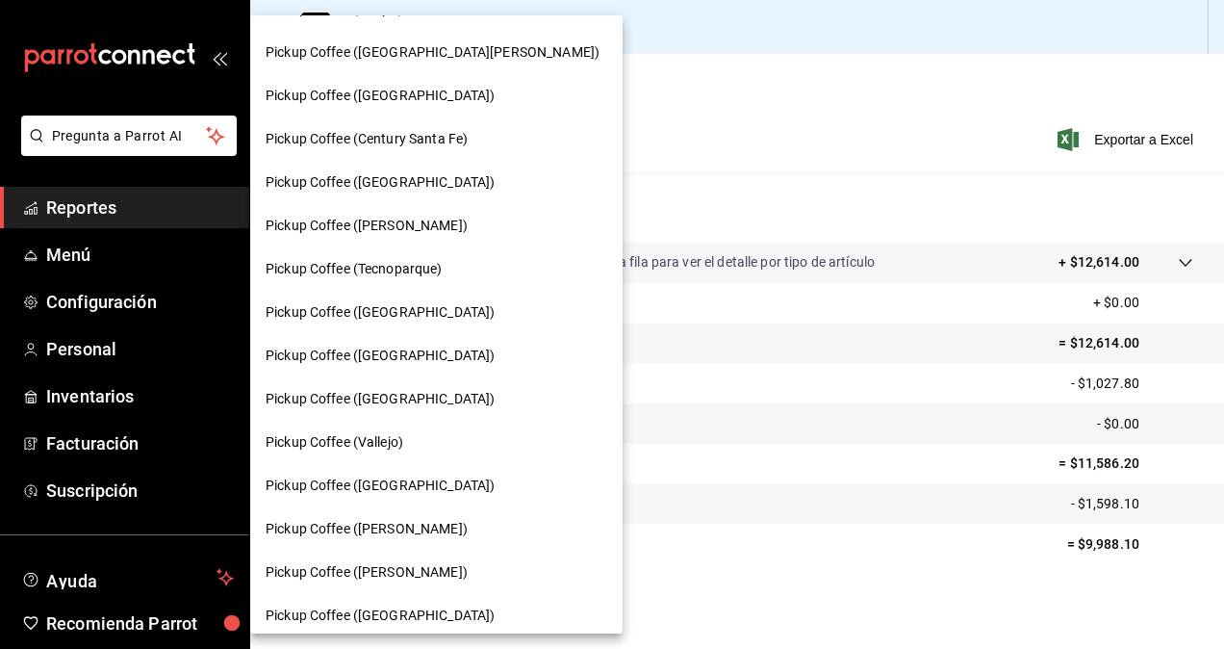
scroll to position [312, 0]
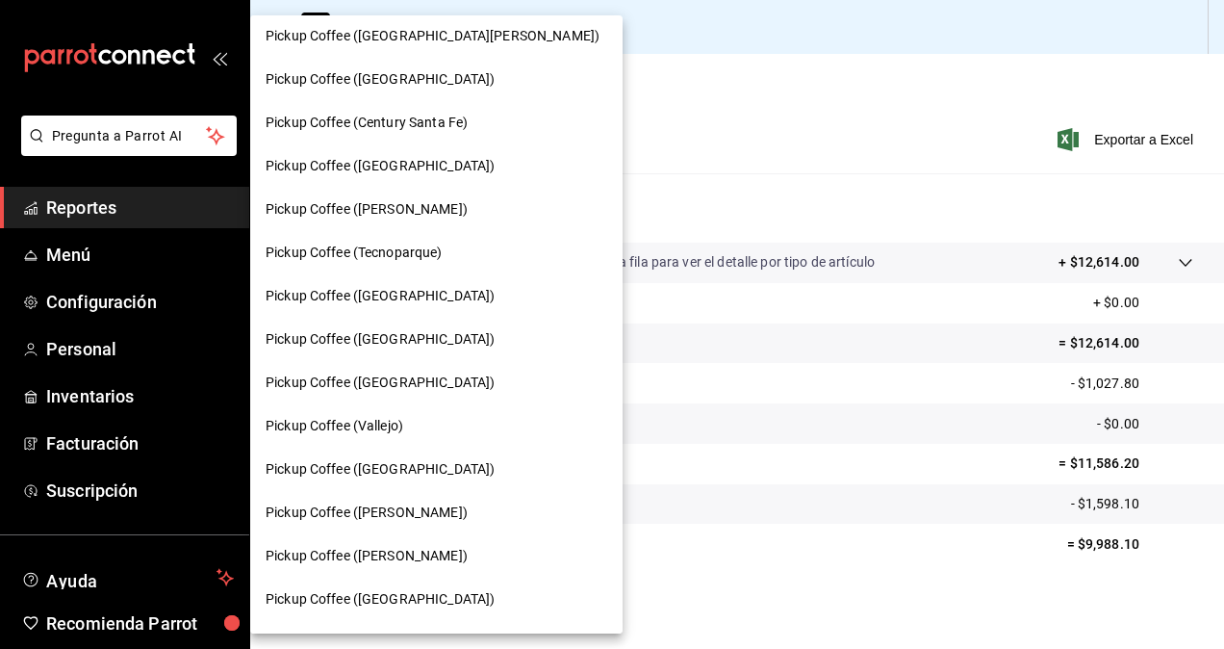
click at [429, 559] on span "Pickup Coffee ([PERSON_NAME])" at bounding box center [367, 556] width 202 height 20
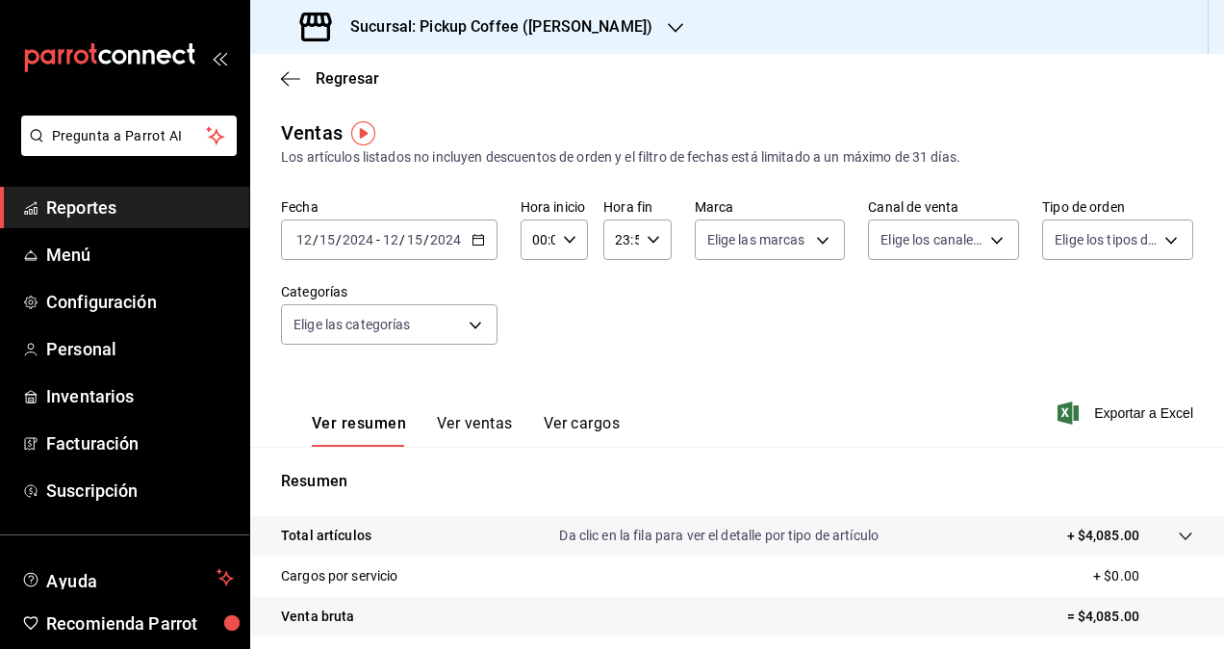
click at [456, 246] on input "2024" at bounding box center [445, 239] width 33 height 15
click at [477, 244] on \(Stroke\) "button" at bounding box center [479, 240] width 12 height 11
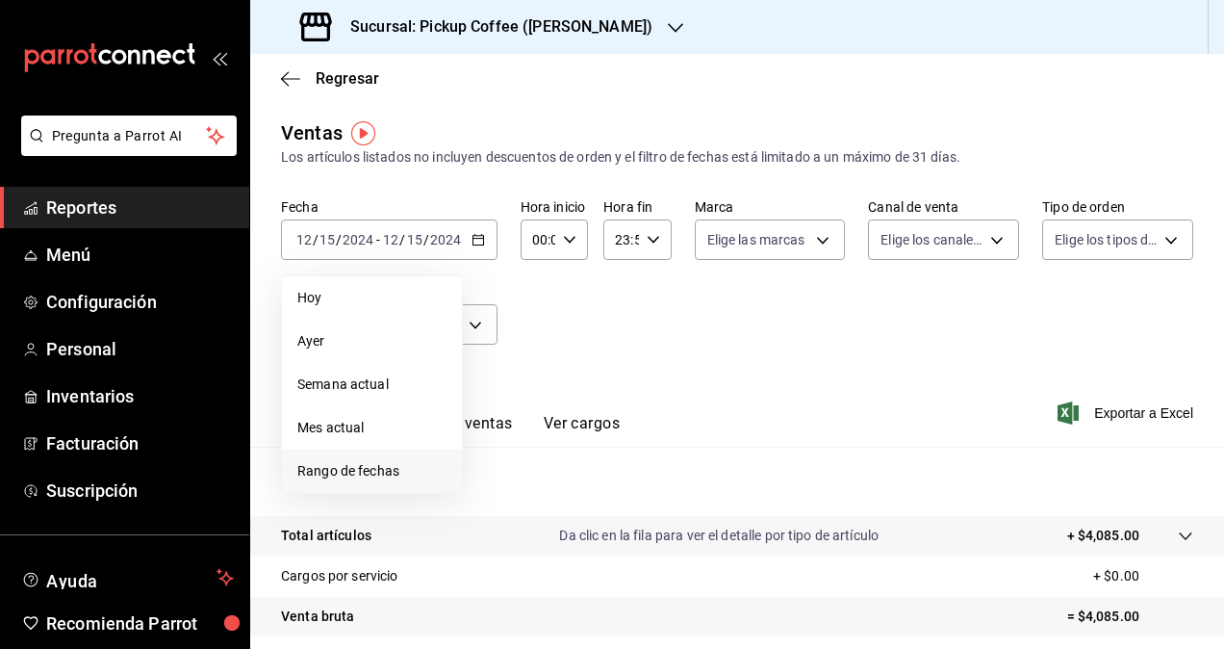
click at [380, 462] on span "Rango de fechas" at bounding box center [371, 471] width 149 height 20
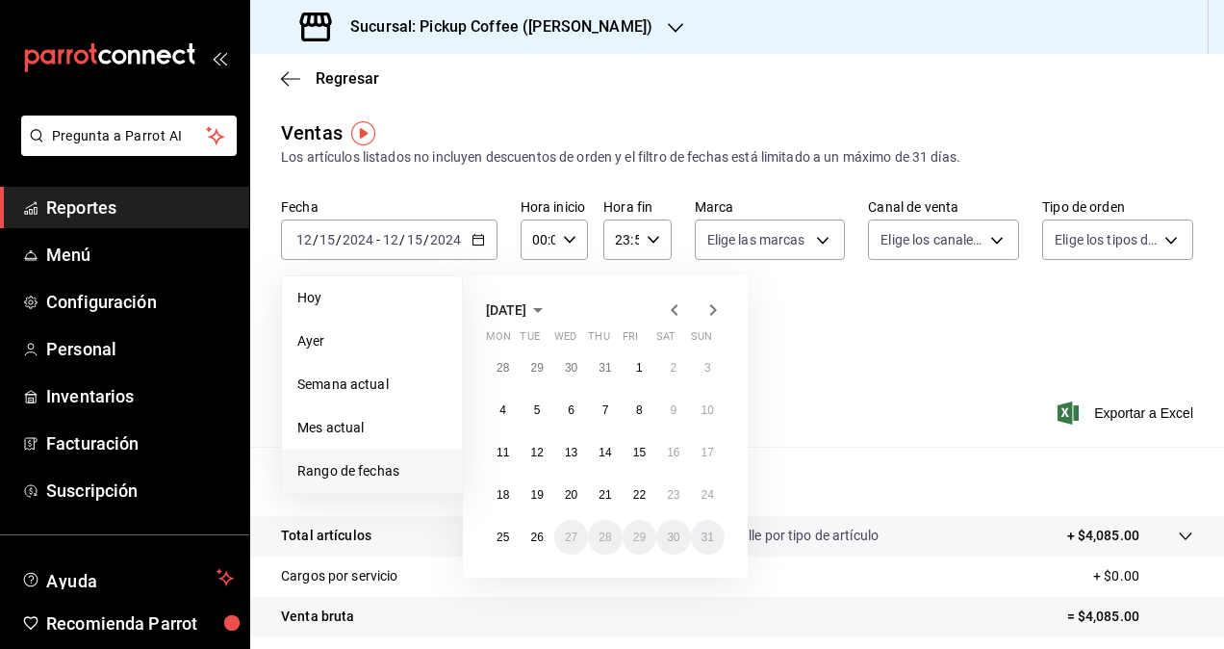
click at [550, 309] on icon "button" at bounding box center [538, 309] width 23 height 23
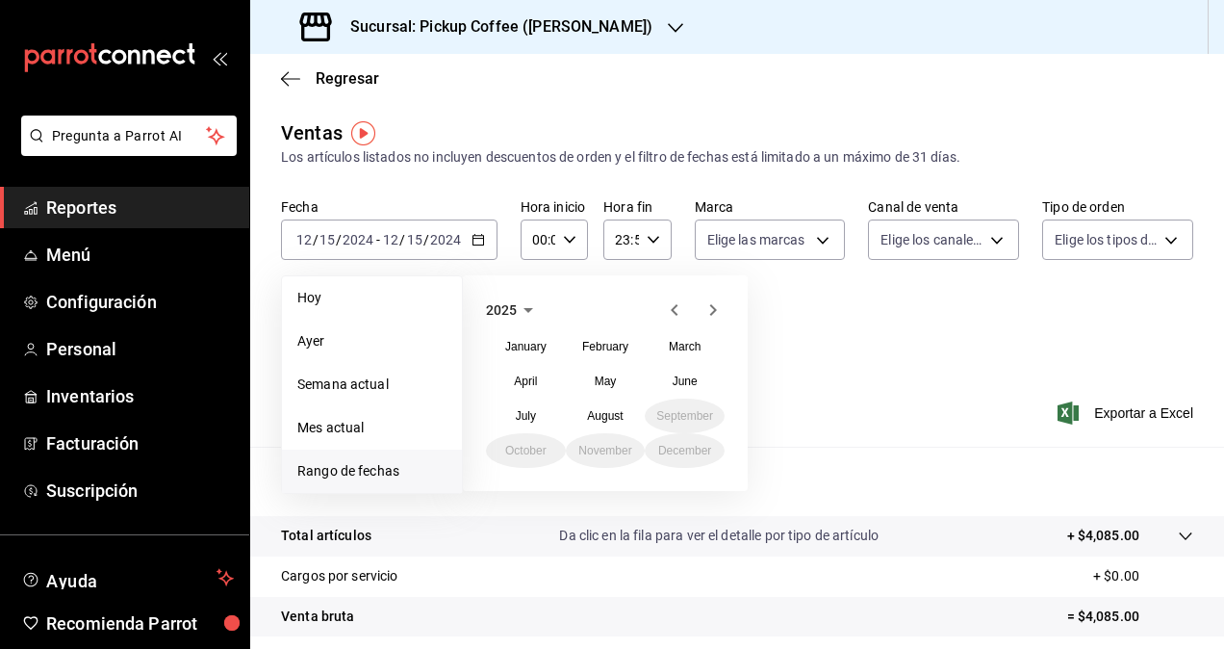
click at [512, 316] on span "2025" at bounding box center [501, 309] width 31 height 15
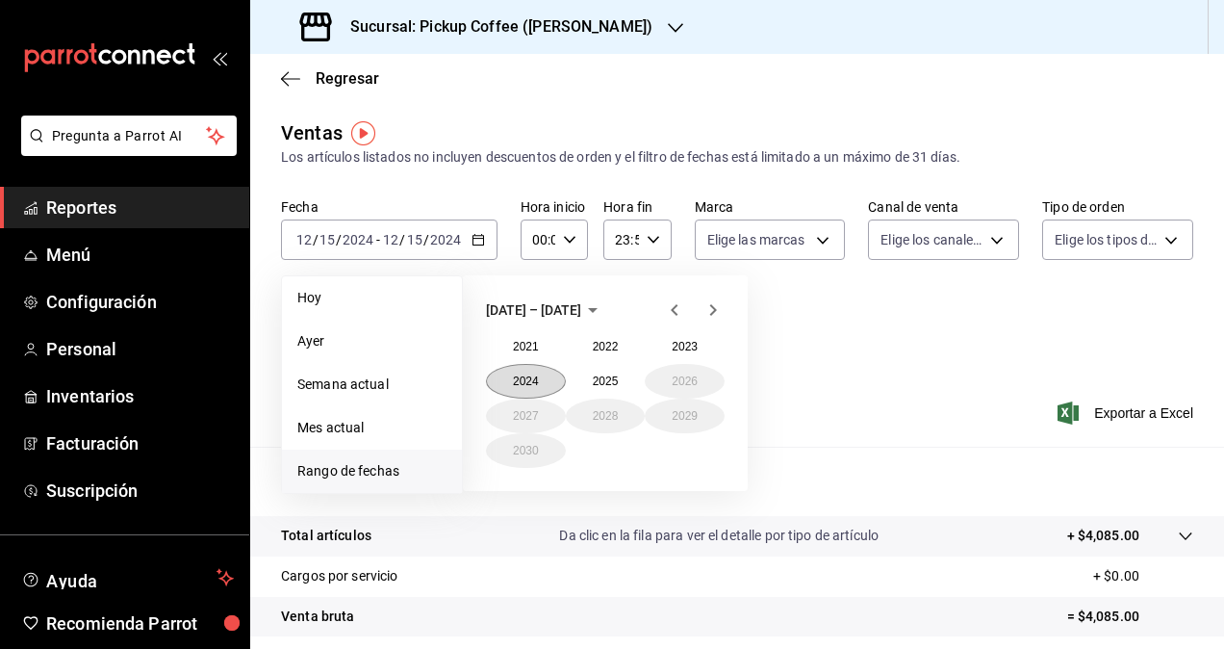
click at [531, 375] on button "2024" at bounding box center [526, 381] width 80 height 35
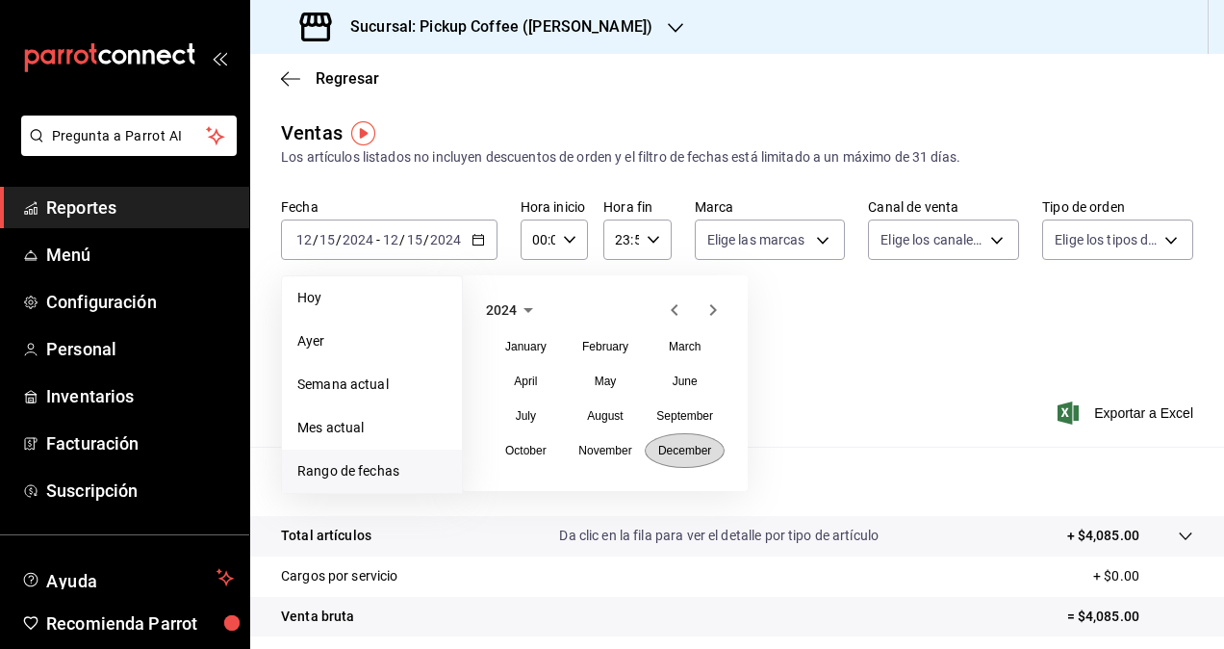
click at [646, 454] on button "December" at bounding box center [685, 450] width 80 height 35
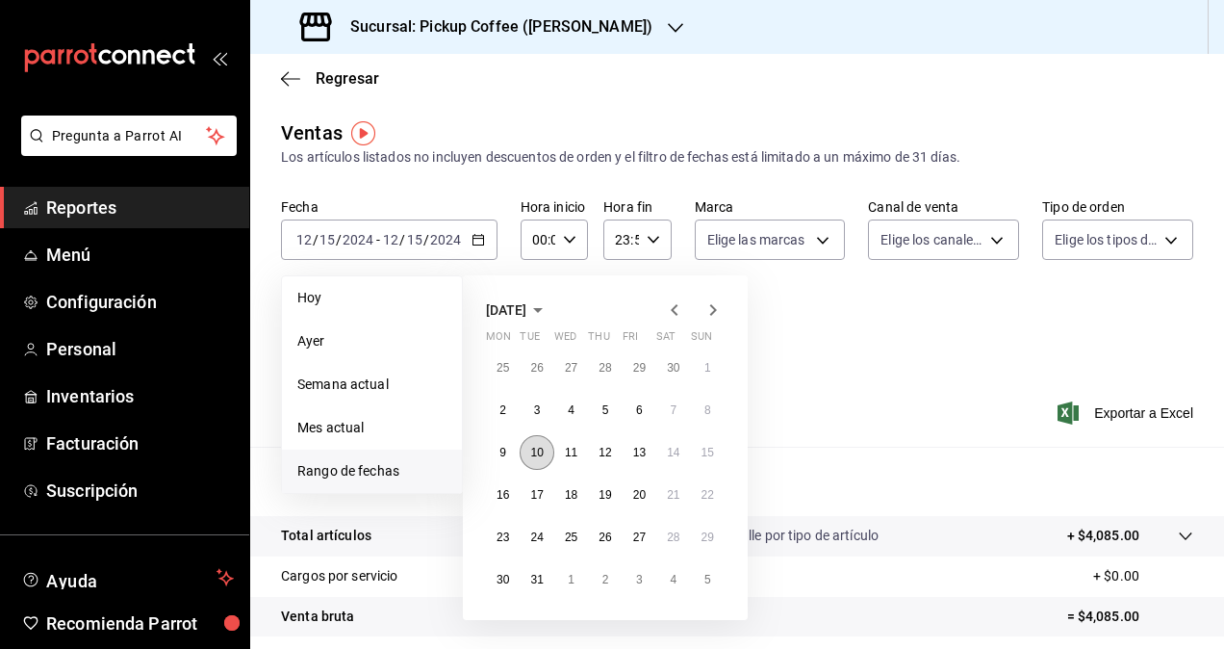
click at [536, 454] on abbr "10" at bounding box center [536, 452] width 13 height 13
click at [531, 452] on abbr "10" at bounding box center [536, 452] width 13 height 13
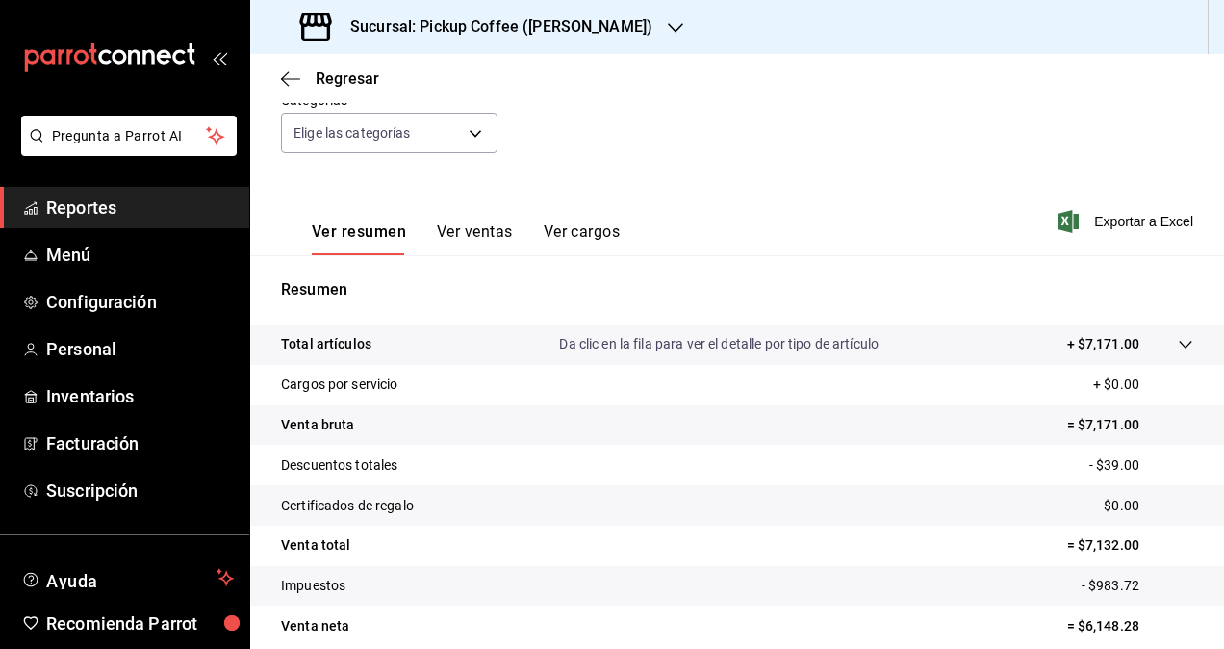
scroll to position [273, 0]
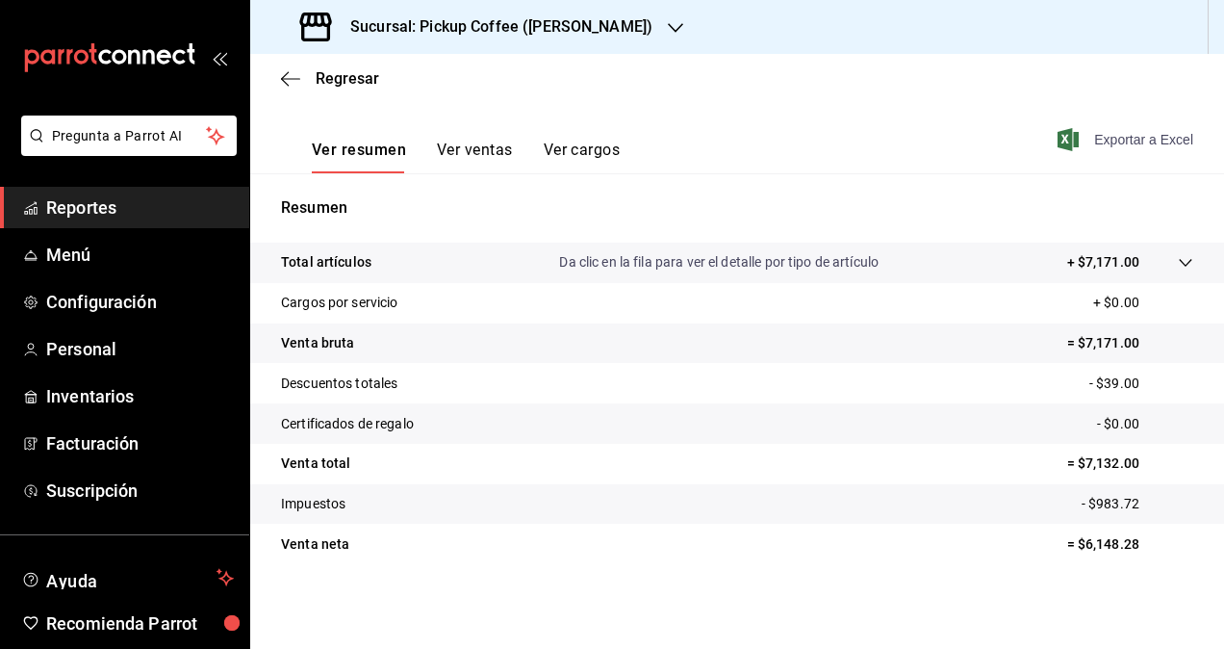
click at [1113, 135] on span "Exportar a Excel" at bounding box center [1128, 139] width 132 height 23
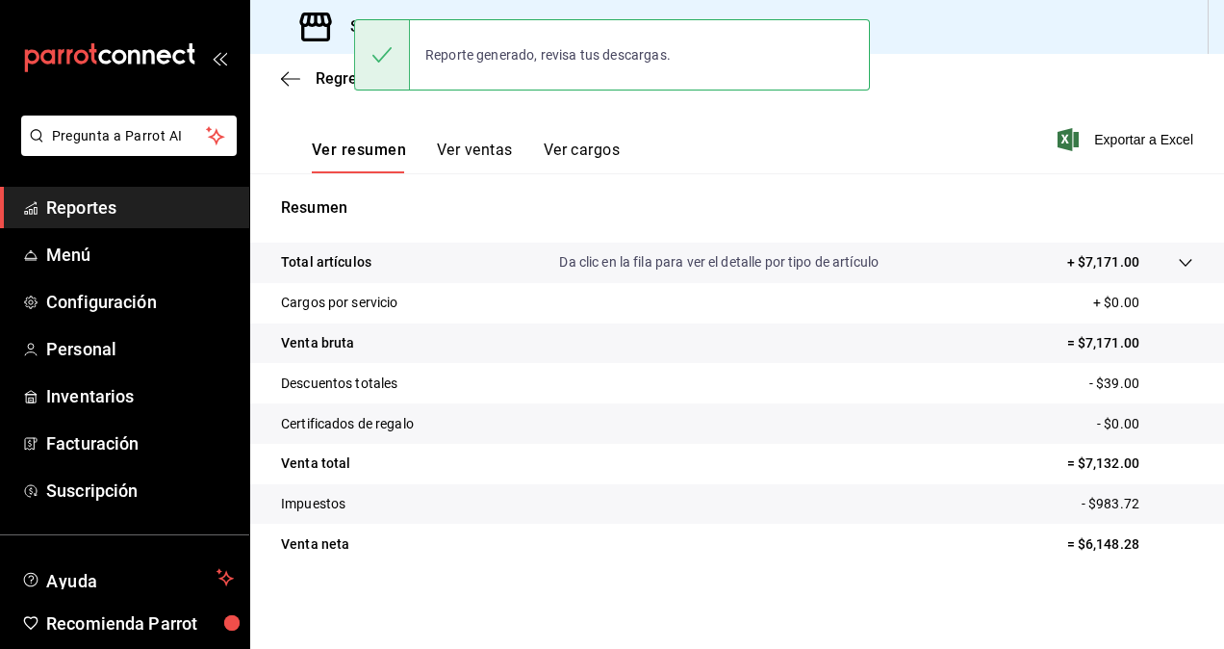
click at [345, 28] on h3 "Sucursal: Pickup Coffee ([PERSON_NAME])" at bounding box center [494, 26] width 318 height 23
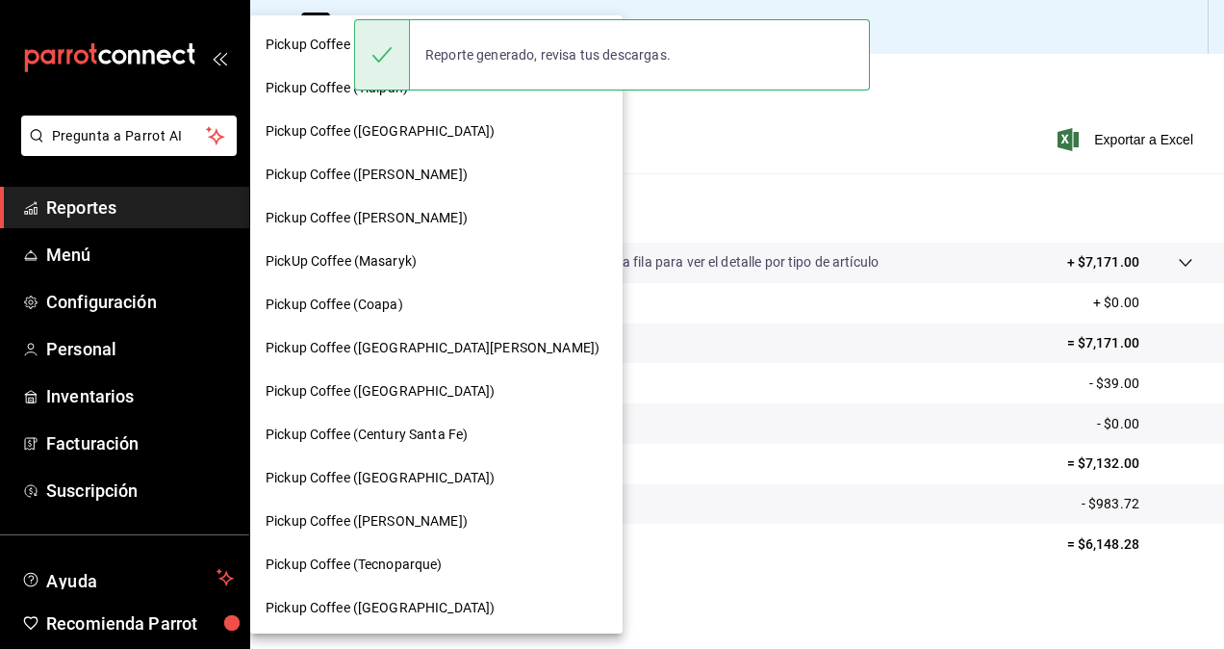
click at [443, 211] on div "Pickup Coffee ([PERSON_NAME])" at bounding box center [437, 218] width 342 height 20
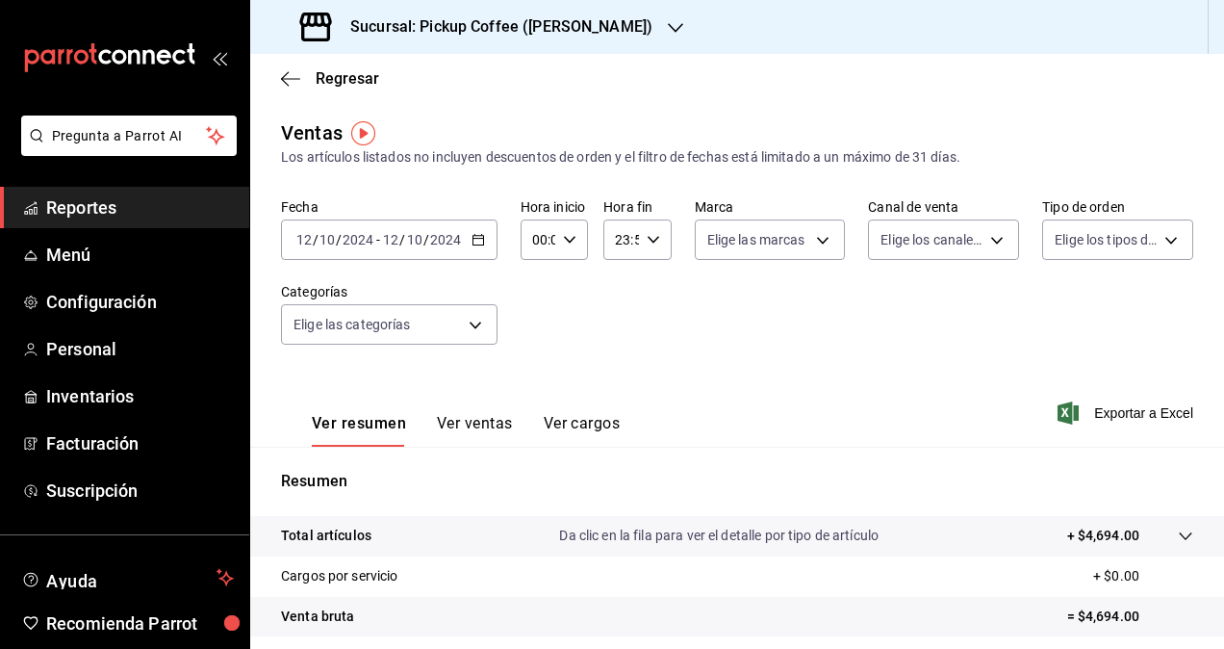
click at [485, 242] on div "[DATE] [DATE] - [DATE] [DATE]" at bounding box center [389, 239] width 217 height 40
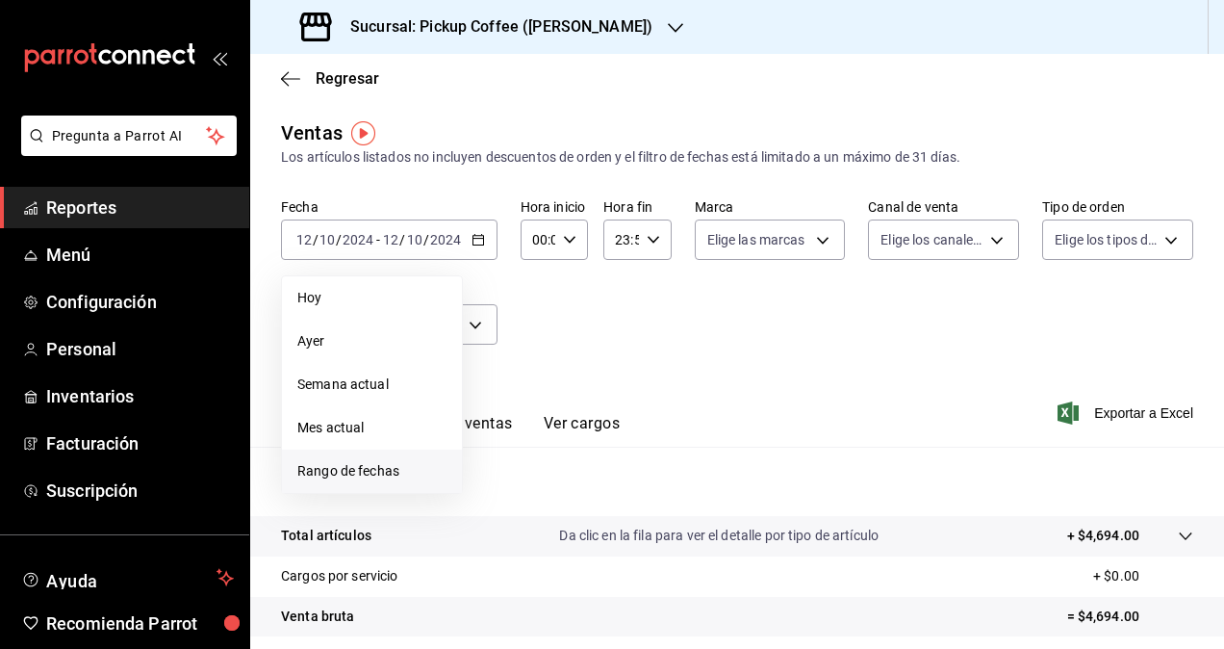
click at [426, 476] on span "Rango de fechas" at bounding box center [371, 471] width 149 height 20
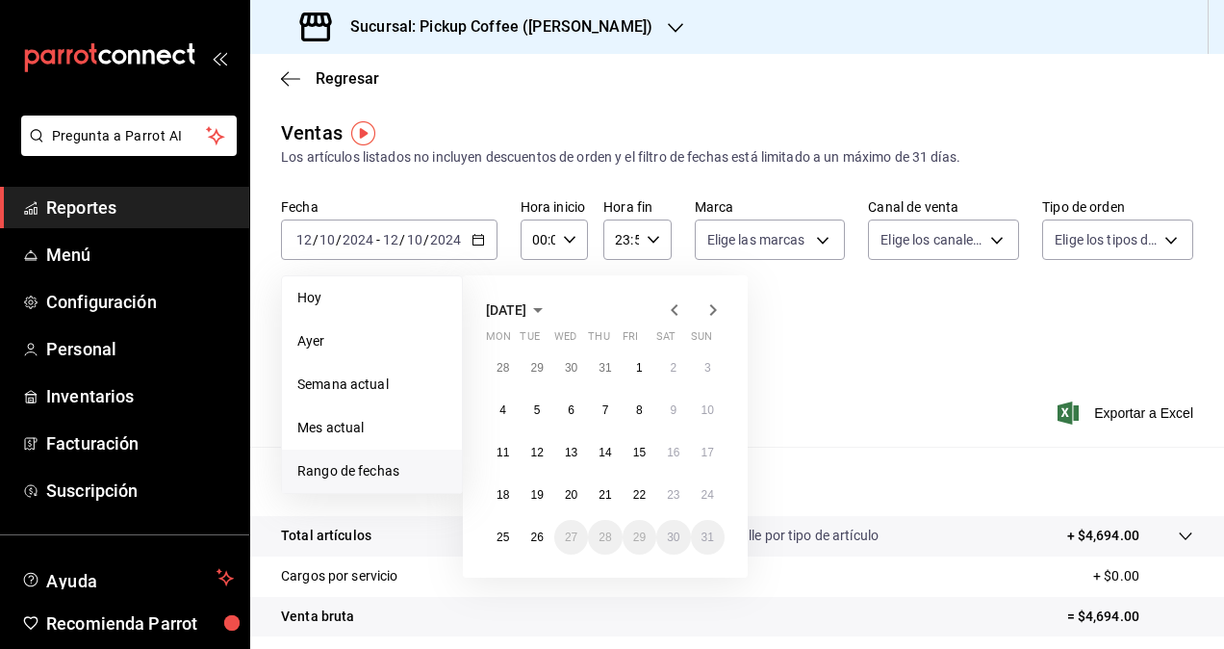
click at [550, 311] on icon "button" at bounding box center [538, 309] width 23 height 23
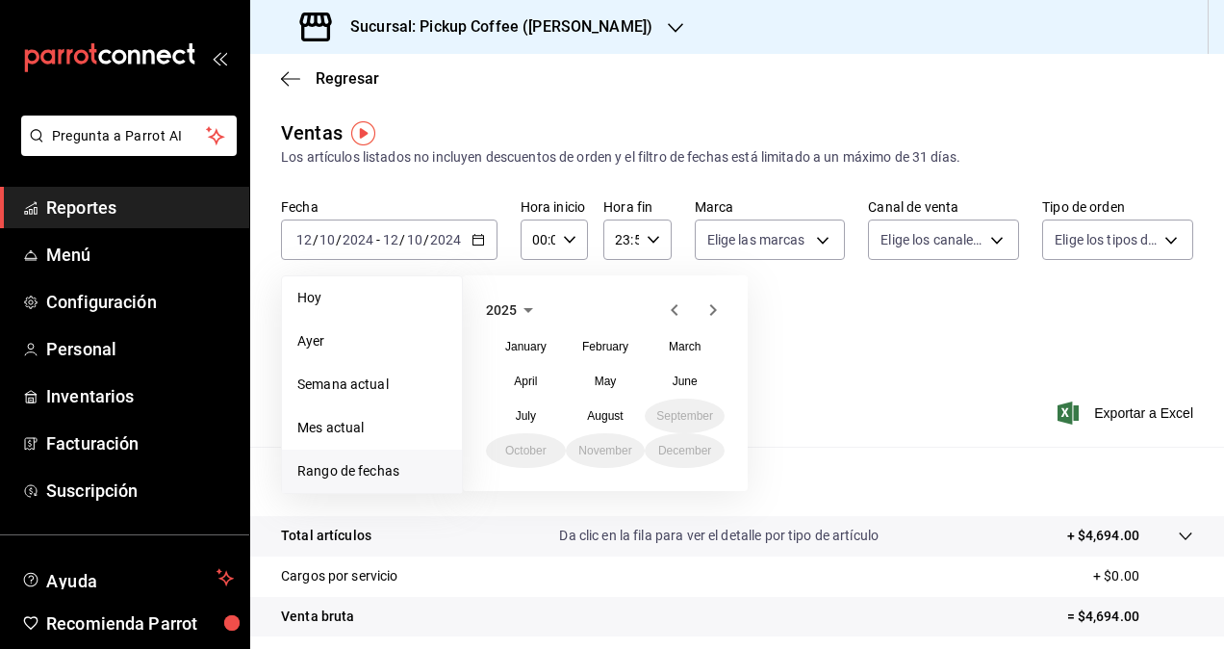
click at [502, 308] on span "2025" at bounding box center [501, 309] width 31 height 15
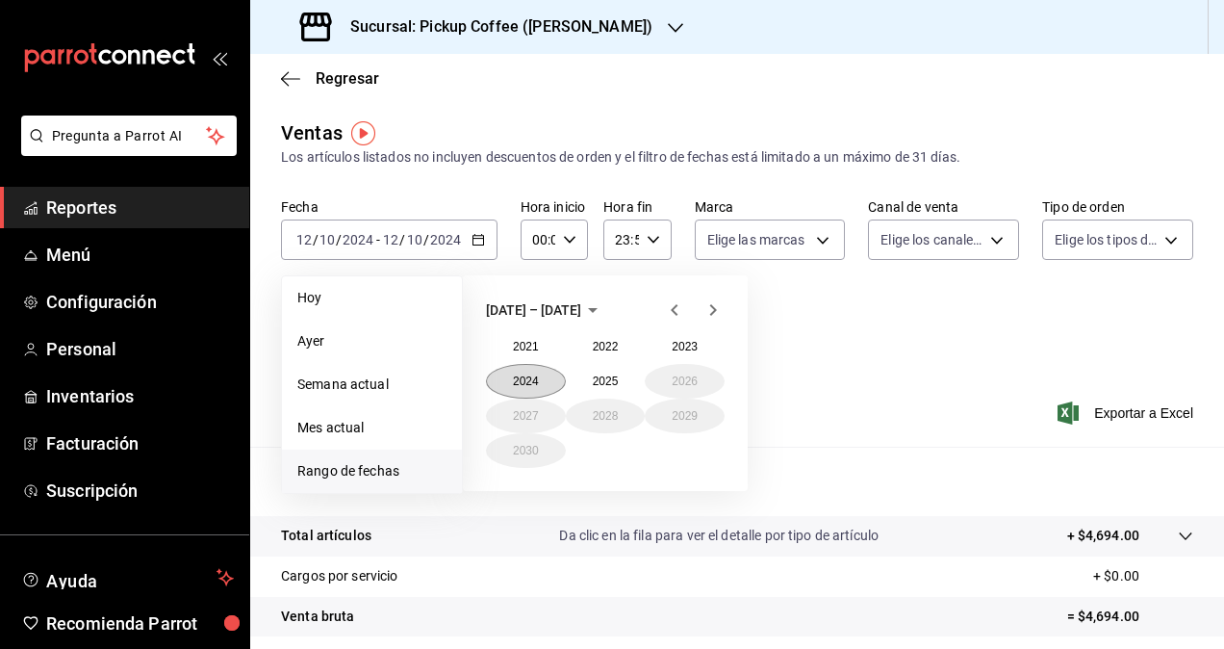
click at [524, 379] on button "2024" at bounding box center [526, 381] width 80 height 35
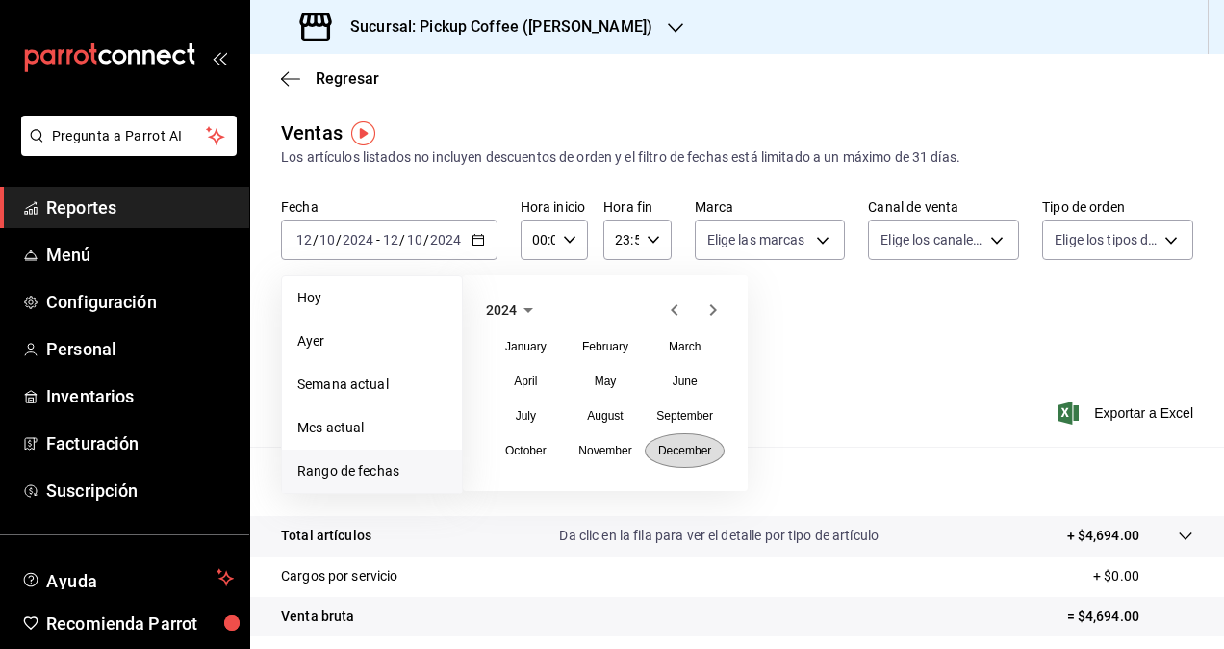
click at [674, 450] on abbr "December" at bounding box center [684, 450] width 53 height 13
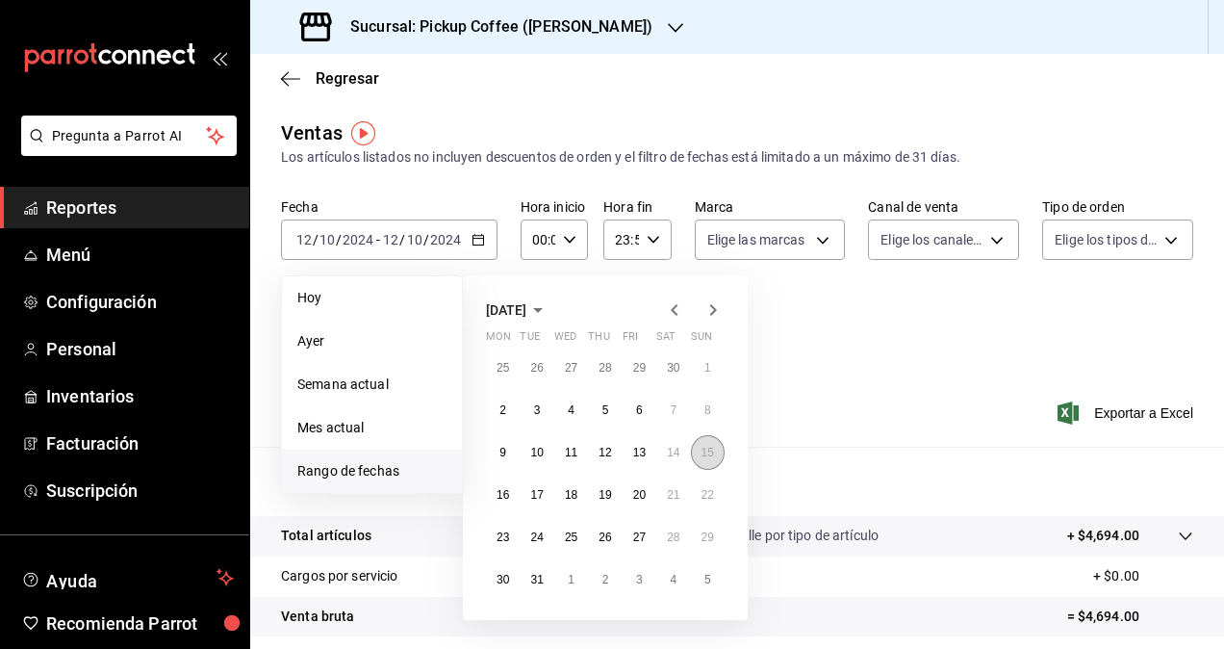
click at [702, 449] on abbr "15" at bounding box center [708, 452] width 13 height 13
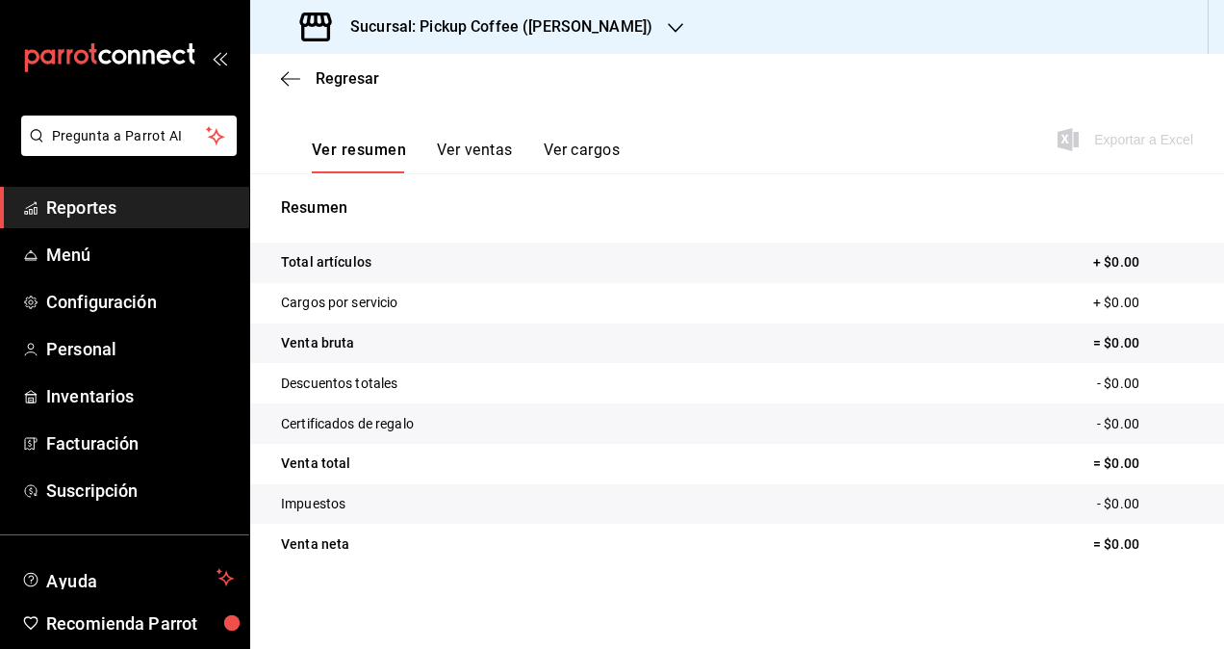
scroll to position [81, 0]
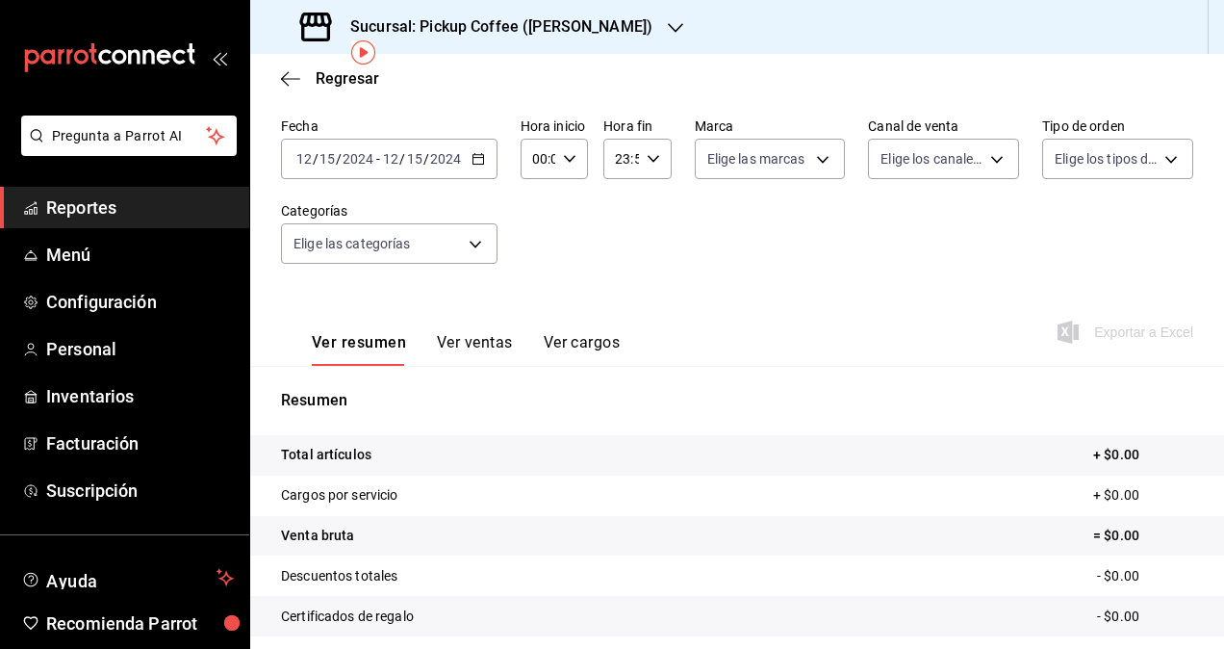
click at [445, 148] on div "[DATE] [DATE] - [DATE] [DATE]" at bounding box center [389, 159] width 217 height 40
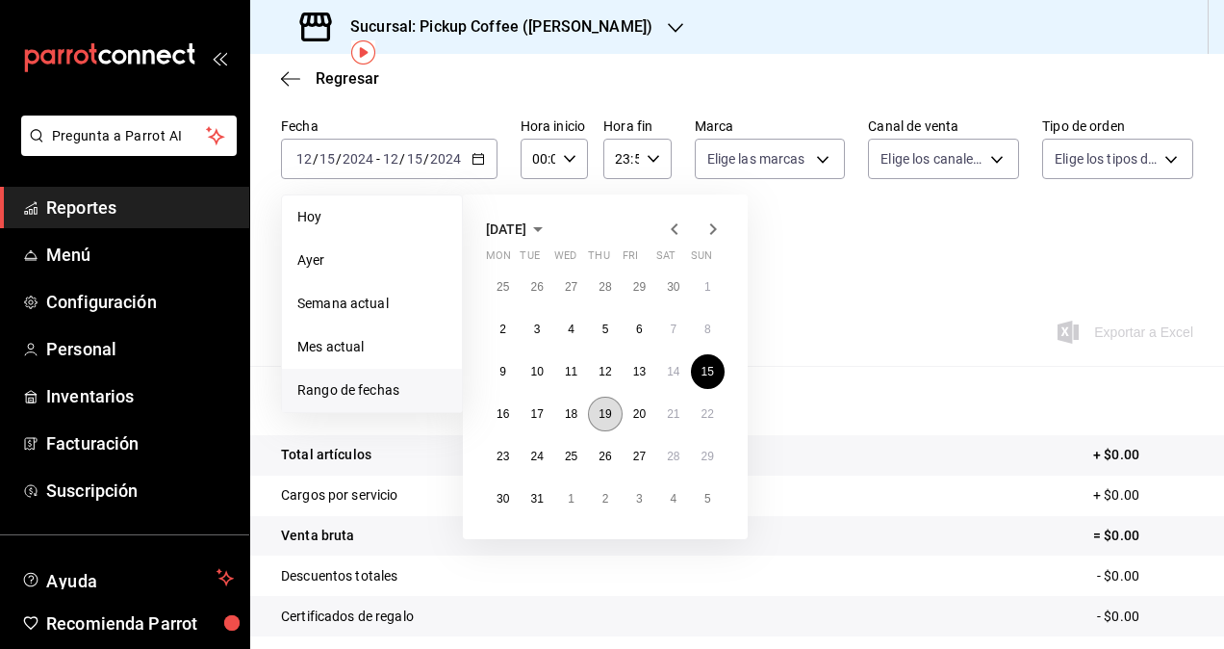
click at [610, 409] on abbr "19" at bounding box center [605, 413] width 13 height 13
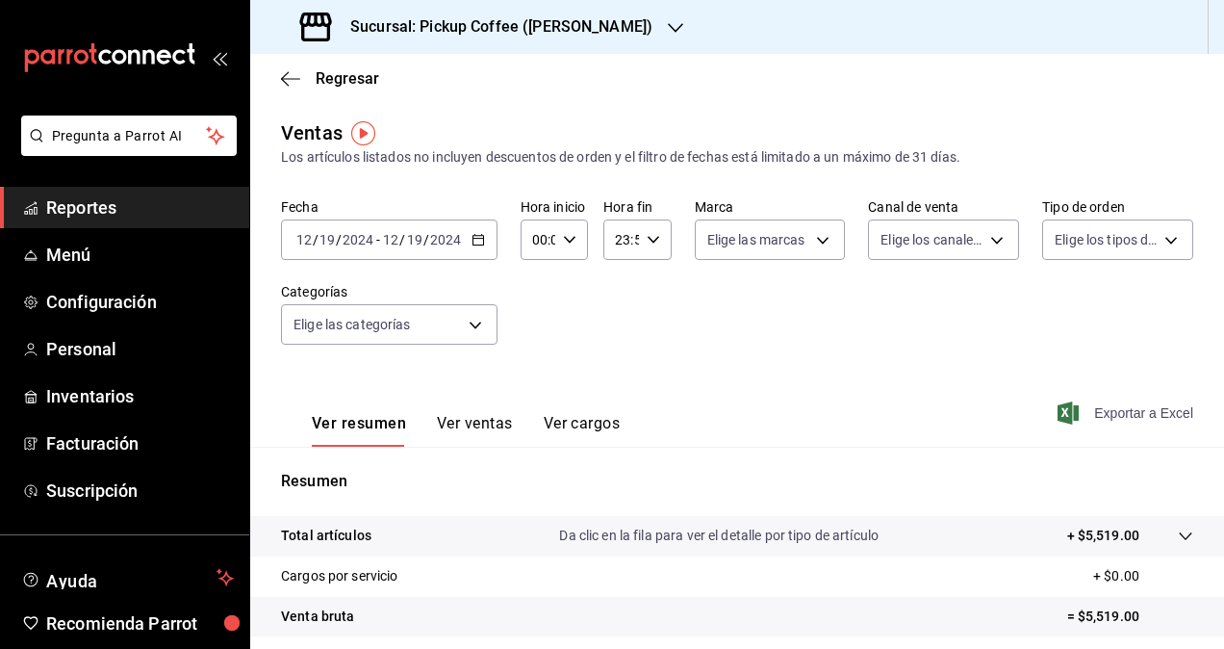
click at [1150, 414] on span "Exportar a Excel" at bounding box center [1128, 412] width 132 height 23
click at [425, 33] on h3 "Sucursal: Pickup Coffee ([PERSON_NAME])" at bounding box center [494, 26] width 318 height 23
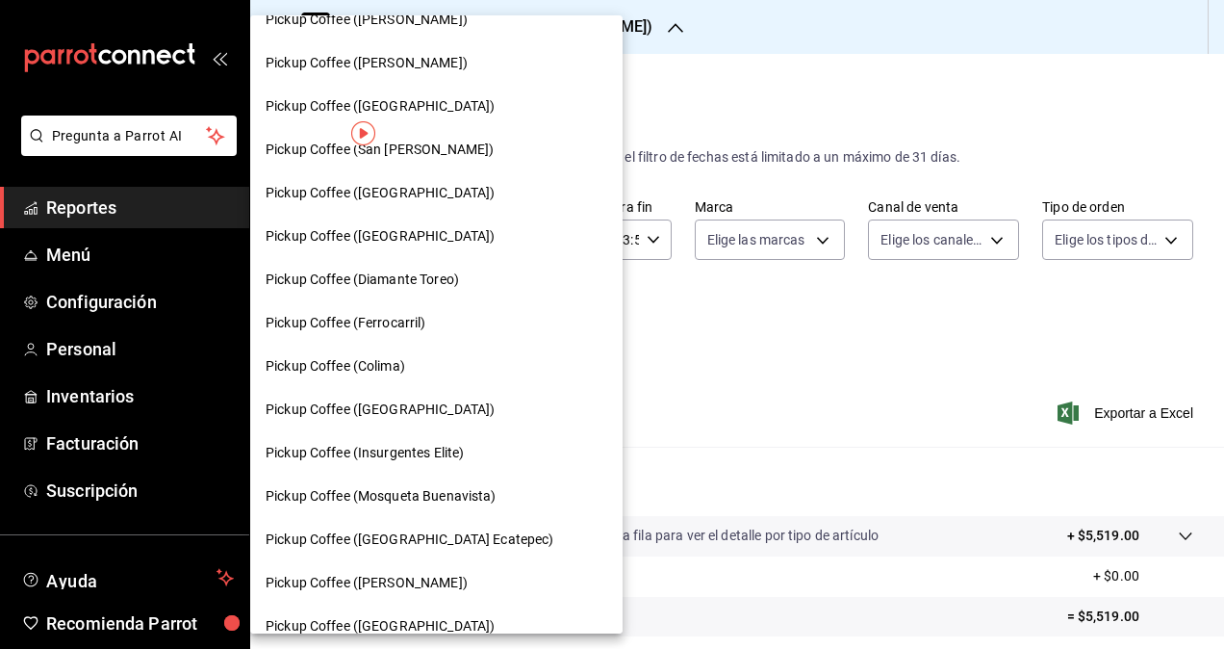
scroll to position [809, 0]
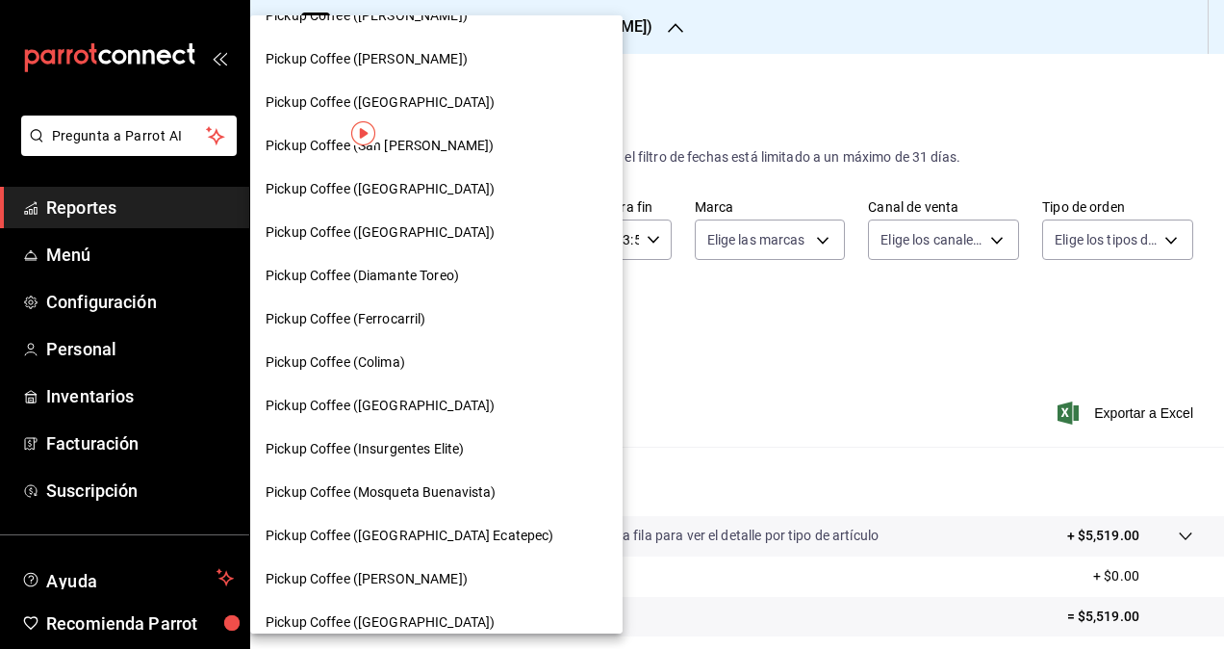
click at [449, 450] on span "Pickup Coffee (Insurgentes Elite)" at bounding box center [365, 449] width 198 height 20
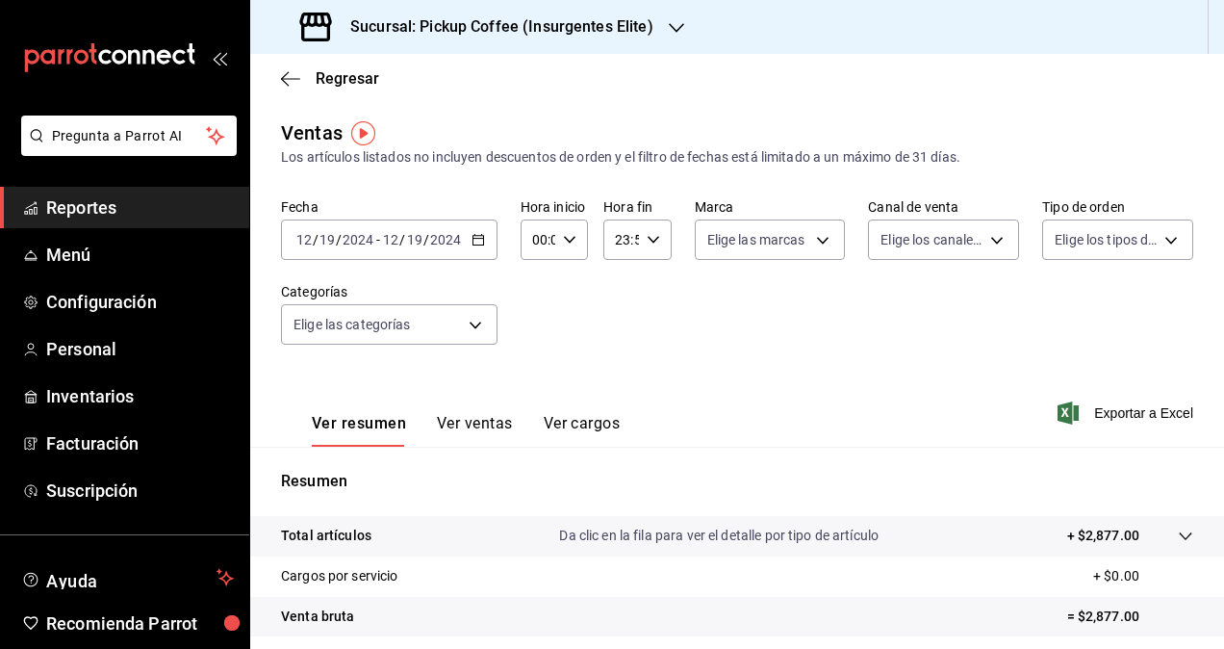
click at [454, 239] on input "2024" at bounding box center [445, 239] width 33 height 15
click at [474, 243] on icon "button" at bounding box center [478, 239] width 13 height 13
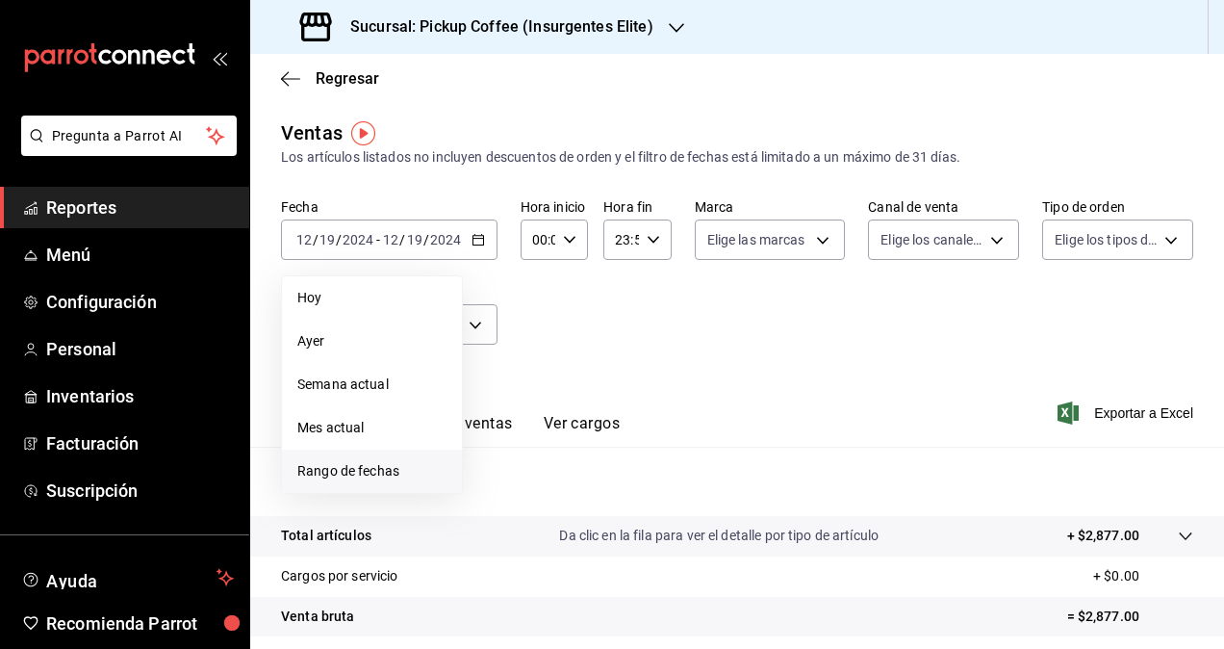
click at [385, 468] on span "Rango de fechas" at bounding box center [371, 471] width 149 height 20
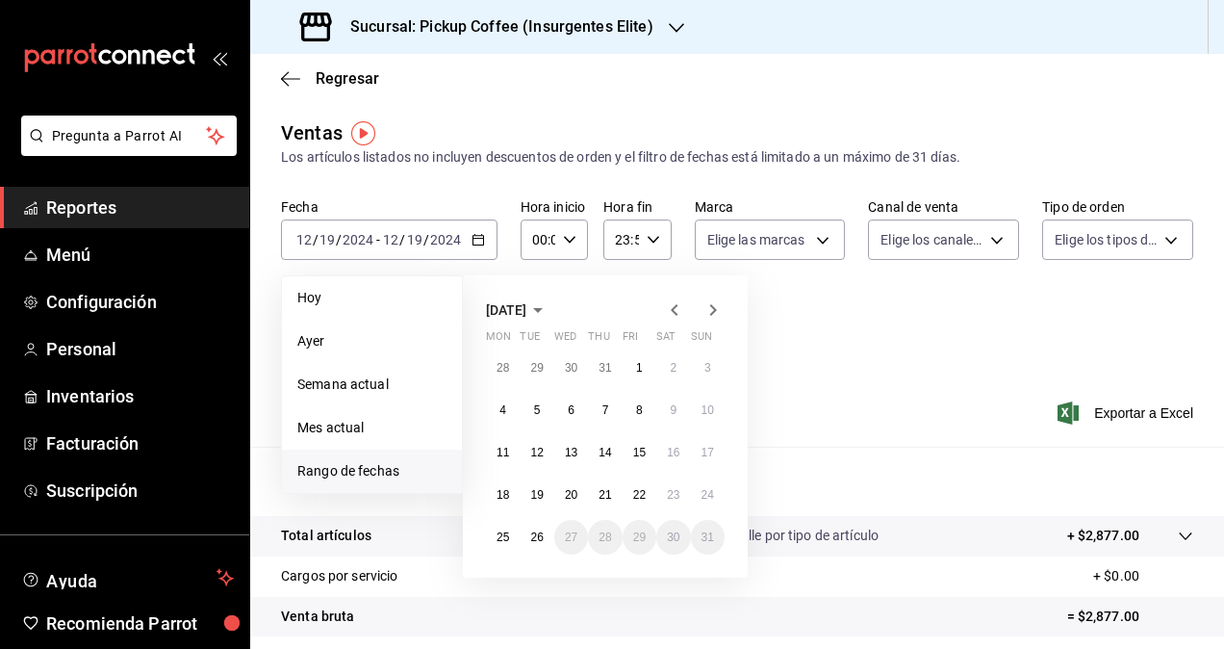
click at [523, 312] on span "[DATE]" at bounding box center [506, 309] width 40 height 15
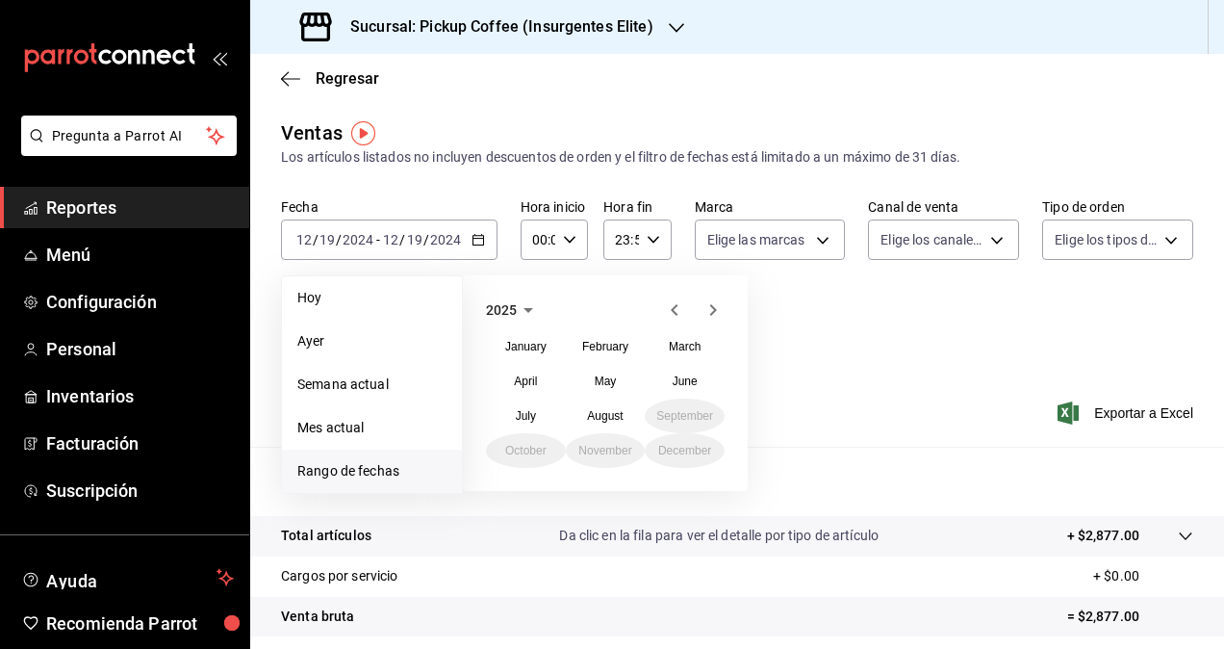
click at [516, 316] on span "2025" at bounding box center [501, 309] width 31 height 15
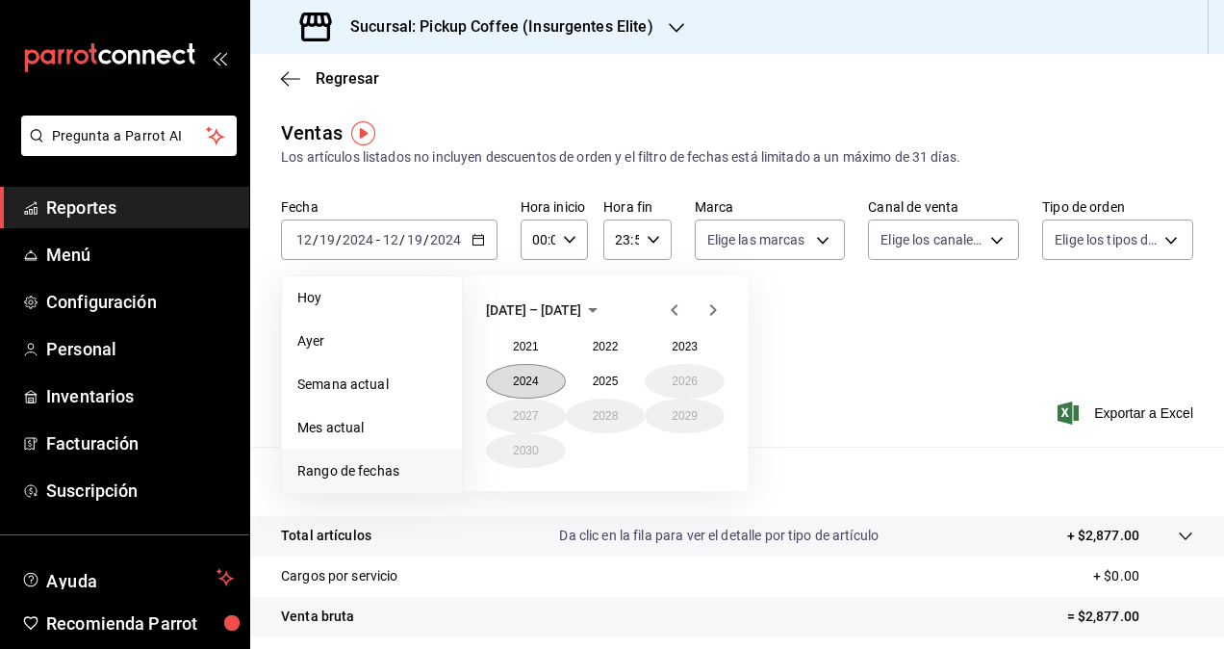
click at [530, 376] on button "2024" at bounding box center [526, 381] width 80 height 35
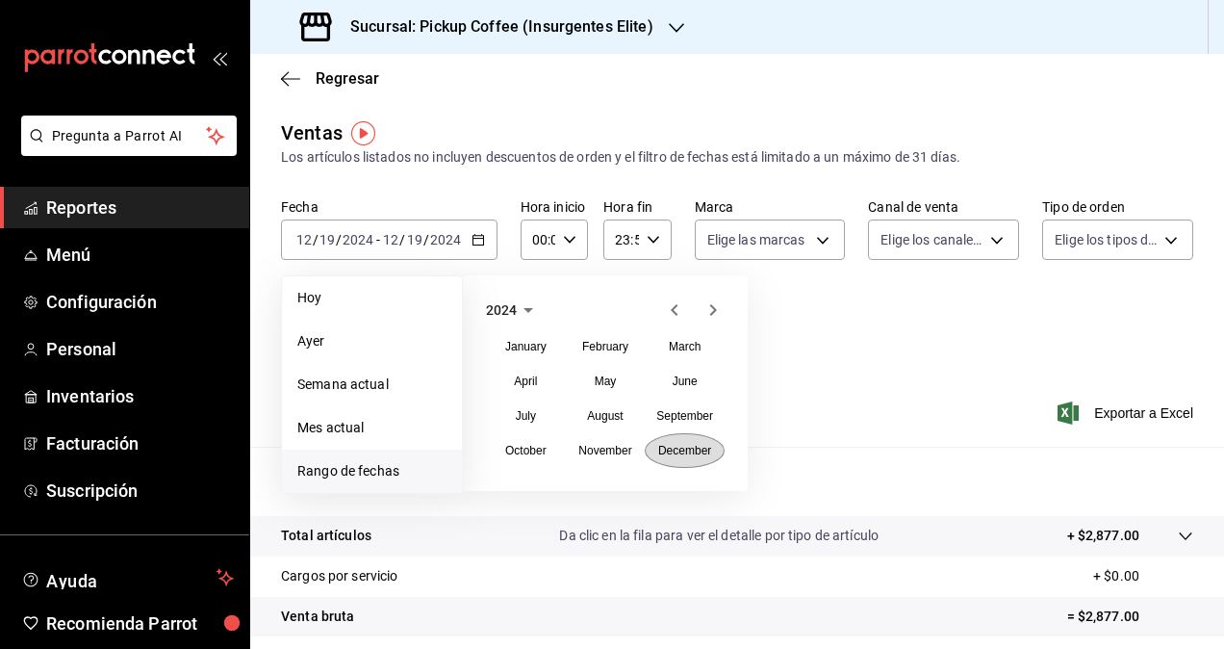
click at [668, 464] on button "December" at bounding box center [685, 450] width 80 height 35
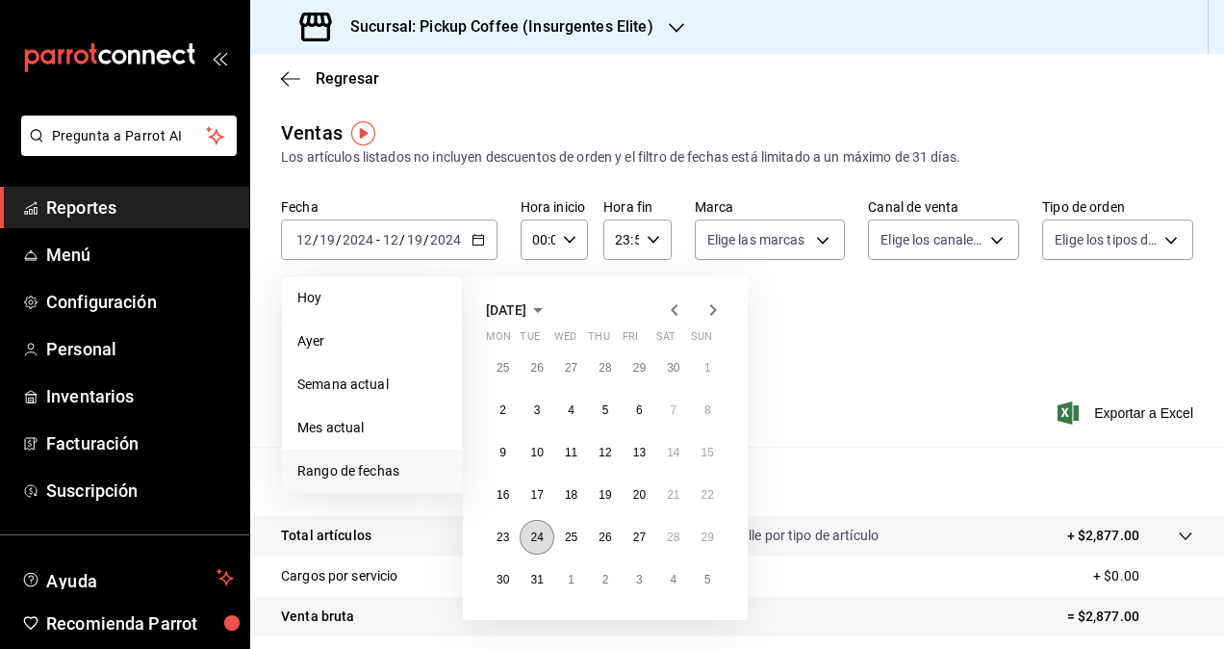
click at [543, 535] on abbr "24" at bounding box center [536, 536] width 13 height 13
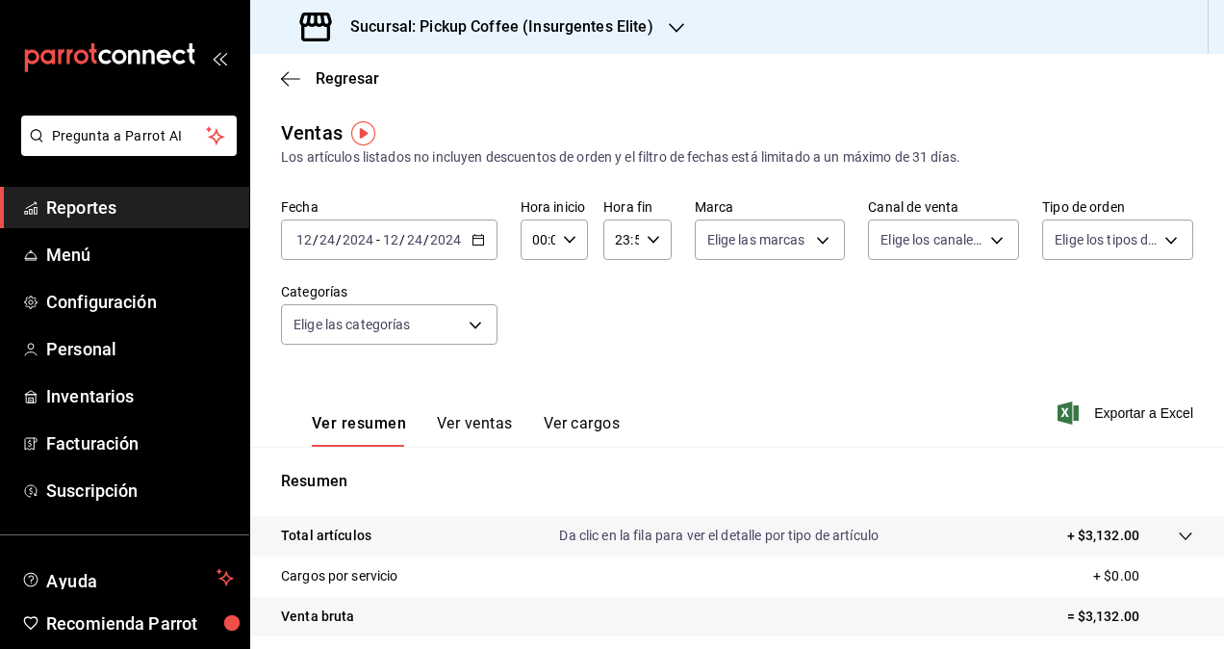
scroll to position [273, 0]
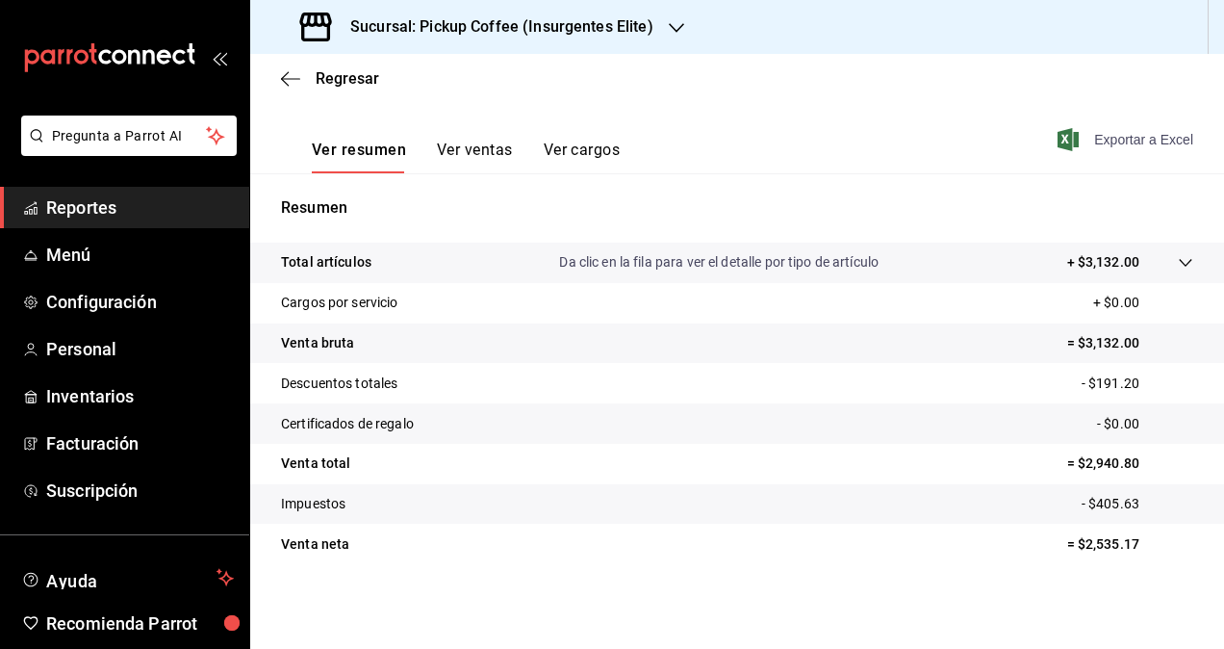
click at [1109, 142] on span "Exportar a Excel" at bounding box center [1128, 139] width 132 height 23
click at [495, 36] on h3 "Sucursal: Pickup Coffee (Insurgentes Elite)" at bounding box center [494, 26] width 319 height 23
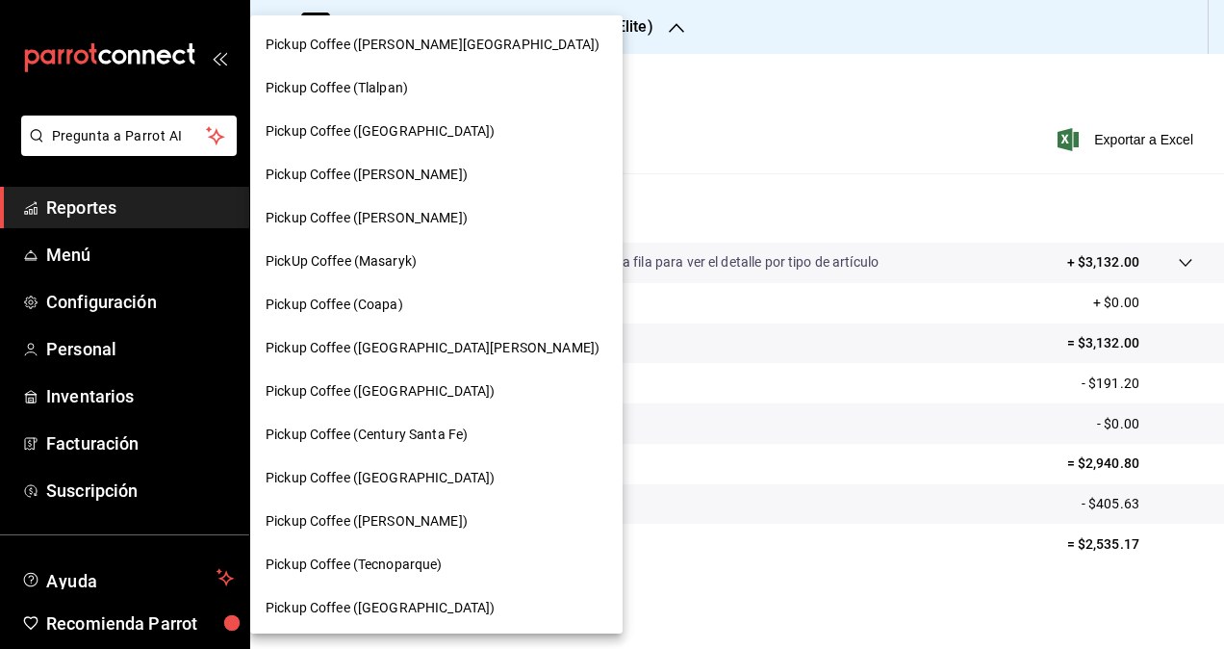
click at [372, 128] on span "Pickup Coffee ([GEOGRAPHIC_DATA])" at bounding box center [380, 131] width 229 height 20
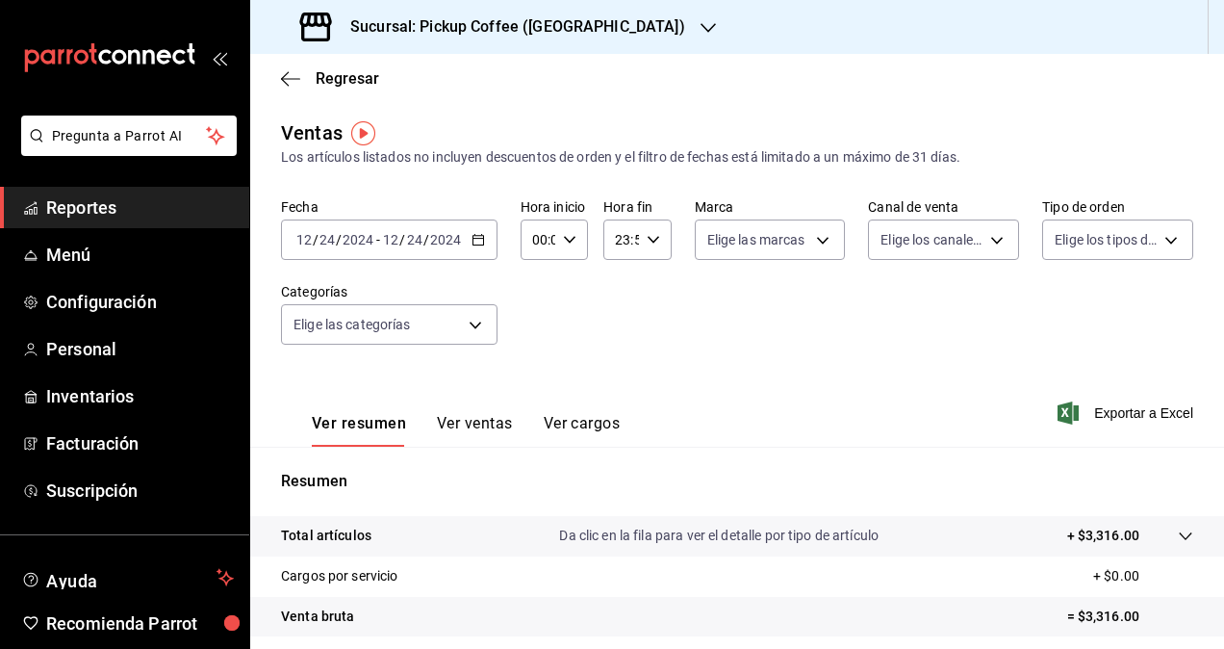
click at [450, 254] on div "[DATE] [DATE] - [DATE] [DATE]" at bounding box center [389, 239] width 217 height 40
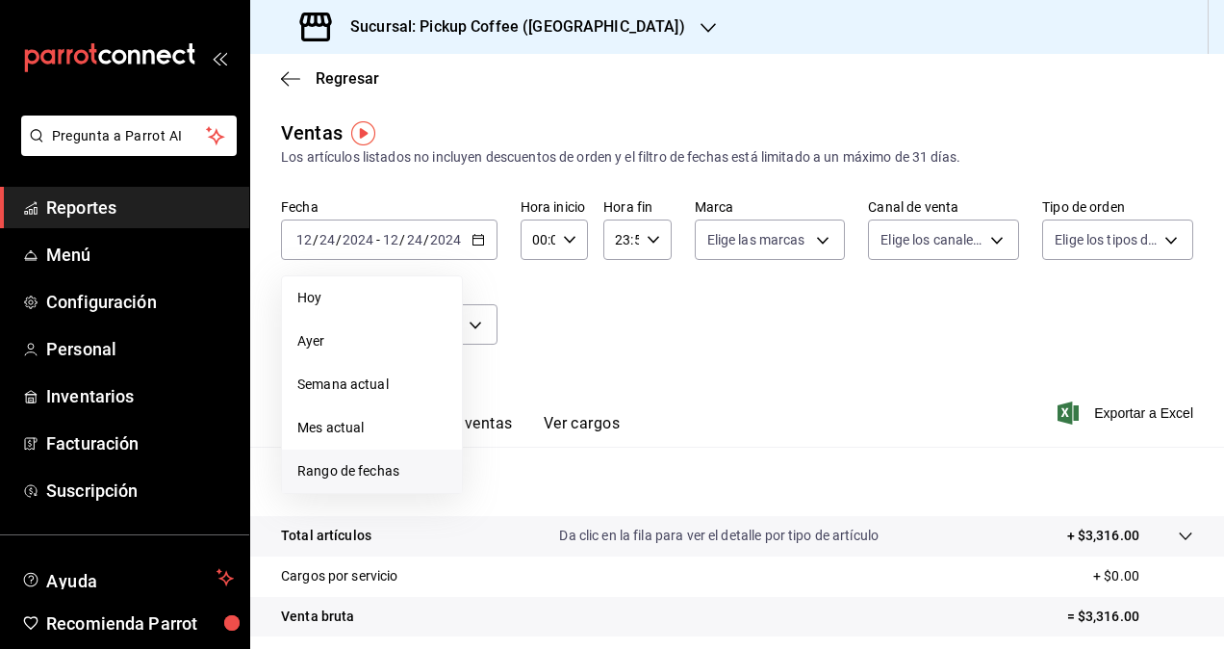
click at [402, 468] on span "Rango de fechas" at bounding box center [371, 471] width 149 height 20
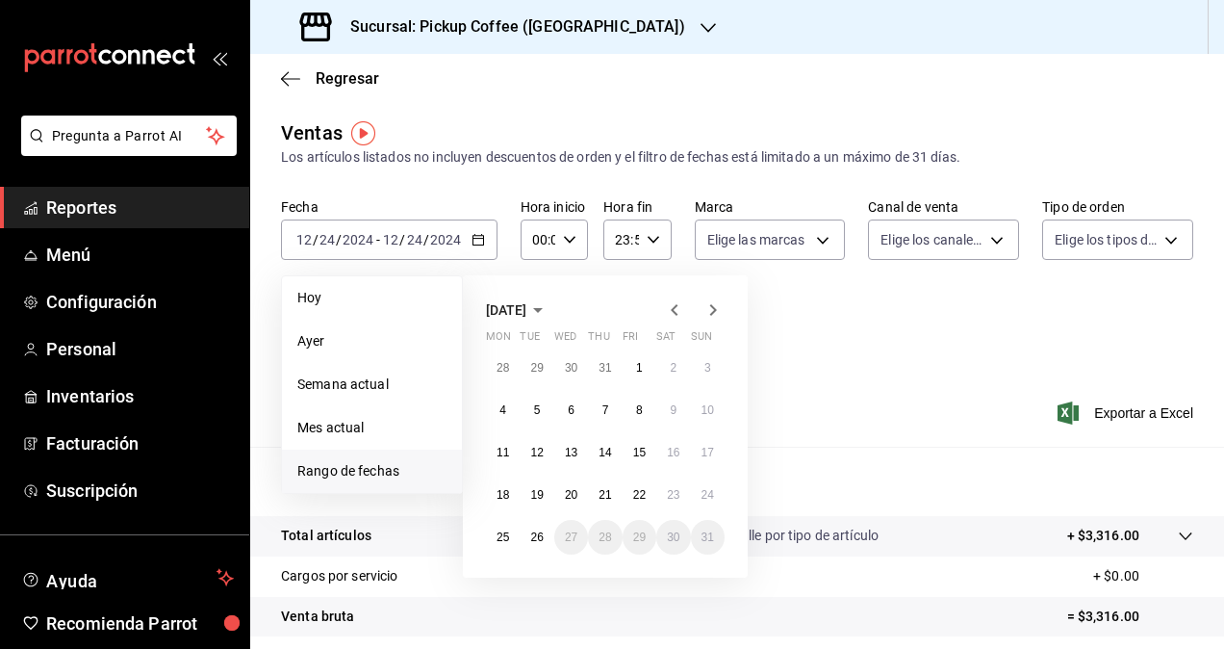
click at [540, 297] on div "[DATE] Mon Tue Wed Thu Fri Sat Sun 28 29 30 31 1 2 3 4 5 6 7 8 9 10 11 12 13 14…" at bounding box center [605, 426] width 285 height 302
click at [527, 306] on span "[DATE]" at bounding box center [506, 309] width 40 height 15
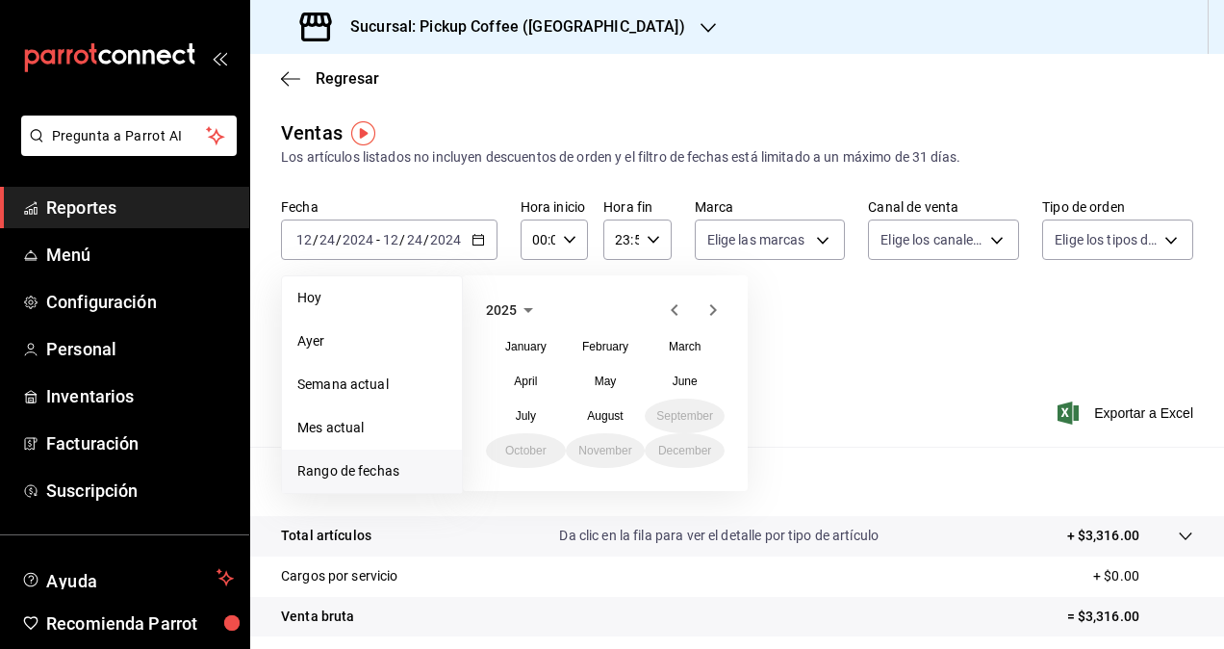
click at [529, 316] on icon "button" at bounding box center [528, 309] width 23 height 23
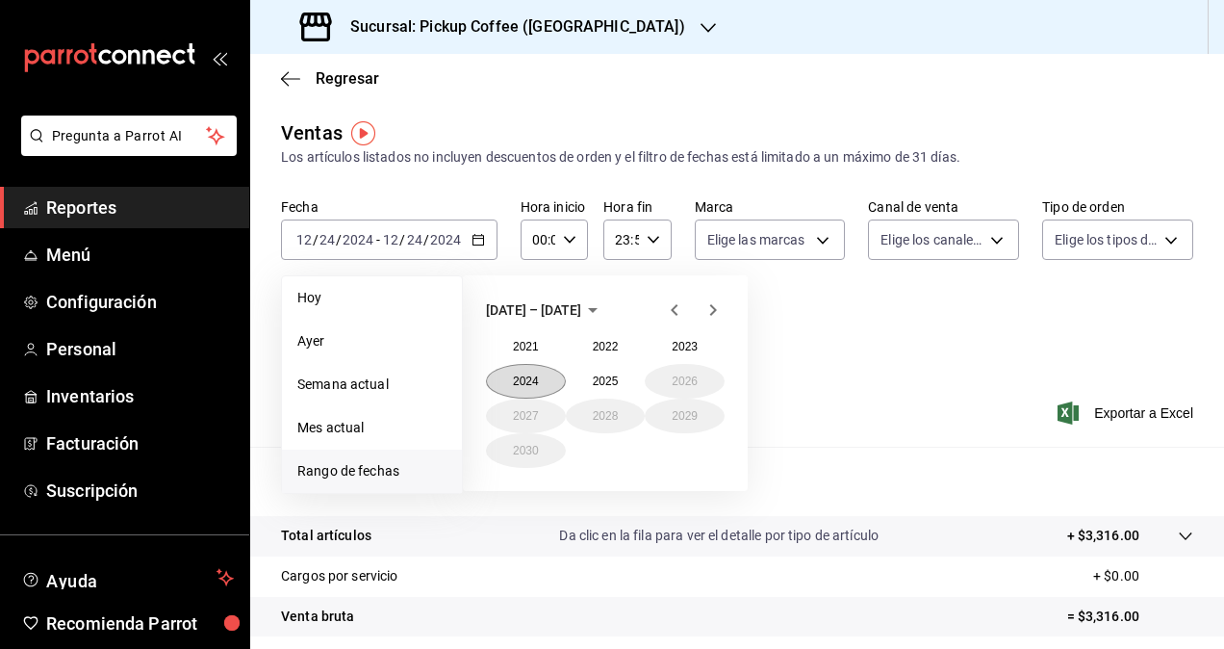
click at [532, 375] on button "2024" at bounding box center [526, 381] width 80 height 35
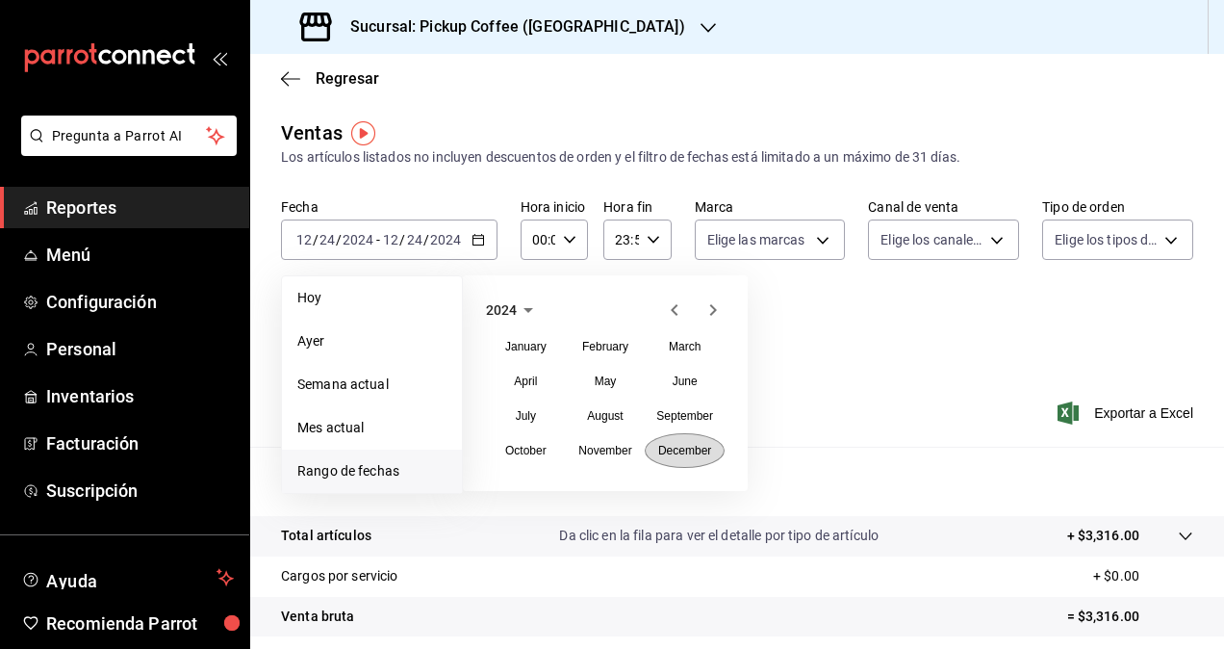
click at [664, 448] on abbr "December" at bounding box center [684, 450] width 53 height 13
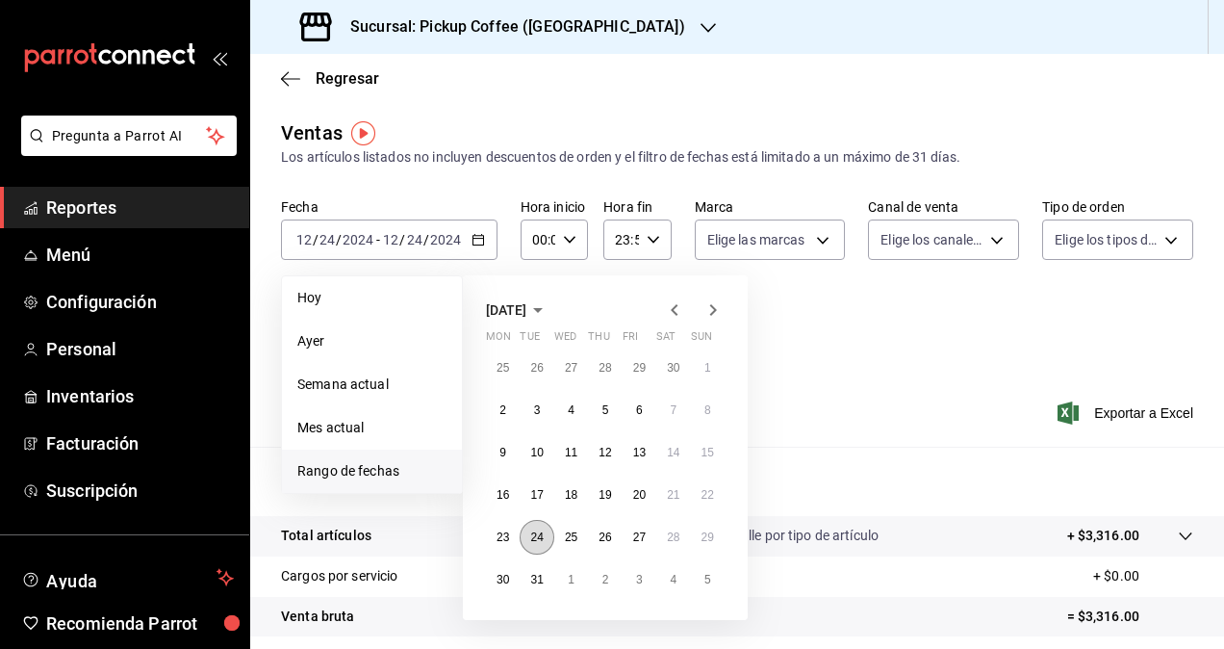
click at [538, 540] on abbr "24" at bounding box center [536, 536] width 13 height 13
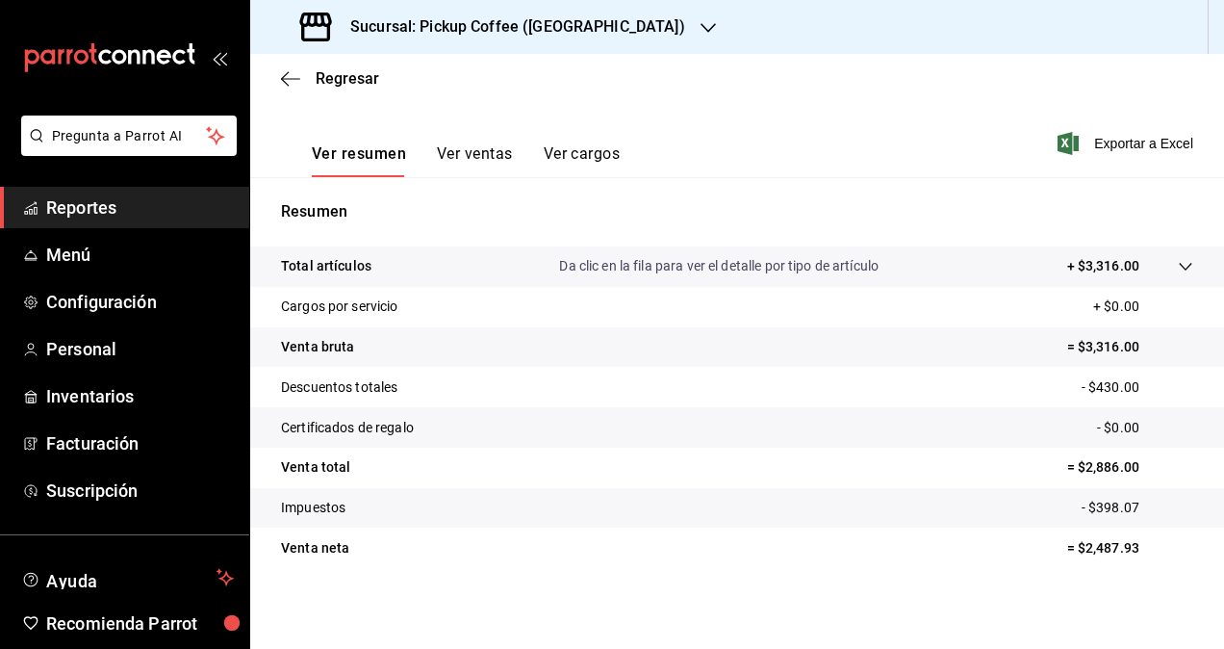
scroll to position [273, 0]
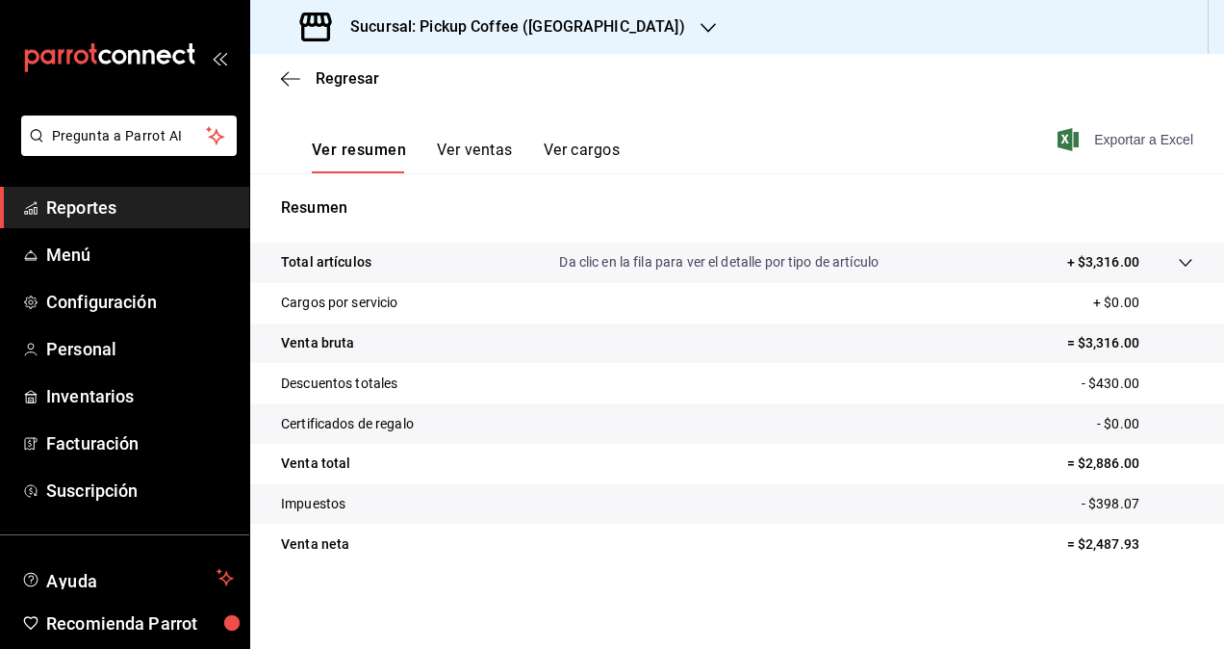
click at [1122, 142] on span "Exportar a Excel" at bounding box center [1128, 139] width 132 height 23
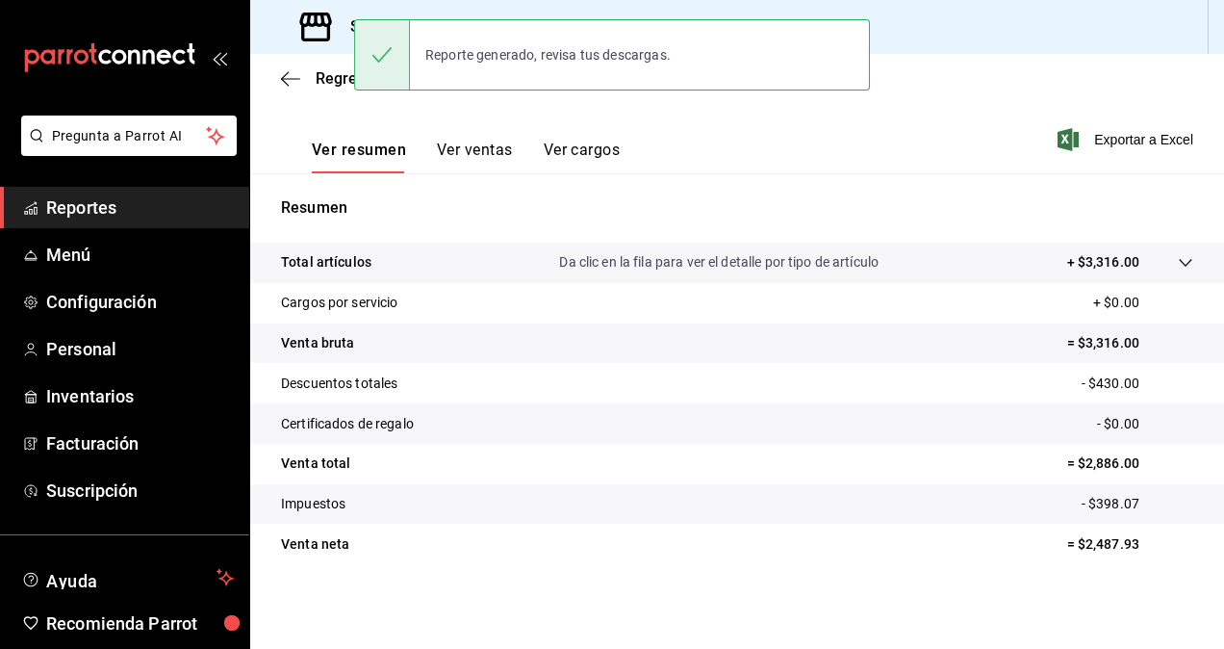
click at [338, 35] on h3 "Sucursal: Pickup Coffee ([GEOGRAPHIC_DATA])" at bounding box center [510, 26] width 350 height 23
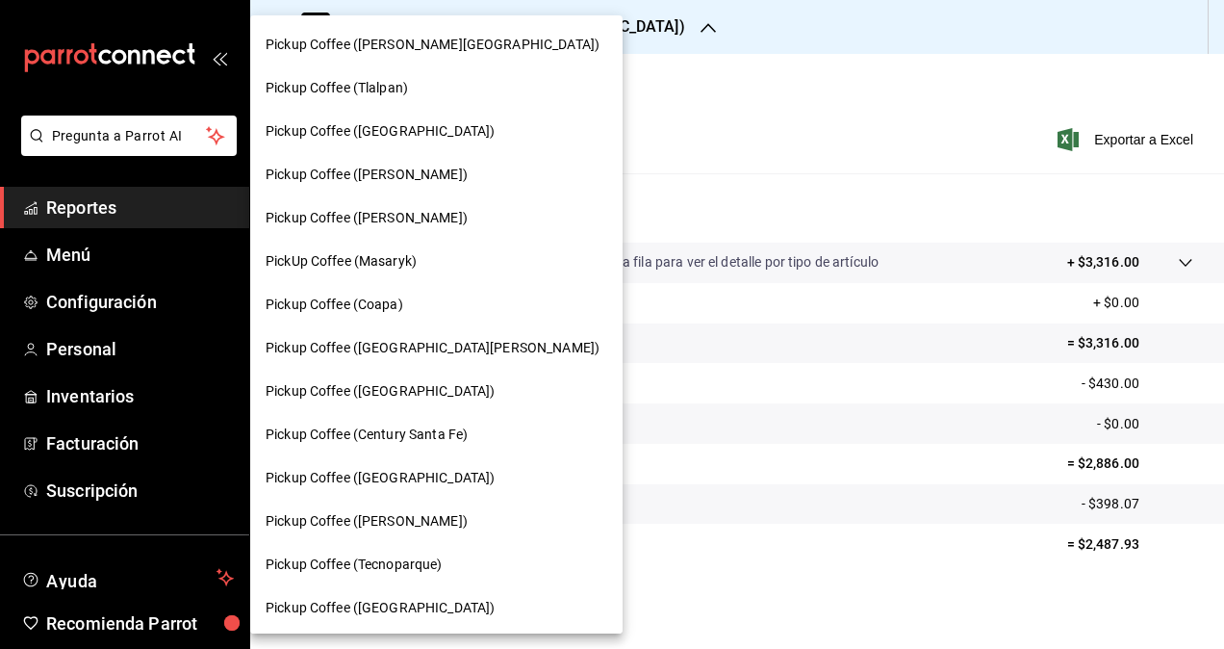
click at [422, 347] on span "Pickup Coffee ([GEOGRAPHIC_DATA][PERSON_NAME])" at bounding box center [433, 348] width 334 height 20
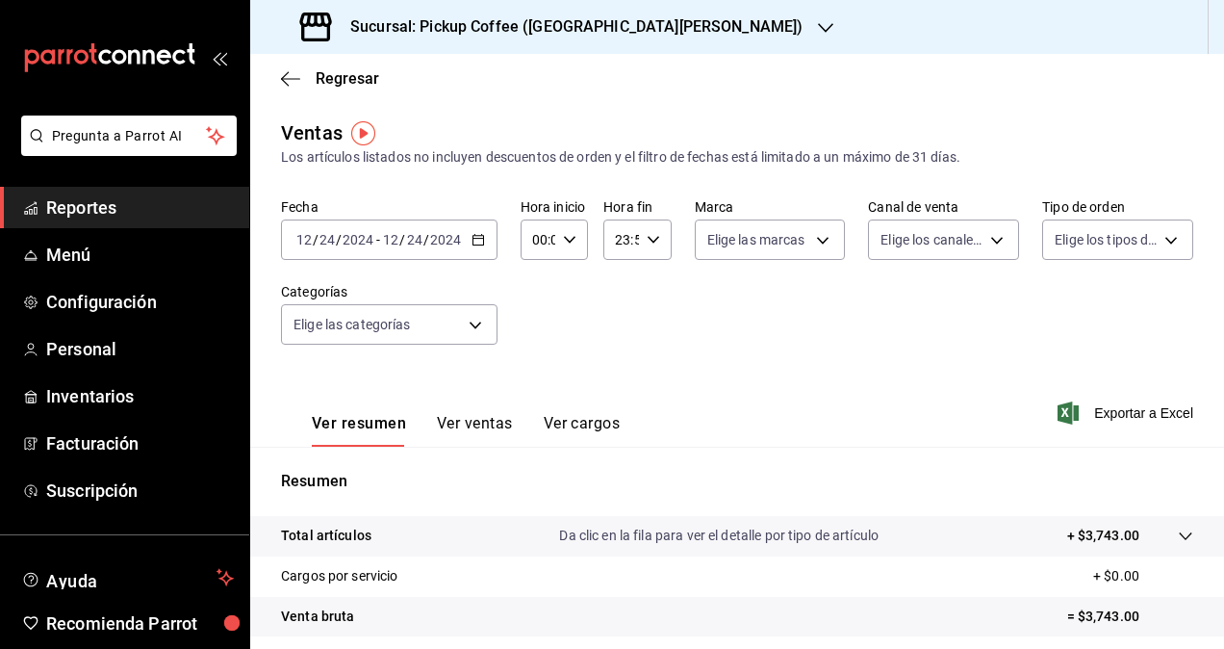
click at [476, 241] on icon "button" at bounding box center [478, 239] width 13 height 13
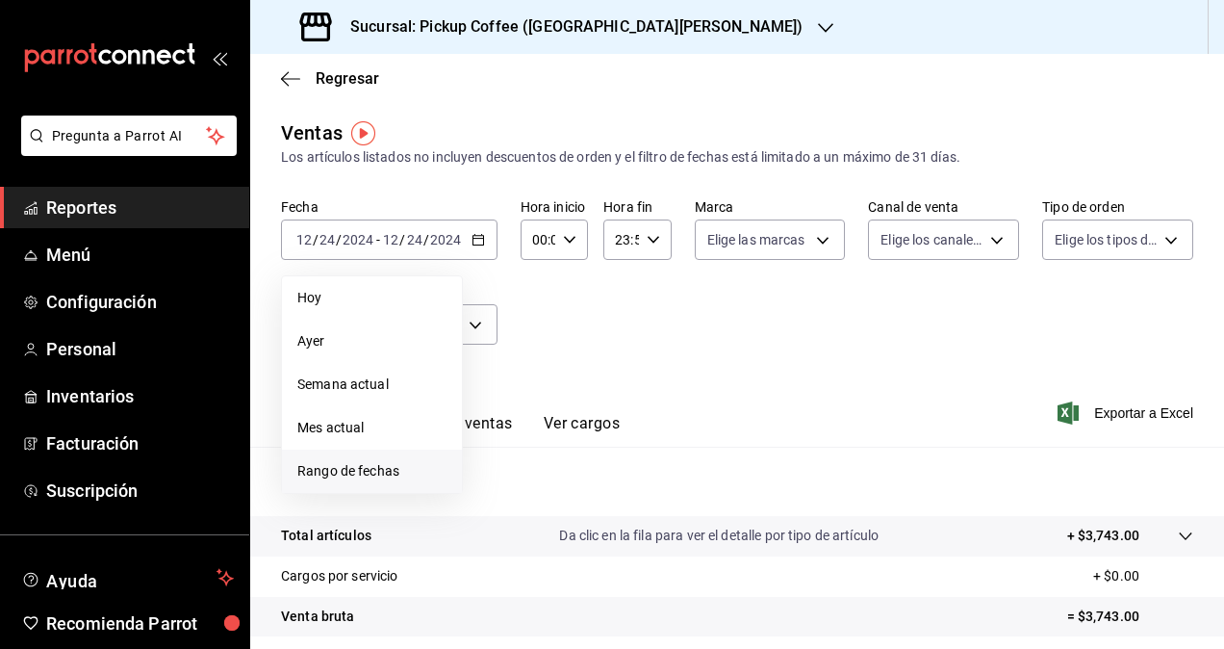
click at [406, 475] on span "Rango de fechas" at bounding box center [371, 471] width 149 height 20
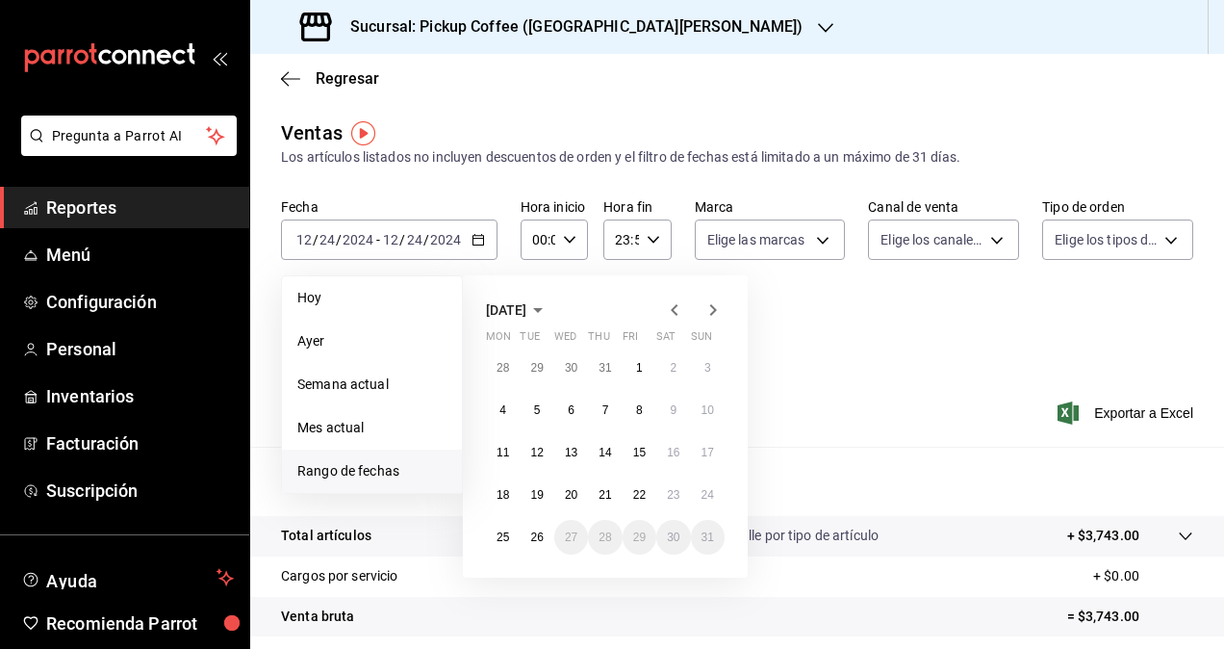
click at [527, 310] on span "[DATE]" at bounding box center [506, 309] width 40 height 15
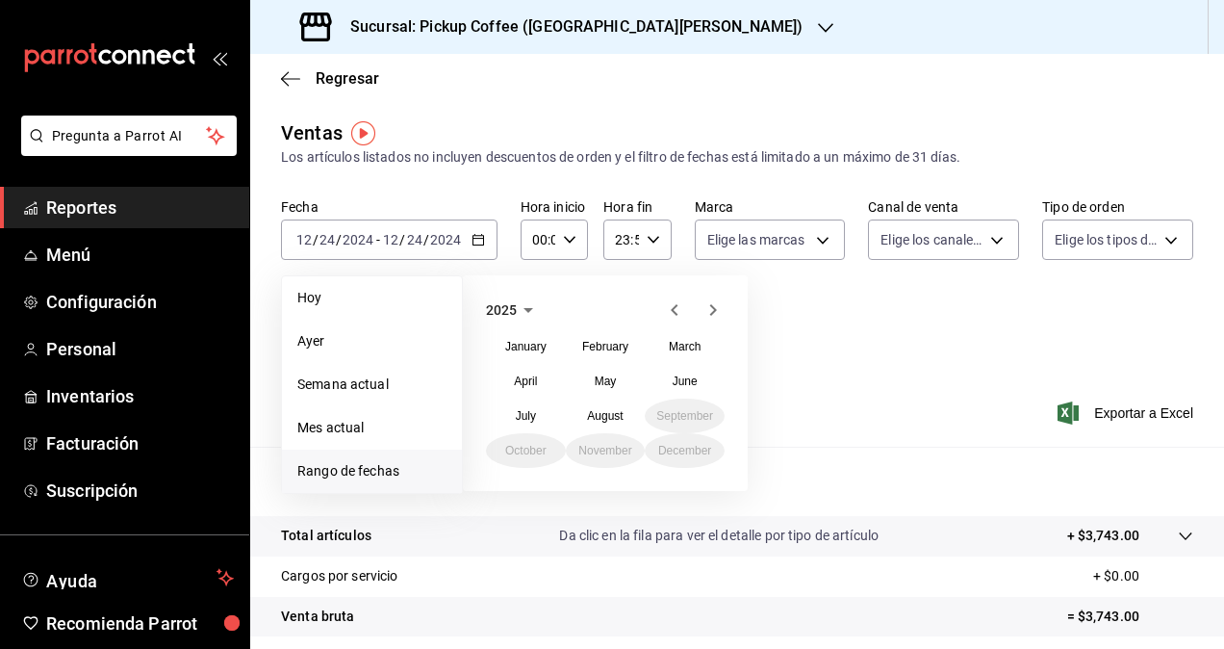
click at [531, 323] on div "[DATE] February March April May June July August September October November Dec…" at bounding box center [605, 383] width 285 height 216
click at [505, 312] on span "2025" at bounding box center [501, 309] width 31 height 15
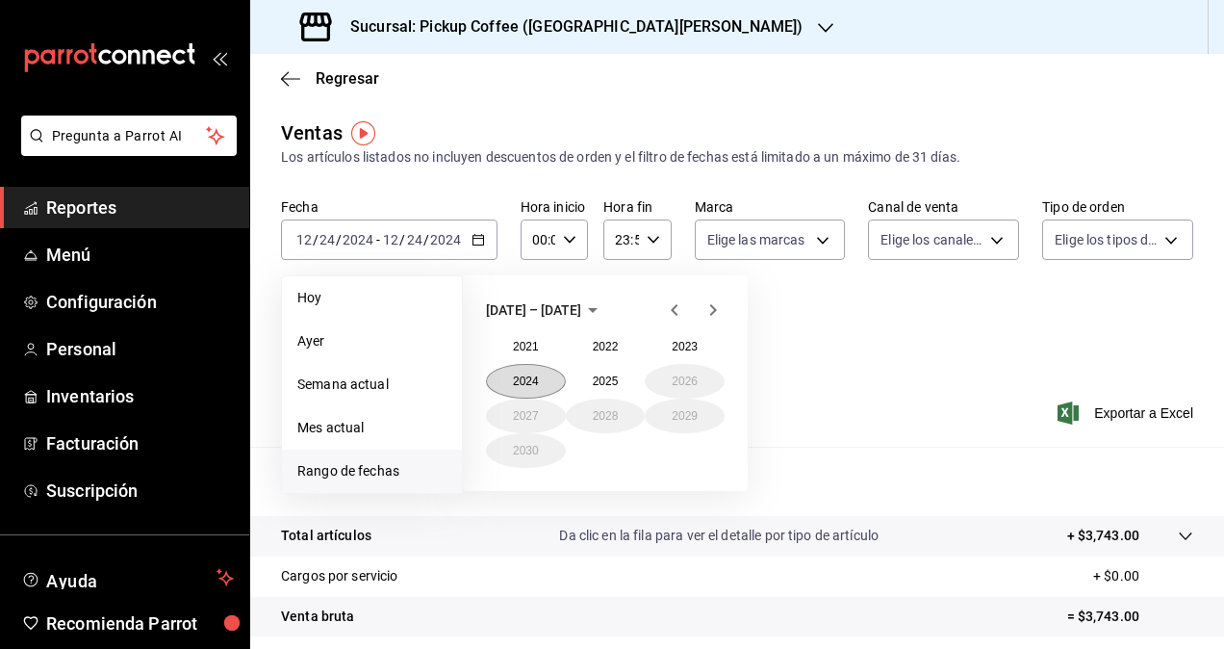
click at [537, 382] on button "2024" at bounding box center [526, 381] width 80 height 35
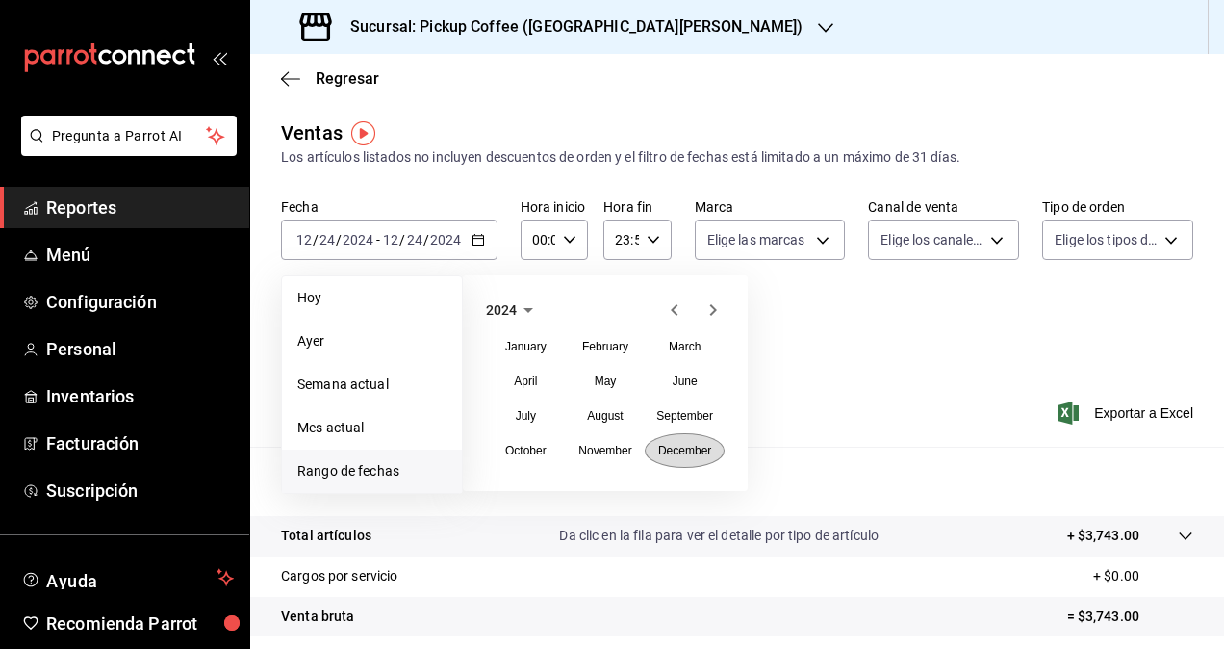
click at [662, 452] on abbr "December" at bounding box center [684, 450] width 53 height 13
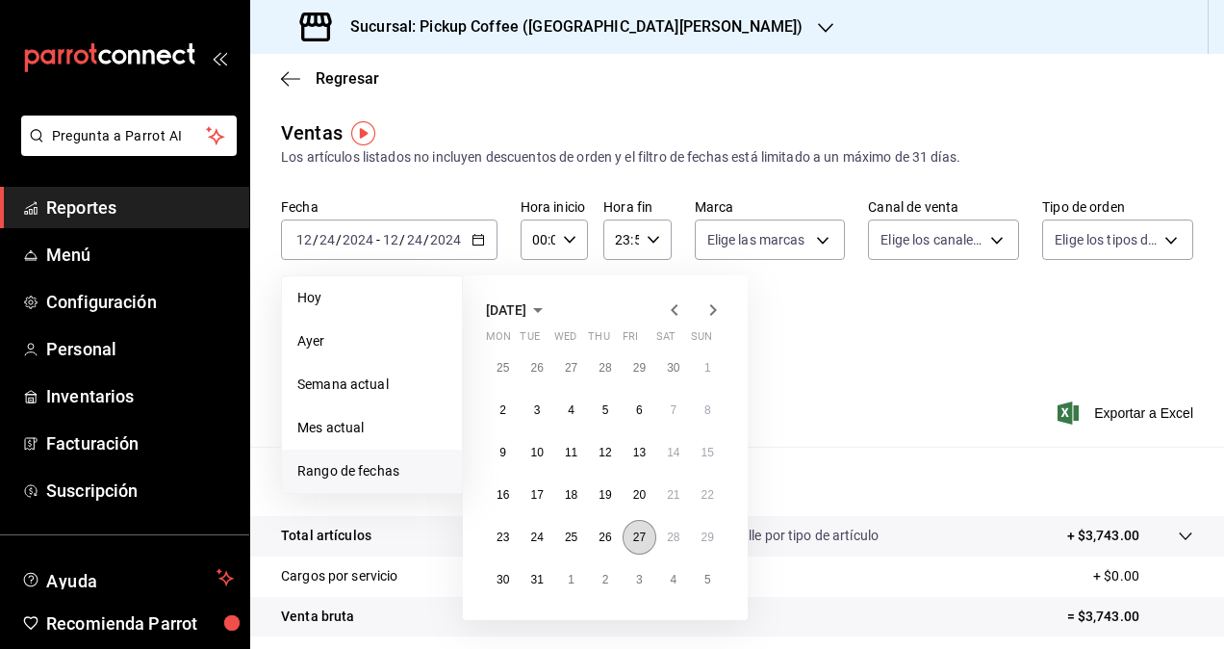
click at [635, 534] on abbr "27" at bounding box center [639, 536] width 13 height 13
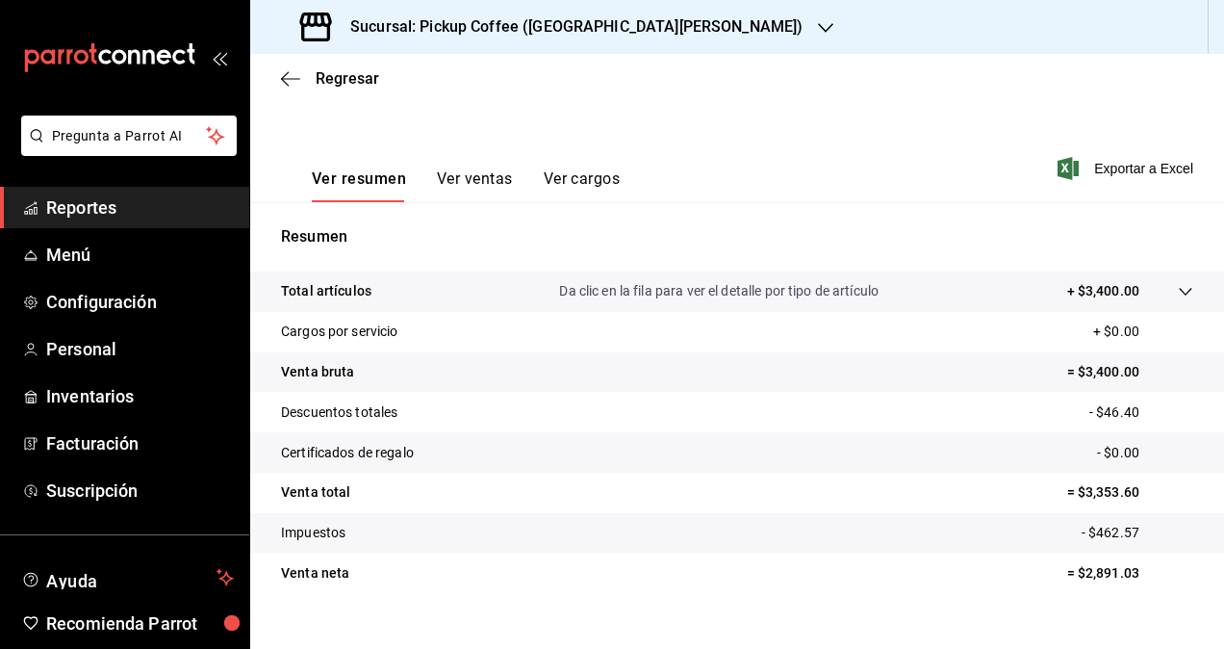
scroll to position [273, 0]
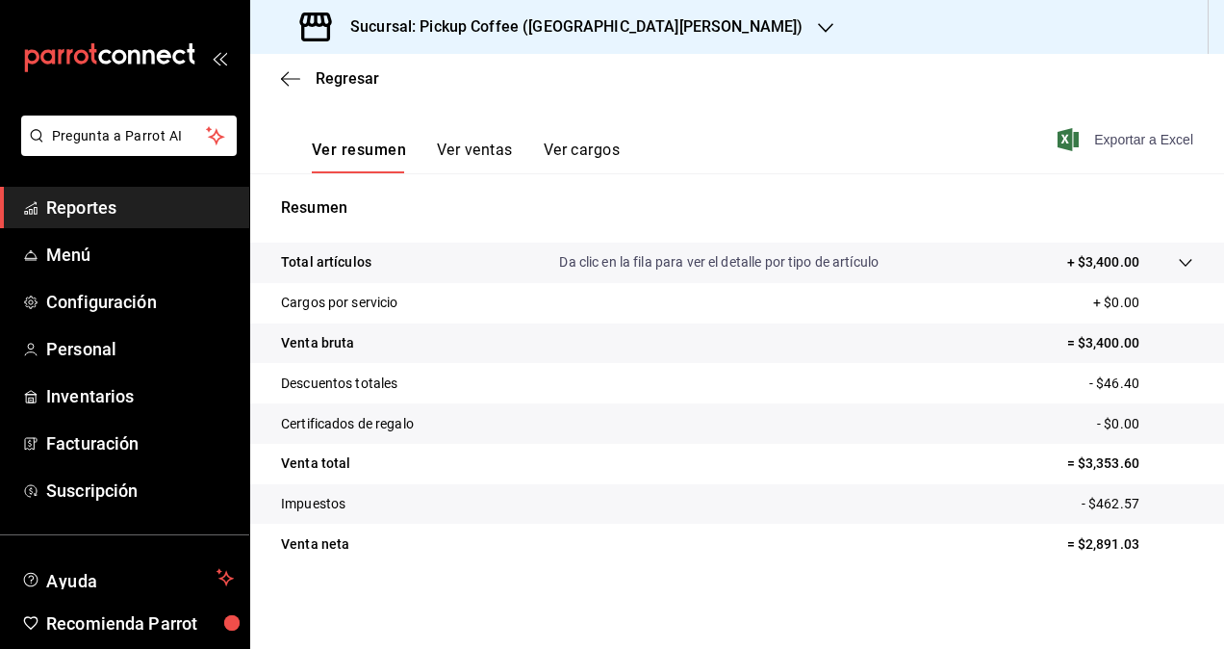
click at [1131, 142] on span "Exportar a Excel" at bounding box center [1128, 139] width 132 height 23
click at [501, 22] on h3 "Sucursal: Pickup Coffee ([GEOGRAPHIC_DATA][PERSON_NAME])" at bounding box center [569, 26] width 468 height 23
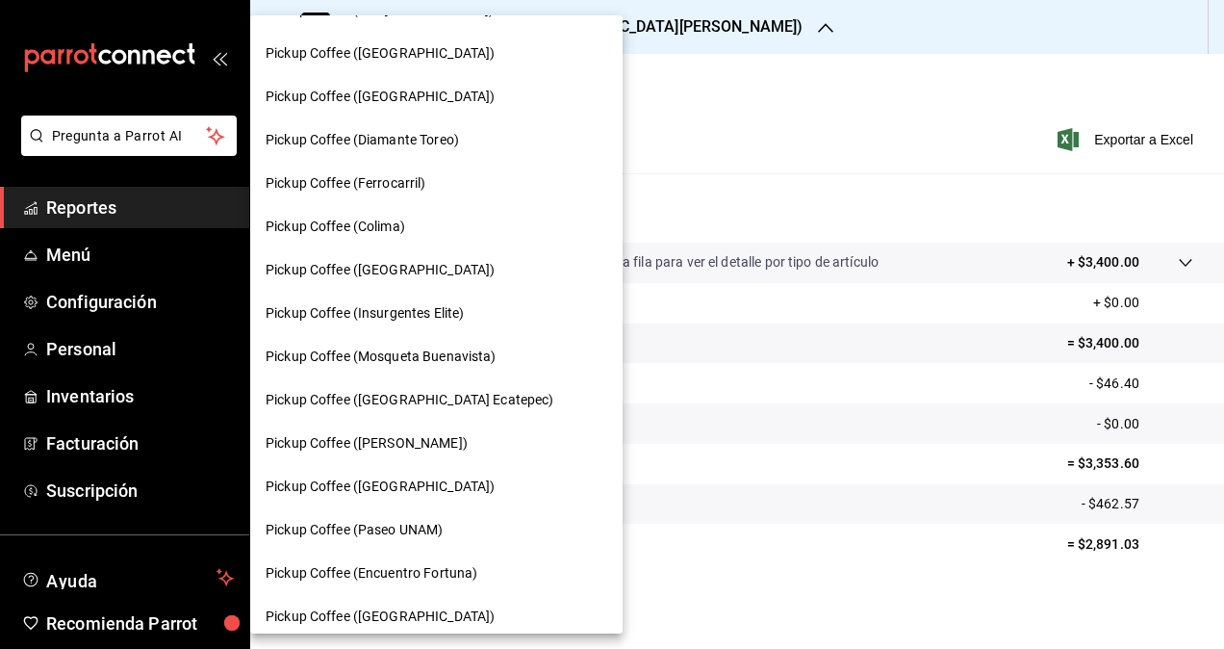
scroll to position [1043, 0]
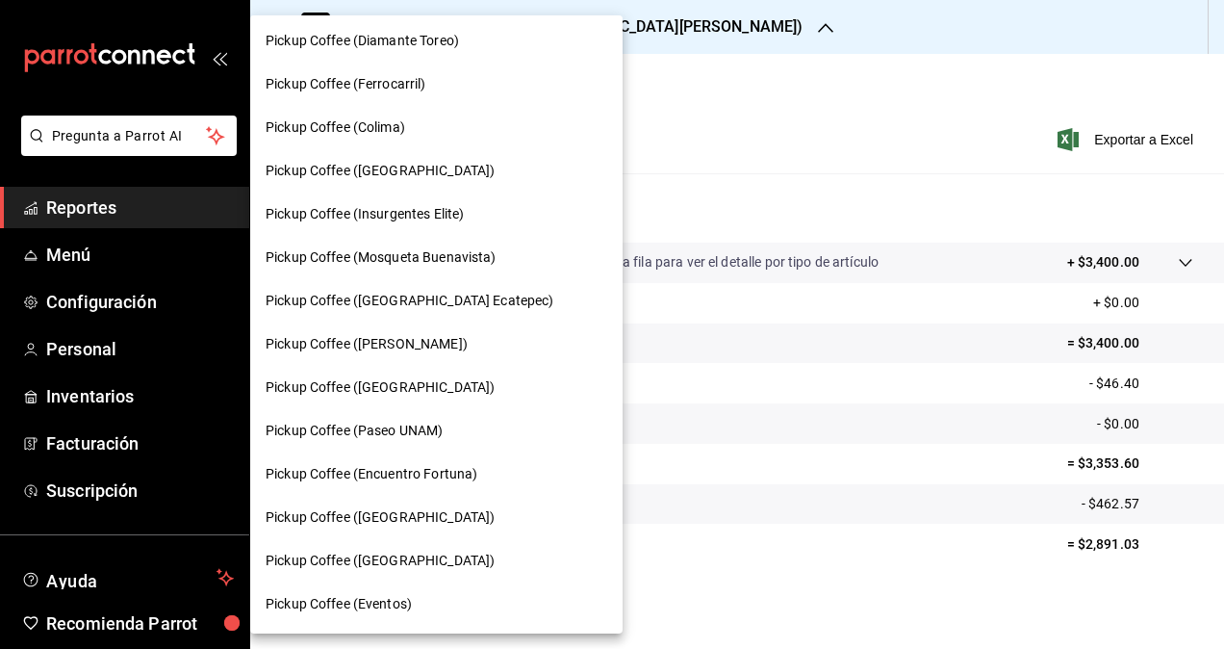
drag, startPoint x: 474, startPoint y: 299, endPoint x: 493, endPoint y: 457, distance: 159.0
click at [730, 606] on div at bounding box center [612, 324] width 1224 height 649
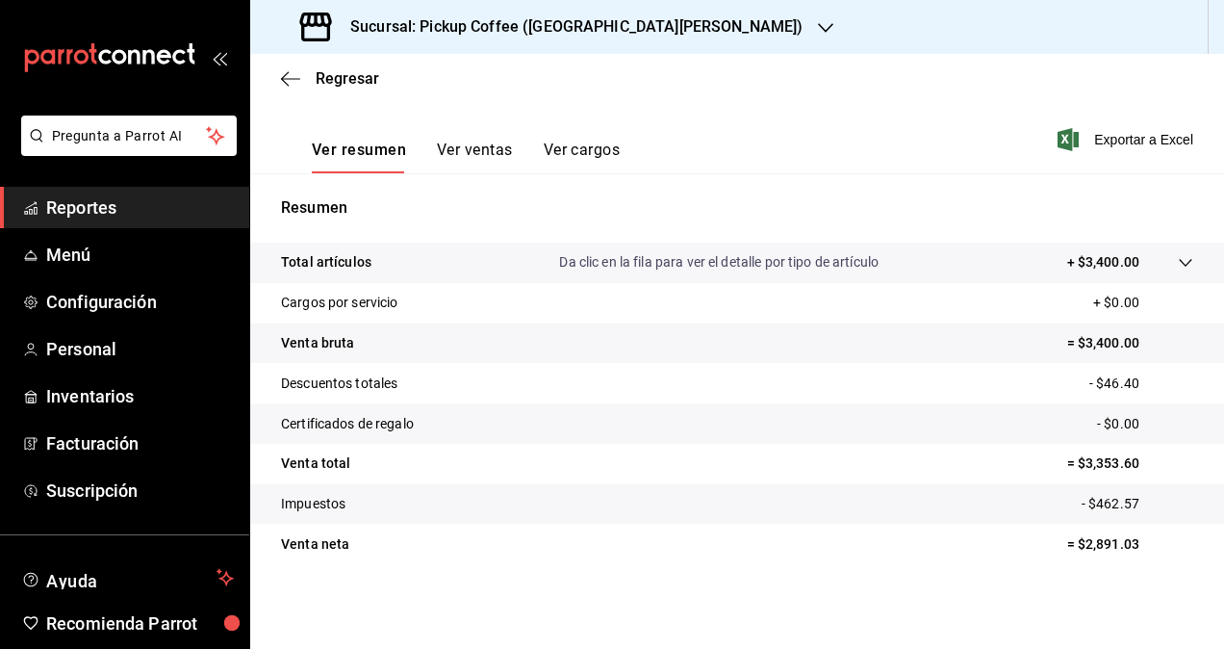
click at [520, 22] on h3 "Sucursal: Pickup Coffee ([GEOGRAPHIC_DATA][PERSON_NAME])" at bounding box center [569, 26] width 468 height 23
